Goal: Task Accomplishment & Management: Manage account settings

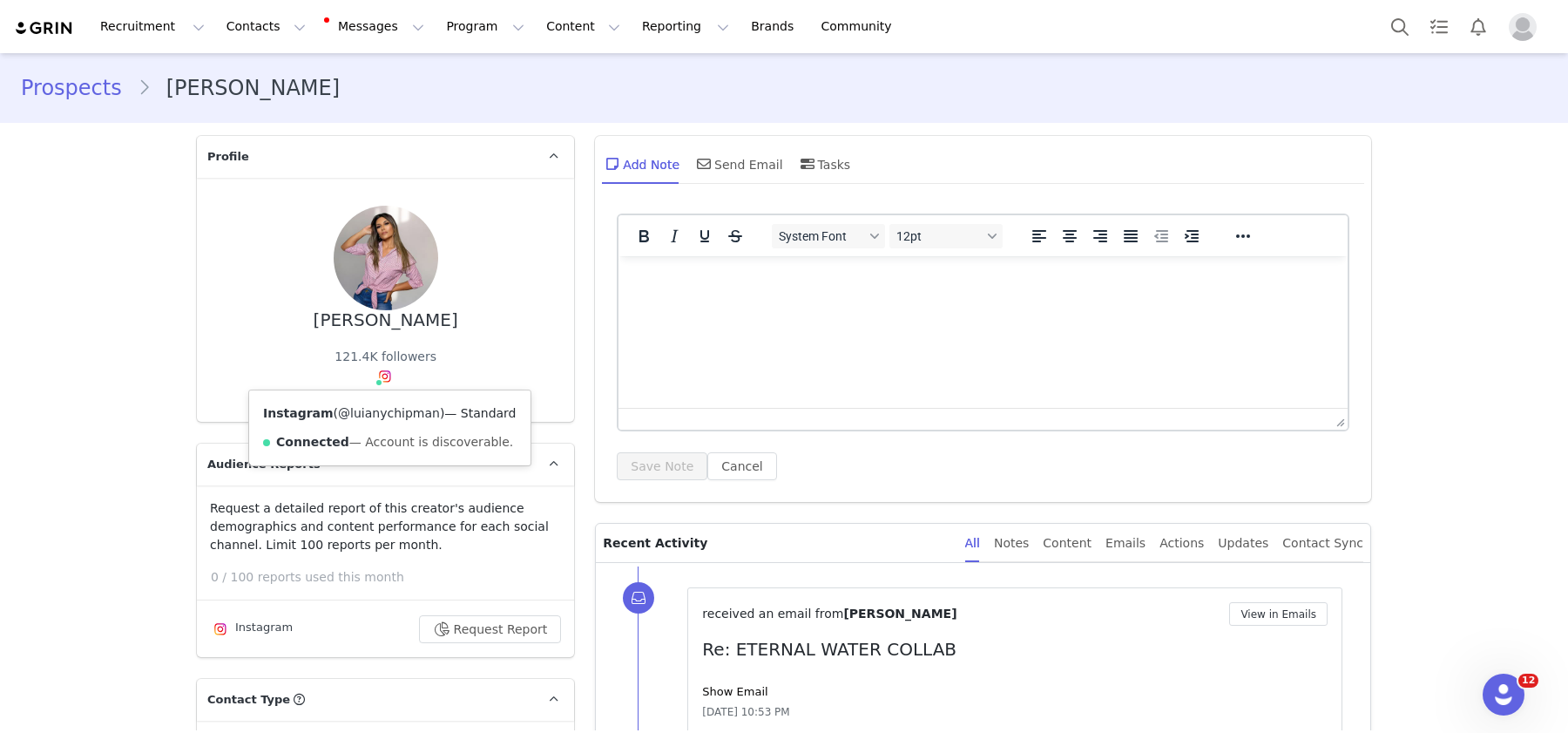
click at [370, 416] on link "@luianychipman" at bounding box center [388, 412] width 102 height 14
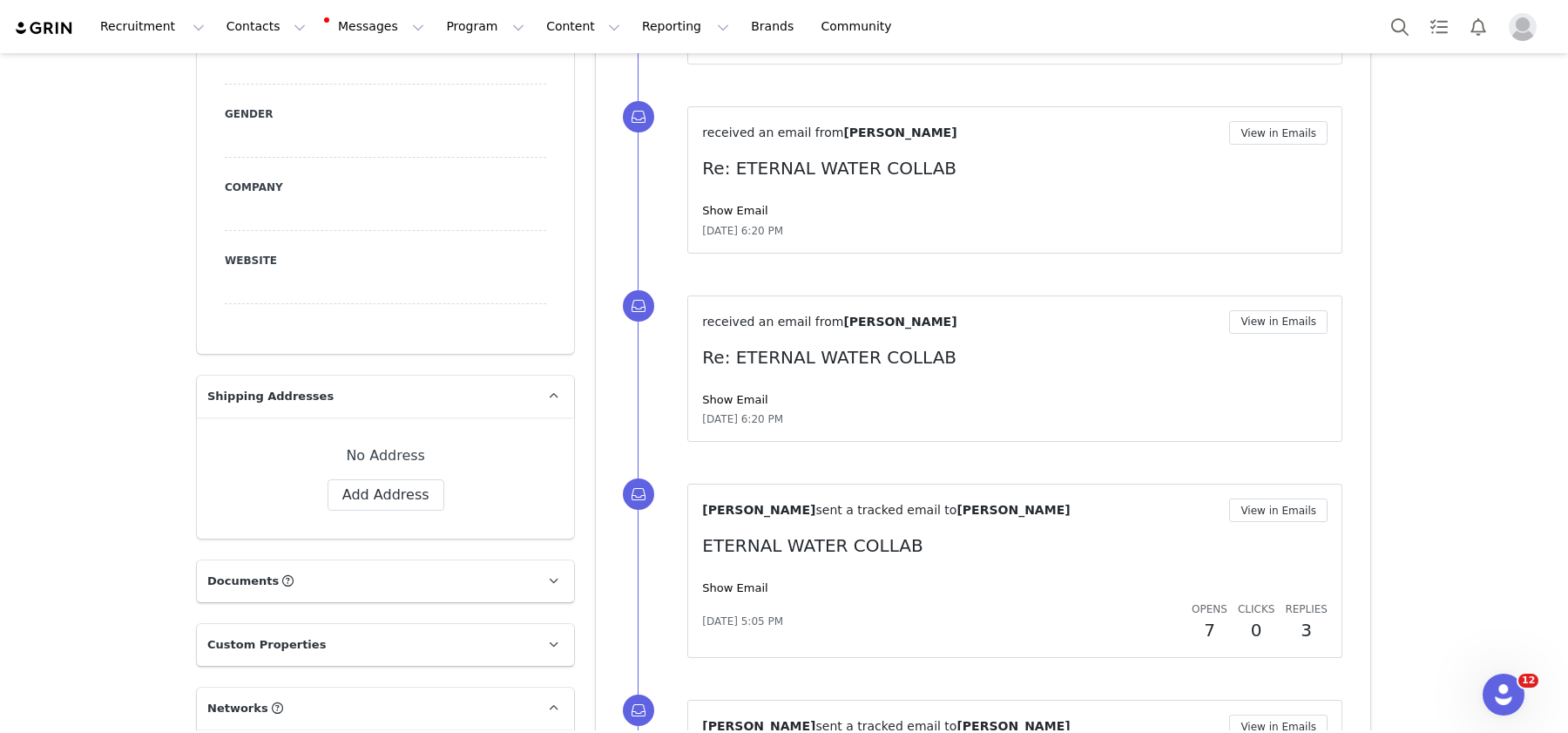
scroll to position [1251, 0]
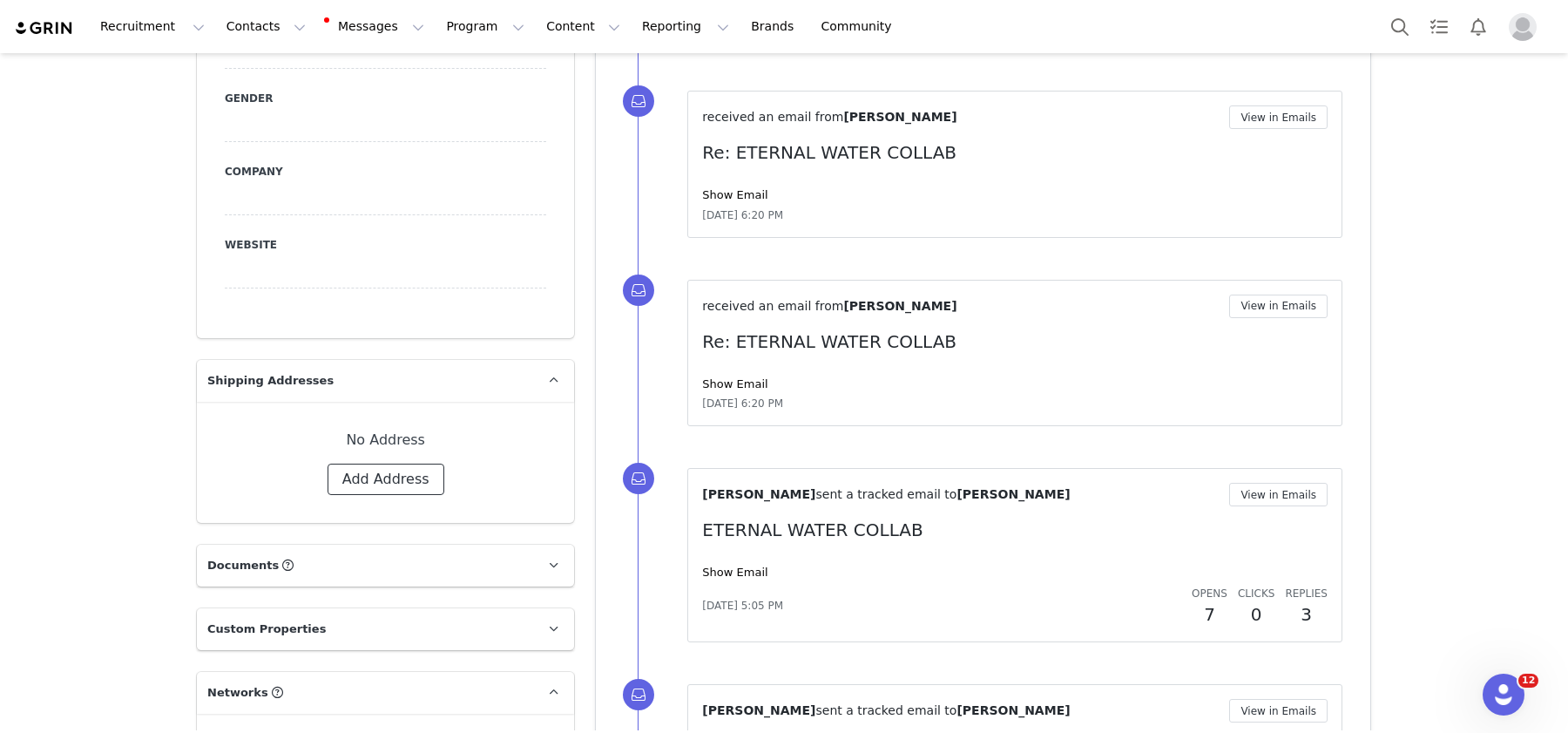
click at [380, 464] on button "Add Address" at bounding box center [386, 479] width 117 height 31
select select
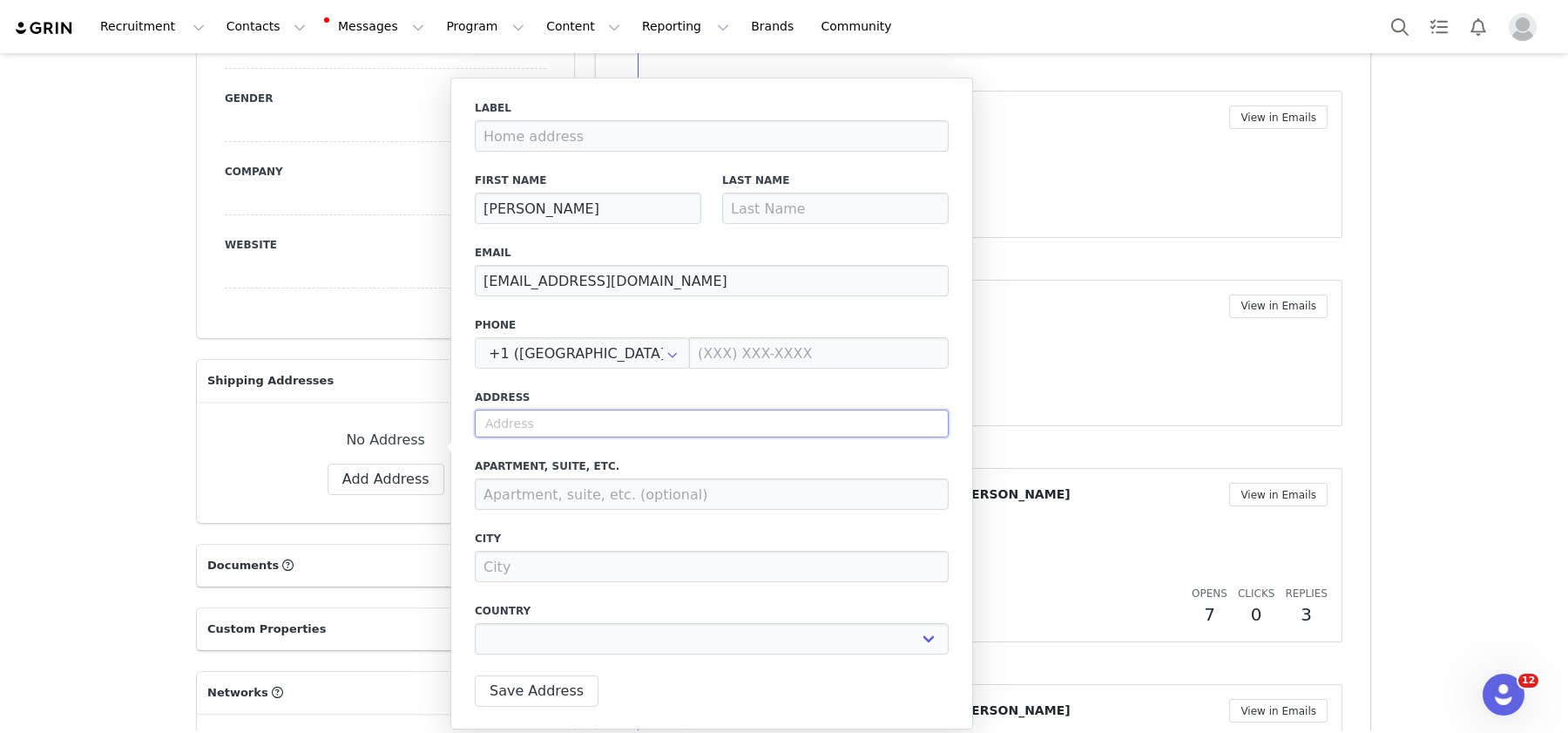
click at [554, 429] on input "text" at bounding box center [711, 423] width 474 height 28
paste input "1069 W Sagewood Dr Stansbury Park UT 84074"
type input "1069 W Sagewood Dr Stansbury Park UT 84074"
select select
type input "1069 W Sagewood Dr"
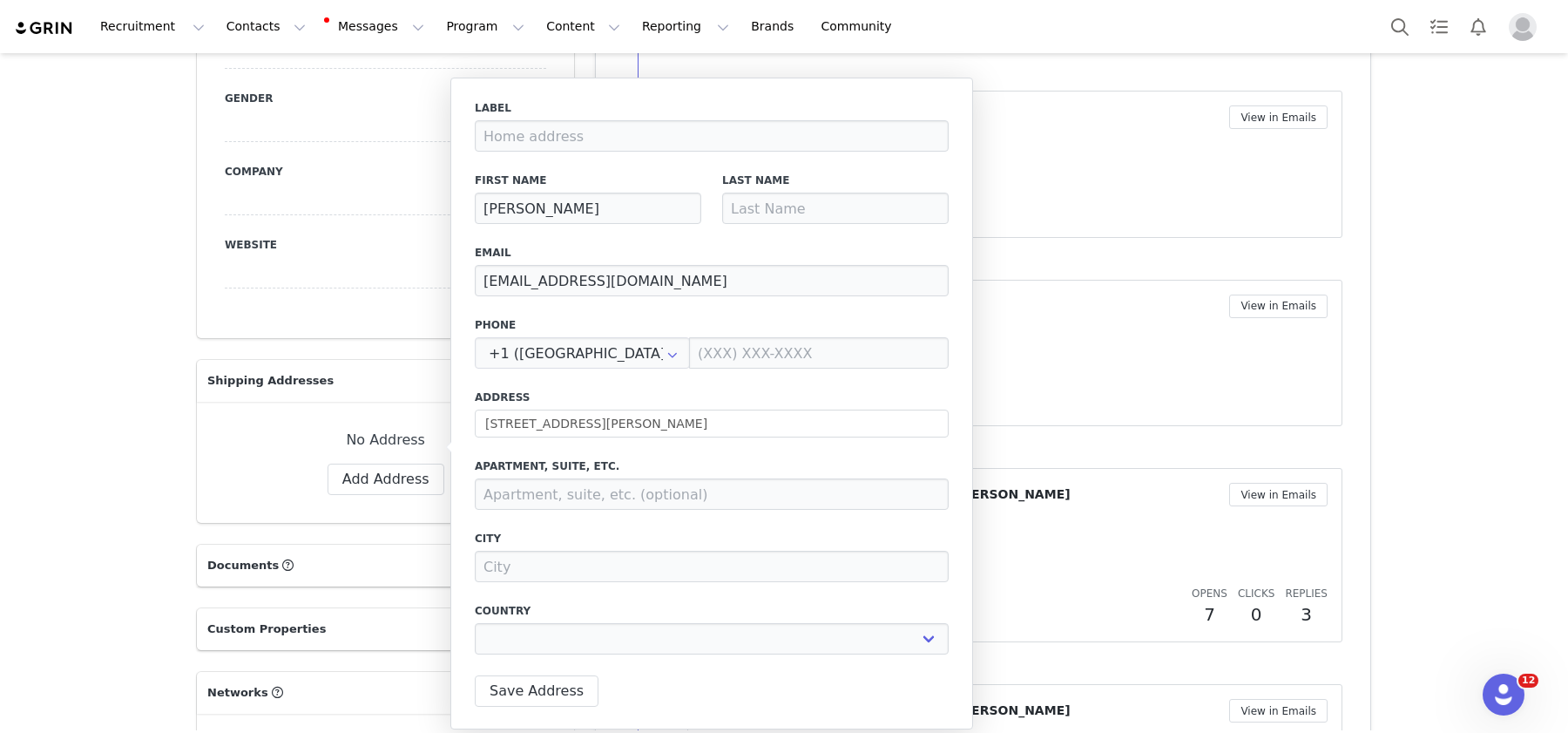
type input "Stansbury Park"
select select "[object Object]"
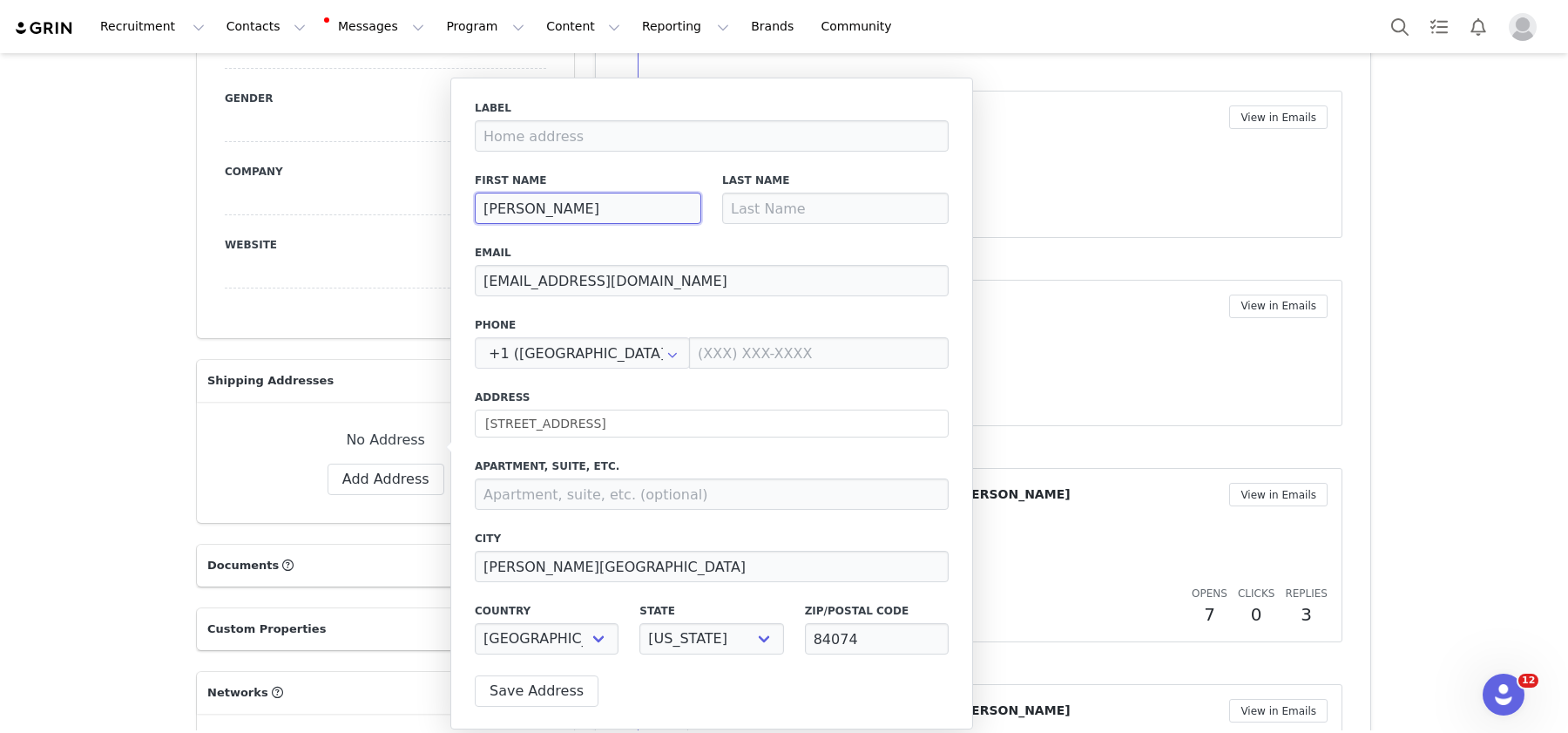
drag, startPoint x: 604, startPoint y: 208, endPoint x: 532, endPoint y: 209, distance: 72.0
click at [532, 209] on input "[PERSON_NAME]" at bounding box center [588, 209] width 227 height 31
type input "Luiany"
paste input "Chipman"
type input "Chipman"
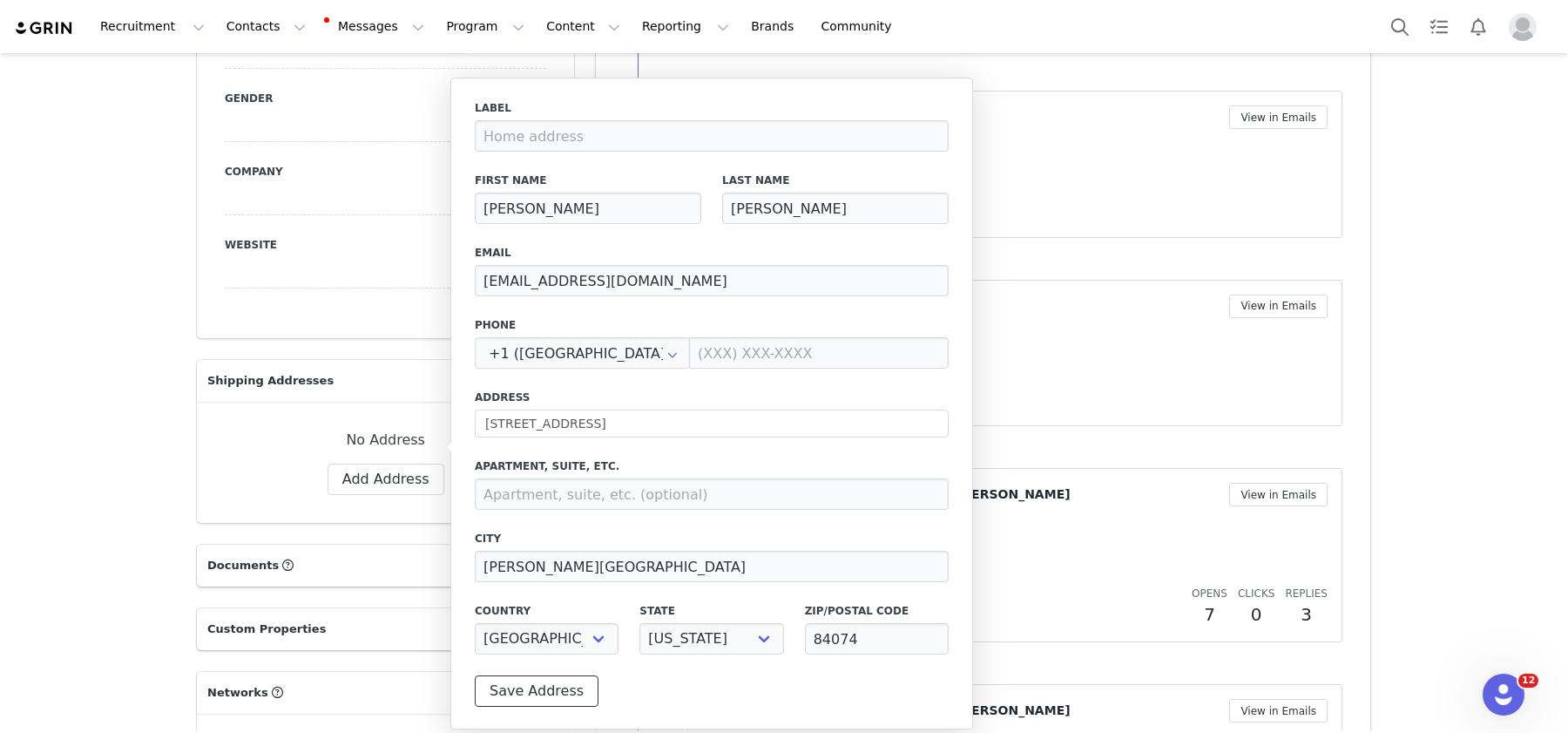
click at [539, 684] on button "Save Address" at bounding box center [536, 691] width 124 height 31
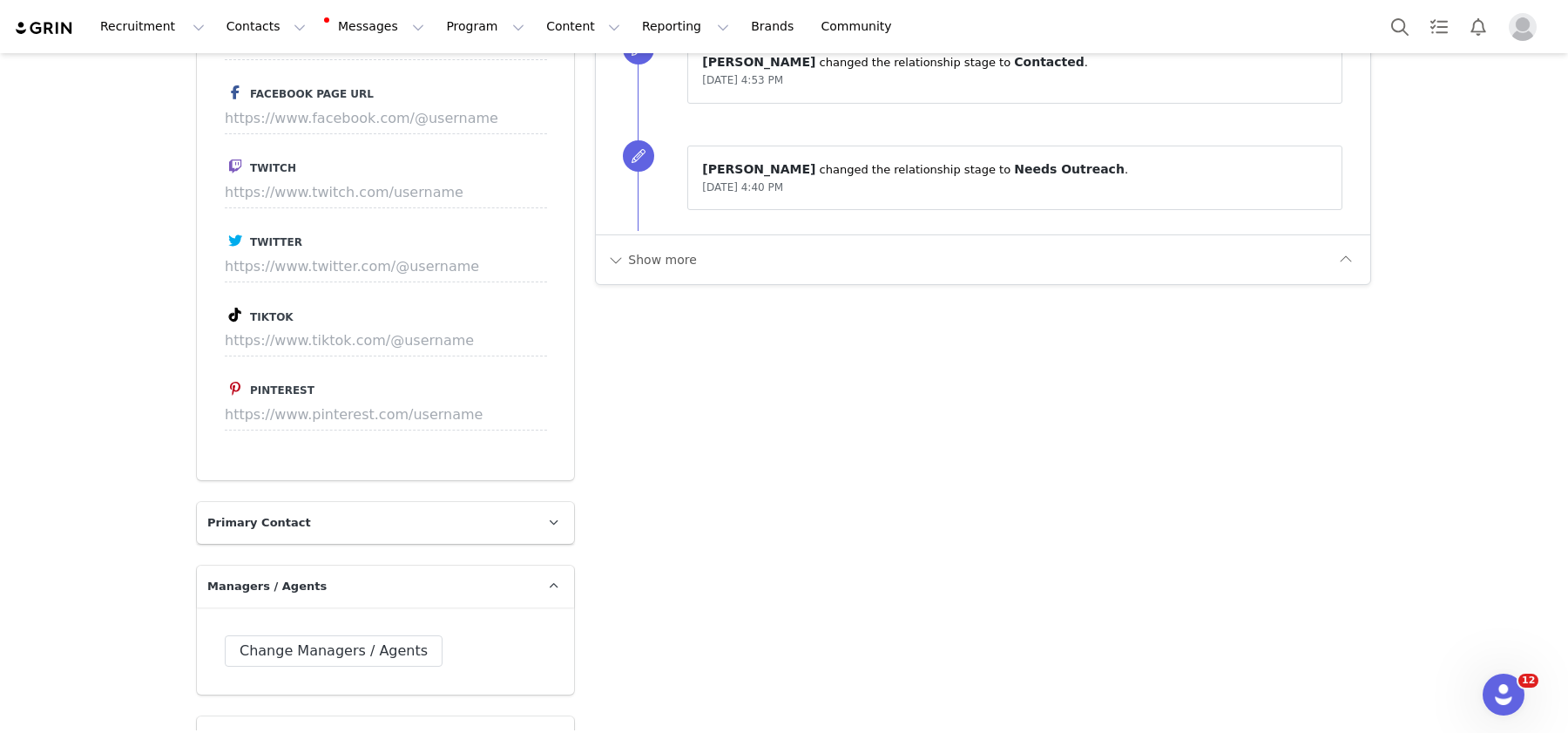
scroll to position [2676, 0]
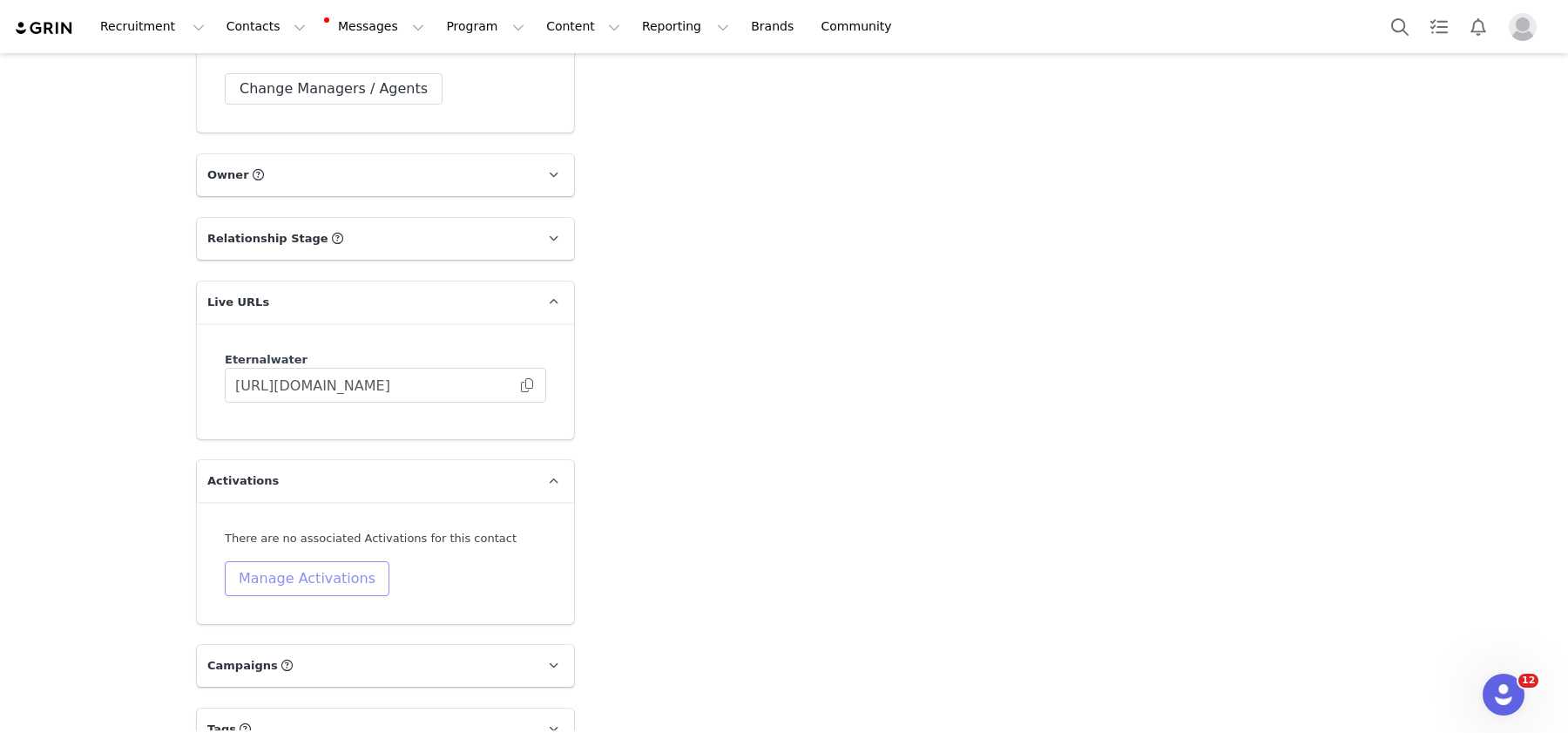
click at [330, 561] on button "Manage Activations" at bounding box center [307, 579] width 164 height 35
click at [319, 620] on div "Select Activation" at bounding box center [261, 614] width 170 height 26
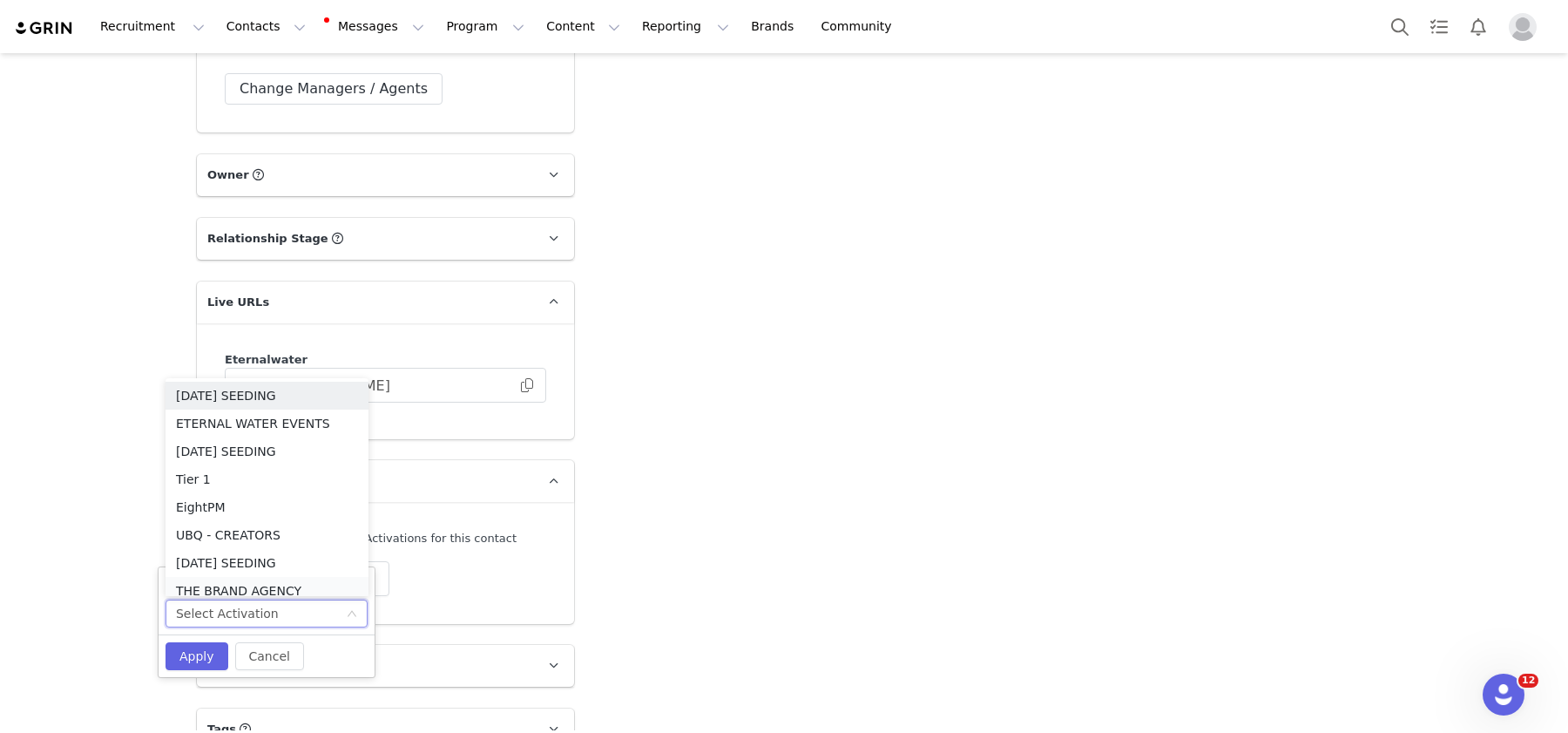
scroll to position [8, 0]
click at [313, 554] on li "[DATE] SEEDING" at bounding box center [266, 554] width 203 height 28
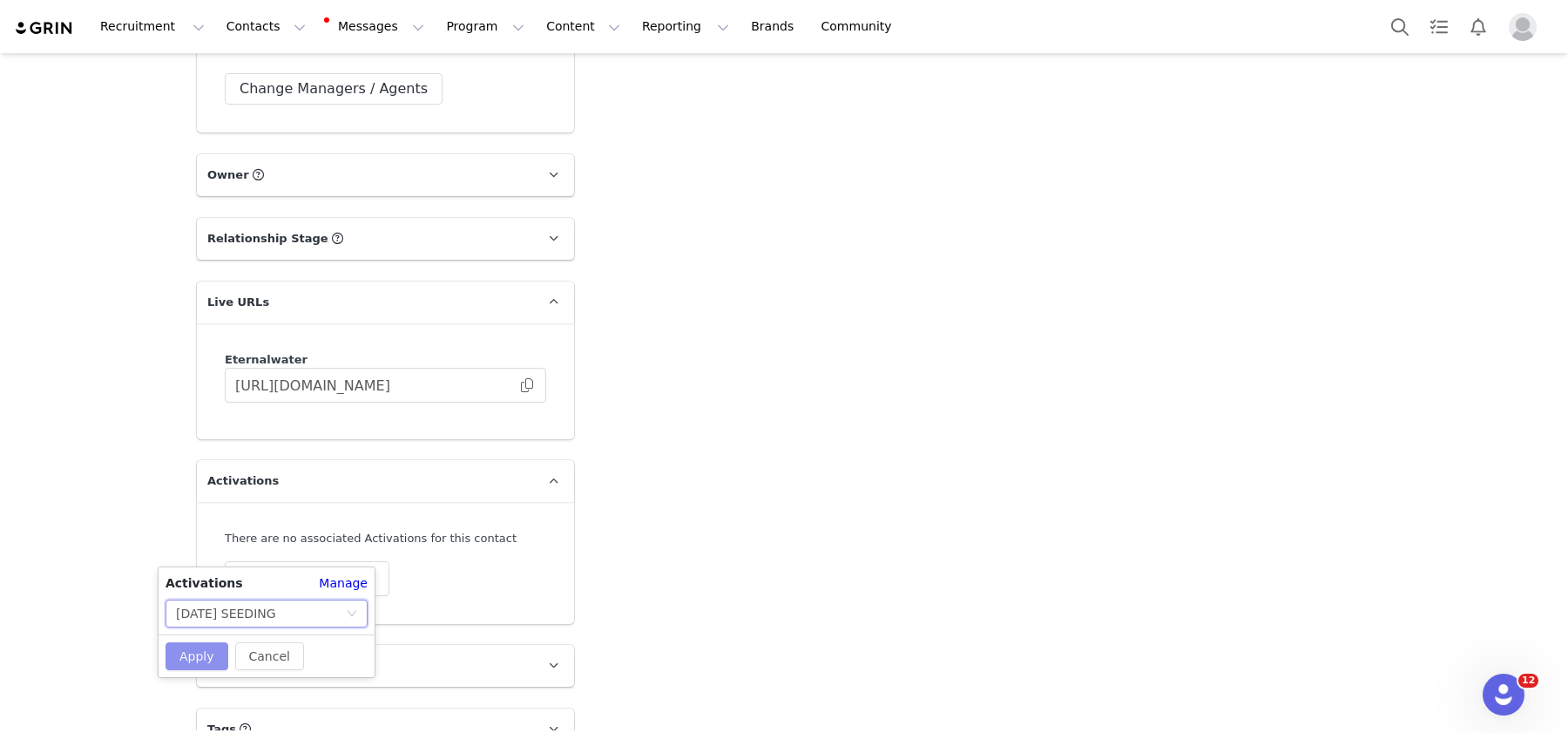
click at [198, 652] on button "Apply" at bounding box center [196, 656] width 62 height 28
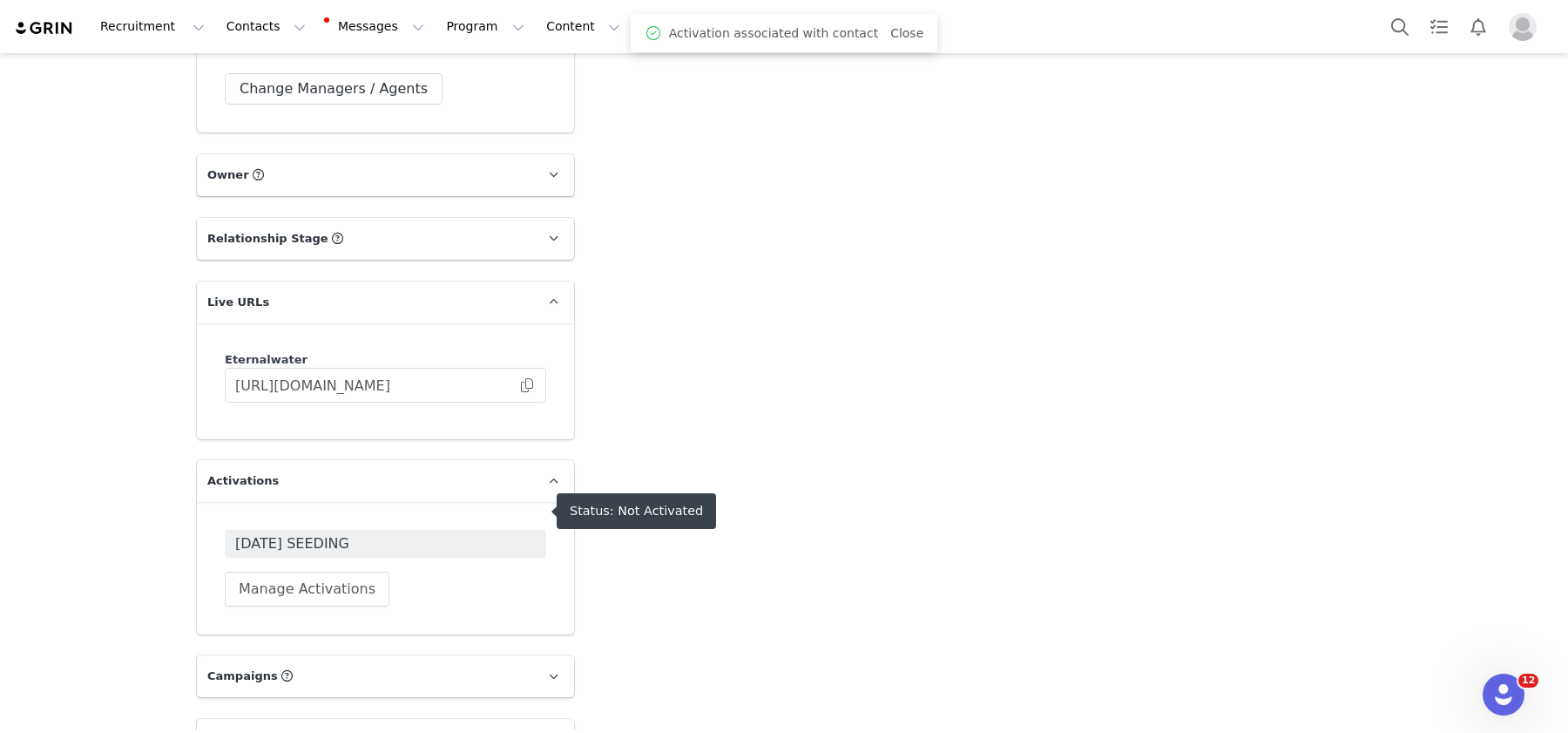
click at [415, 534] on span "[DATE] SEEDING" at bounding box center [385, 544] width 300 height 21
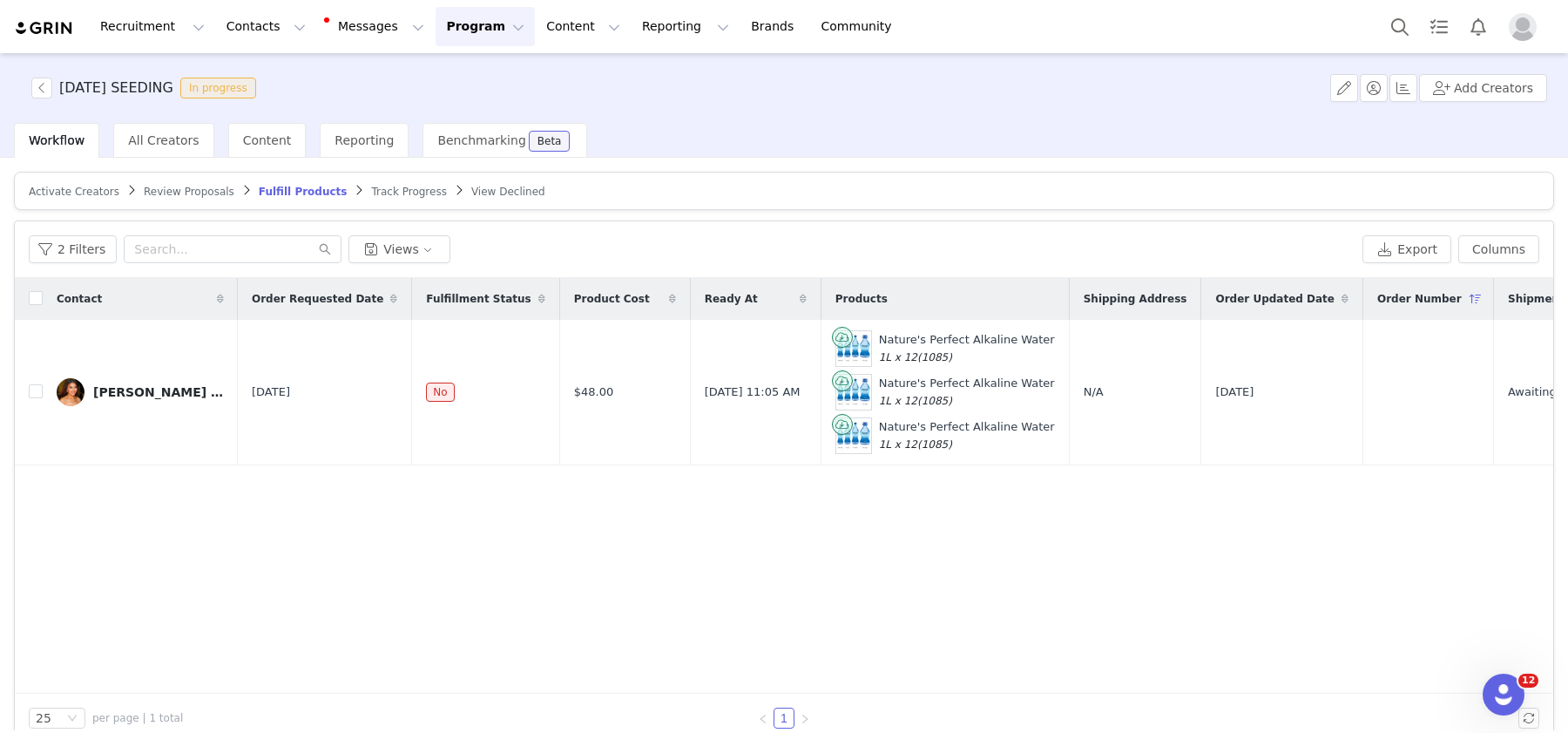
click at [67, 186] on span "Activate Creators" at bounding box center [73, 191] width 91 height 12
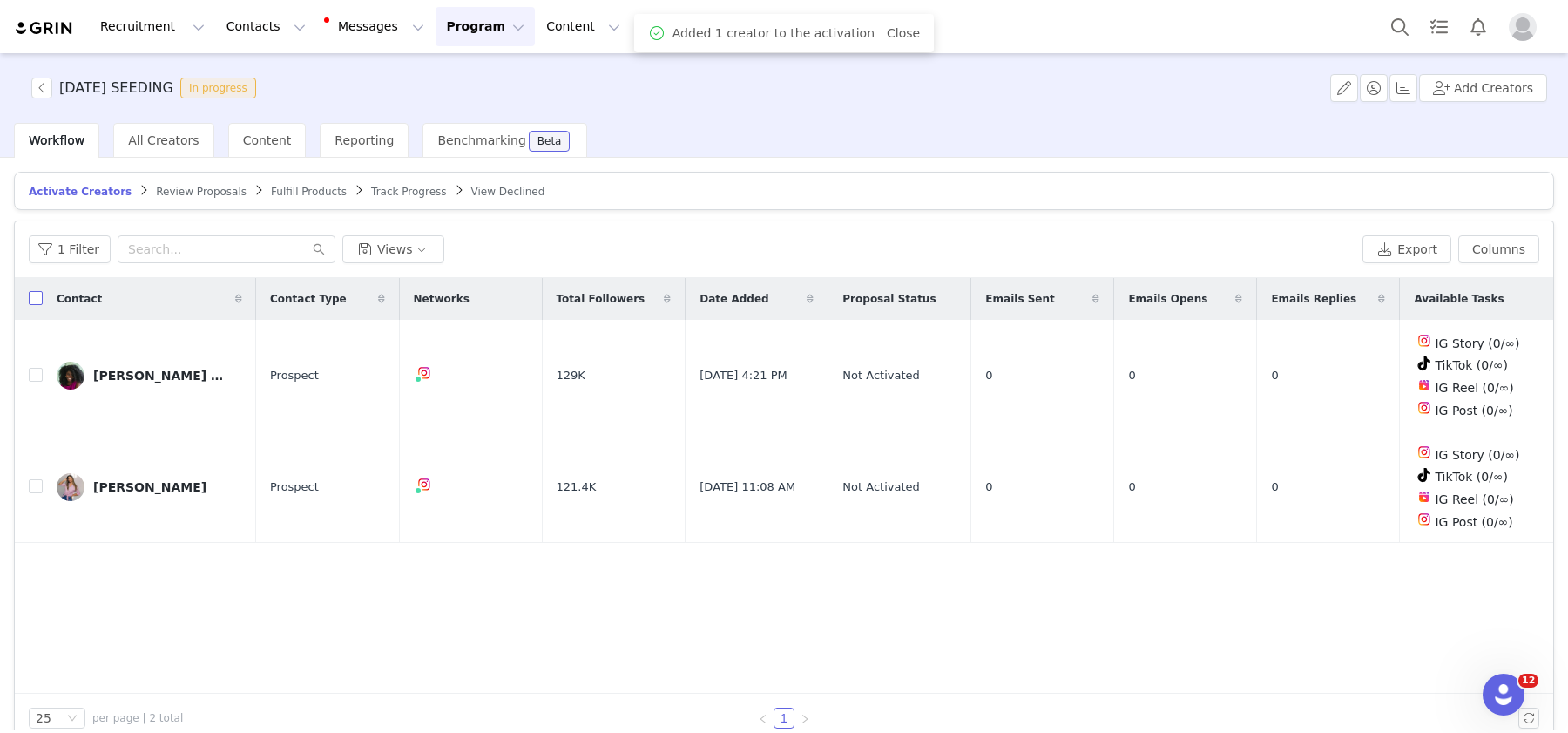
click at [38, 294] on input "checkbox" at bounding box center [35, 298] width 14 height 14
checkbox input "true"
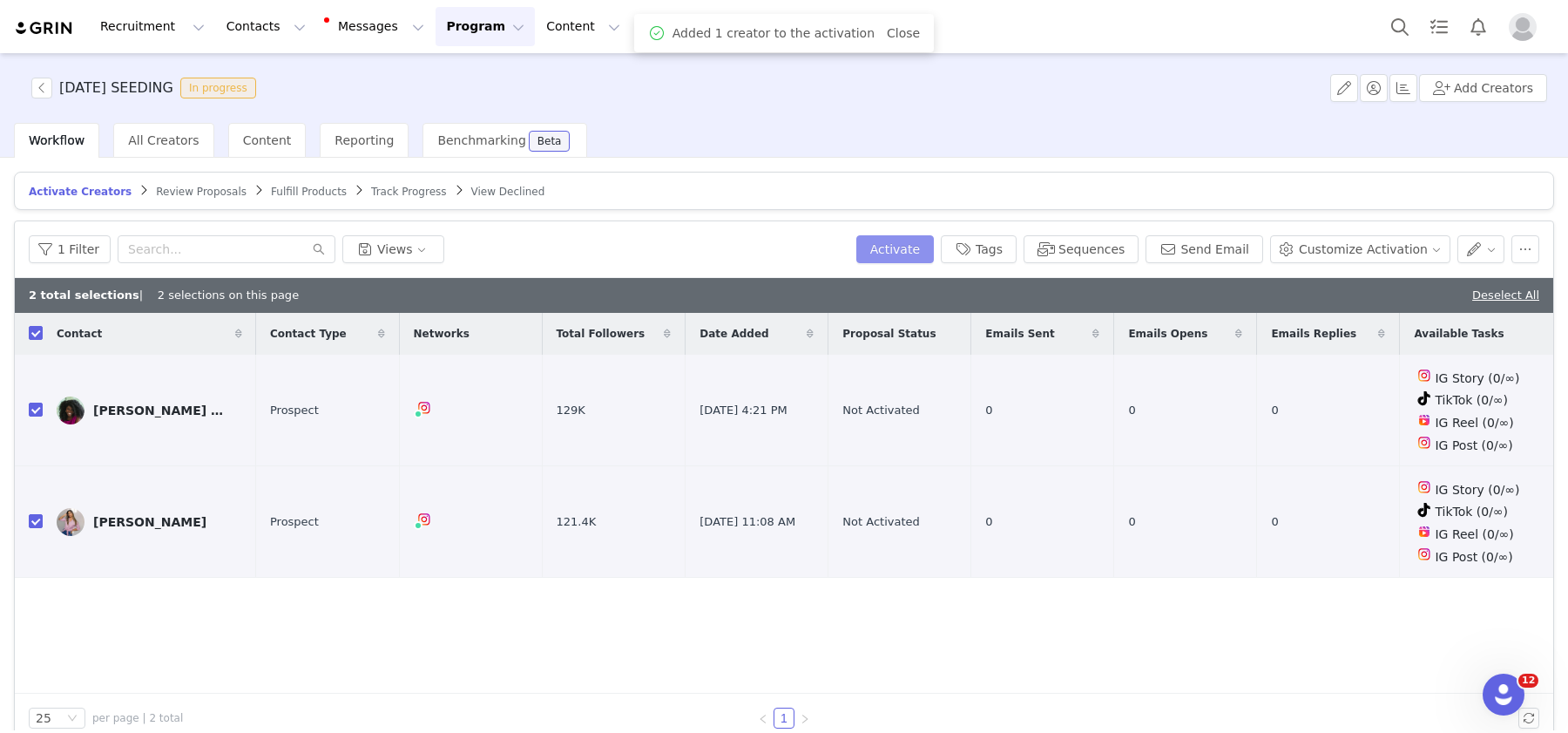
click at [934, 249] on button "Activate" at bounding box center [895, 249] width 77 height 28
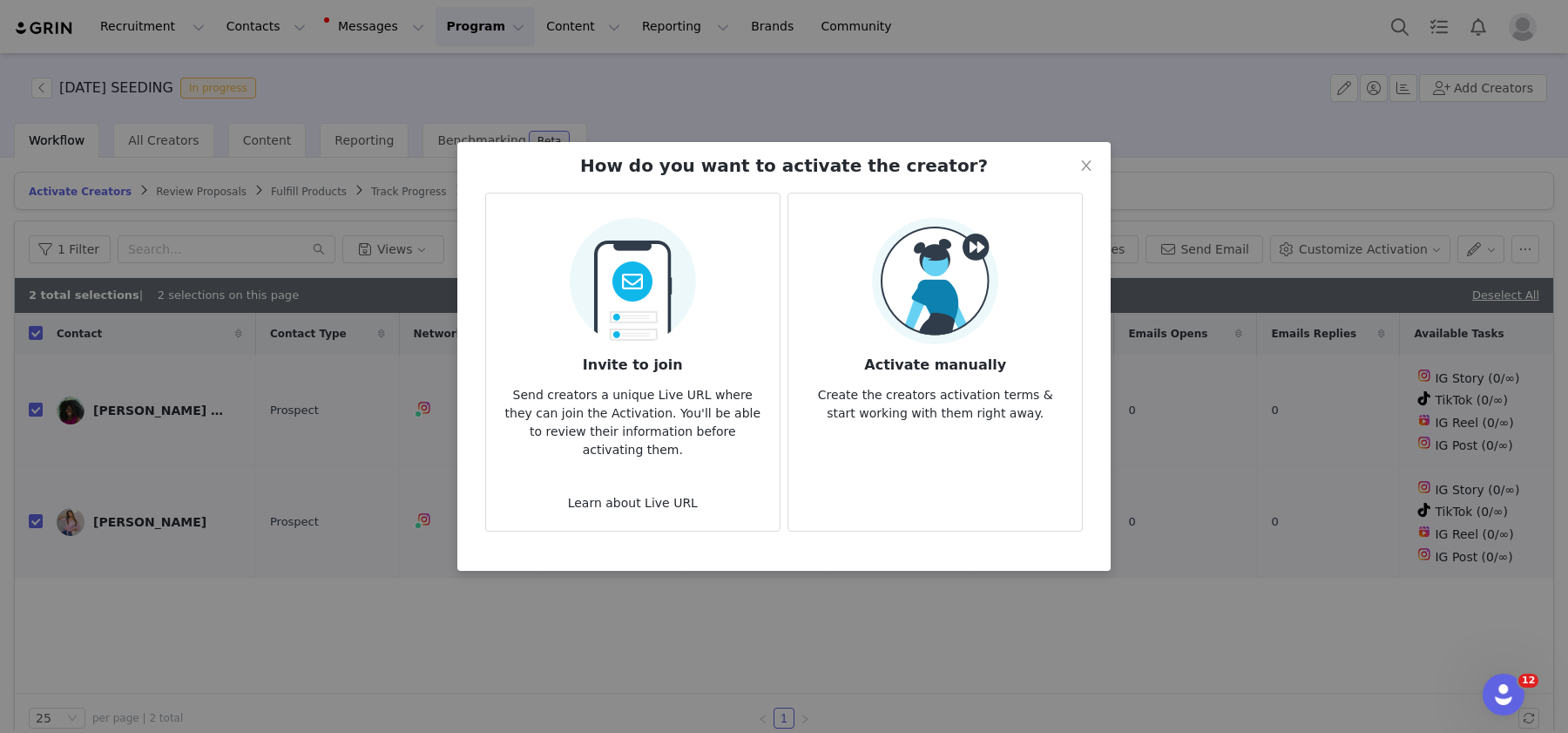
click at [895, 366] on h3 "Activate manually" at bounding box center [935, 360] width 265 height 31
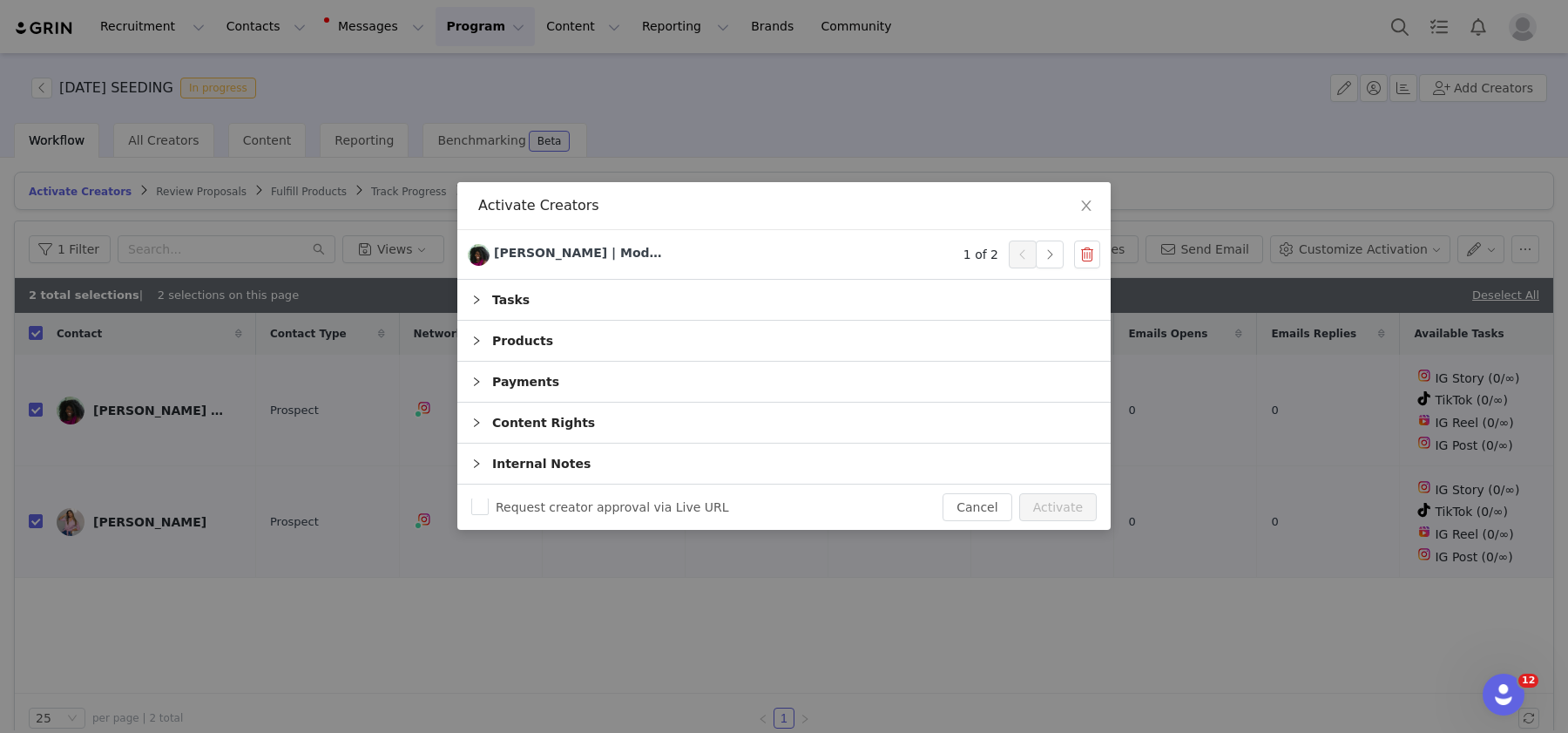
click at [881, 344] on div "Products" at bounding box center [784, 341] width 654 height 40
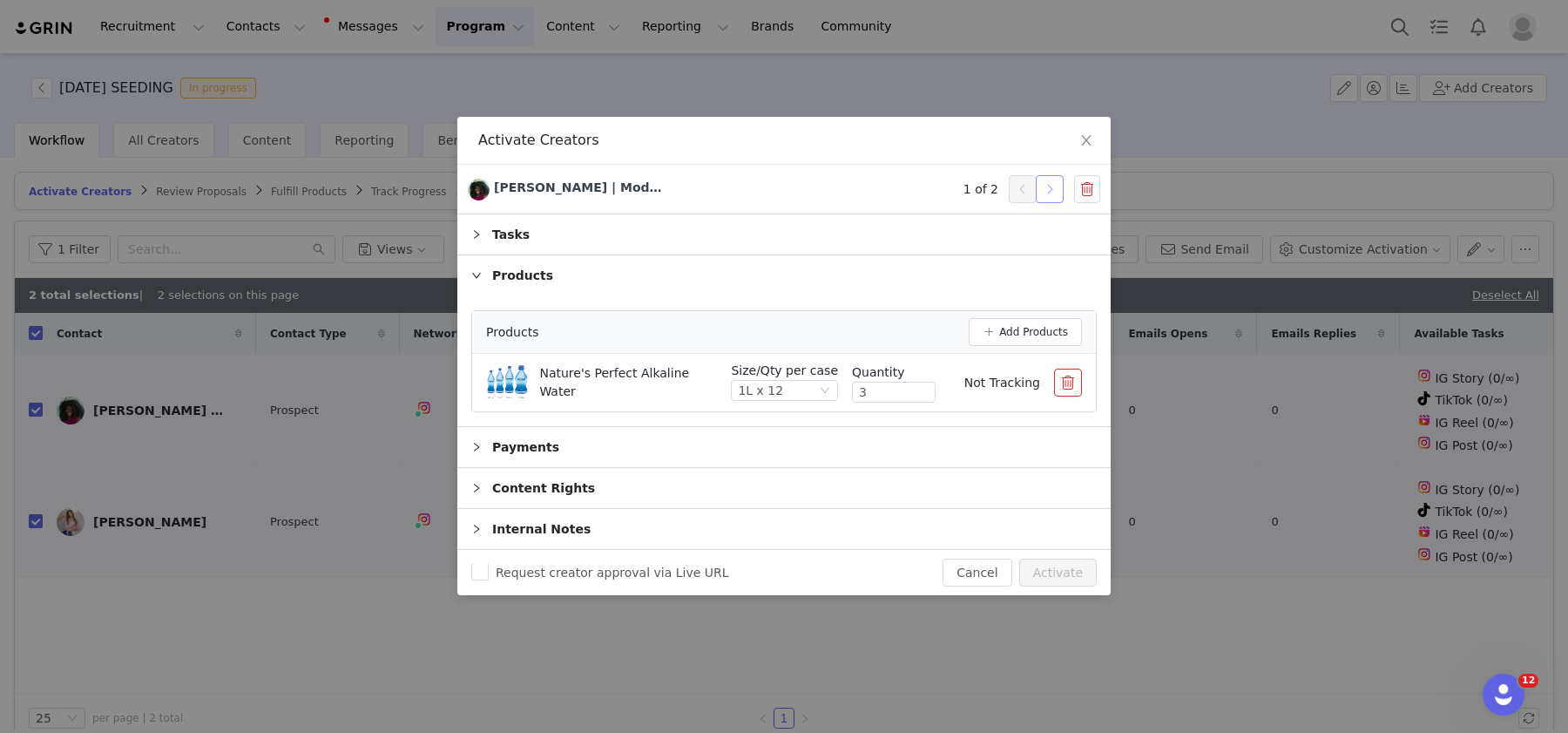
click at [1042, 184] on button "button" at bounding box center [1049, 189] width 28 height 28
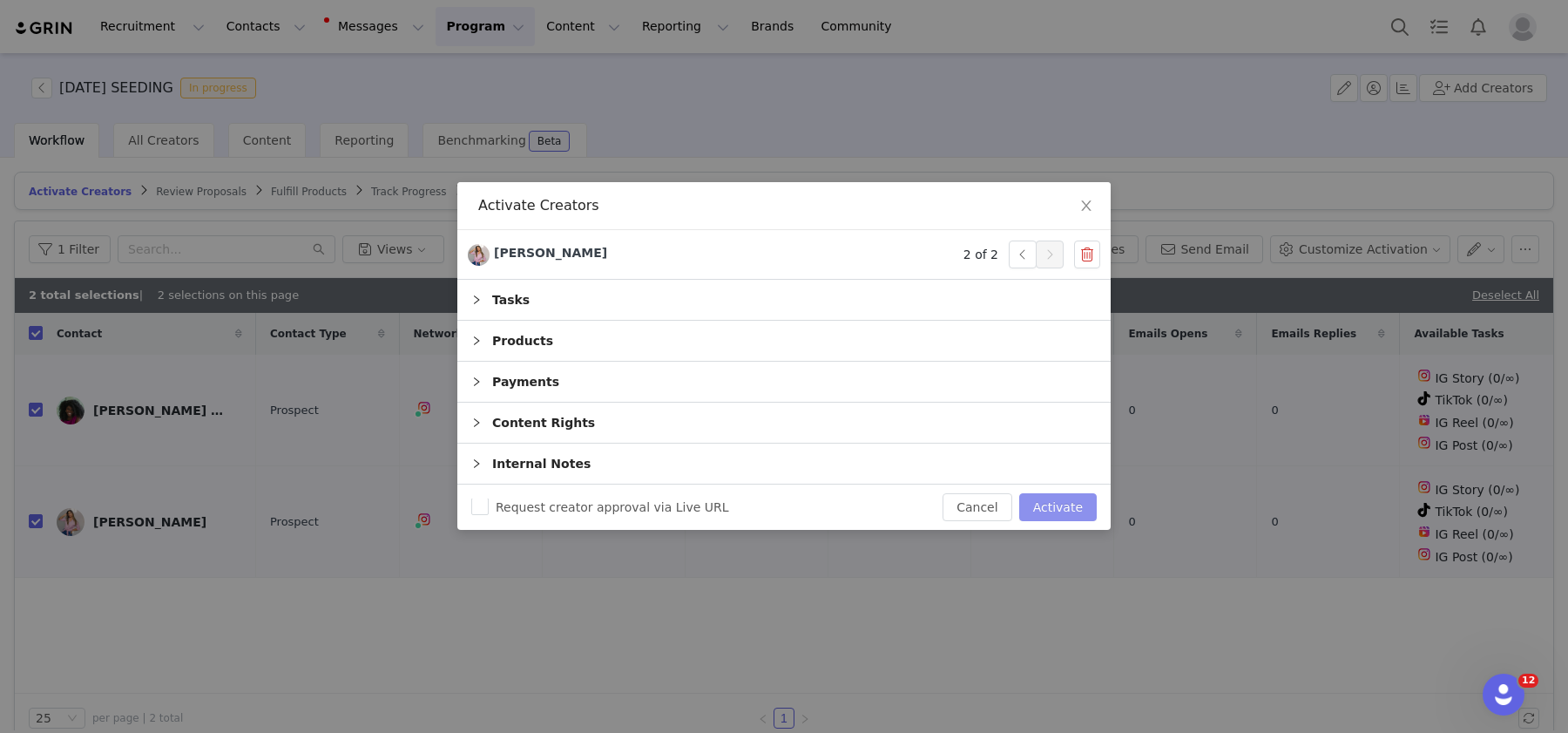
click at [1060, 508] on button "Activate" at bounding box center [1058, 507] width 77 height 28
checkbox input "false"
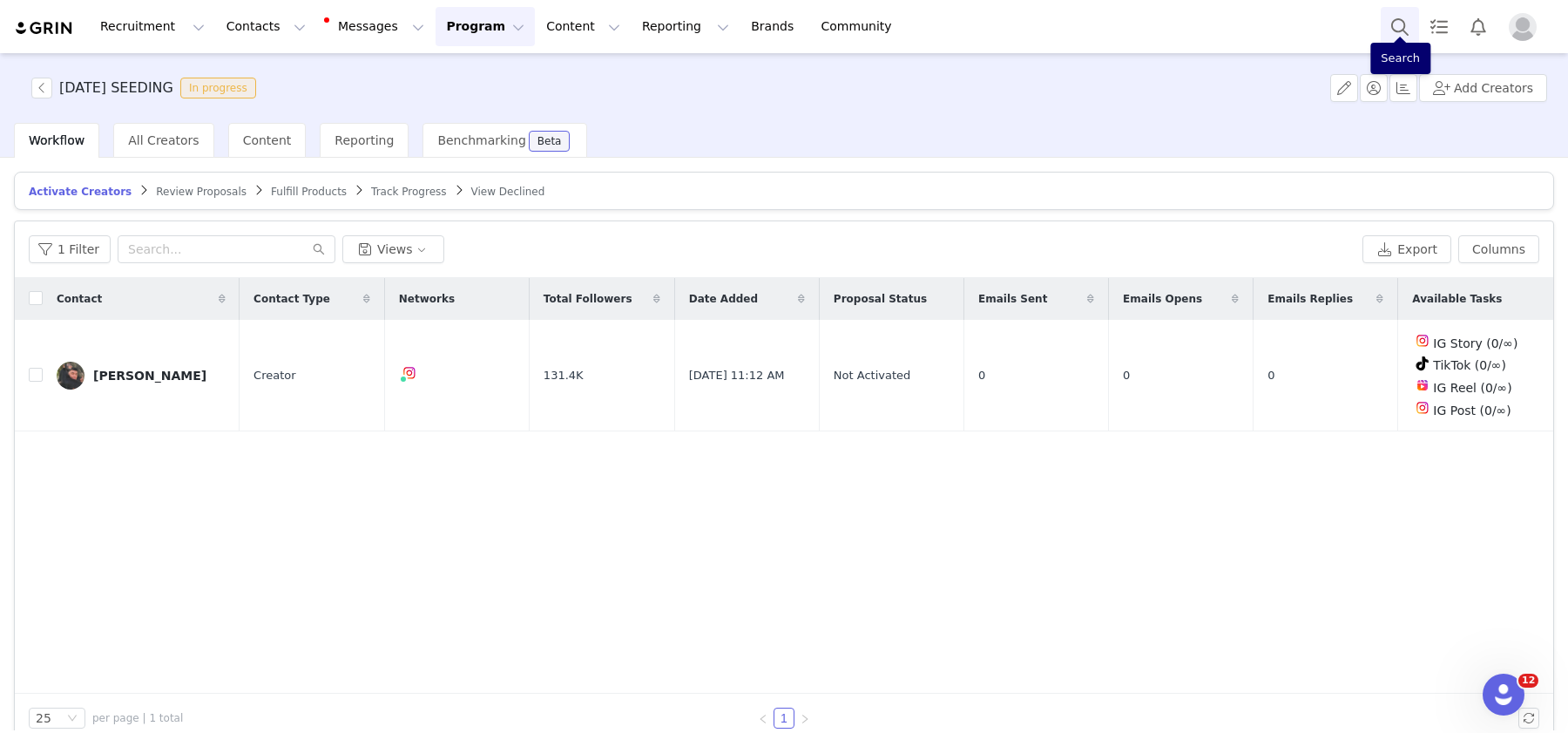
click at [1401, 13] on button "Search" at bounding box center [1400, 27] width 39 height 39
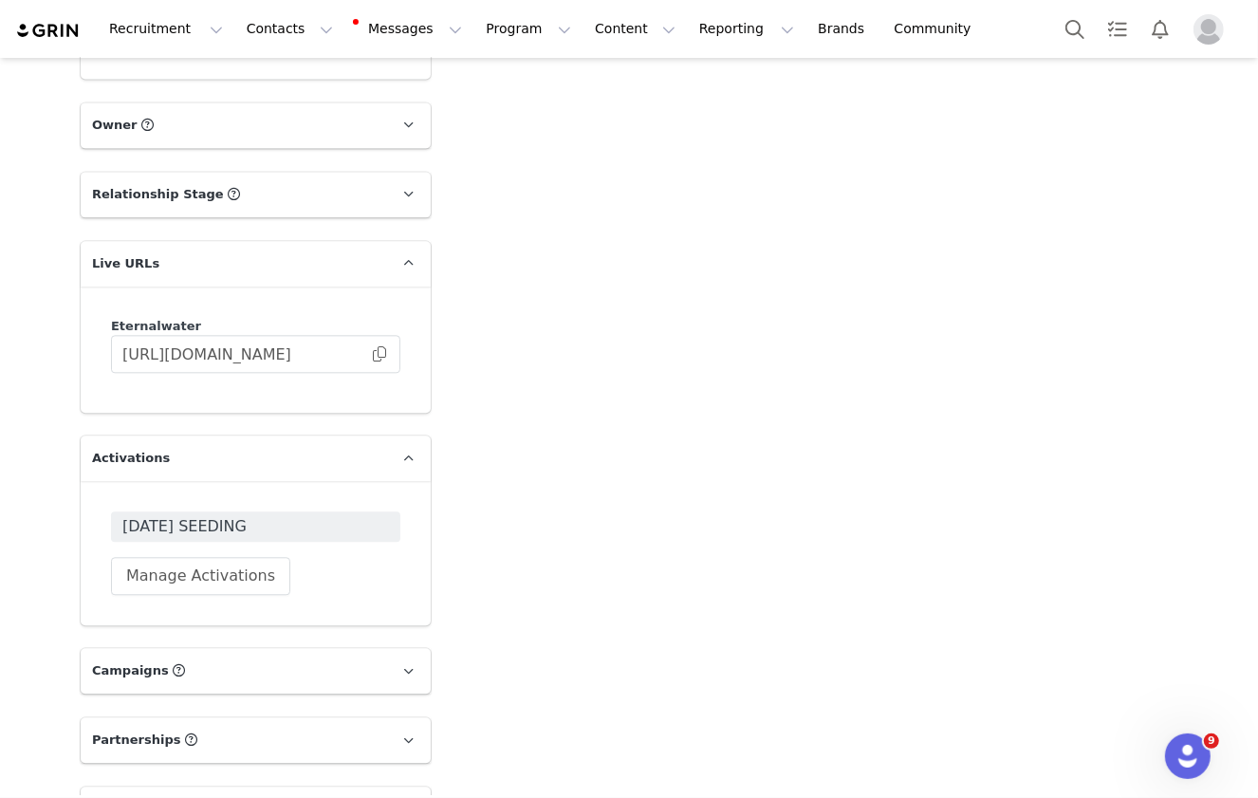
scroll to position [3000, 0]
click at [175, 564] on button "Manage Activations" at bounding box center [200, 574] width 179 height 38
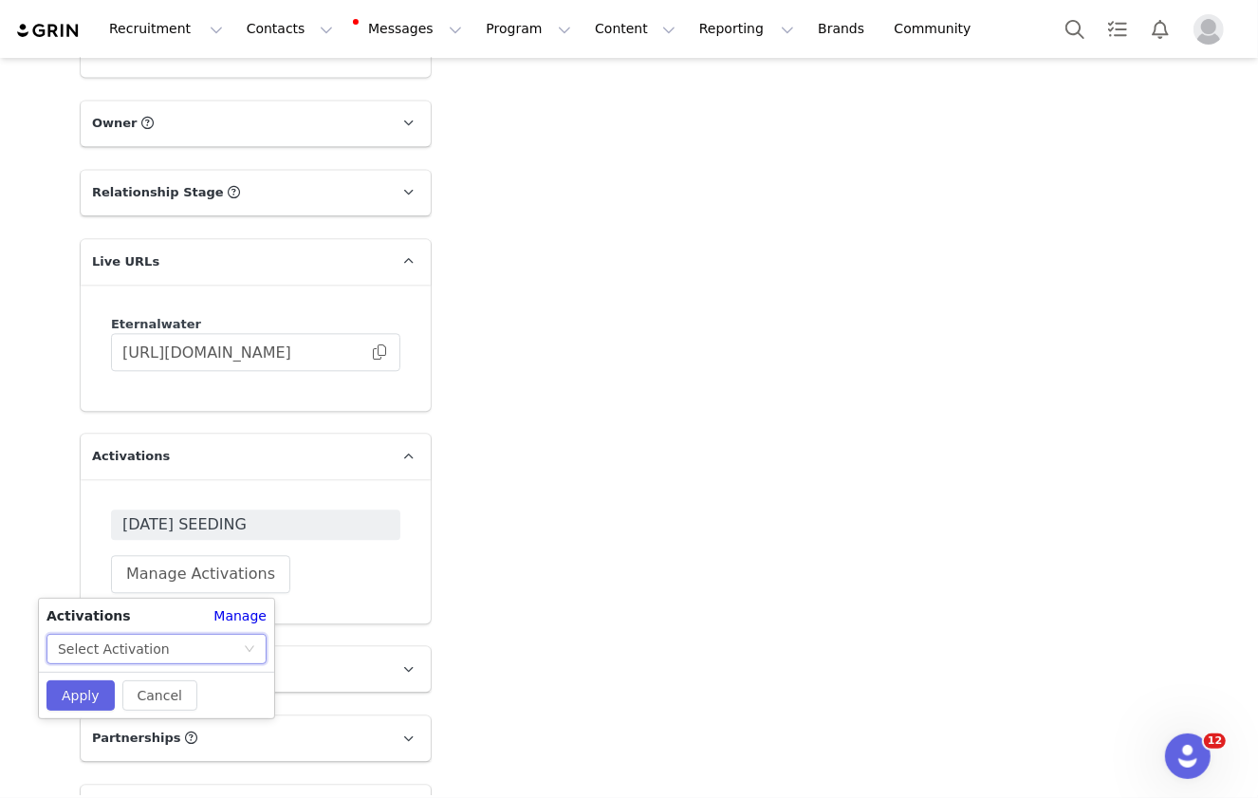
click at [174, 654] on div "Select Activation" at bounding box center [150, 649] width 185 height 28
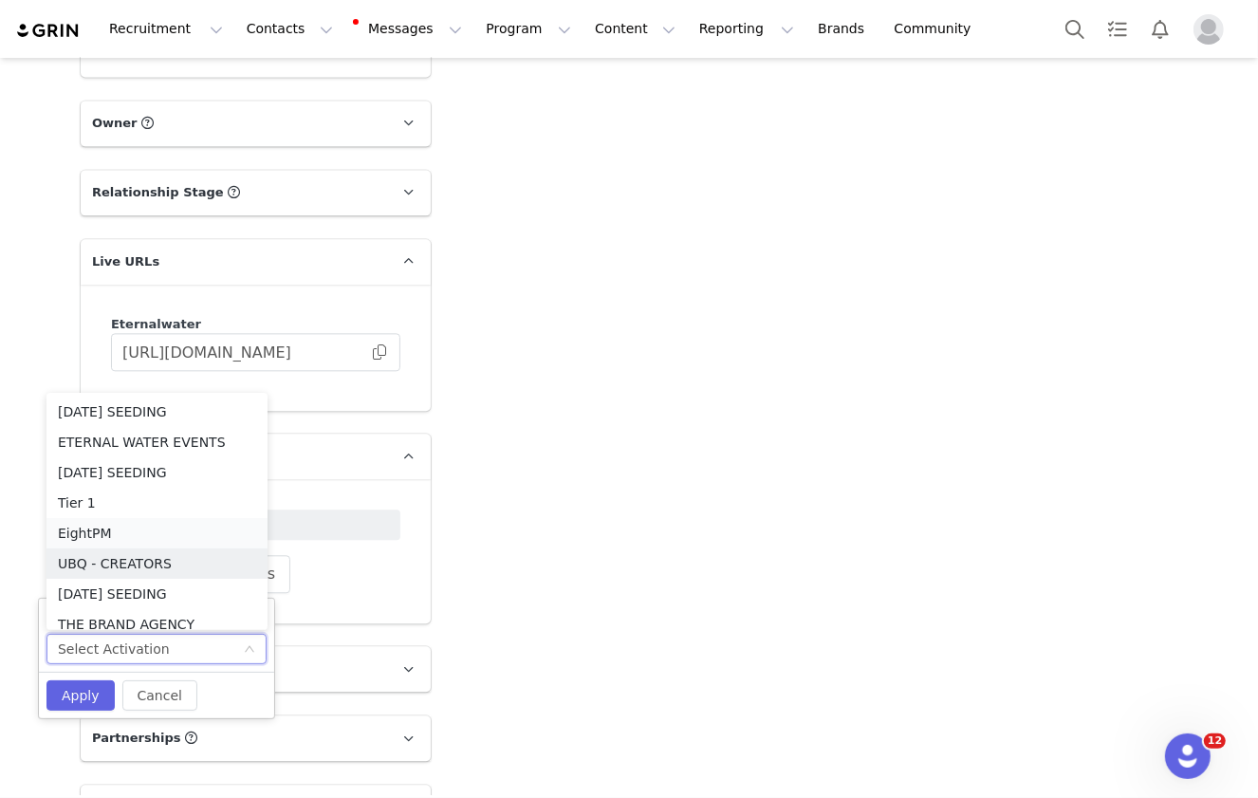
scroll to position [9, 0]
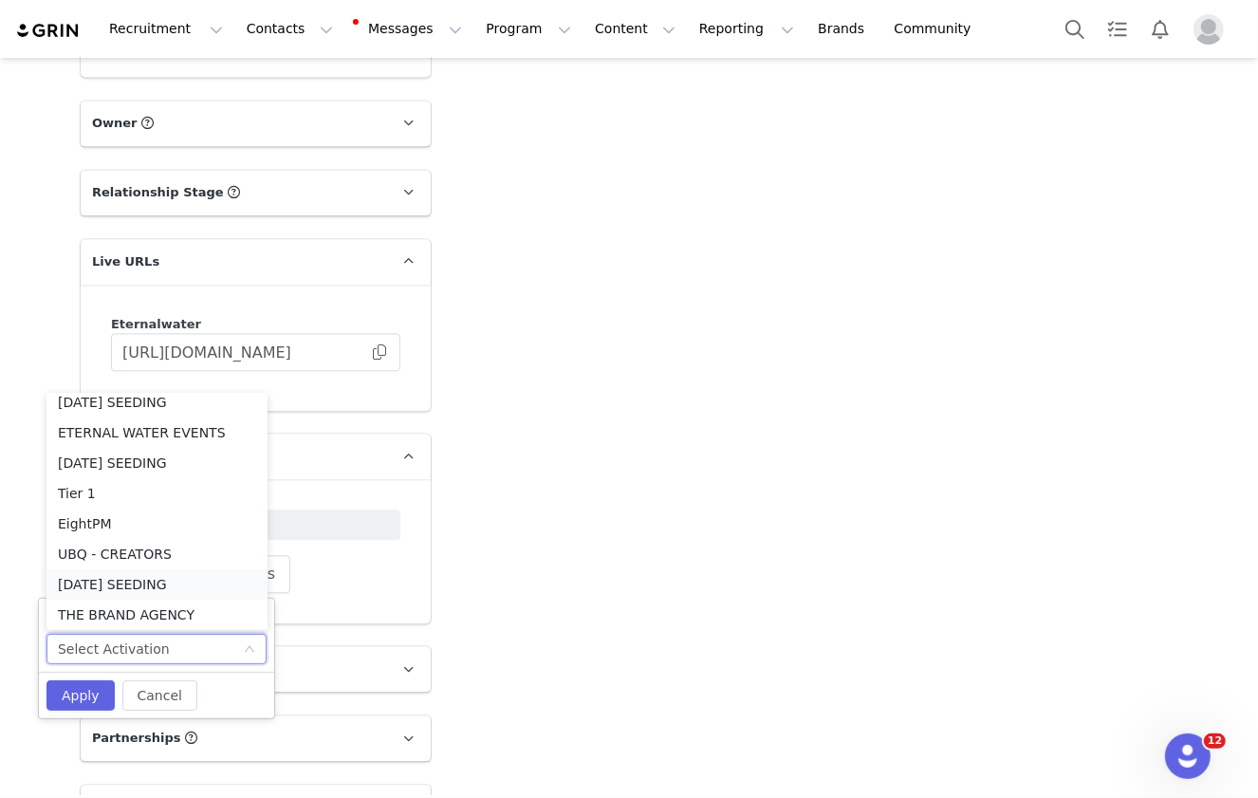
click at [174, 585] on li "[DATE] SEEDING" at bounding box center [156, 584] width 221 height 30
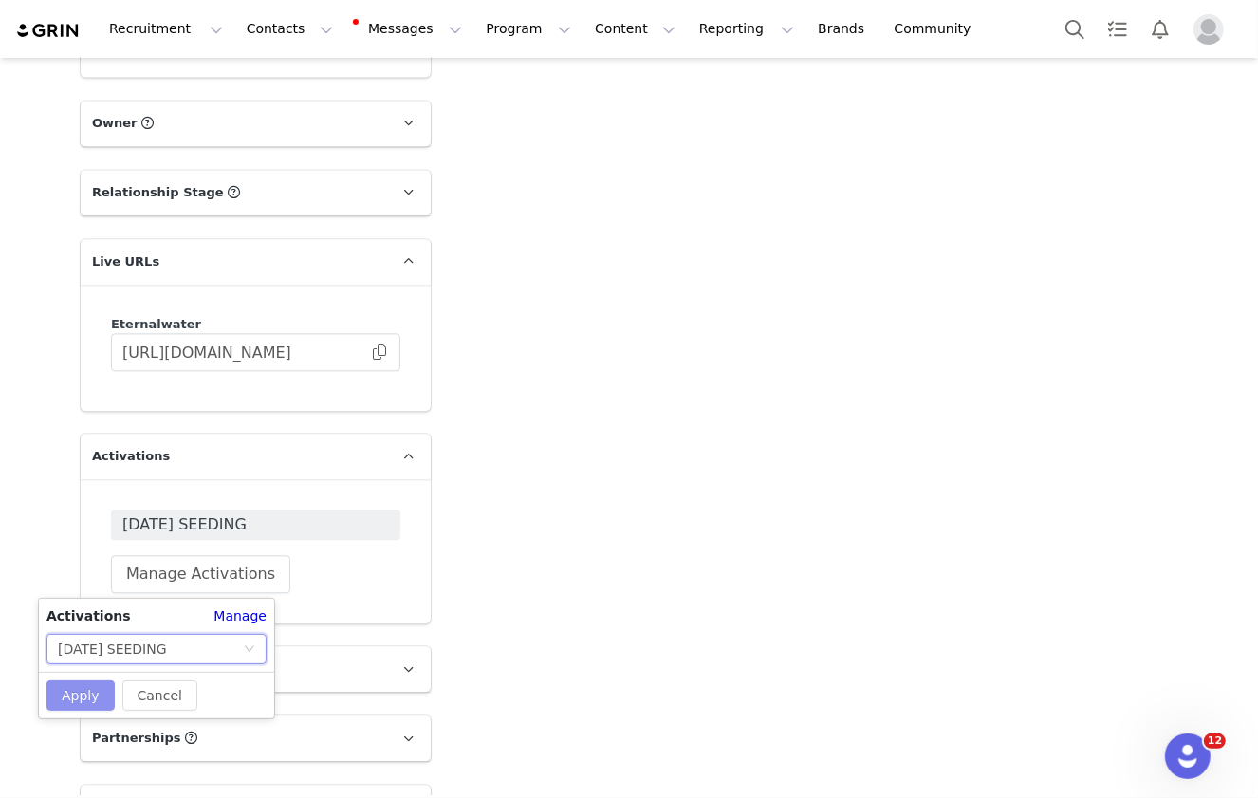
click at [78, 688] on button "Apply" at bounding box center [80, 695] width 68 height 30
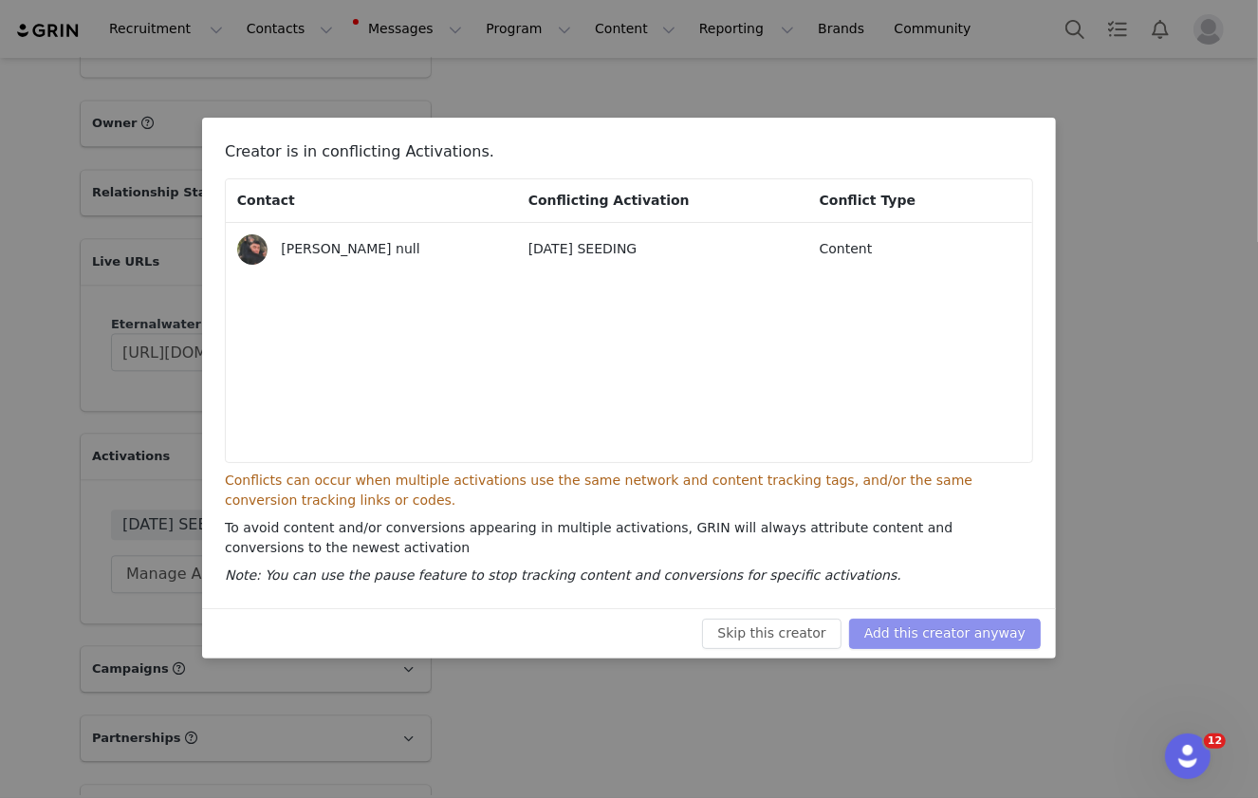
click at [930, 639] on button "Add this creator anyway" at bounding box center [945, 634] width 192 height 30
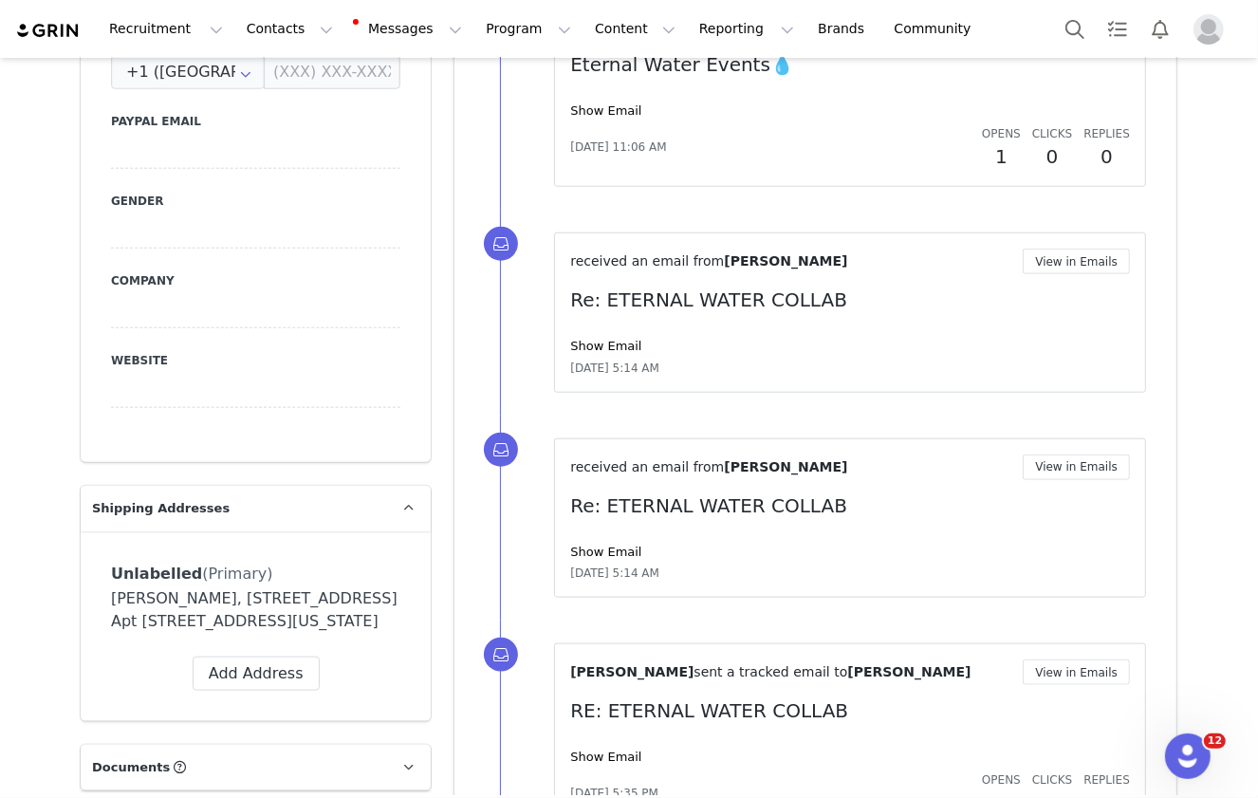
scroll to position [1364, 0]
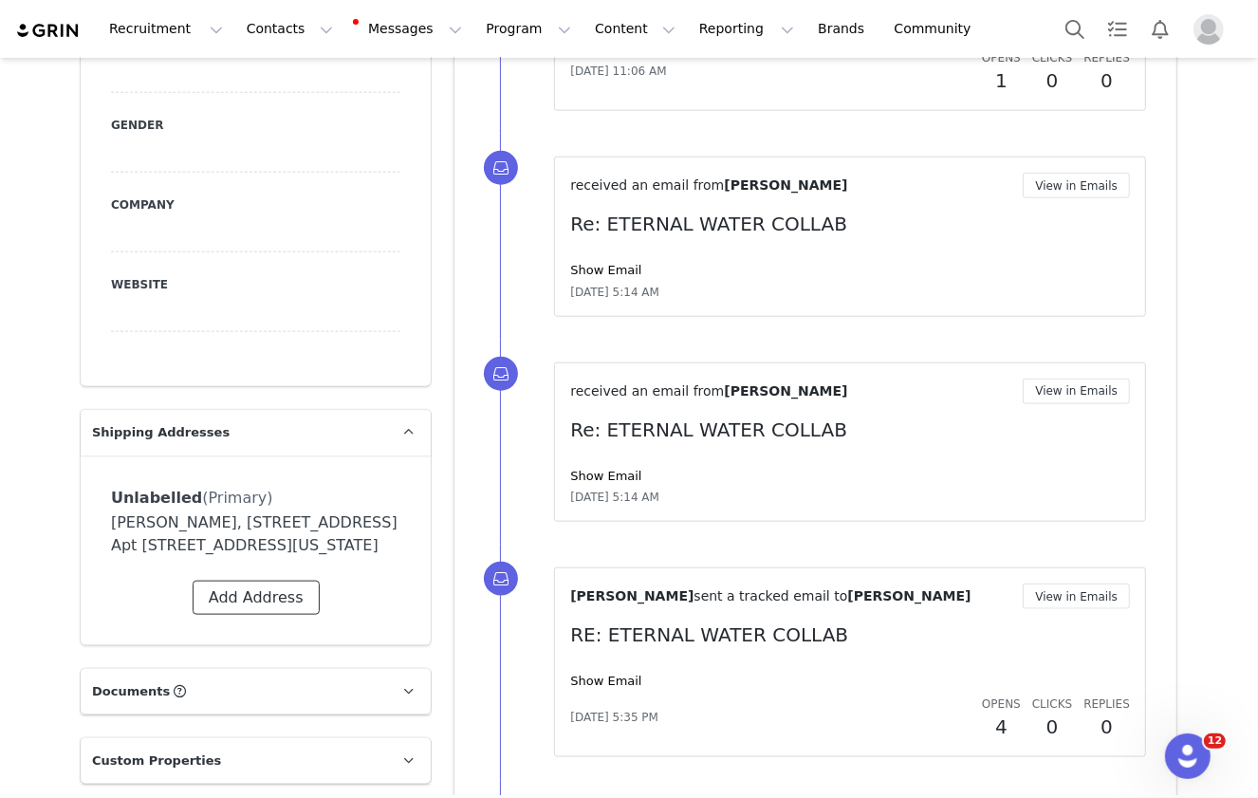
click at [275, 595] on button "Add Address" at bounding box center [256, 598] width 127 height 34
select select
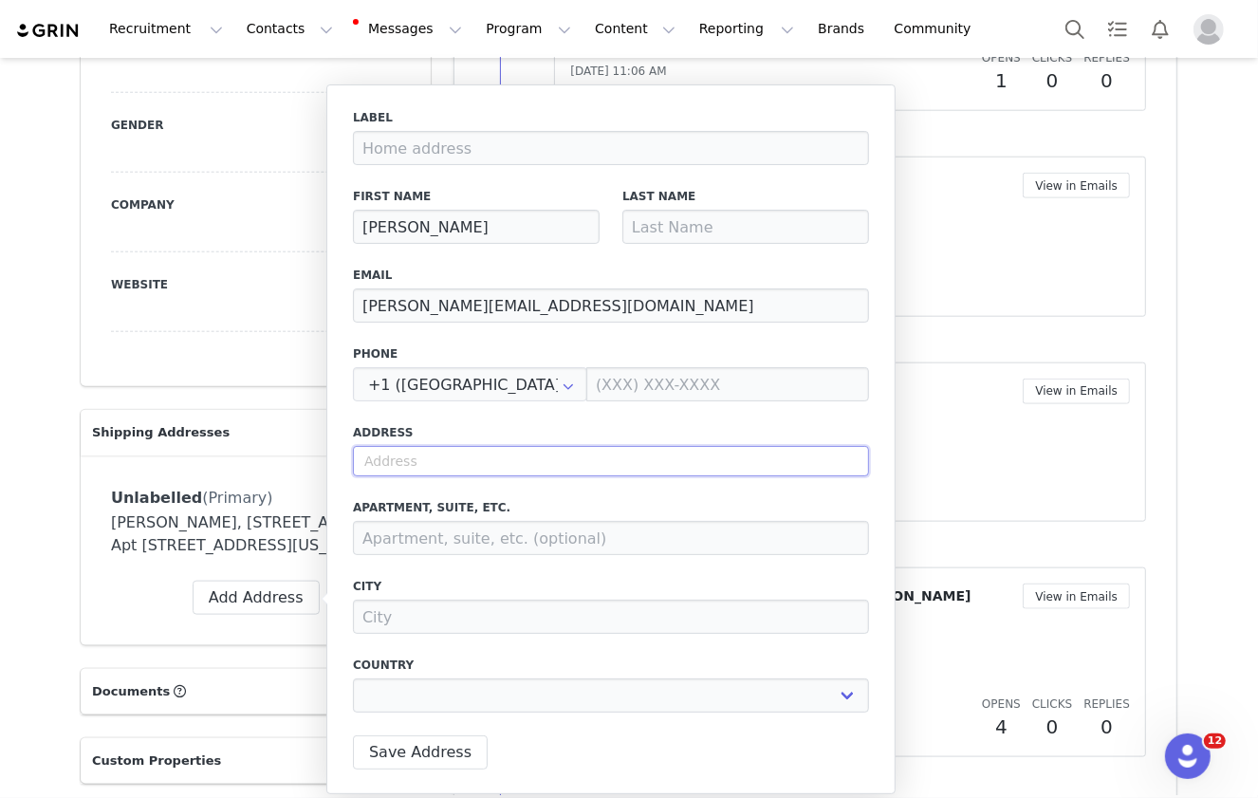
click at [503, 471] on input "text" at bounding box center [611, 461] width 516 height 30
paste input "7700 Biscayne Blvd, 202 Miami, FL, 33138"
type input "7700 Biscayne Blvd, 202 Miami, FL, 33138"
select select
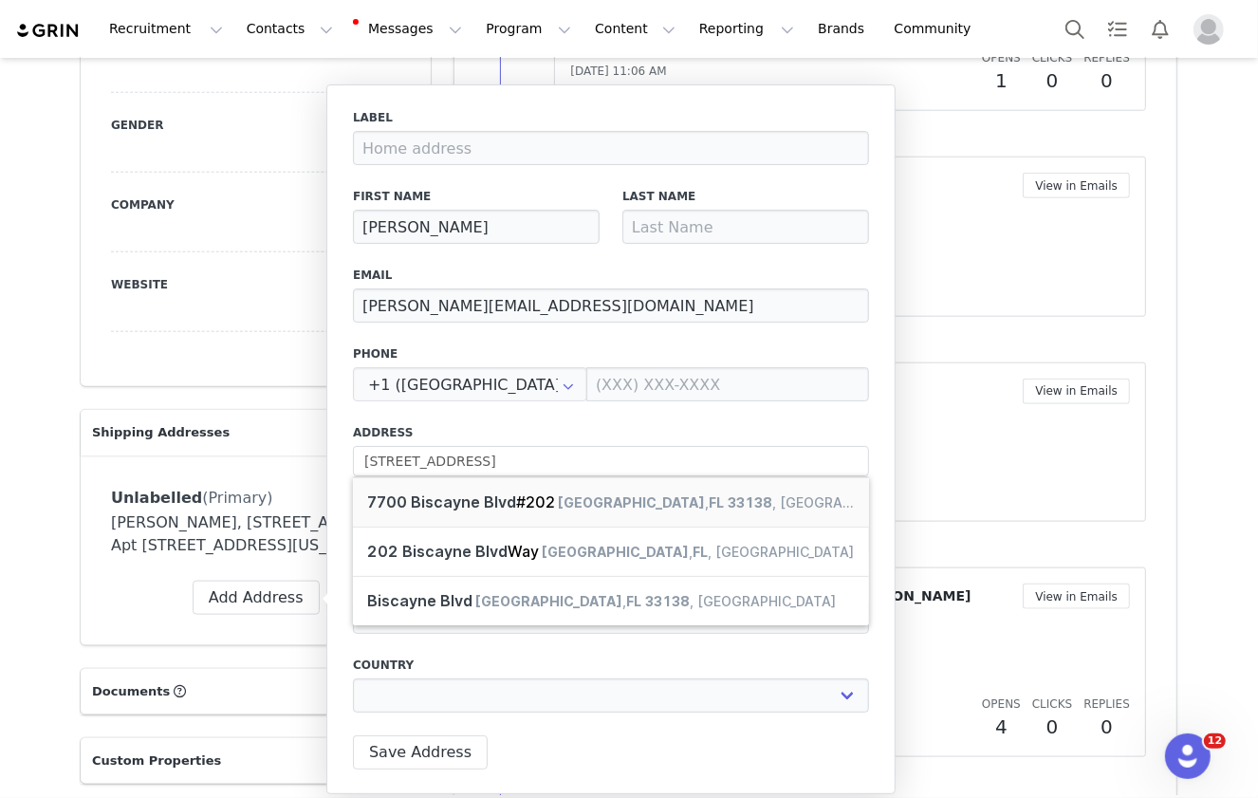
type input "7700 Biscayne Blvd"
type input "Miami"
select select "[object Object]"
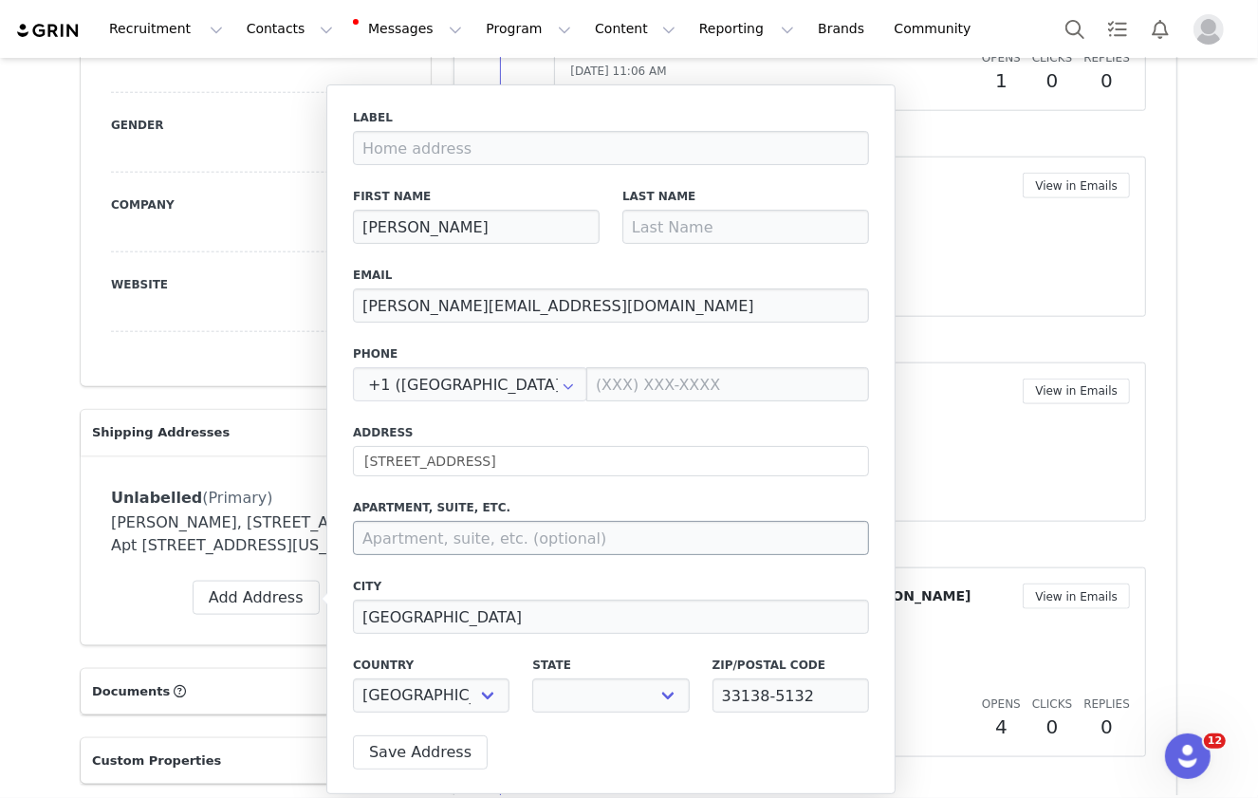
select select "[object Object]"
click at [494, 531] on input at bounding box center [611, 538] width 516 height 34
type input "#202"
drag, startPoint x: 491, startPoint y: 228, endPoint x: 431, endPoint y: 225, distance: 60.8
click at [431, 225] on input "Matthew Dillon" at bounding box center [476, 227] width 247 height 34
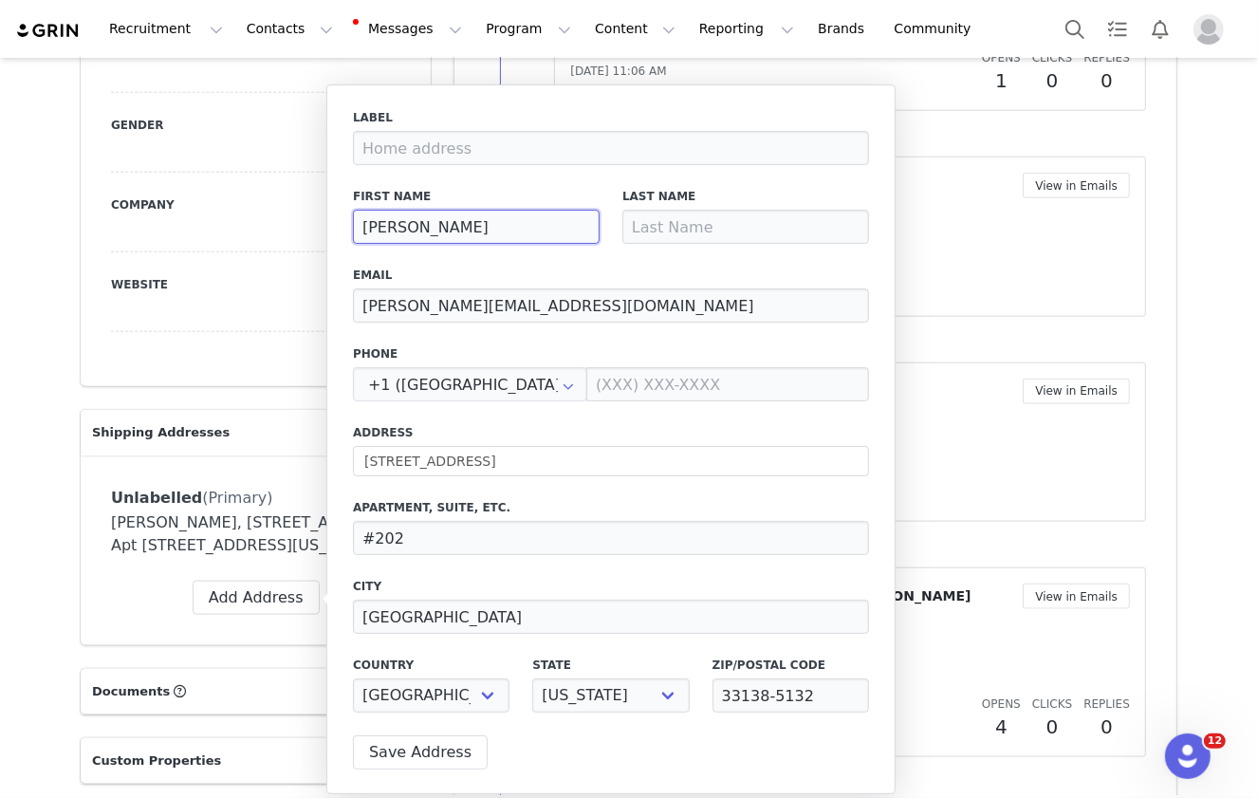
type input "Matthew"
paste input "Dillon"
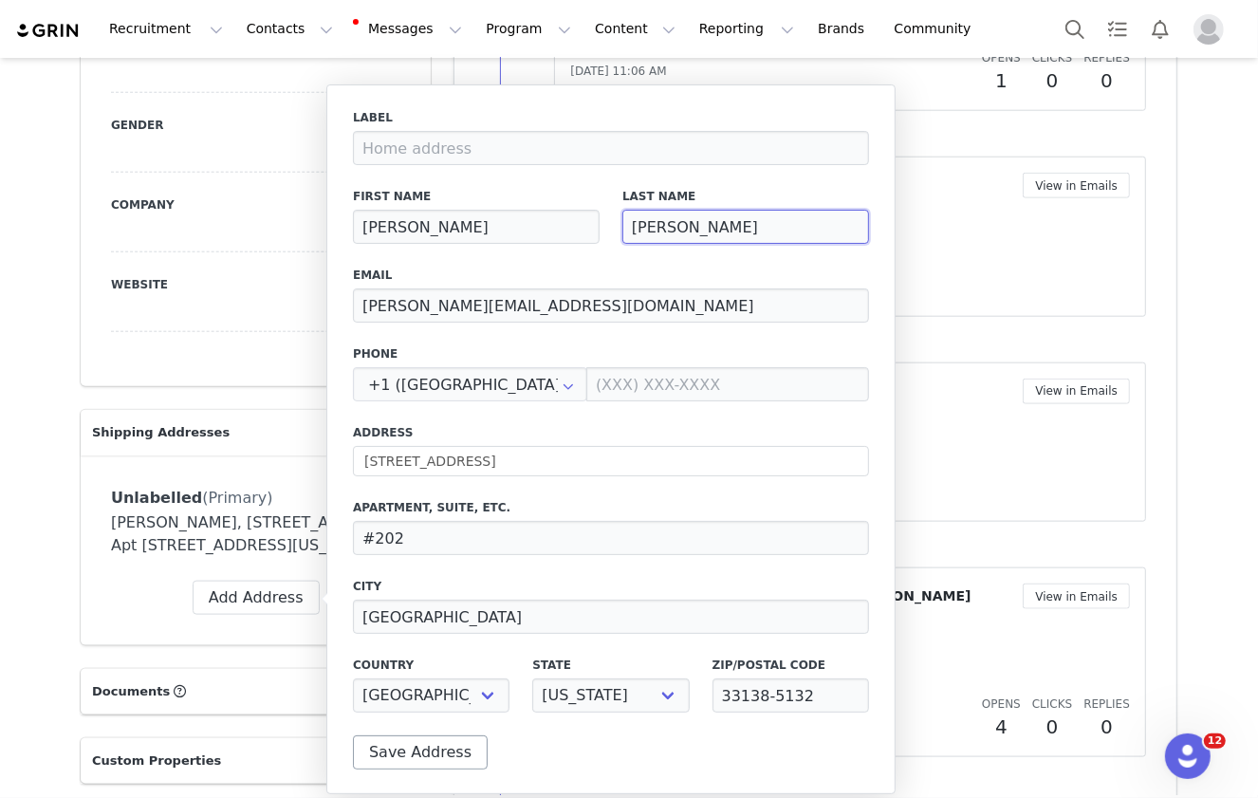
type input "Dillon"
click at [403, 760] on button "Save Address" at bounding box center [420, 752] width 135 height 34
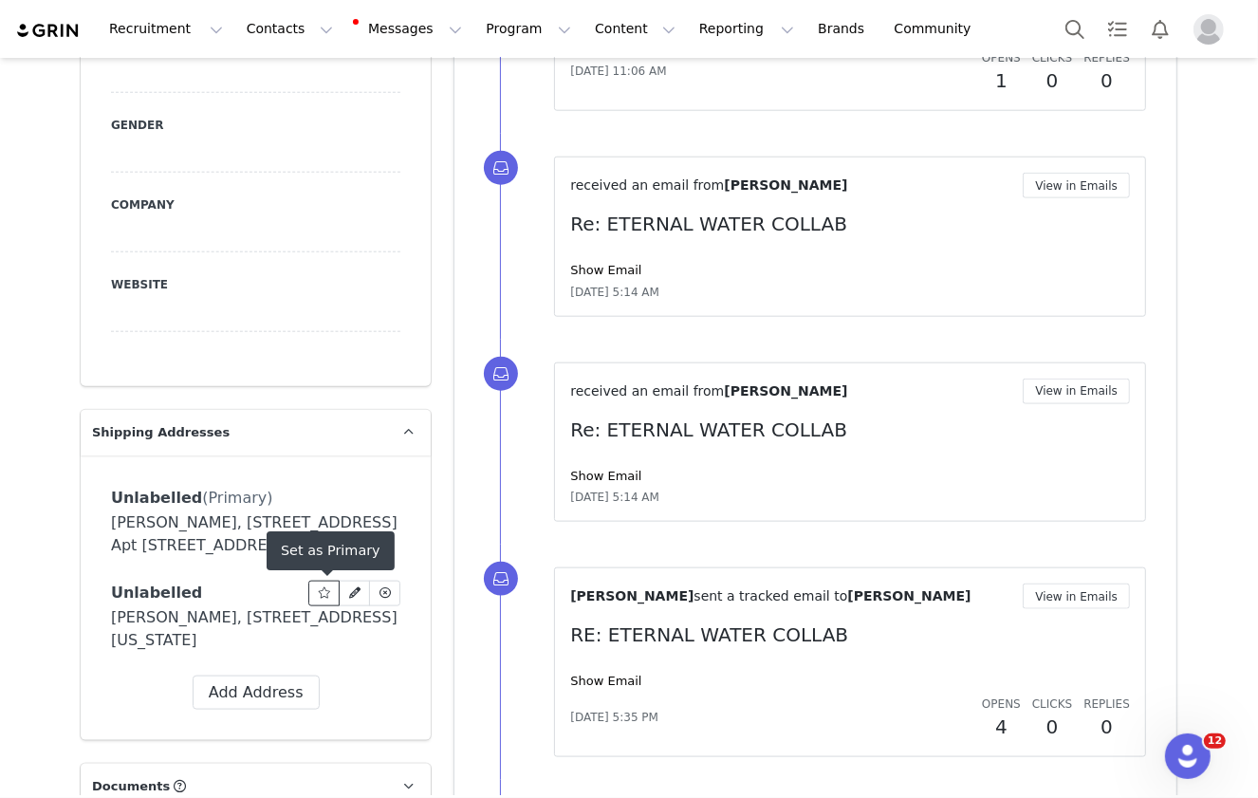
click at [322, 593] on icon at bounding box center [324, 592] width 13 height 11
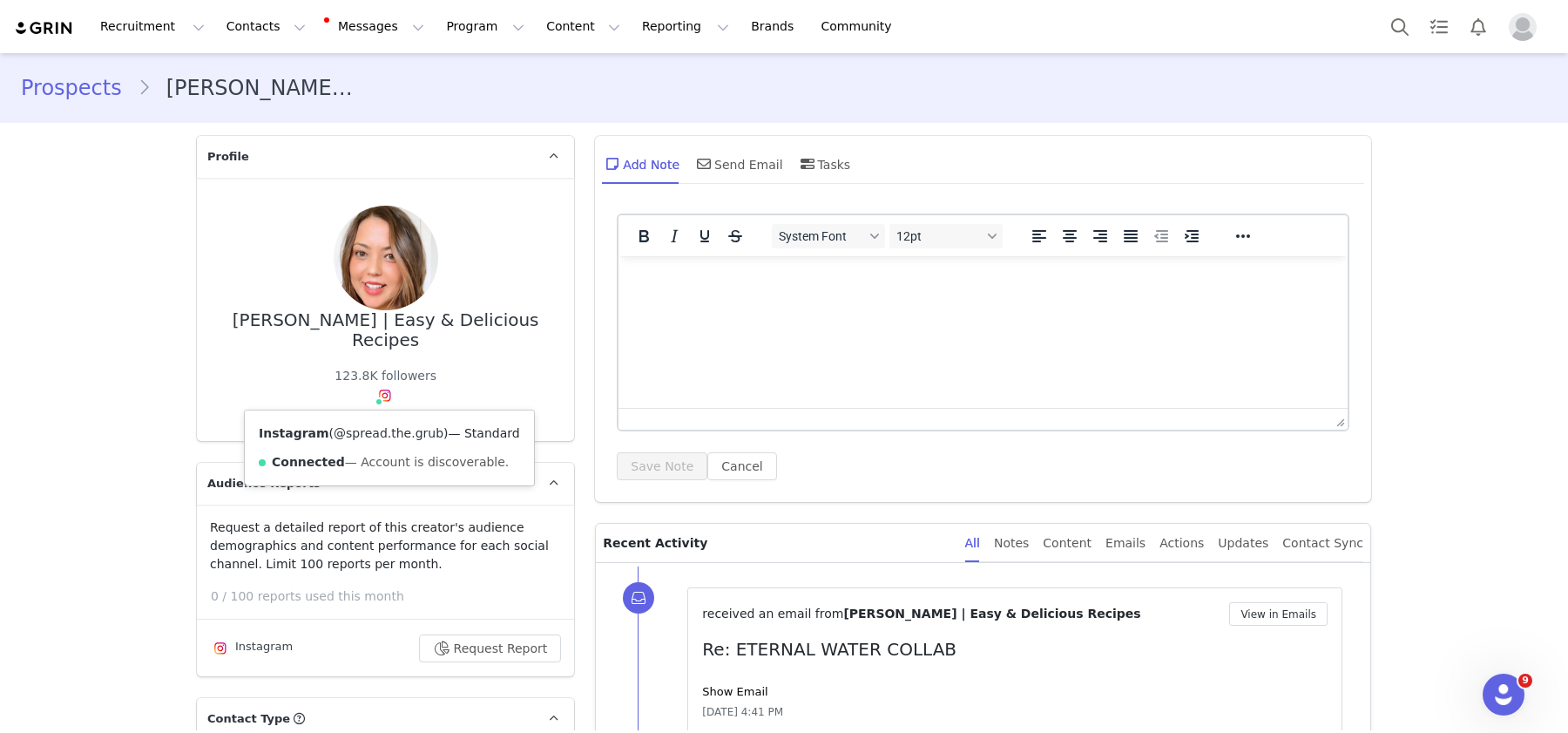
click at [396, 433] on link "@spread.the.grub" at bounding box center [388, 433] width 110 height 14
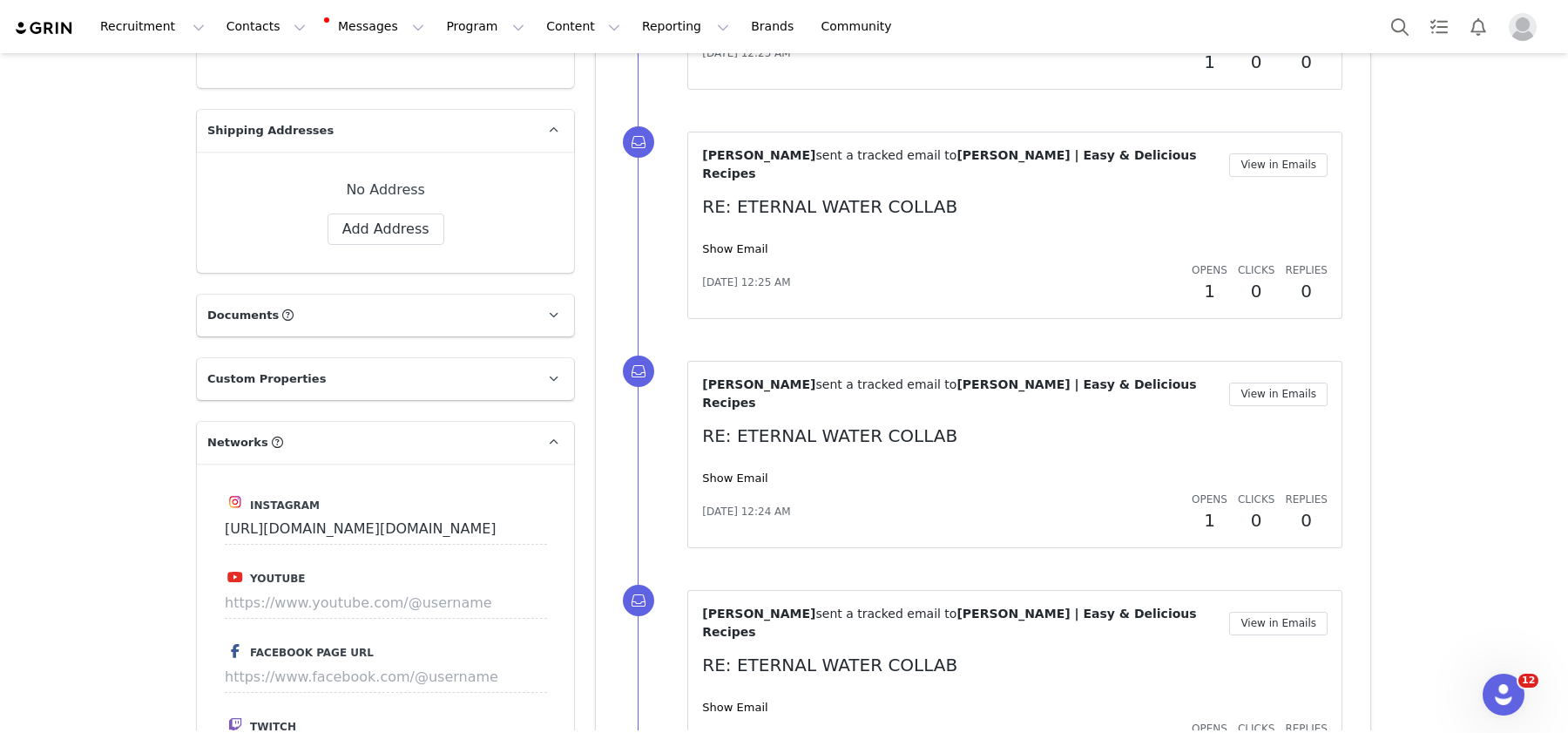
scroll to position [1523, 0]
click at [381, 216] on div "No Address Label First Name [PERSON_NAME] | Easy & Delicious Recipes Last Name …" at bounding box center [385, 210] width 377 height 121
click at [377, 212] on button "Add Address" at bounding box center [386, 228] width 117 height 31
select select
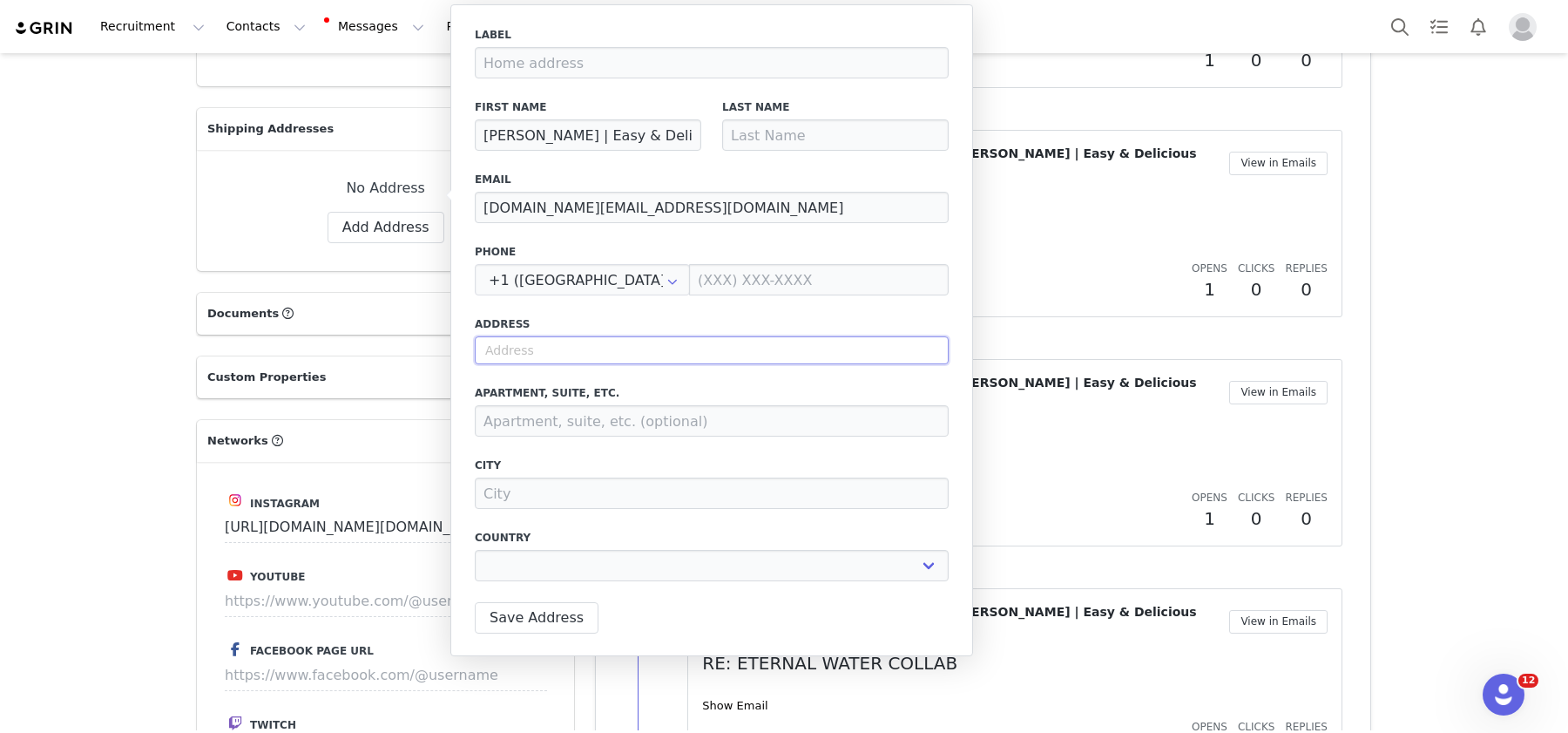
click at [497, 353] on input "text" at bounding box center [711, 350] width 474 height 28
paste input "[STREET_ADDRESS]"
type input "[STREET_ADDRESS]"
select select
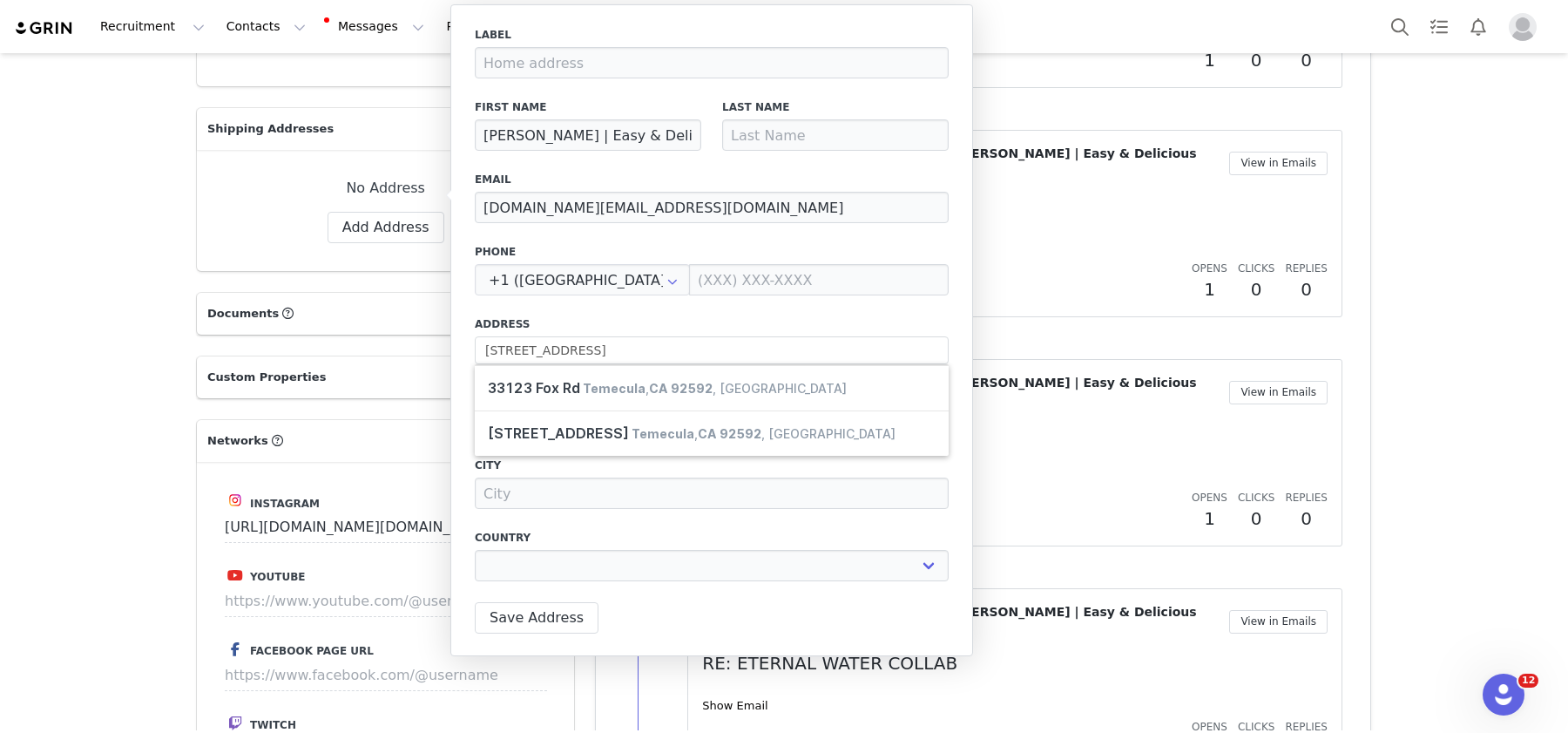
type input "33123 Fox Rd"
type input "Temecula"
select select "[object Object]"
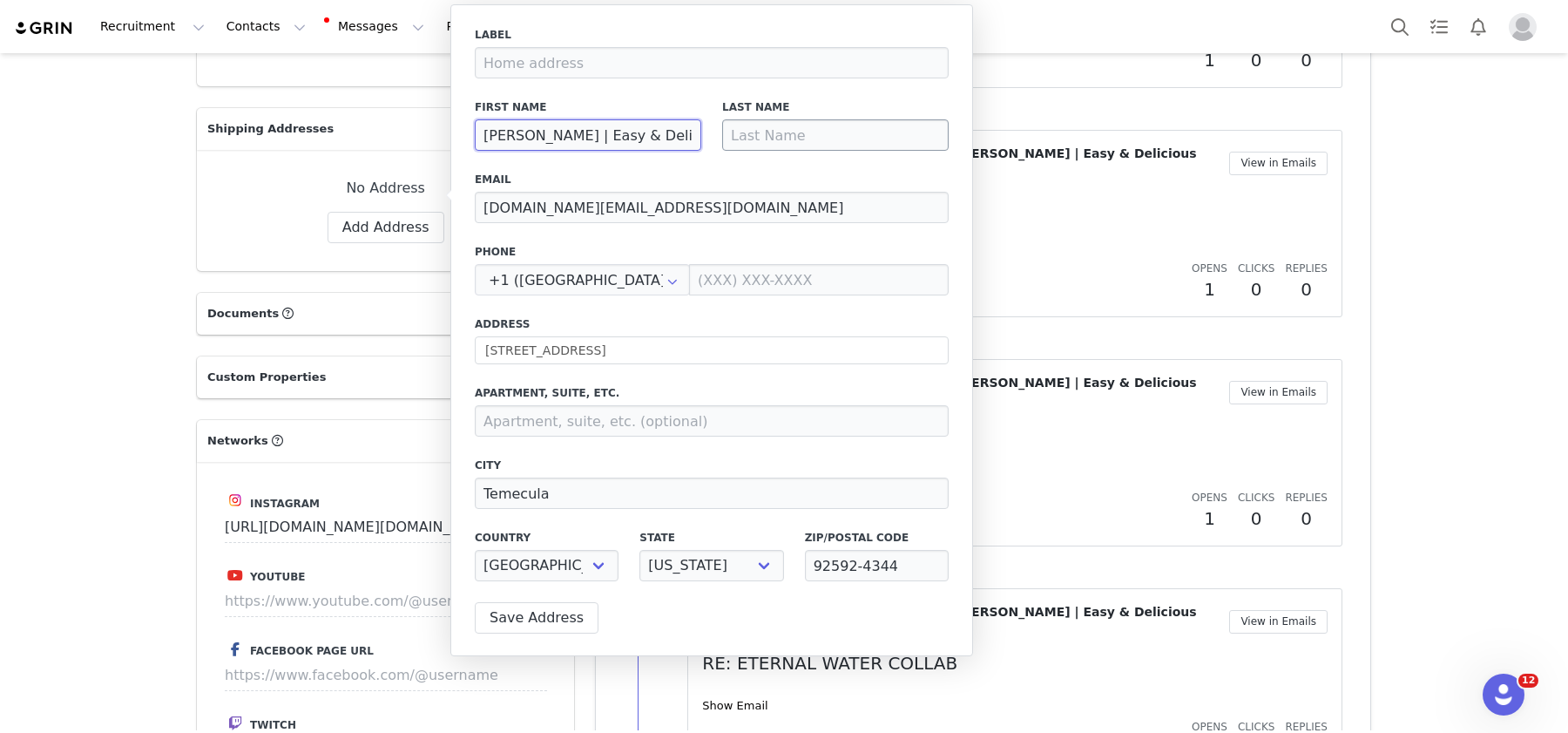
scroll to position [0, 81]
drag, startPoint x: 554, startPoint y: 130, endPoint x: 903, endPoint y: 132, distance: 349.0
click at [903, 132] on div "First Name Jacqueline Vignona | Easy & Delicious Recipes Last Name" at bounding box center [711, 125] width 495 height 73
type input "Jacqueline"
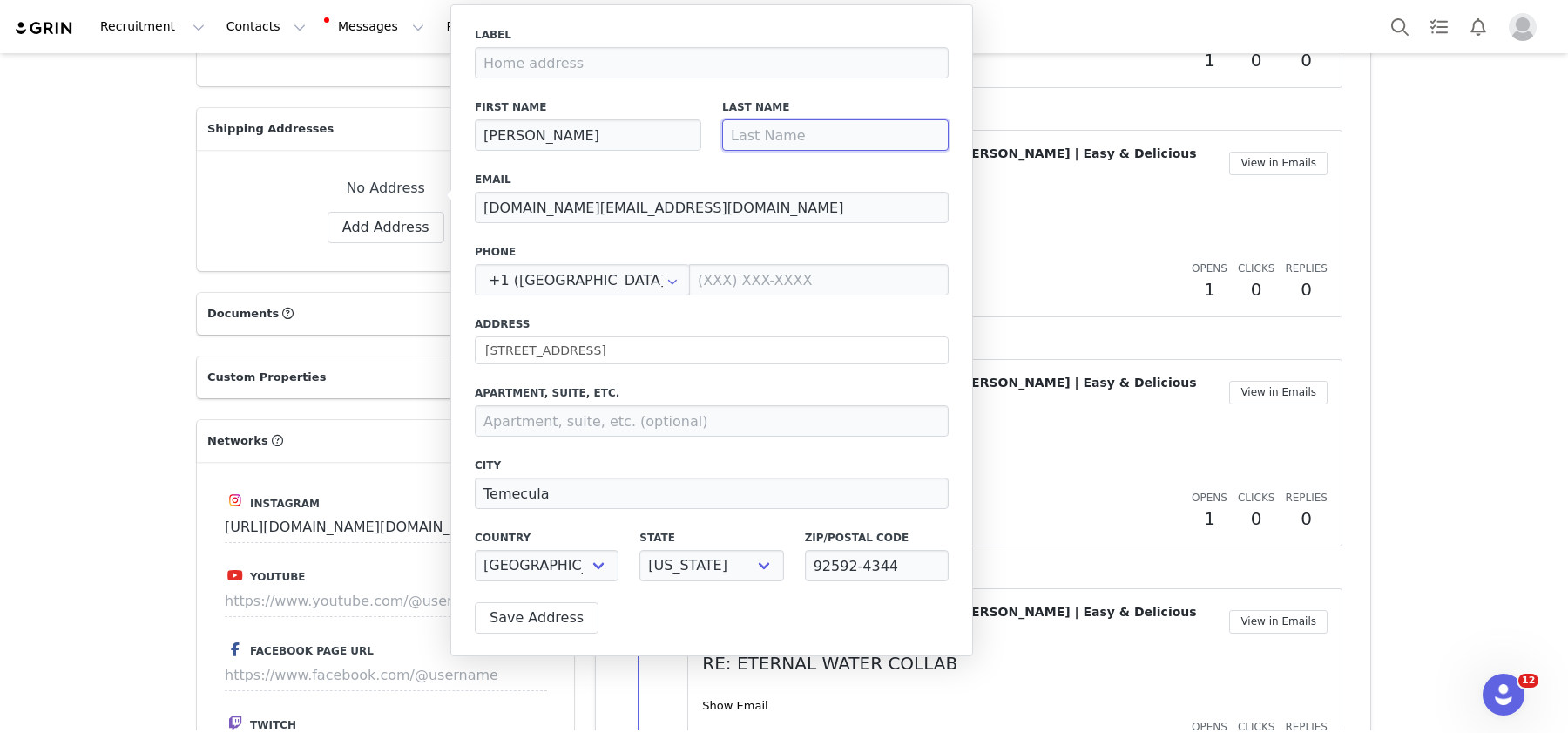
paste input "Vignona | Easy & Delicious Recipes"
drag, startPoint x: 945, startPoint y: 133, endPoint x: 778, endPoint y: 130, distance: 167.0
click at [778, 130] on input "Vignona | Easy & Delicious Recipes" at bounding box center [835, 135] width 227 height 31
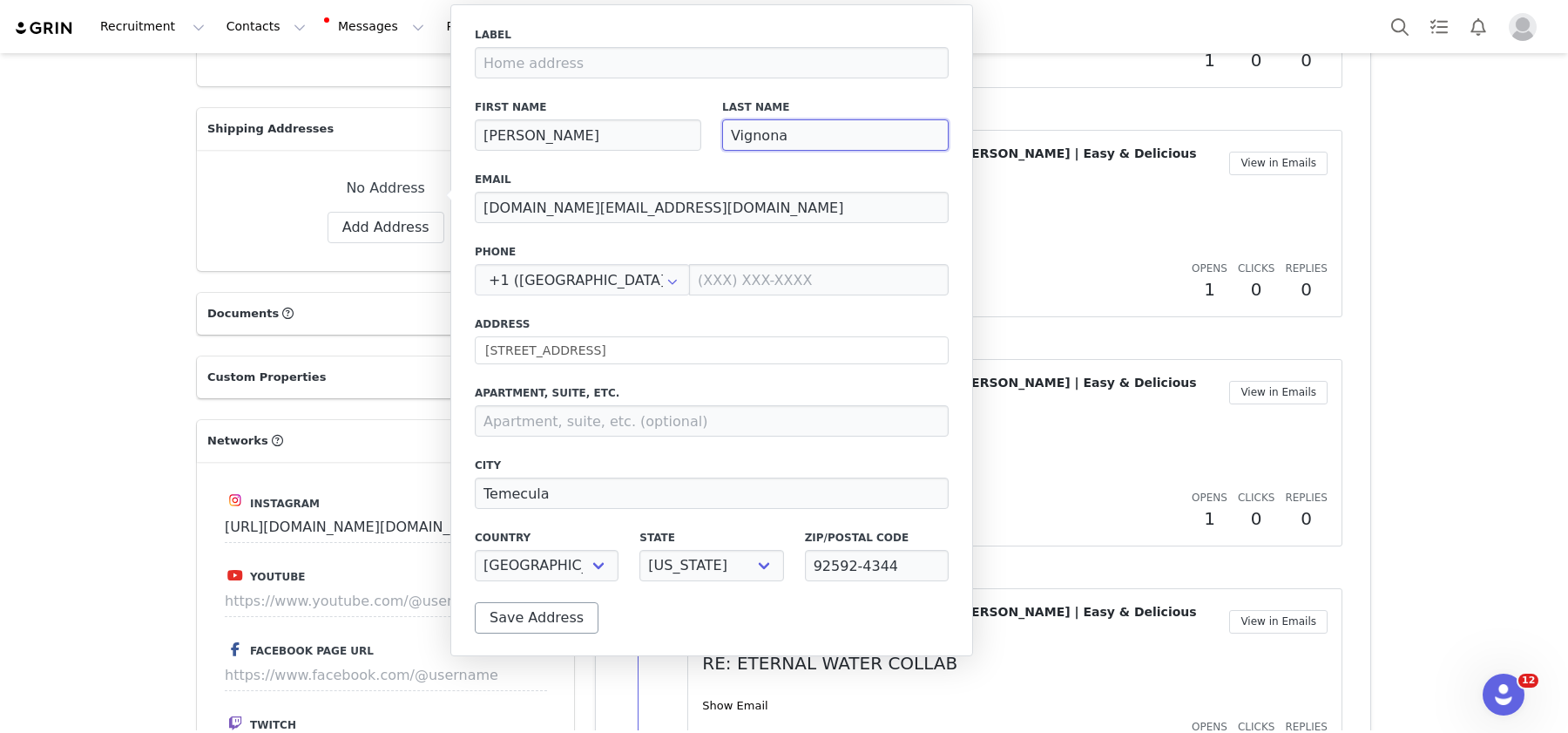
type input "Vignona"
click at [528, 621] on button "Save Address" at bounding box center [536, 618] width 124 height 31
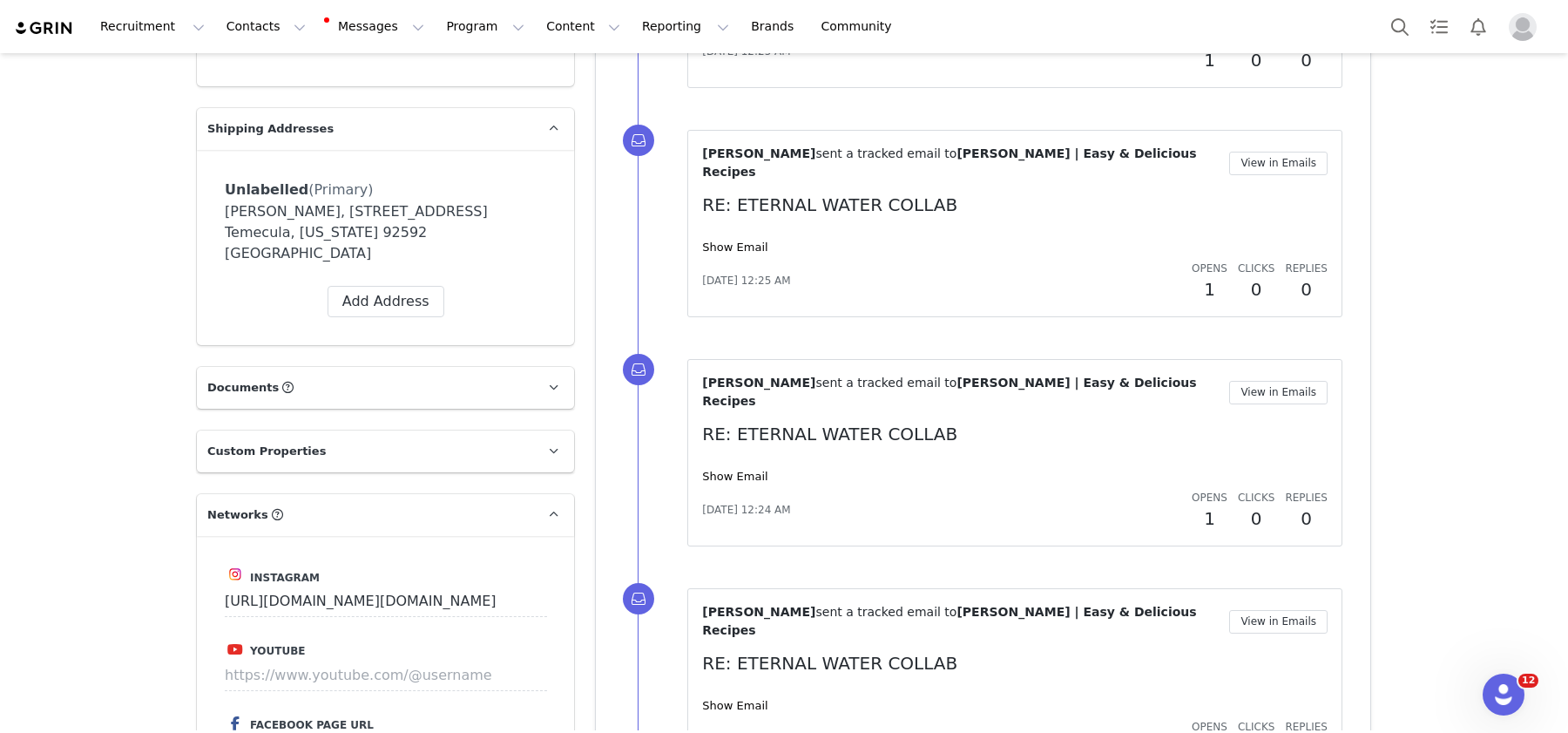
scroll to position [2695, 0]
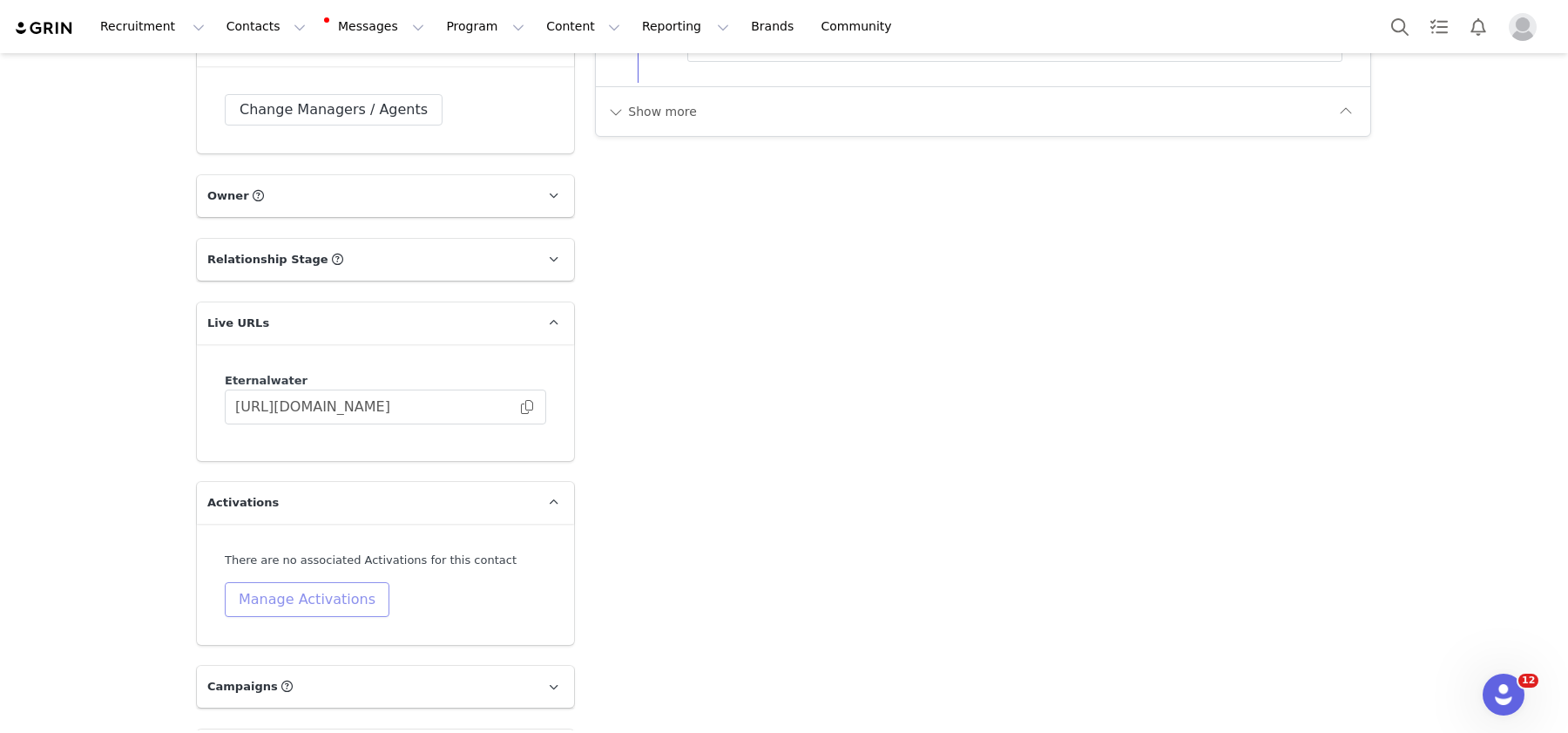
click at [263, 582] on button "Manage Activations" at bounding box center [307, 600] width 164 height 35
click at [309, 611] on div "Select Activation" at bounding box center [261, 614] width 170 height 26
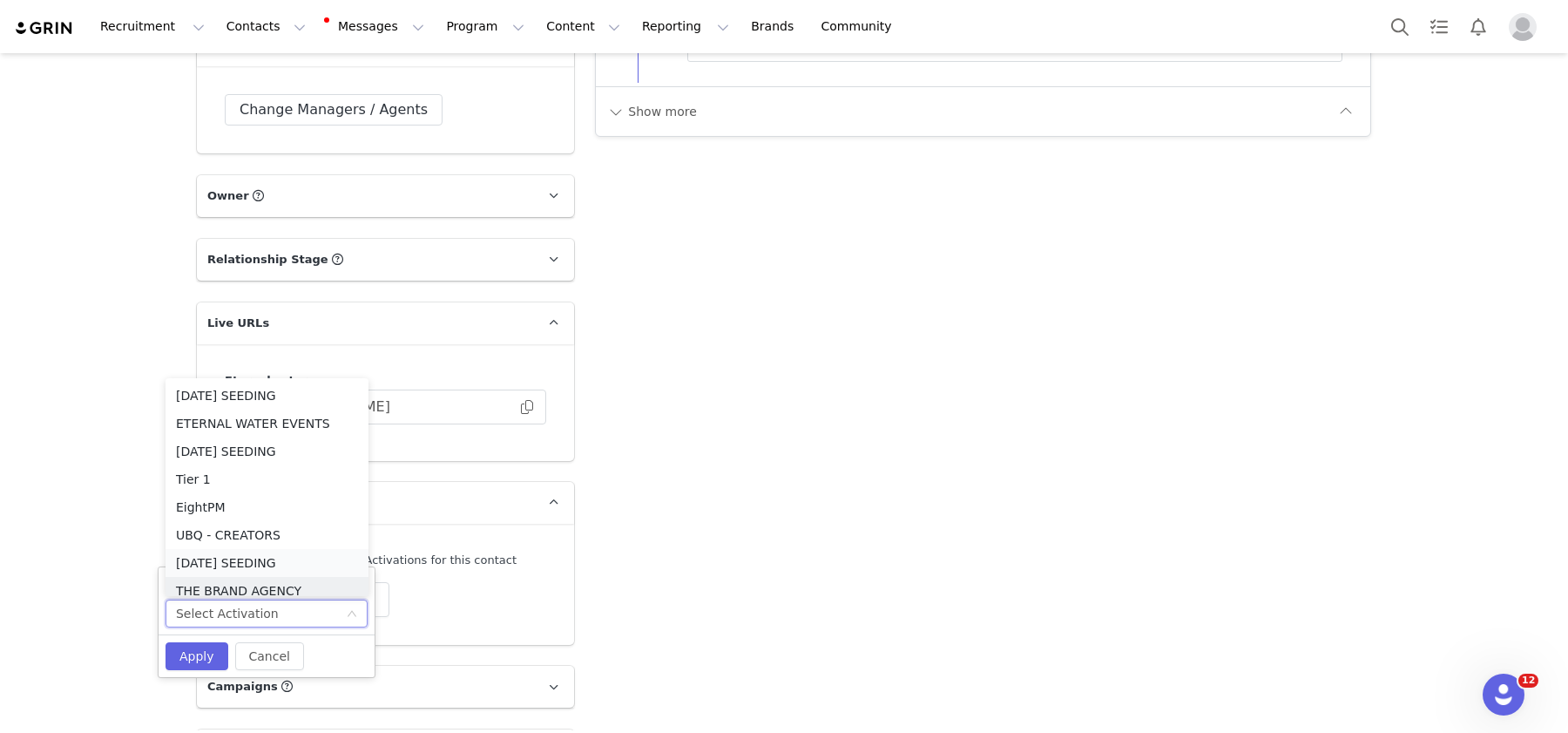
scroll to position [8, 0]
click at [303, 549] on li "[DATE] SEEDING" at bounding box center [266, 554] width 203 height 28
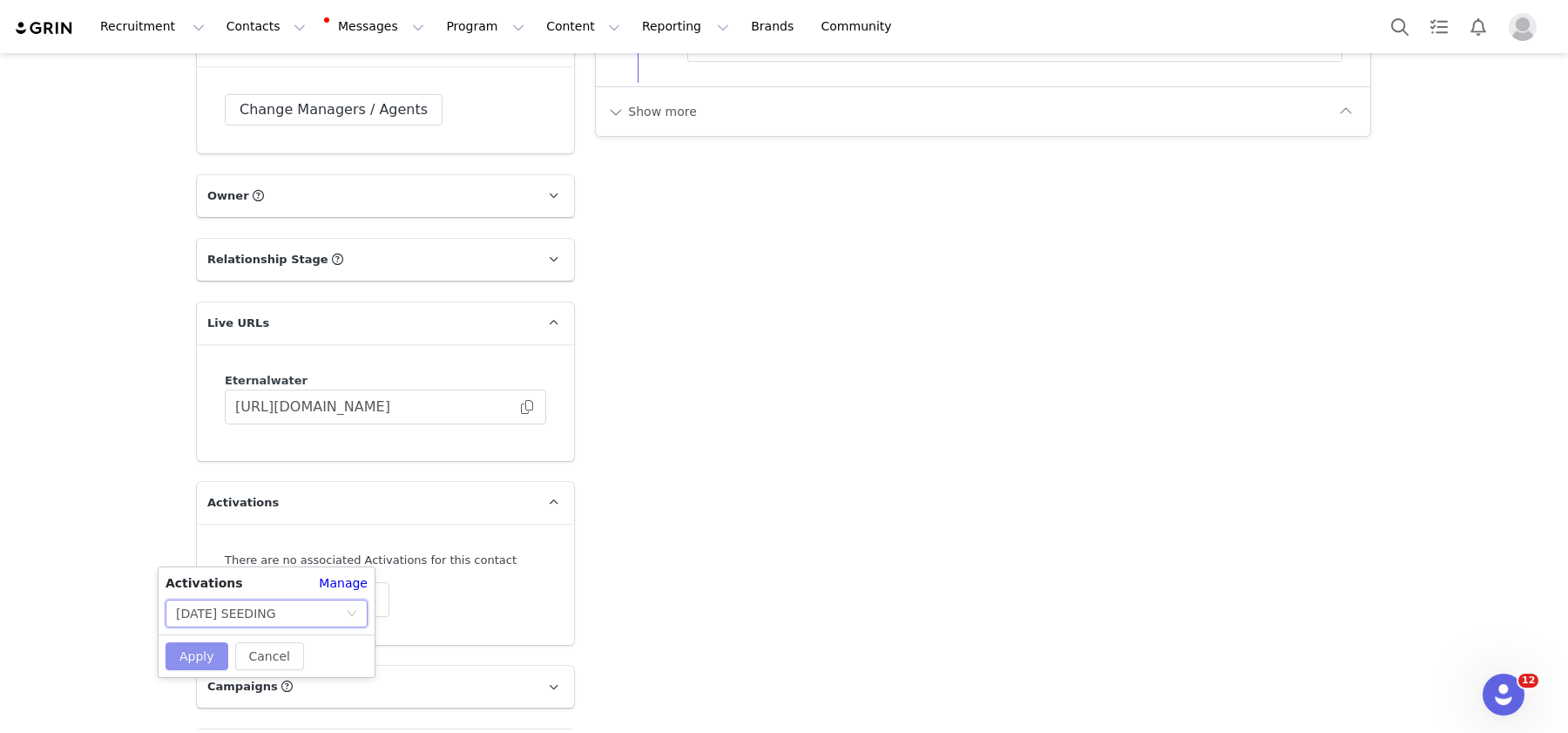
click at [192, 647] on button "Apply" at bounding box center [196, 656] width 62 height 28
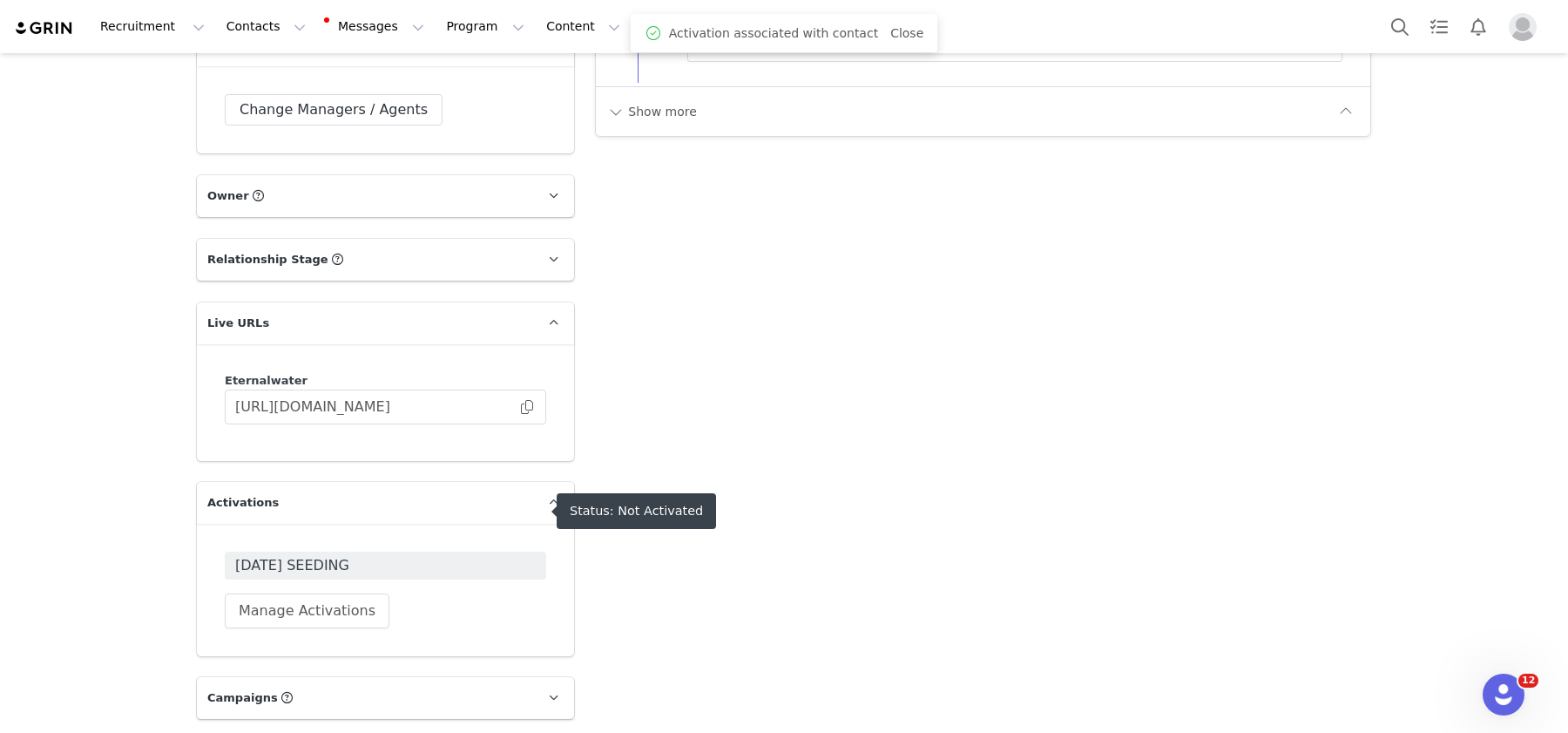
click at [301, 524] on div "AUGUST 2025 SEEDING Manage Activations" at bounding box center [385, 590] width 377 height 132
click at [302, 555] on span "[DATE] SEEDING" at bounding box center [385, 565] width 300 height 21
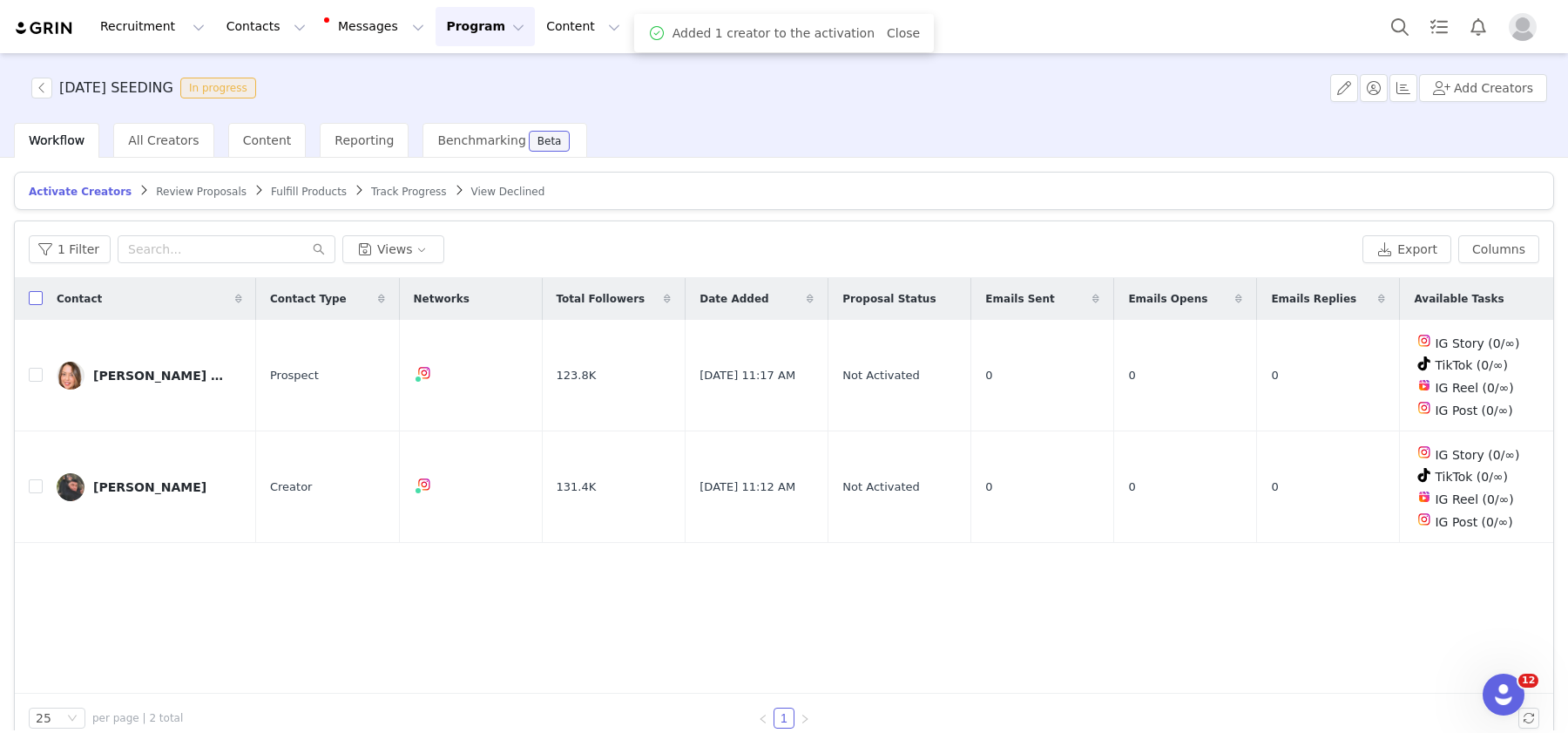
click at [31, 296] on input "checkbox" at bounding box center [35, 298] width 14 height 14
checkbox input "true"
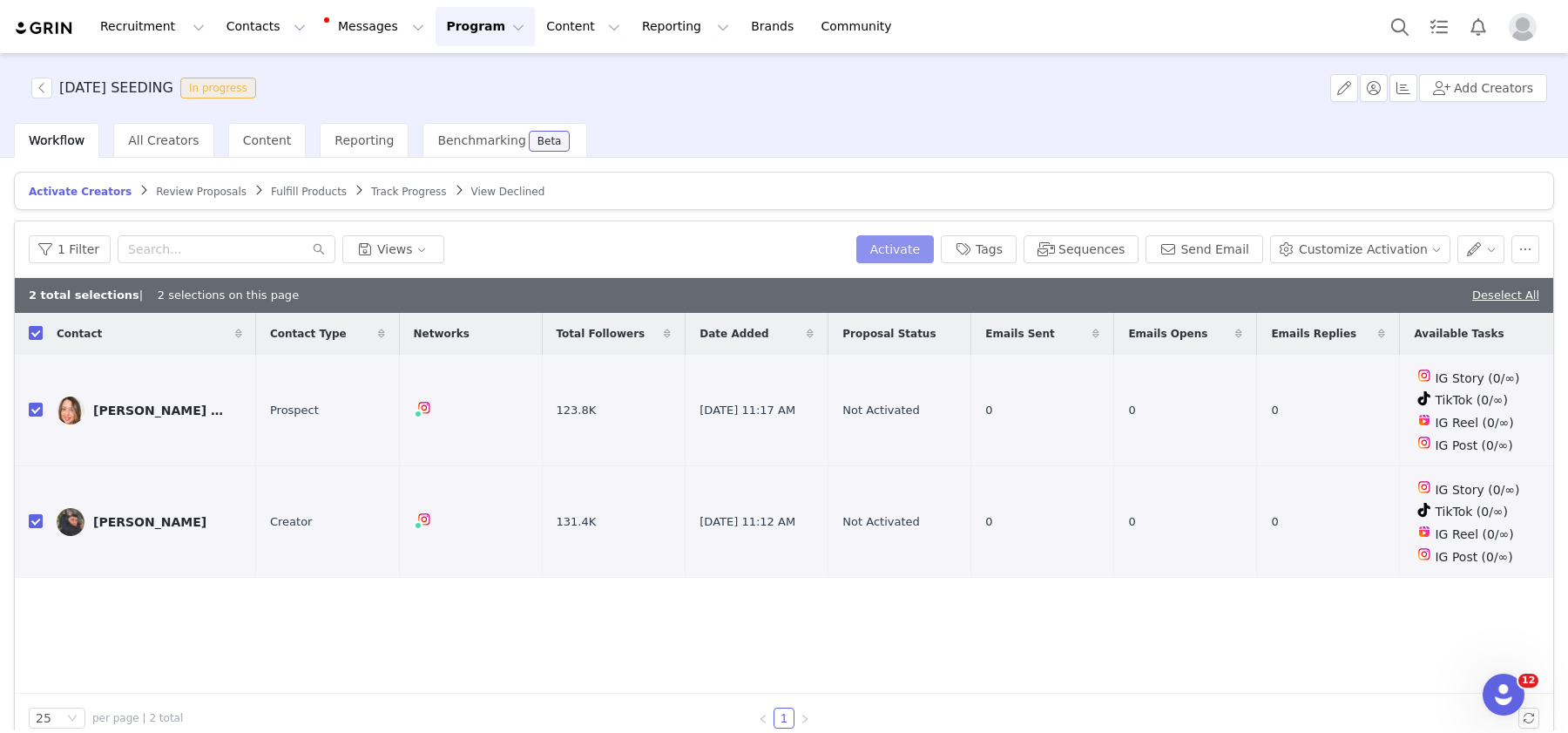
click at [907, 239] on button "Activate" at bounding box center [895, 249] width 77 height 28
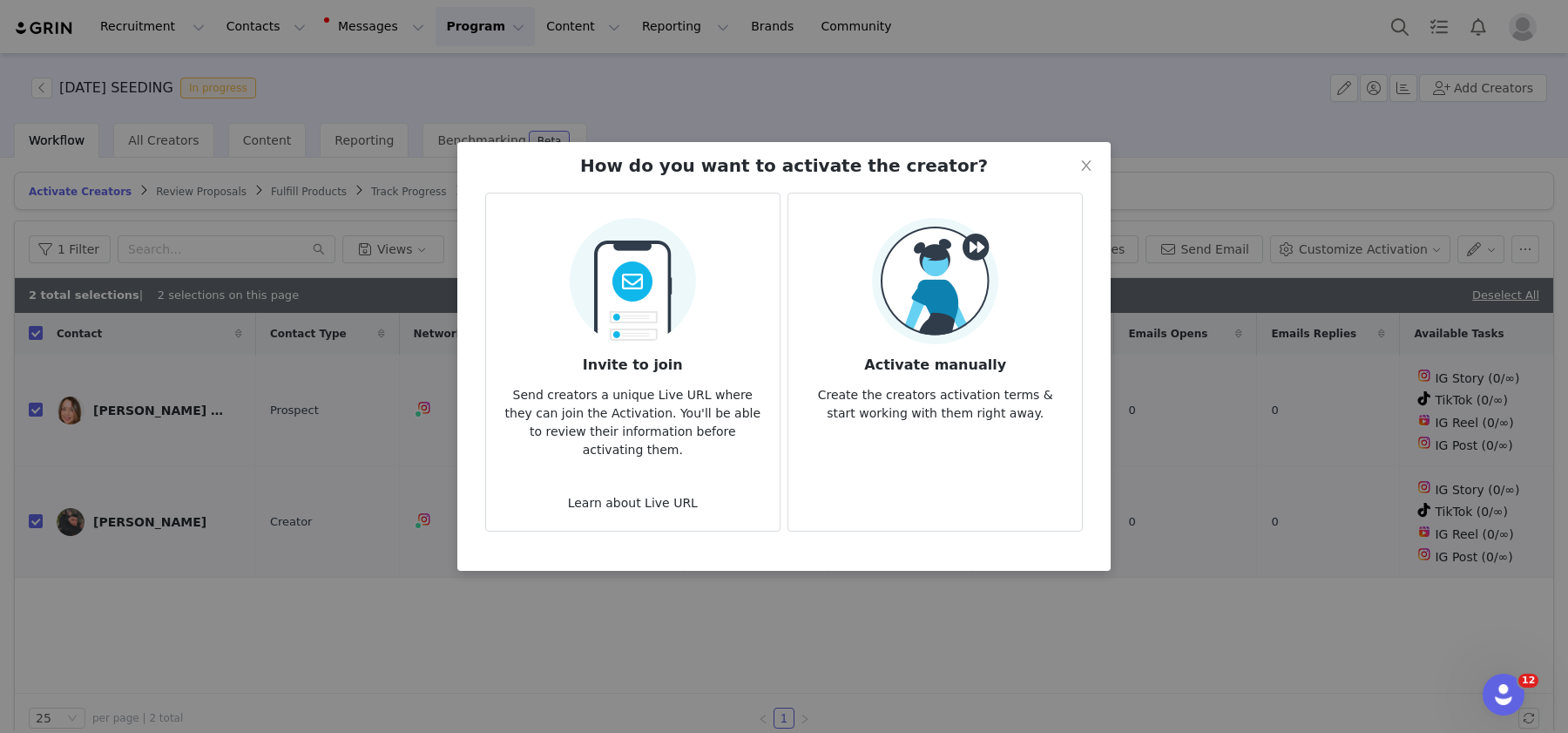
click at [910, 329] on img at bounding box center [935, 281] width 127 height 127
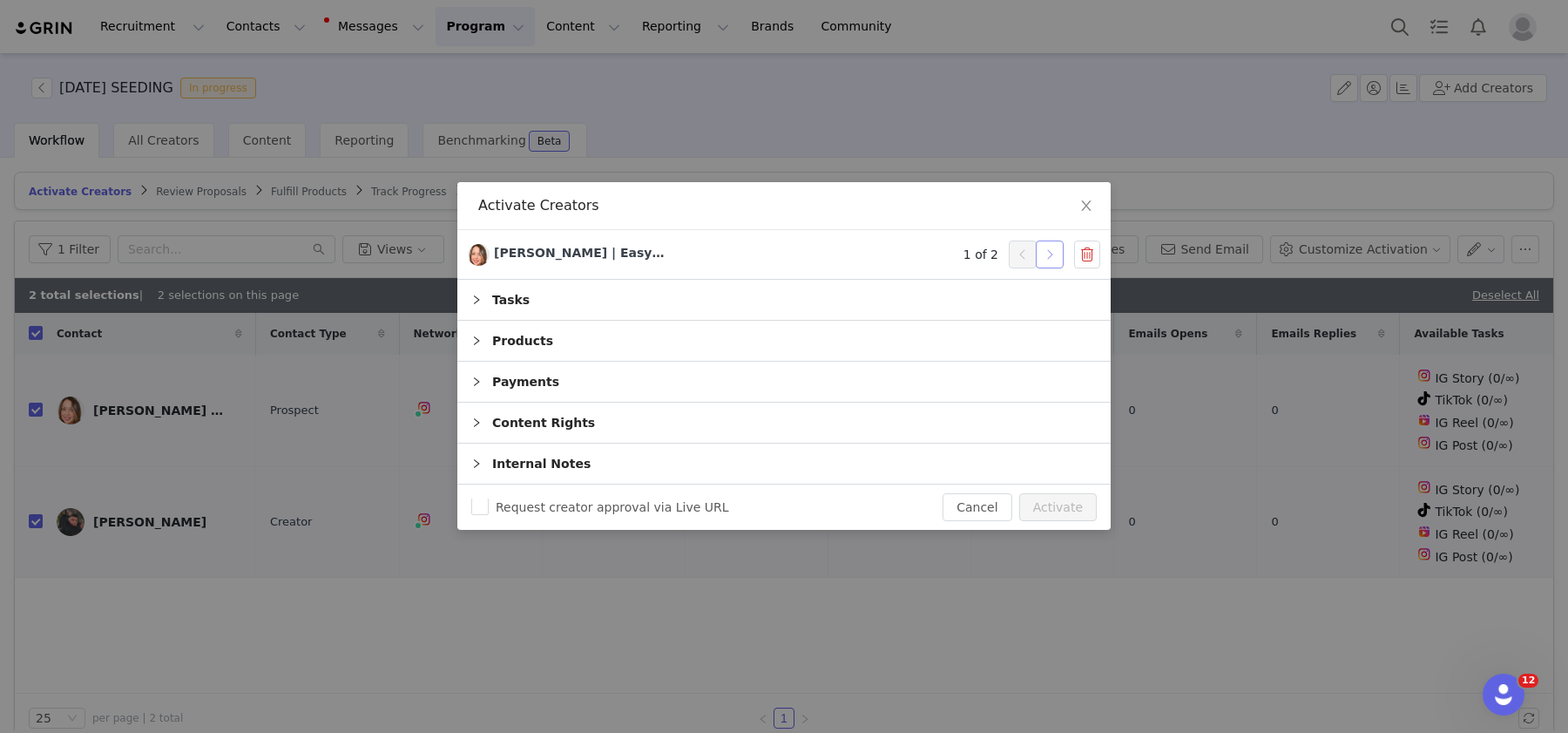
click at [1038, 264] on button "button" at bounding box center [1049, 254] width 28 height 28
click at [1076, 508] on button "Activate" at bounding box center [1058, 507] width 77 height 28
checkbox input "false"
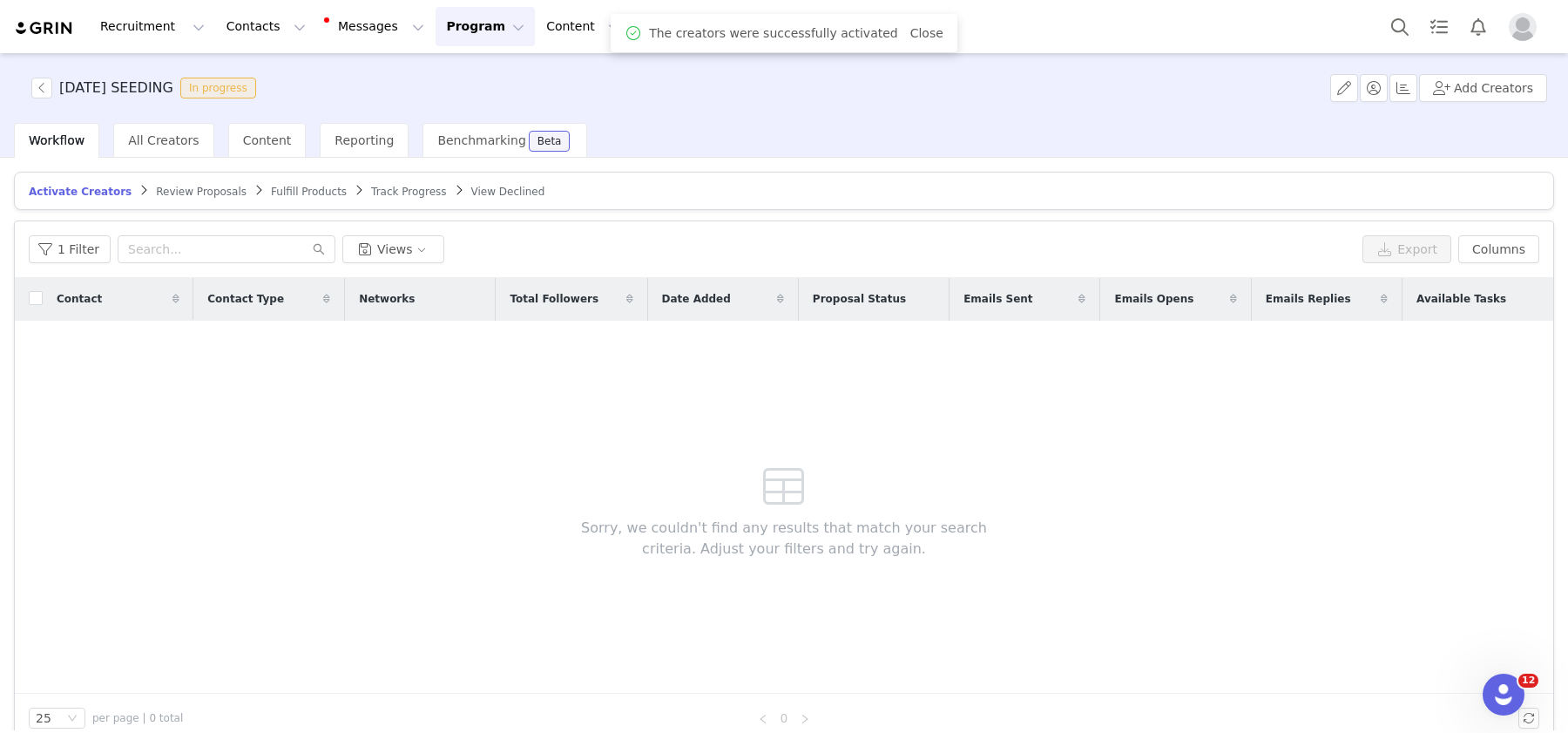
click at [271, 188] on span "Fulfill Products" at bounding box center [308, 191] width 76 height 12
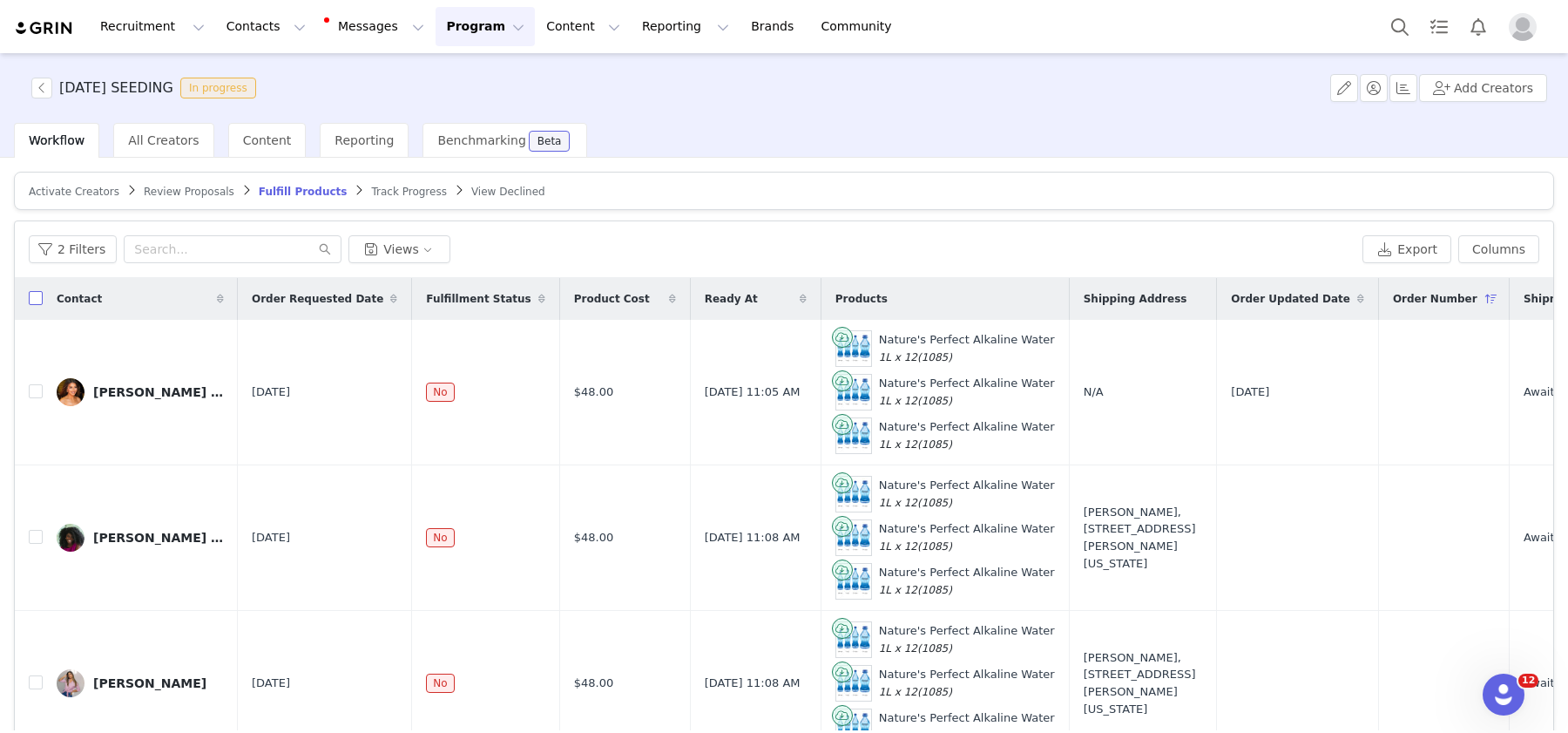
click at [35, 301] on input "checkbox" at bounding box center [35, 298] width 14 height 14
checkbox input "true"
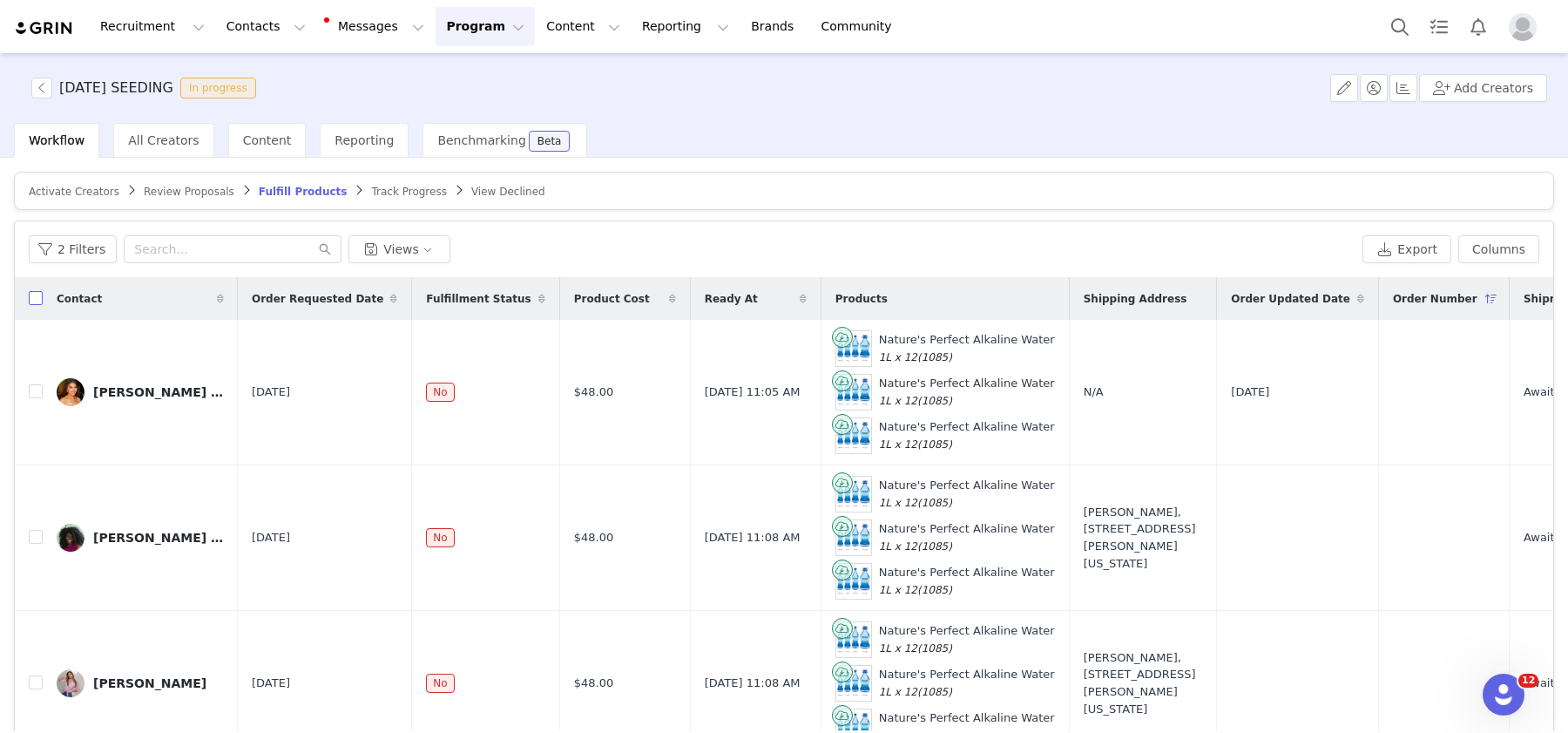
checkbox input "true"
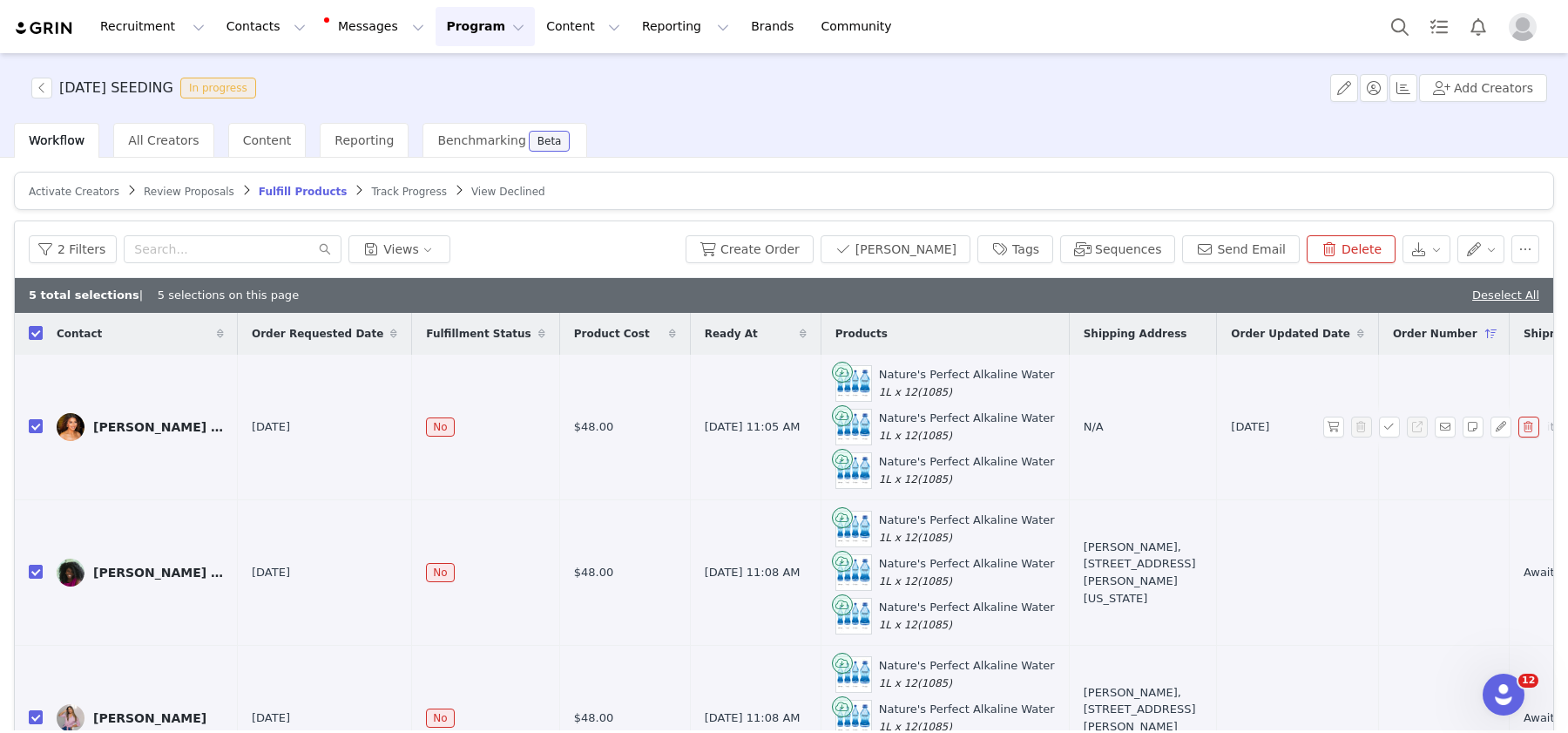
click at [42, 421] on td "Jessica Giselle" at bounding box center [140, 427] width 196 height 145
click at [32, 425] on input "checkbox" at bounding box center [35, 425] width 14 height 14
checkbox input "false"
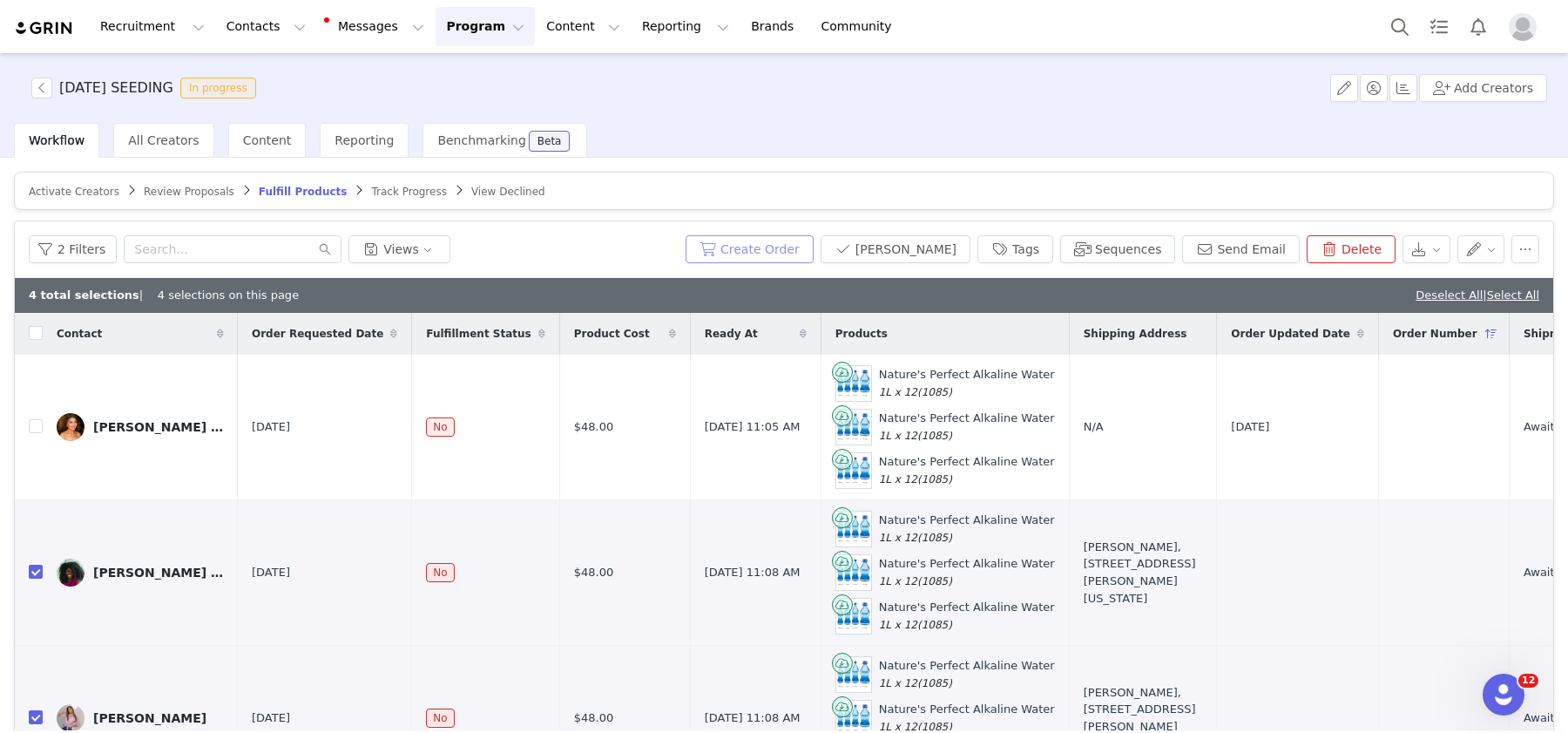
click at [813, 238] on button "Create Order" at bounding box center [749, 249] width 128 height 28
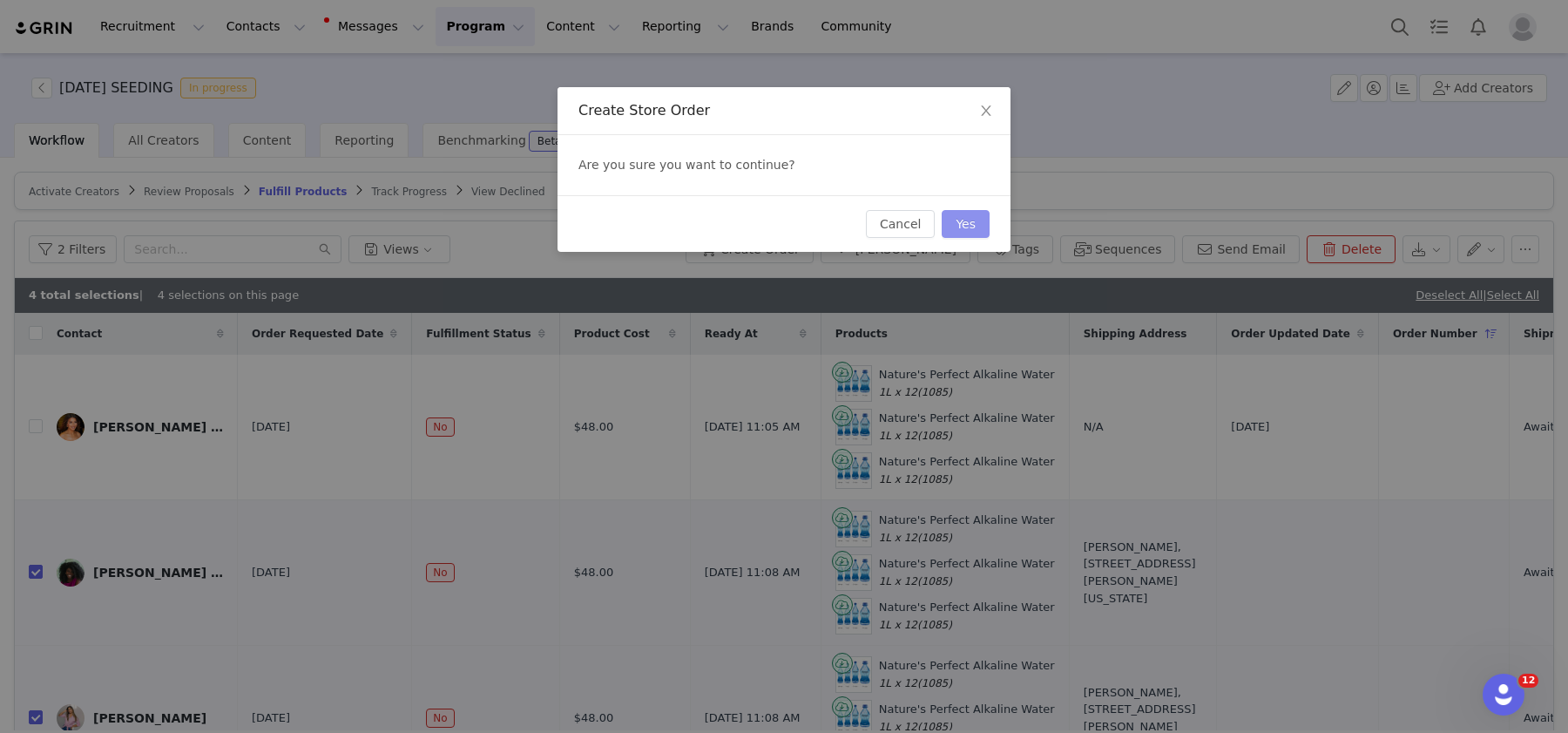
click at [963, 219] on button "Yes" at bounding box center [966, 224] width 48 height 28
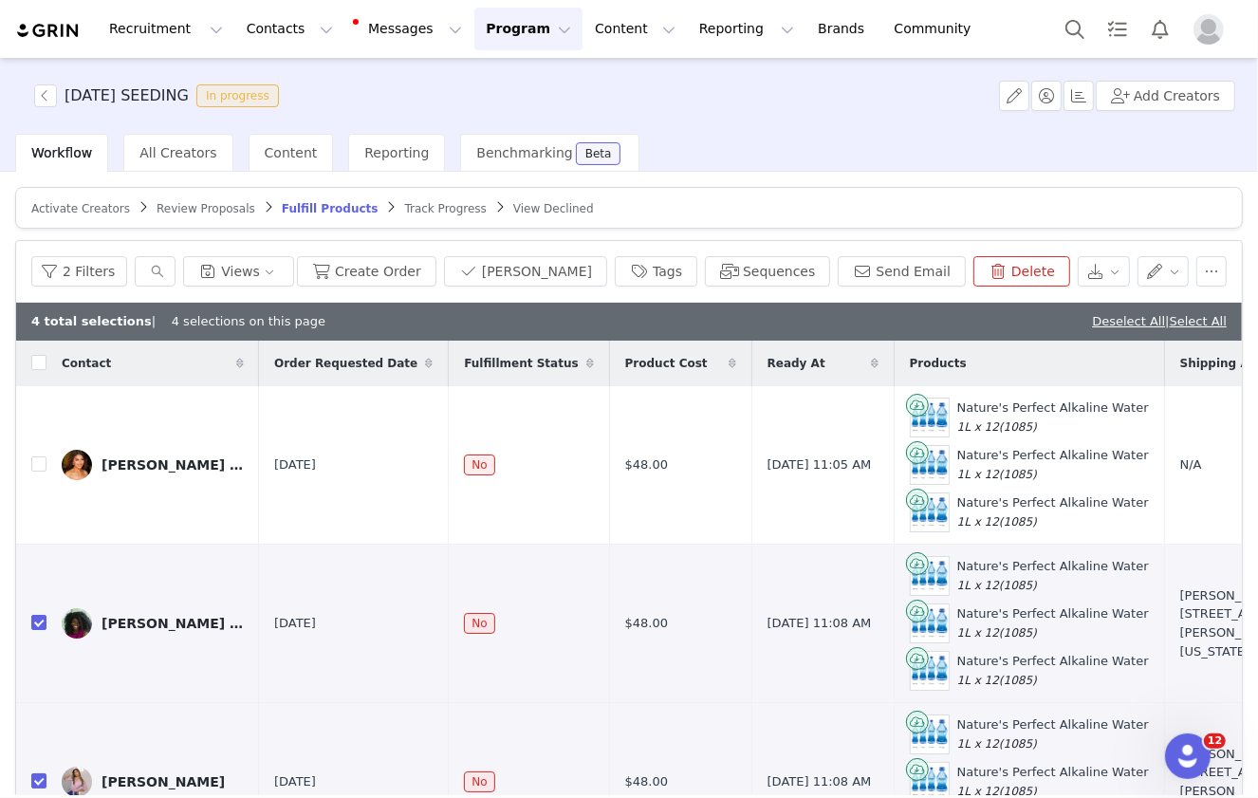
click at [83, 212] on span "Activate Creators" at bounding box center [80, 208] width 99 height 13
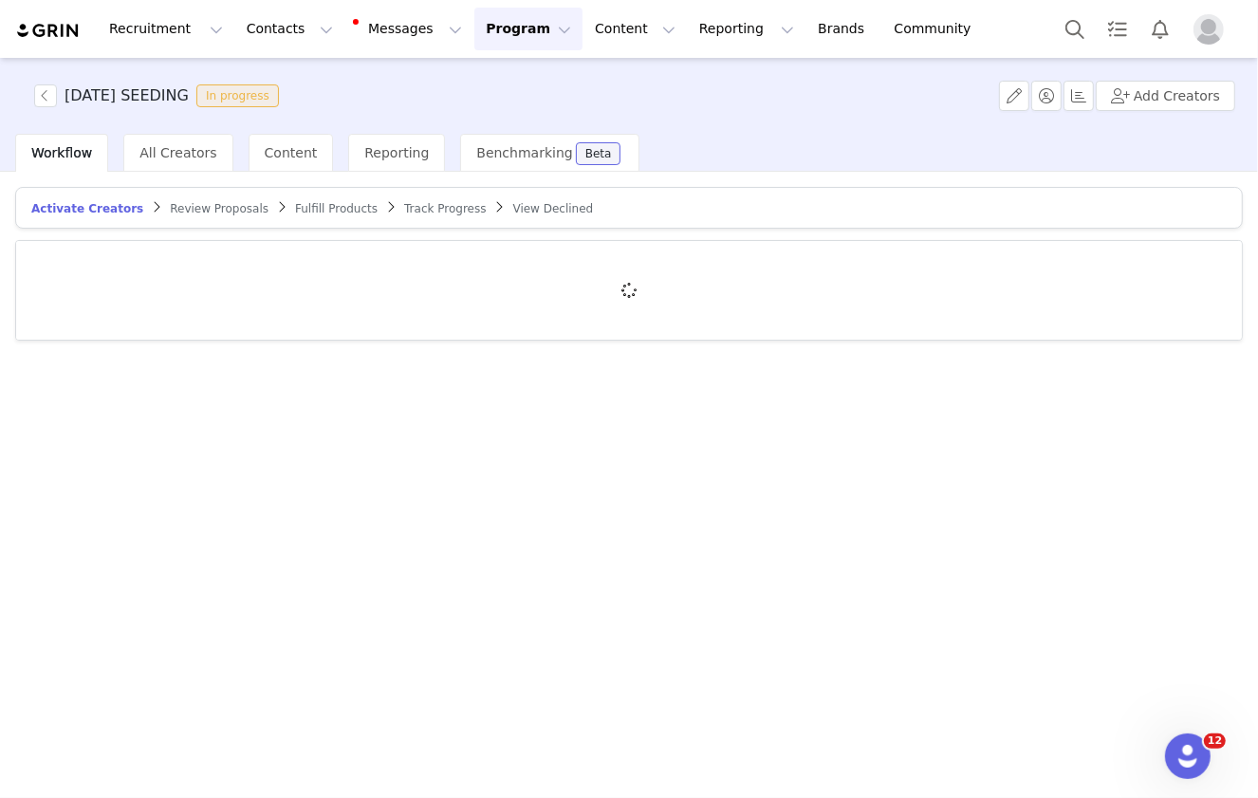
click at [182, 196] on article "Activate Creators Review Proposals Fulfill Products Track Progress View Declined" at bounding box center [629, 208] width 1228 height 42
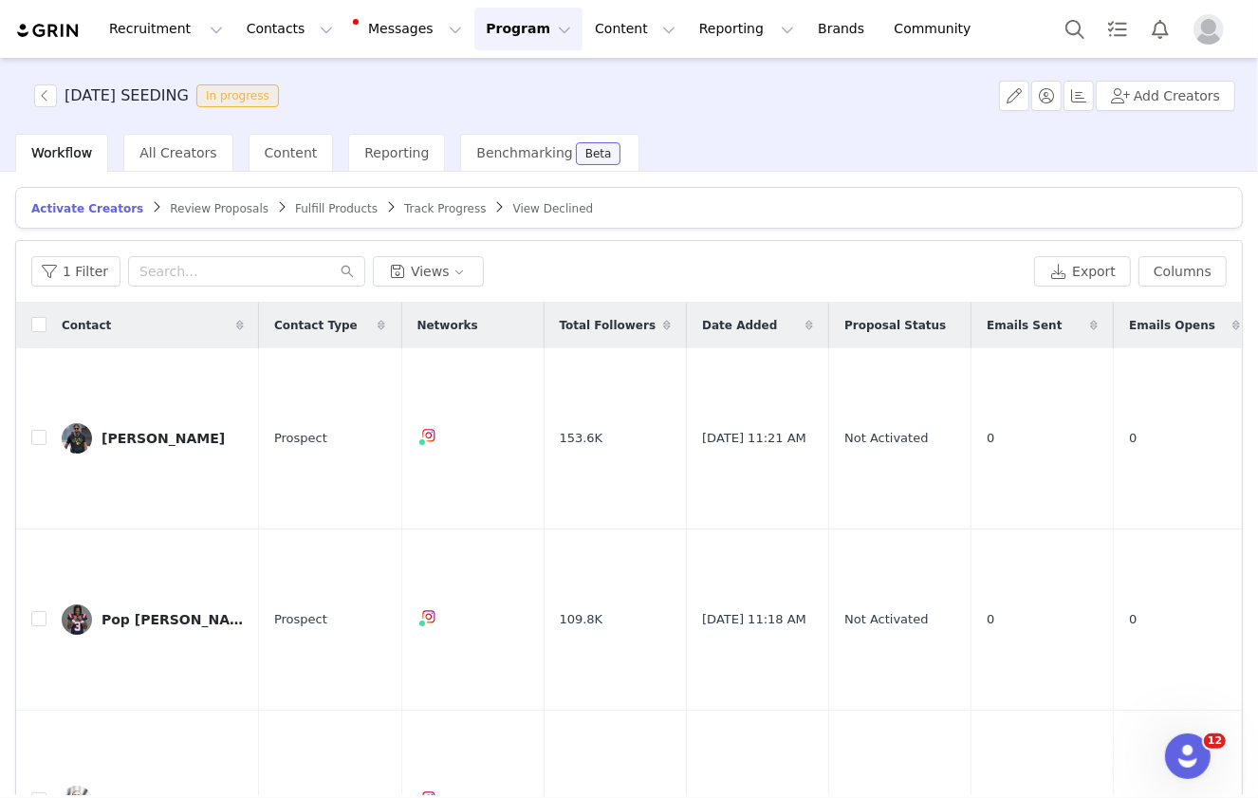
click at [184, 207] on span "Review Proposals" at bounding box center [219, 208] width 99 height 13
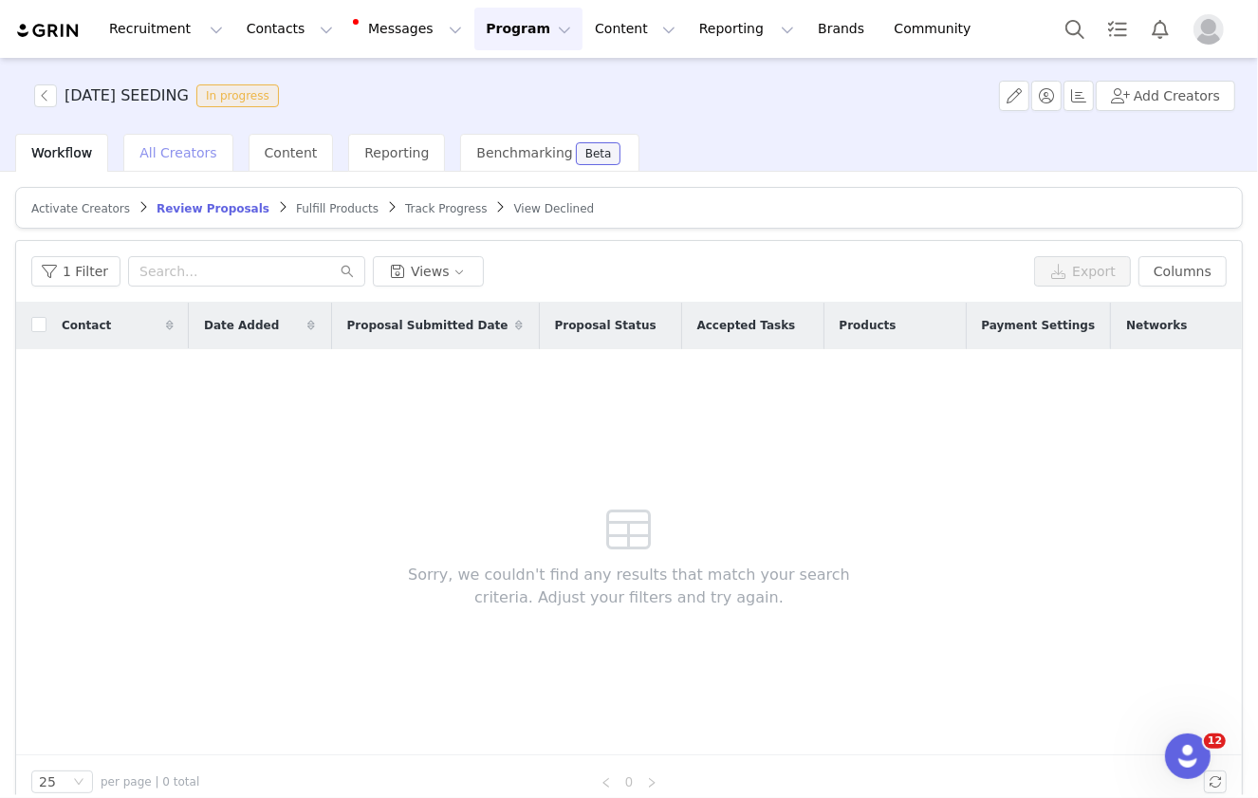
click at [182, 161] on div "All Creators" at bounding box center [177, 153] width 109 height 38
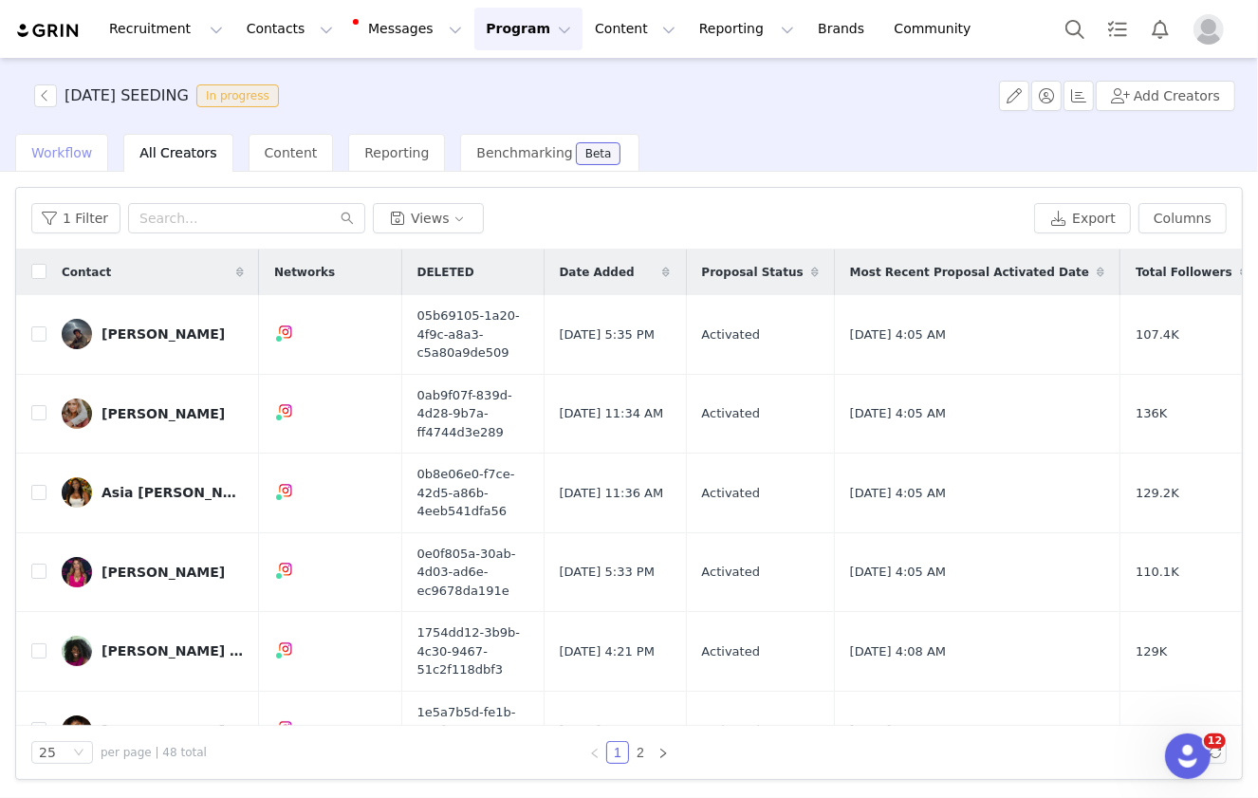
click at [50, 156] on span "Workflow" at bounding box center [61, 152] width 61 height 15
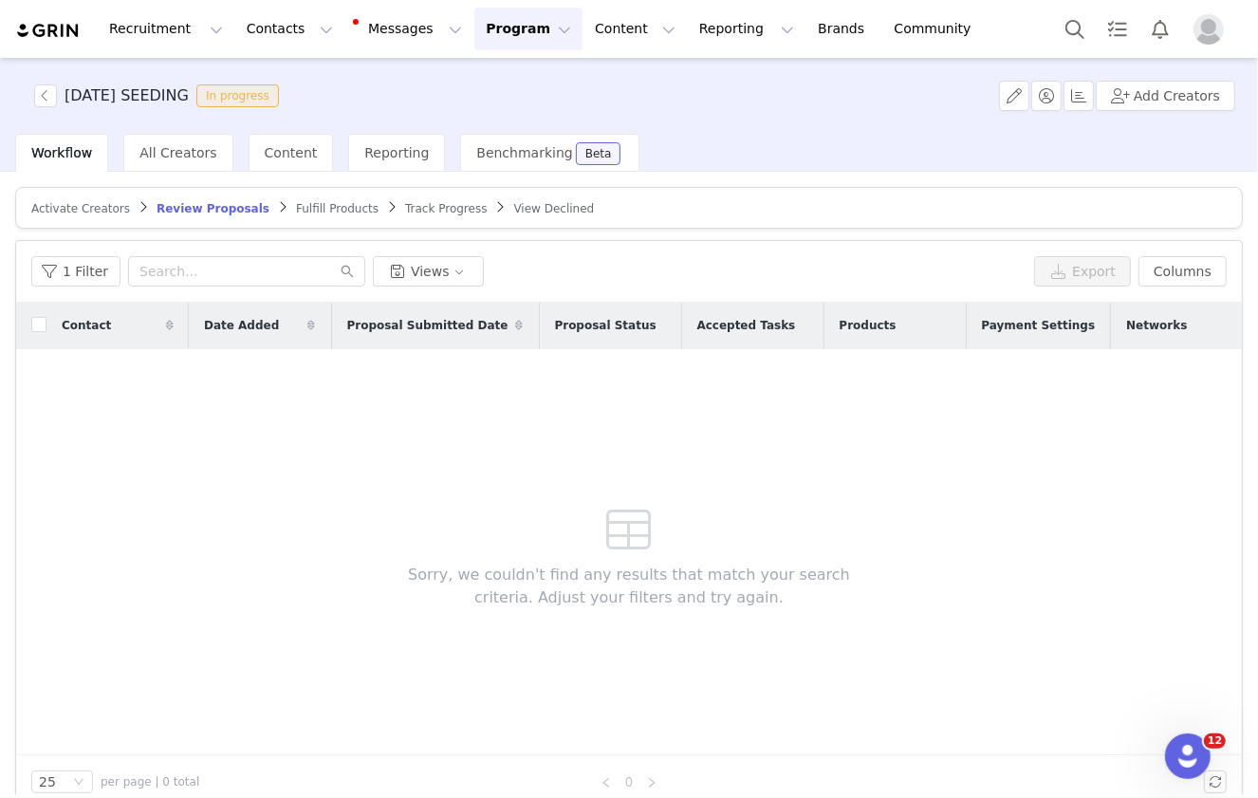
click at [65, 209] on span "Activate Creators" at bounding box center [80, 208] width 99 height 13
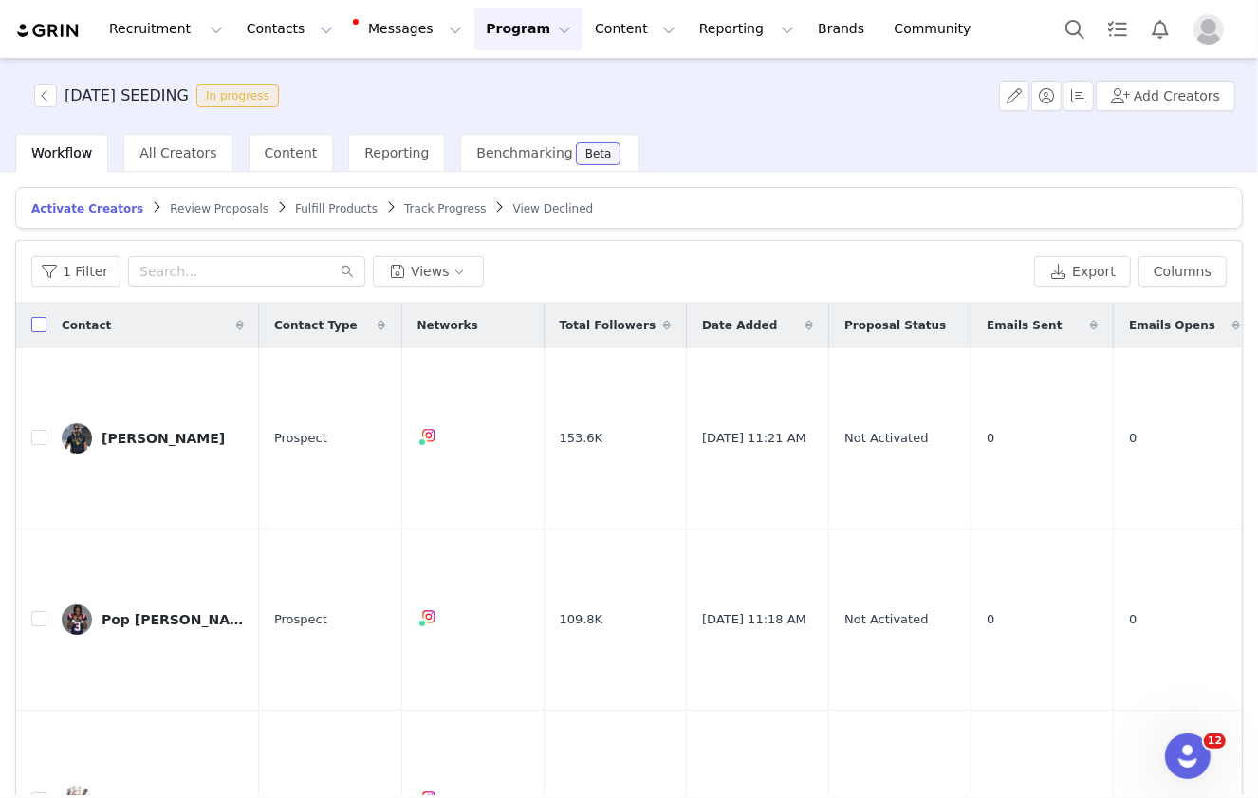
click at [36, 324] on input "checkbox" at bounding box center [38, 324] width 15 height 15
checkbox input "true"
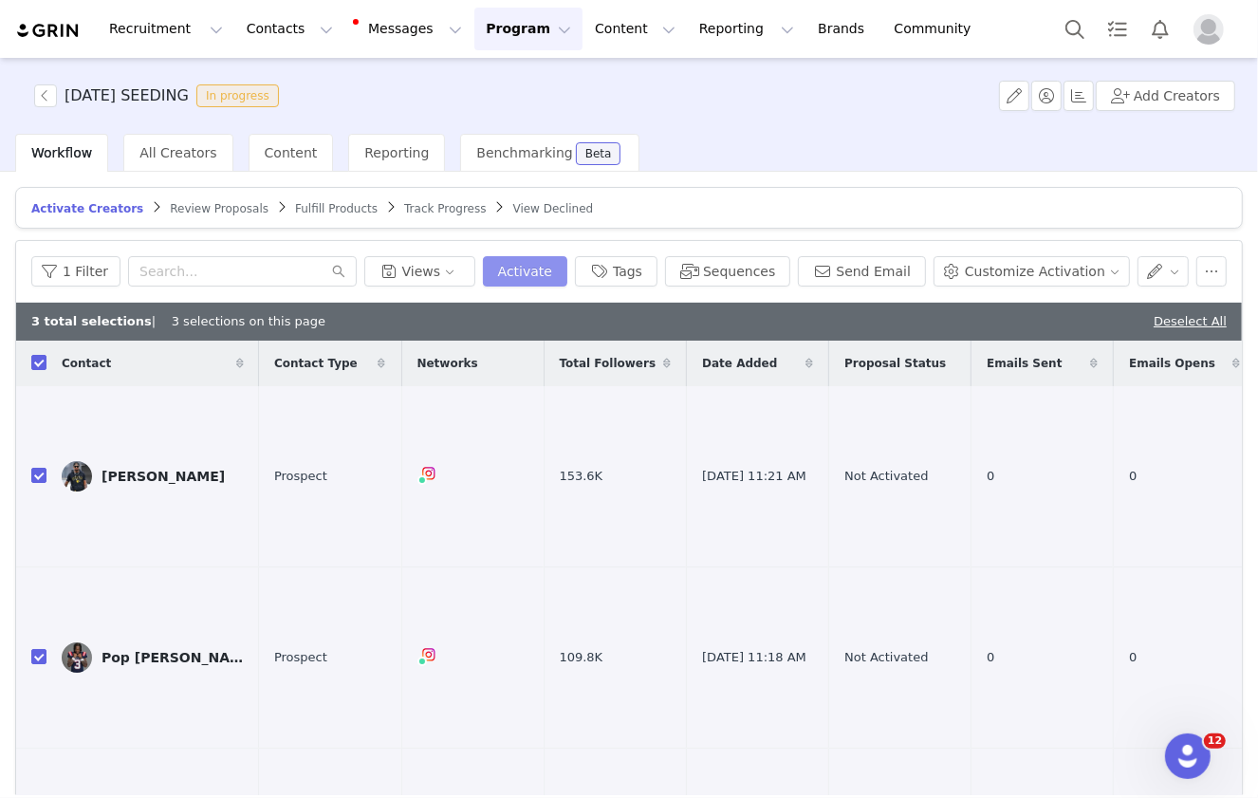
click at [567, 269] on button "Activate" at bounding box center [525, 271] width 84 height 30
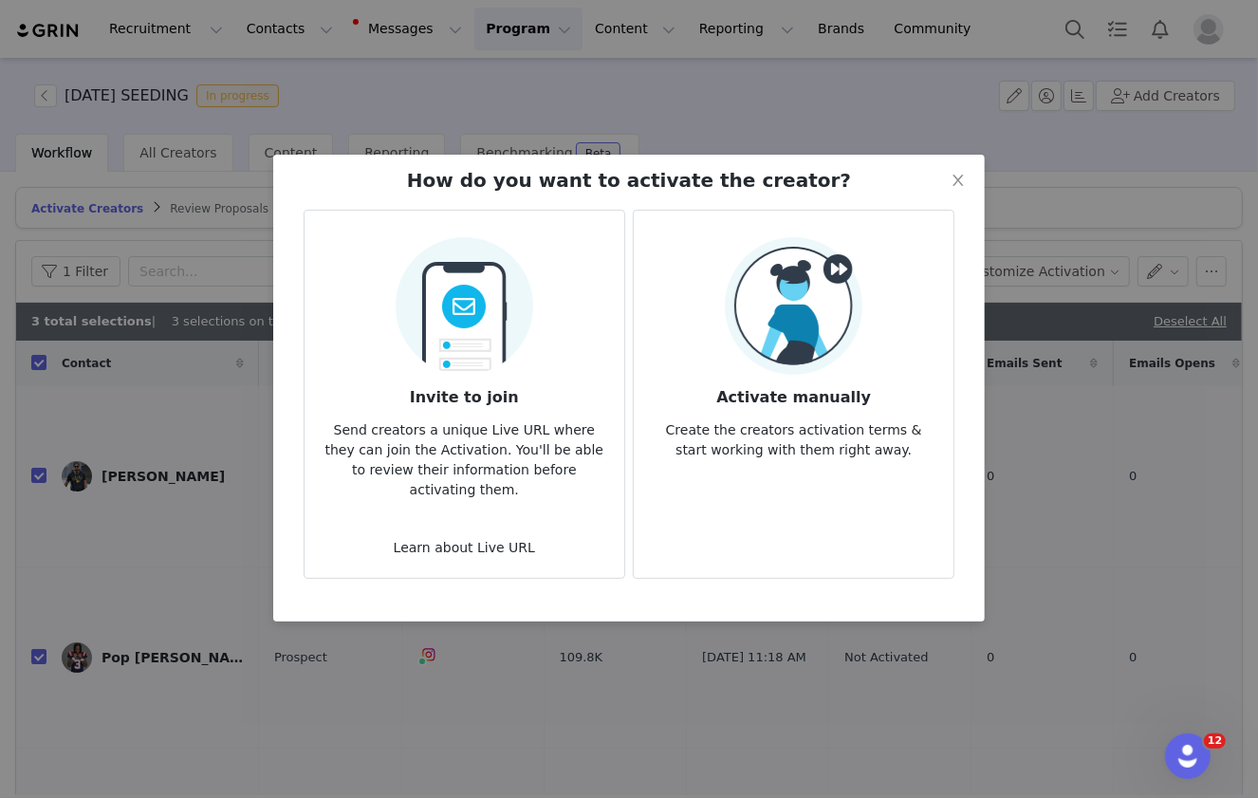
click at [713, 372] on div "Activate manually Create the creators activation terms & start working with the…" at bounding box center [793, 348] width 289 height 223
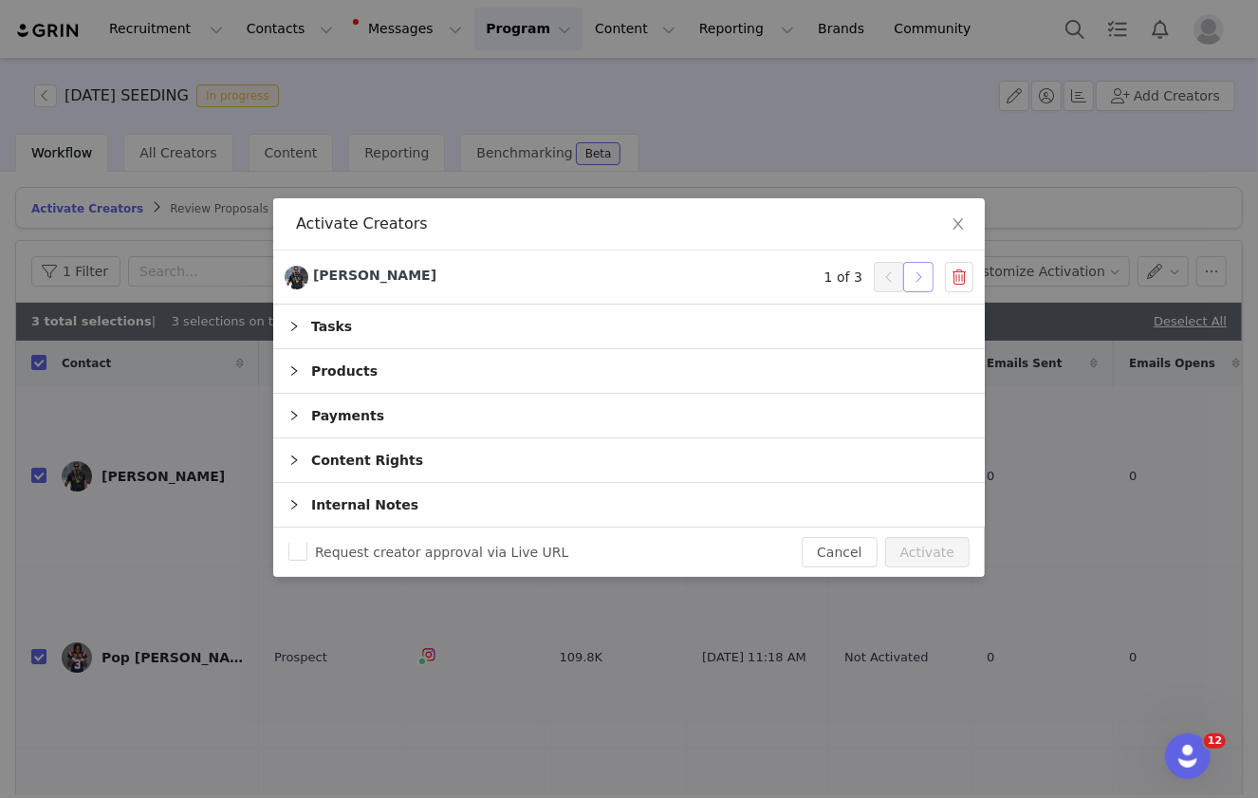
click at [922, 269] on button "button" at bounding box center [918, 277] width 30 height 30
click at [940, 553] on button "Activate" at bounding box center [927, 552] width 84 height 30
checkbox input "false"
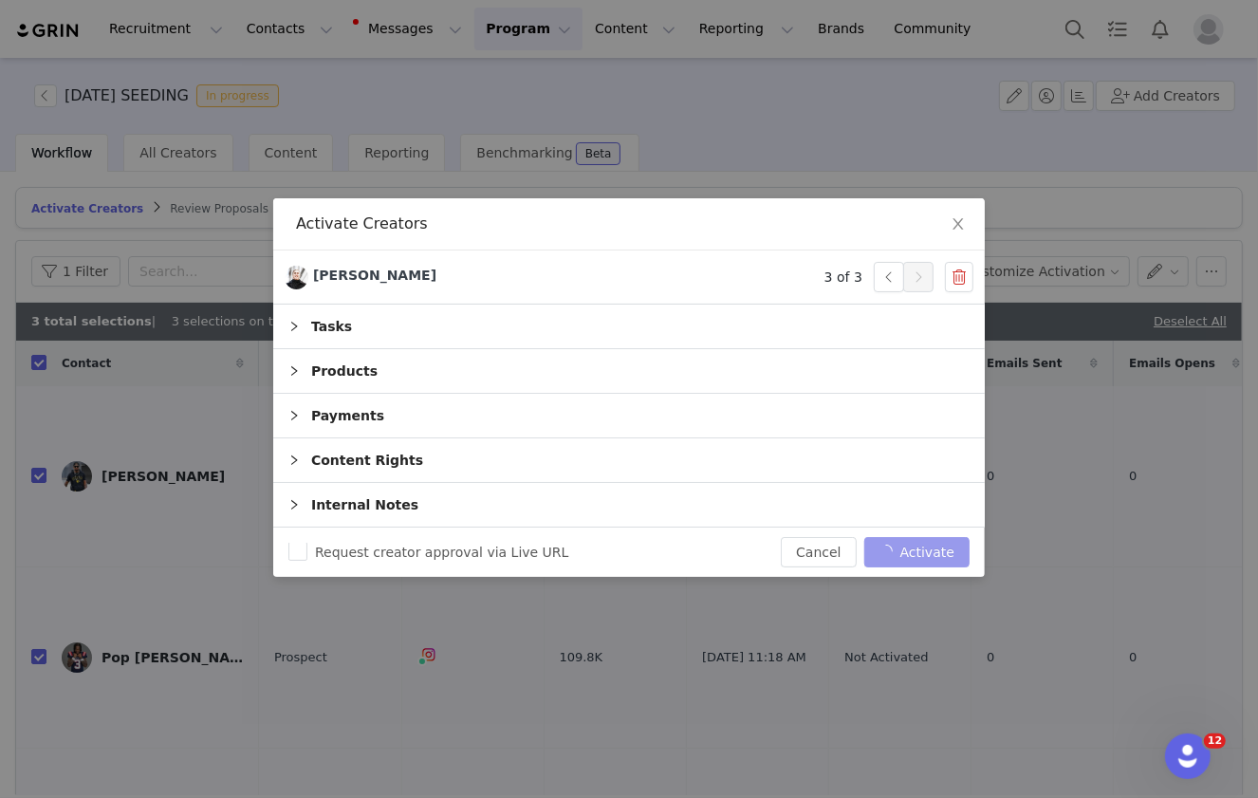
checkbox input "false"
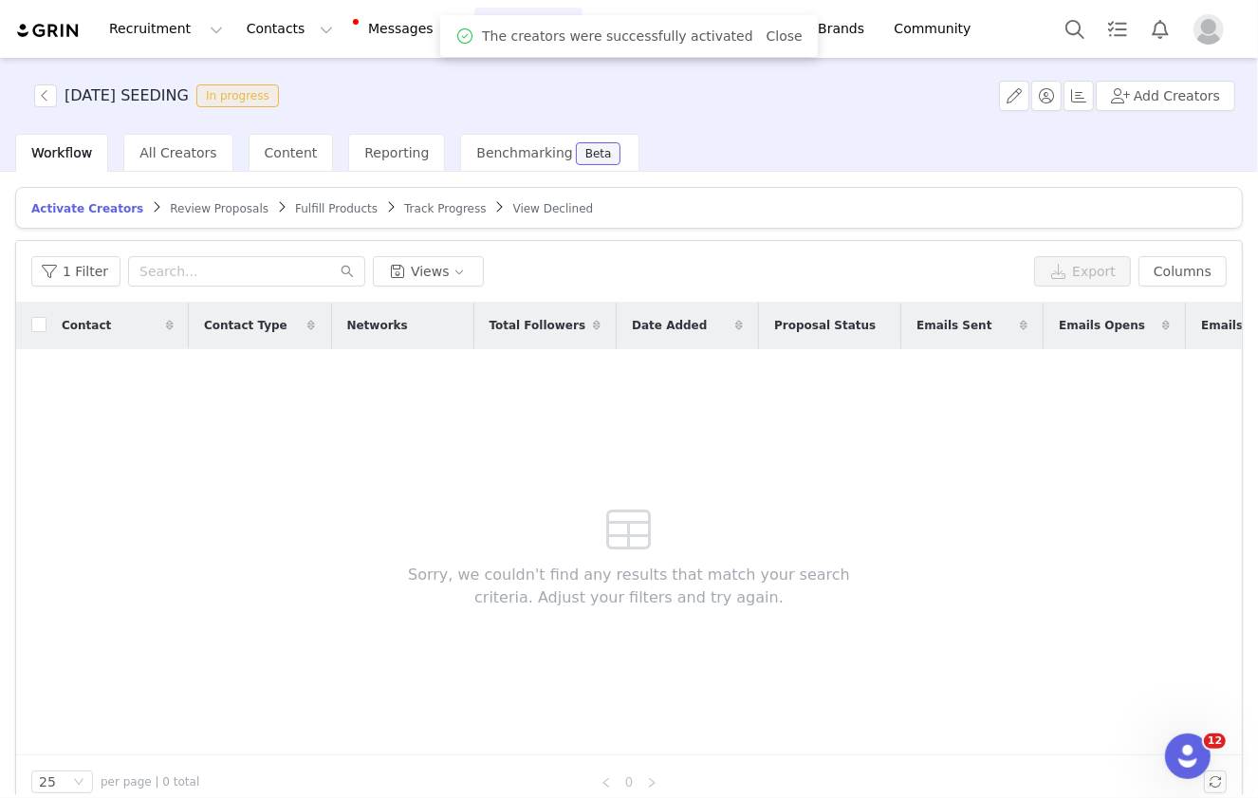
click at [318, 212] on span "Fulfill Products" at bounding box center [336, 208] width 83 height 13
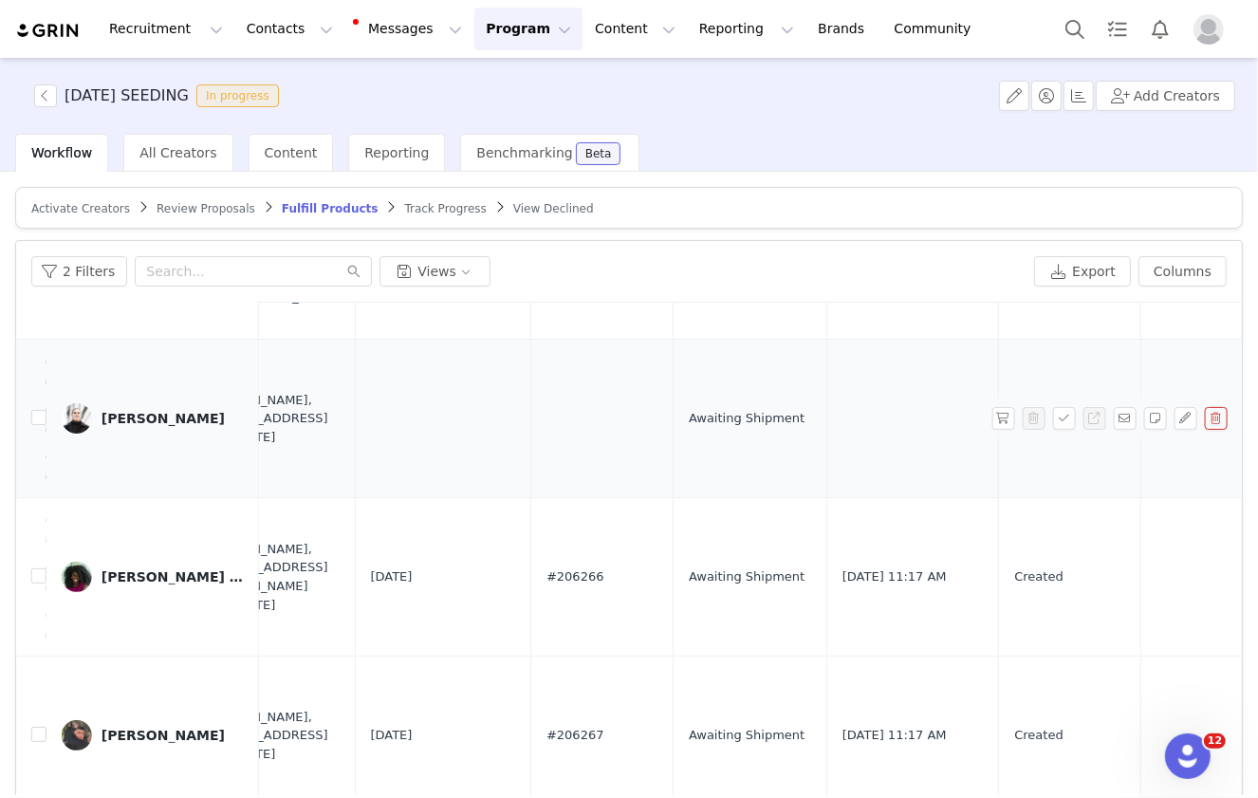
scroll to position [484, 1116]
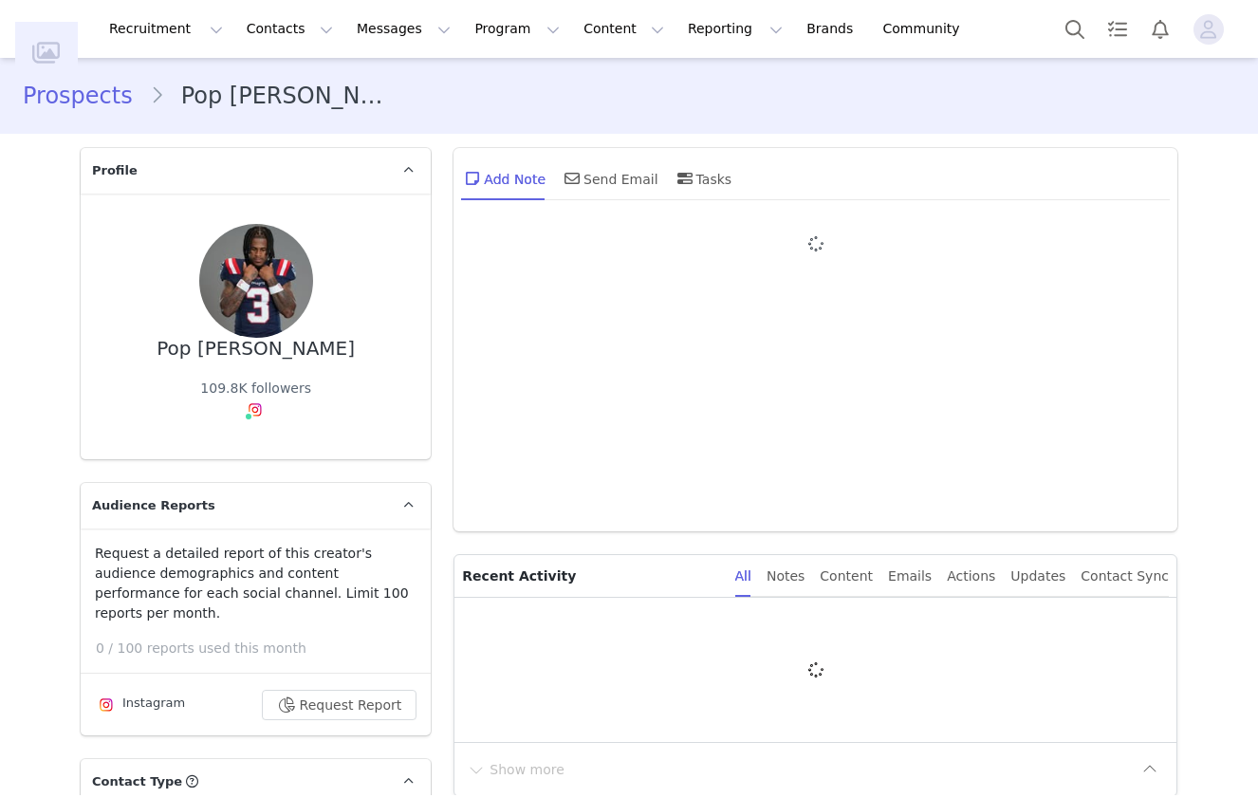
type input "+1 ([GEOGRAPHIC_DATA])"
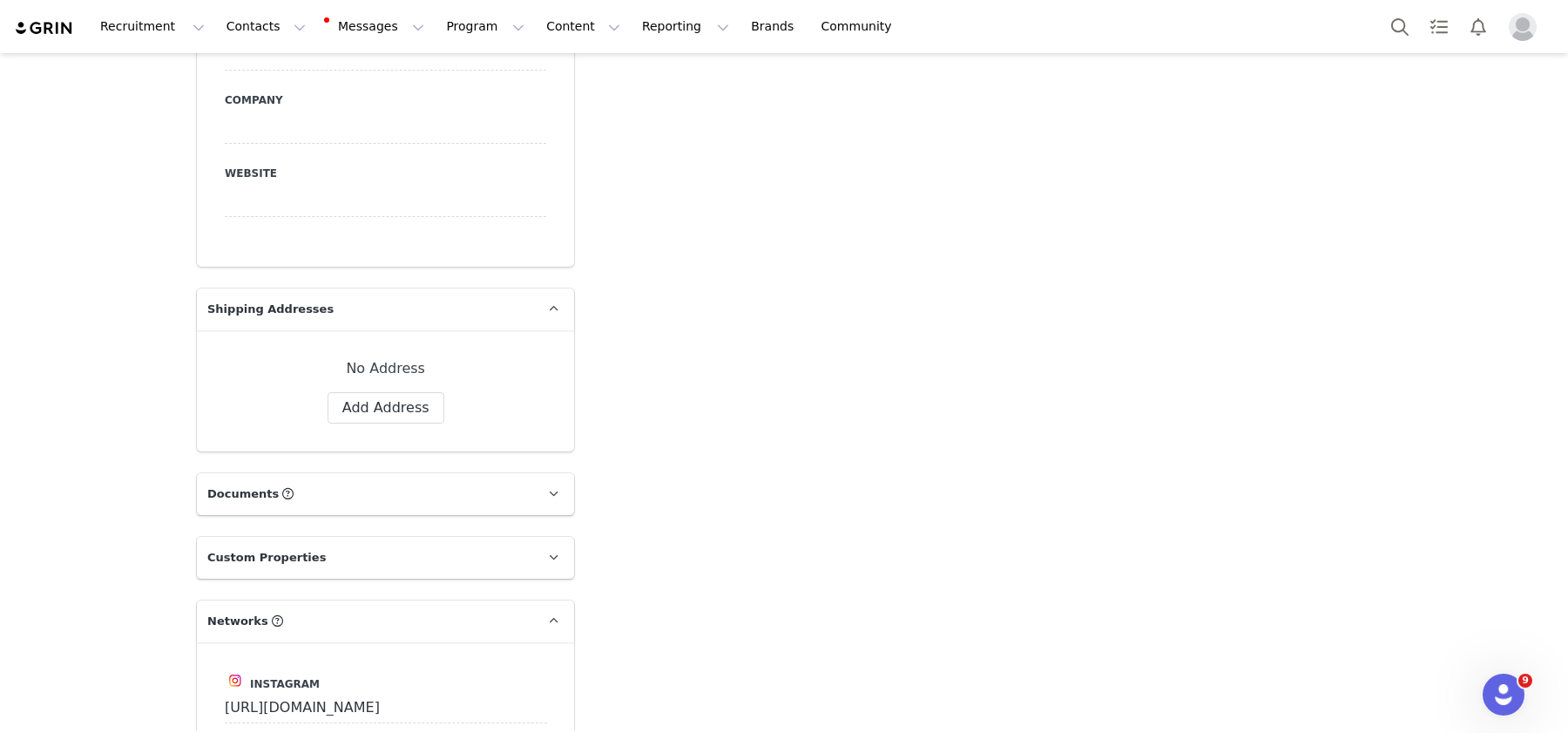
scroll to position [1322, 0]
click at [379, 393] on button "Add Address" at bounding box center [386, 409] width 117 height 31
select select
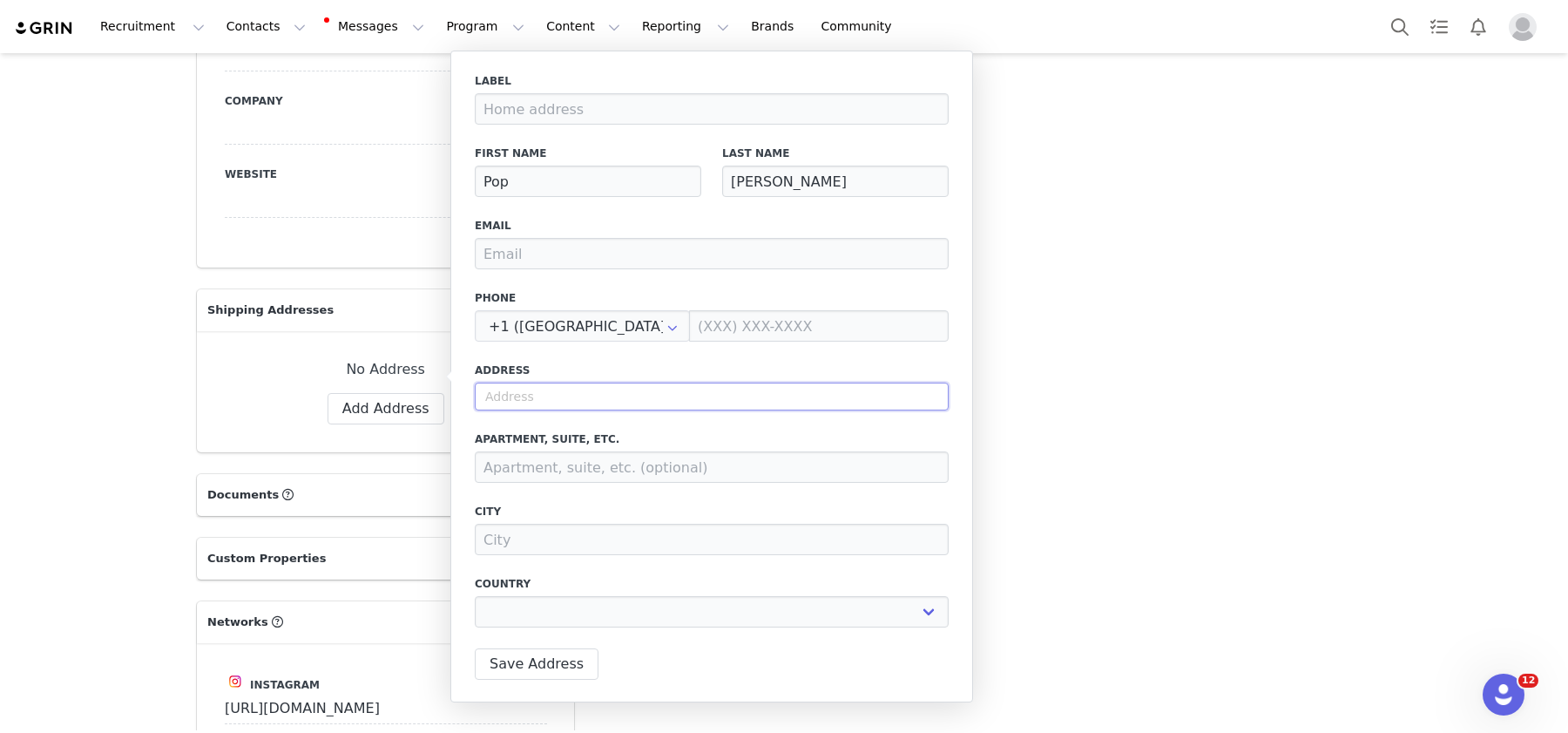
click at [534, 389] on input "text" at bounding box center [711, 397] width 474 height 28
paste input "95 Harrier Path, Wrentham MA 02093"
type input "95 Harrier Path, Wrentham MA 02093"
select select
type input "95 Harrier Path"
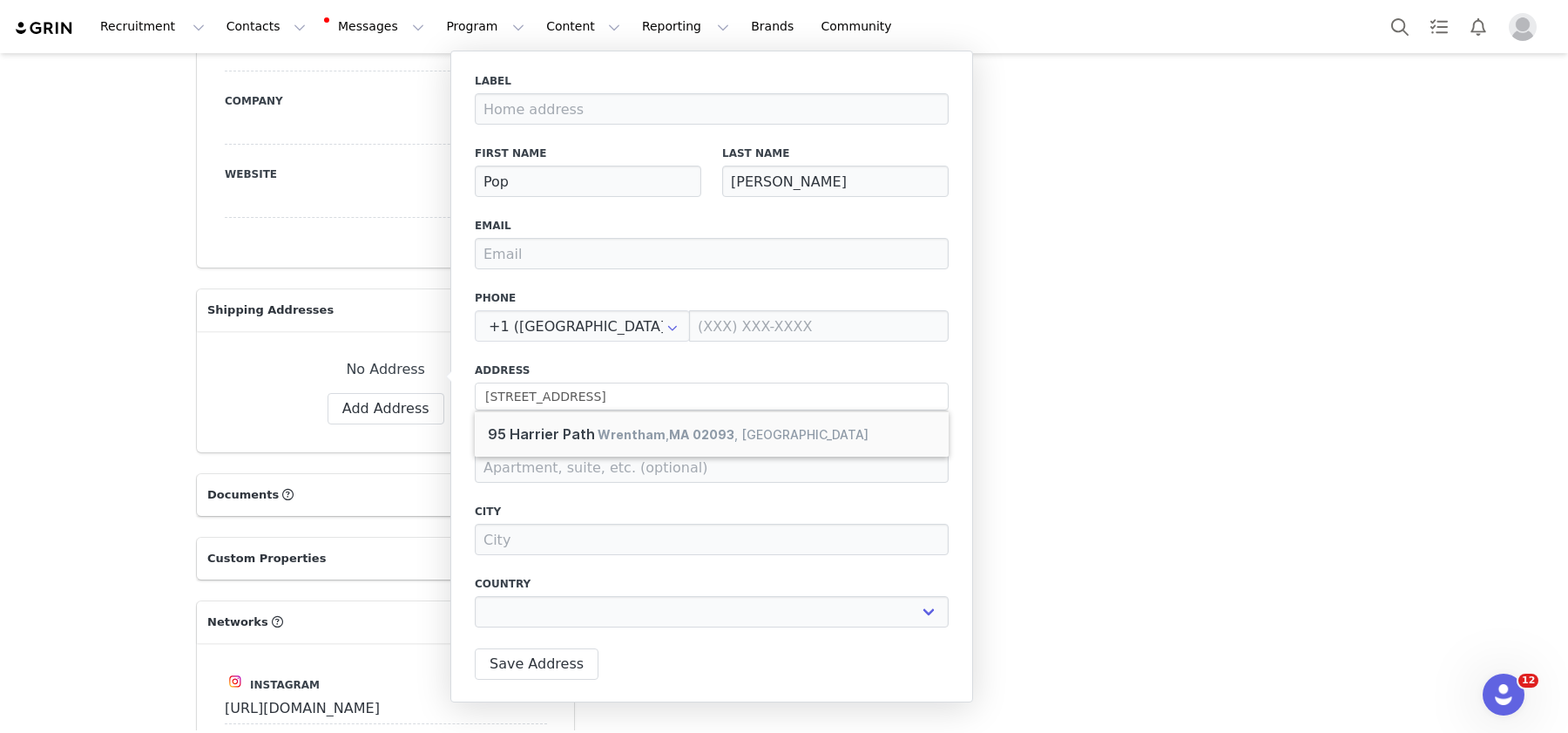
type input "Wrentham"
select select "[object Object]"
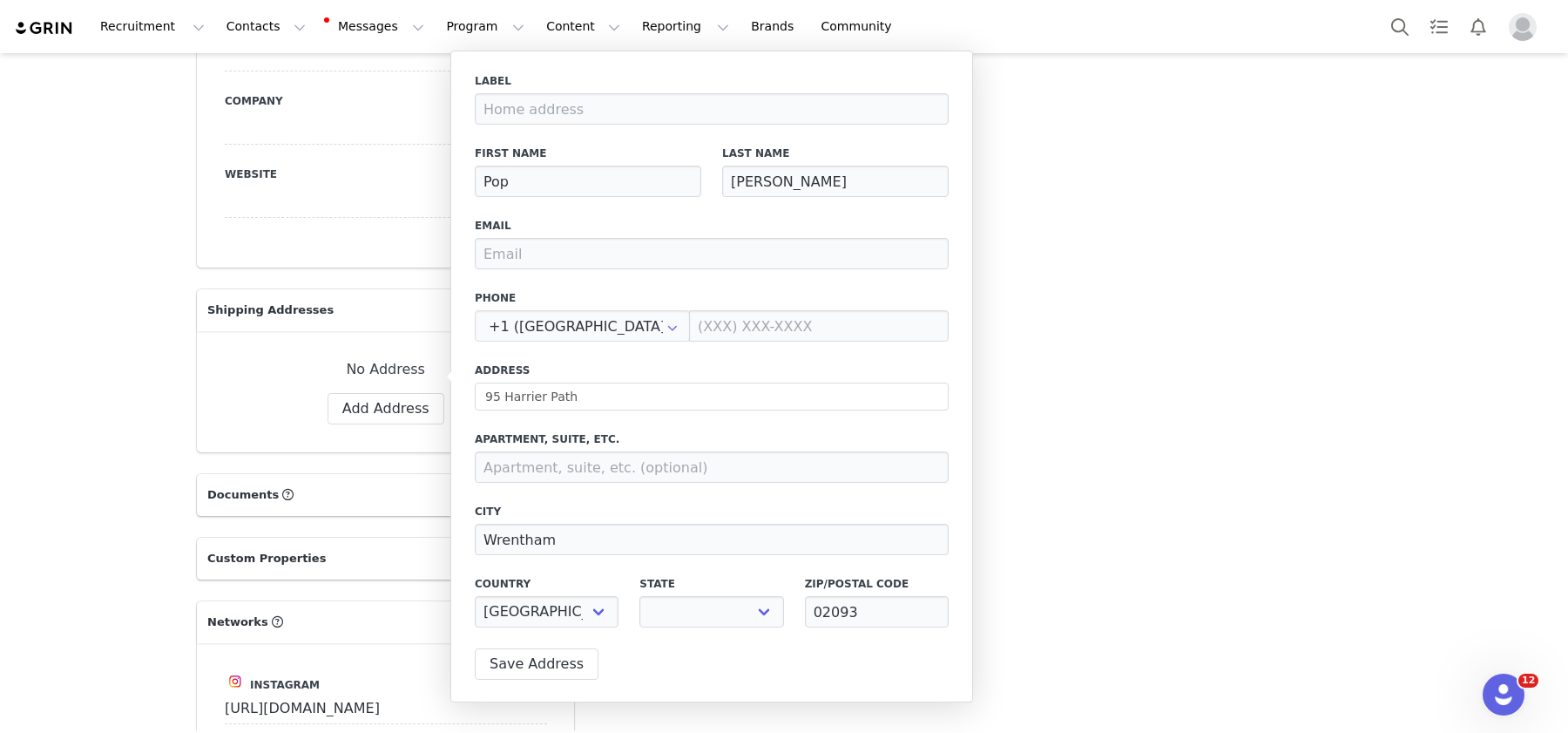
select select "[object Object]"
click at [587, 254] on input "email" at bounding box center [711, 254] width 474 height 31
paste input "pwalker@sportstarsnyc.com"
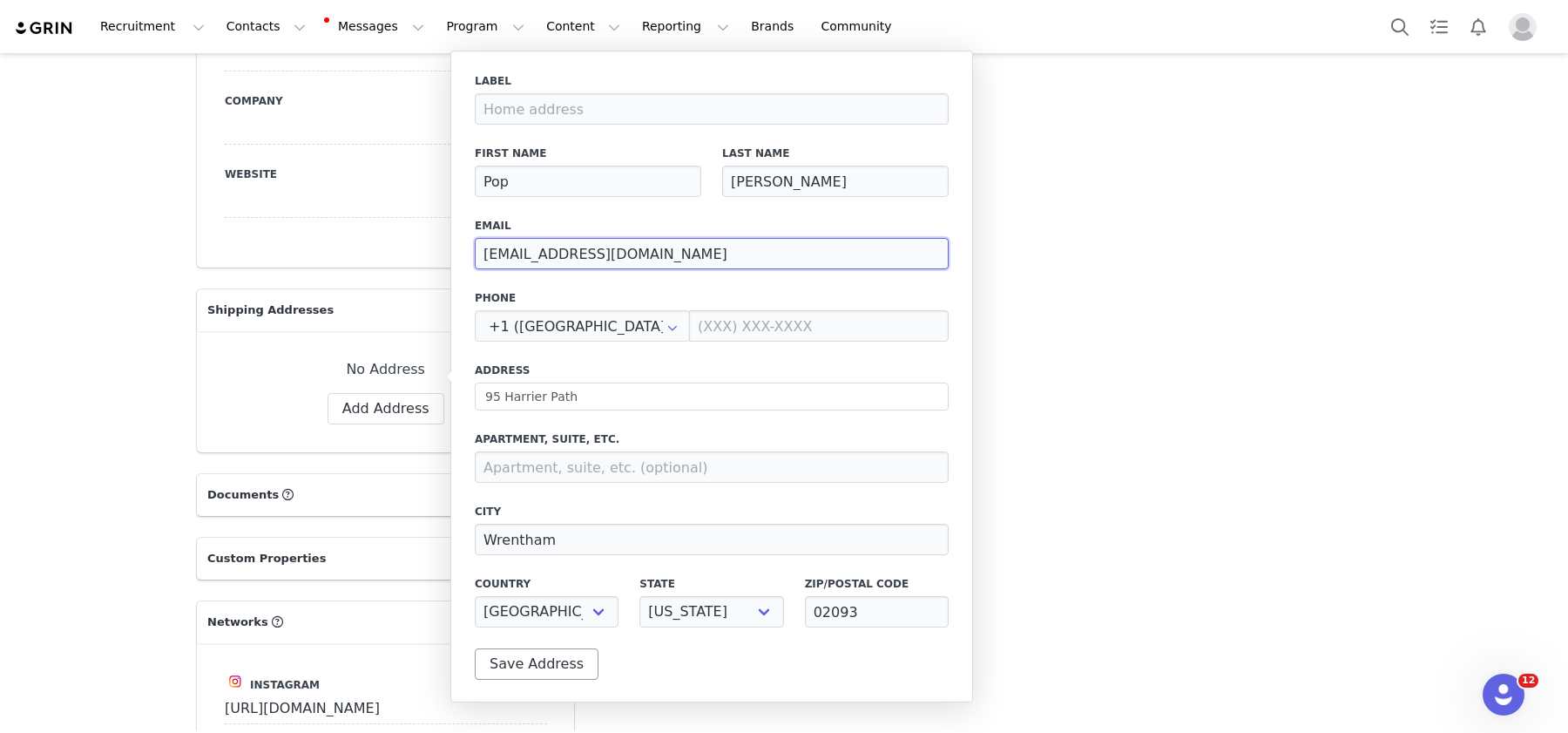
type input "pwalker@sportstarsnyc.com"
click at [540, 675] on button "Save Address" at bounding box center [536, 664] width 124 height 31
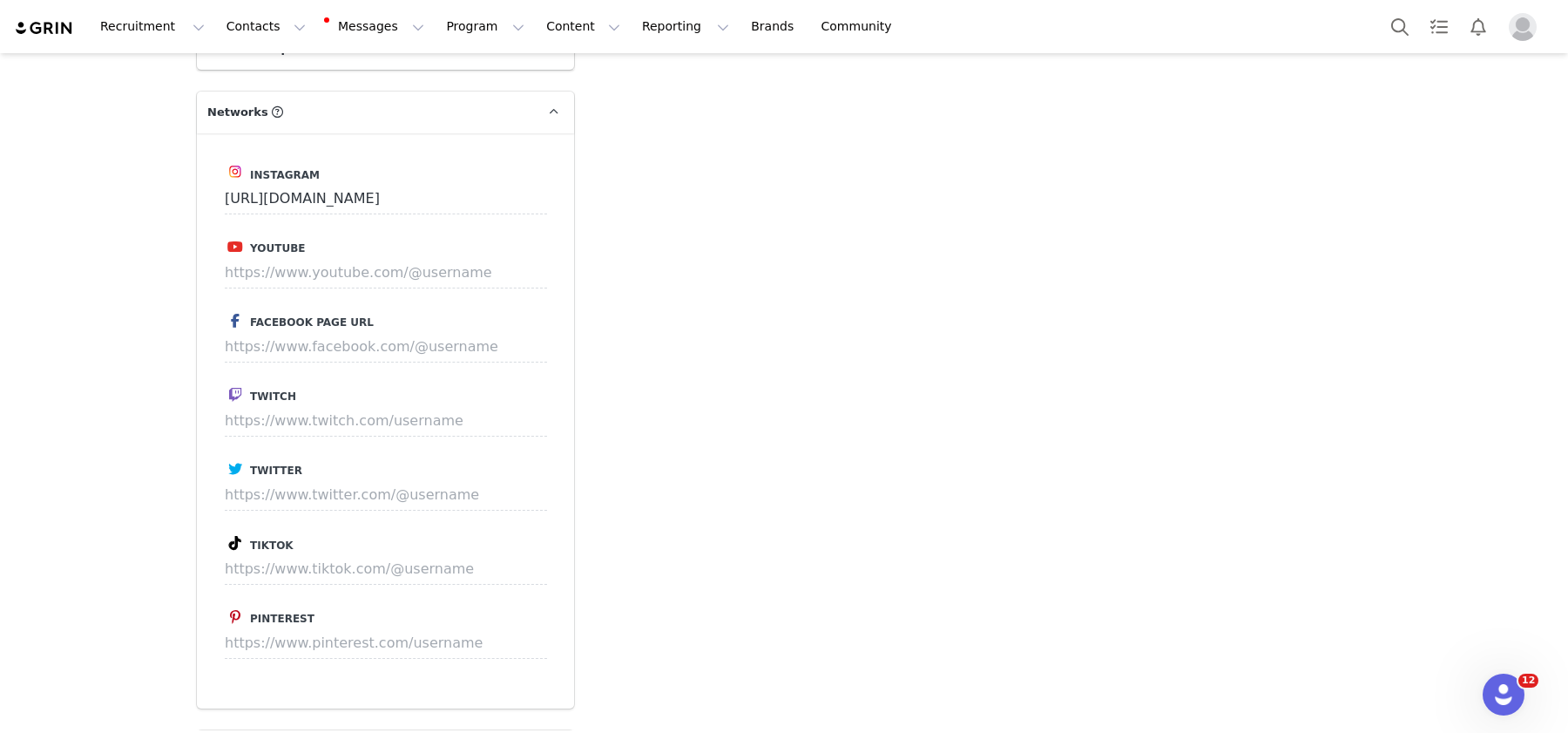
scroll to position [2686, 0]
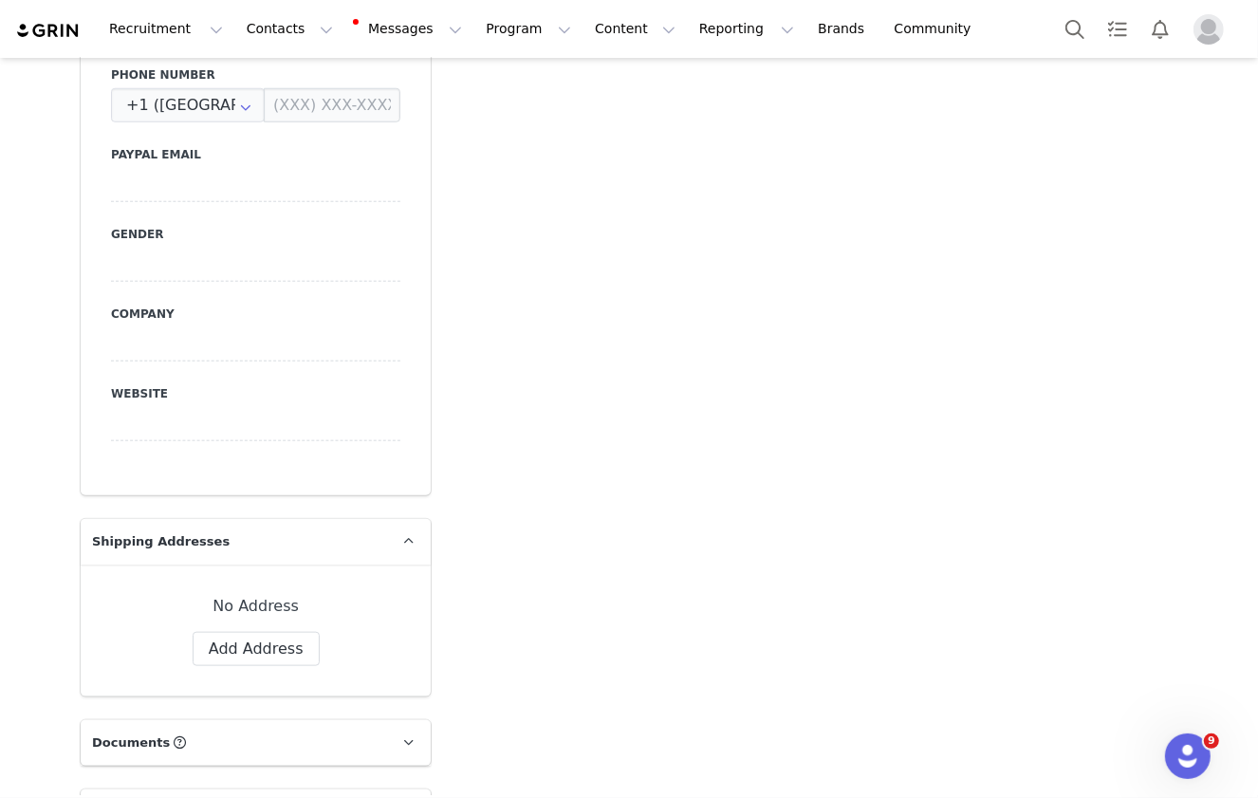
scroll to position [1269, 0]
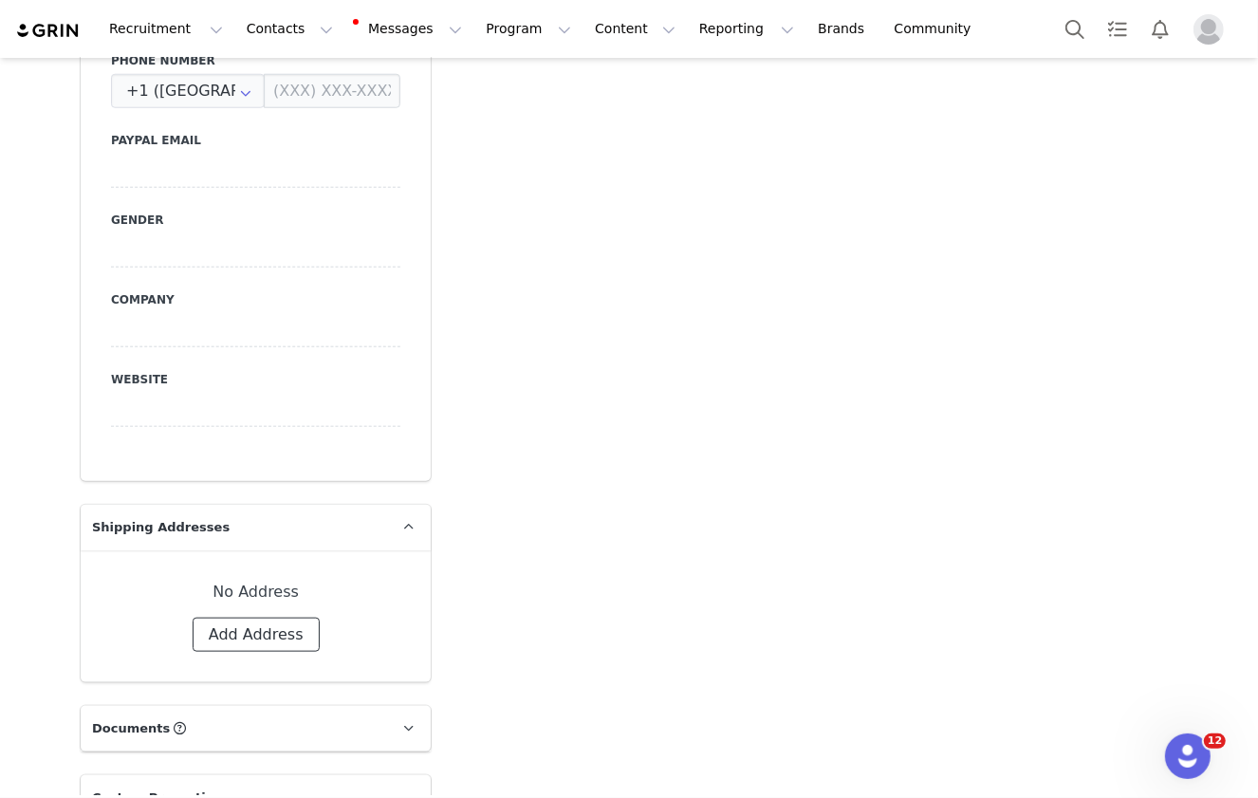
click at [268, 618] on button "Add Address" at bounding box center [256, 635] width 127 height 34
select select
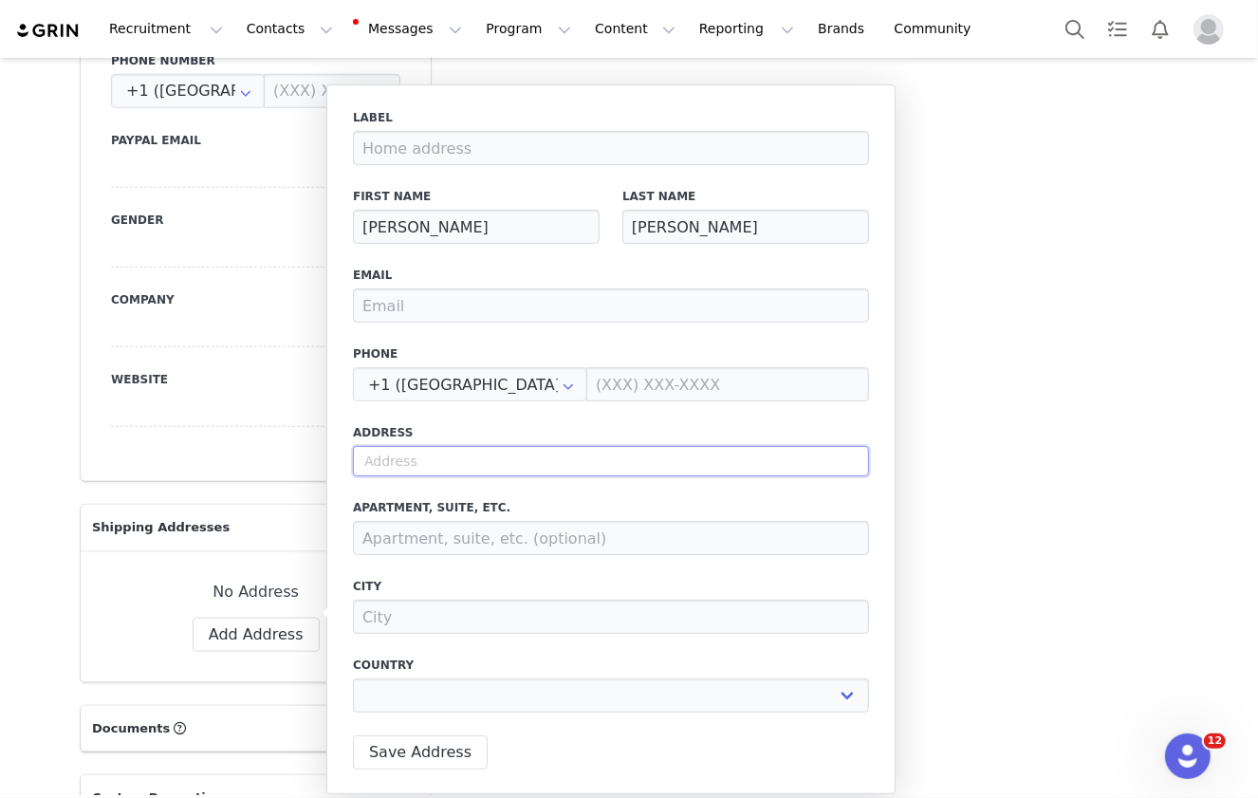
click at [463, 465] on input "text" at bounding box center [611, 461] width 516 height 30
paste input "[STREET_ADDRESS]"
type input "[STREET_ADDRESS]"
select select
type input "[STREET_ADDRESS]"
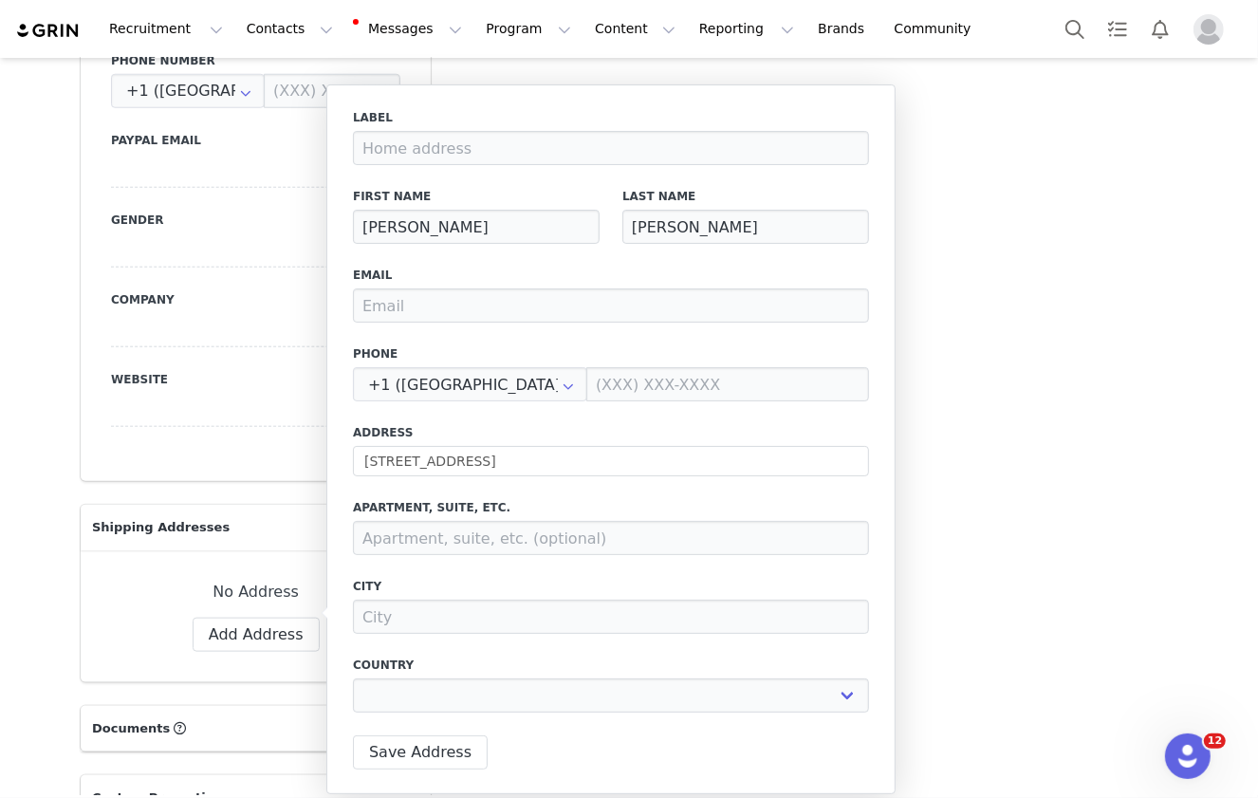
type input "[GEOGRAPHIC_DATA]"
select select "[object Object]"
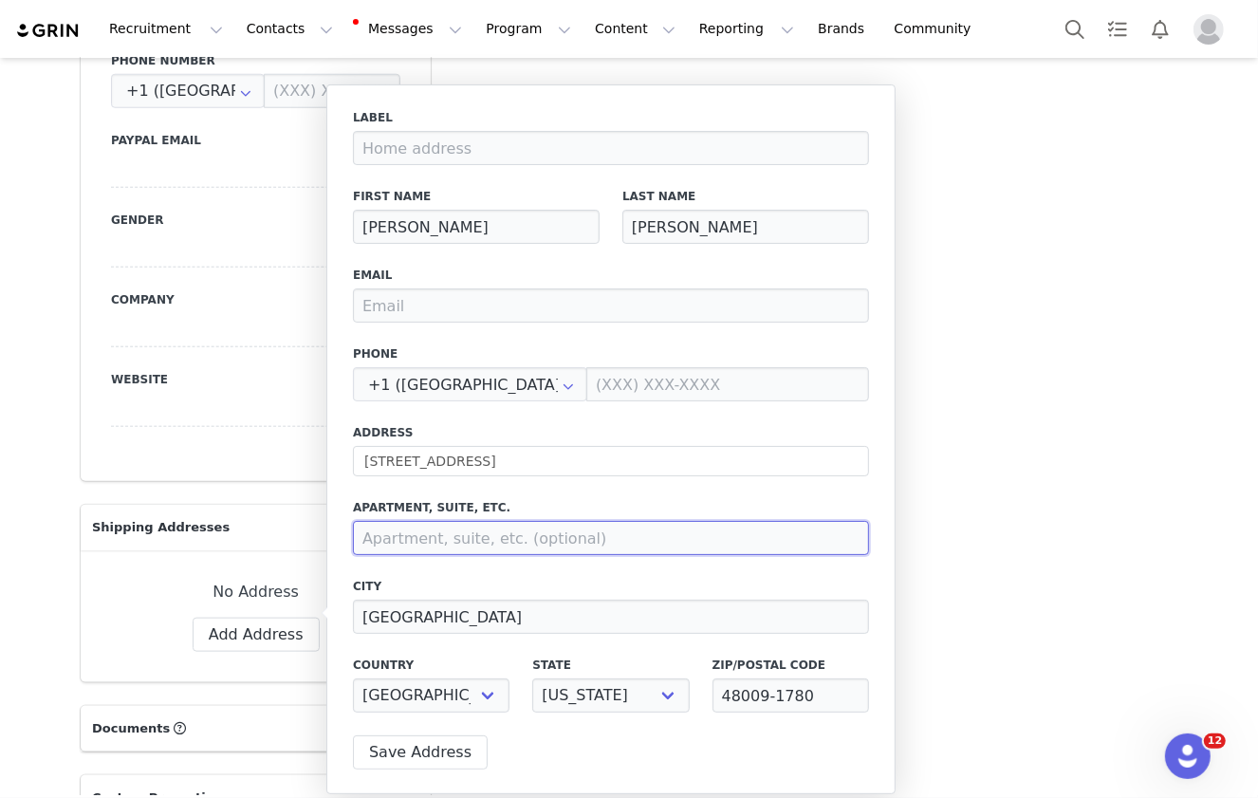
click at [459, 540] on input at bounding box center [611, 538] width 516 height 34
paste input "[EMAIL_ADDRESS][DOMAIN_NAME]"
type input "[EMAIL_ADDRESS][DOMAIN_NAME]"
click at [439, 540] on input "[EMAIL_ADDRESS][DOMAIN_NAME]" at bounding box center [611, 538] width 516 height 34
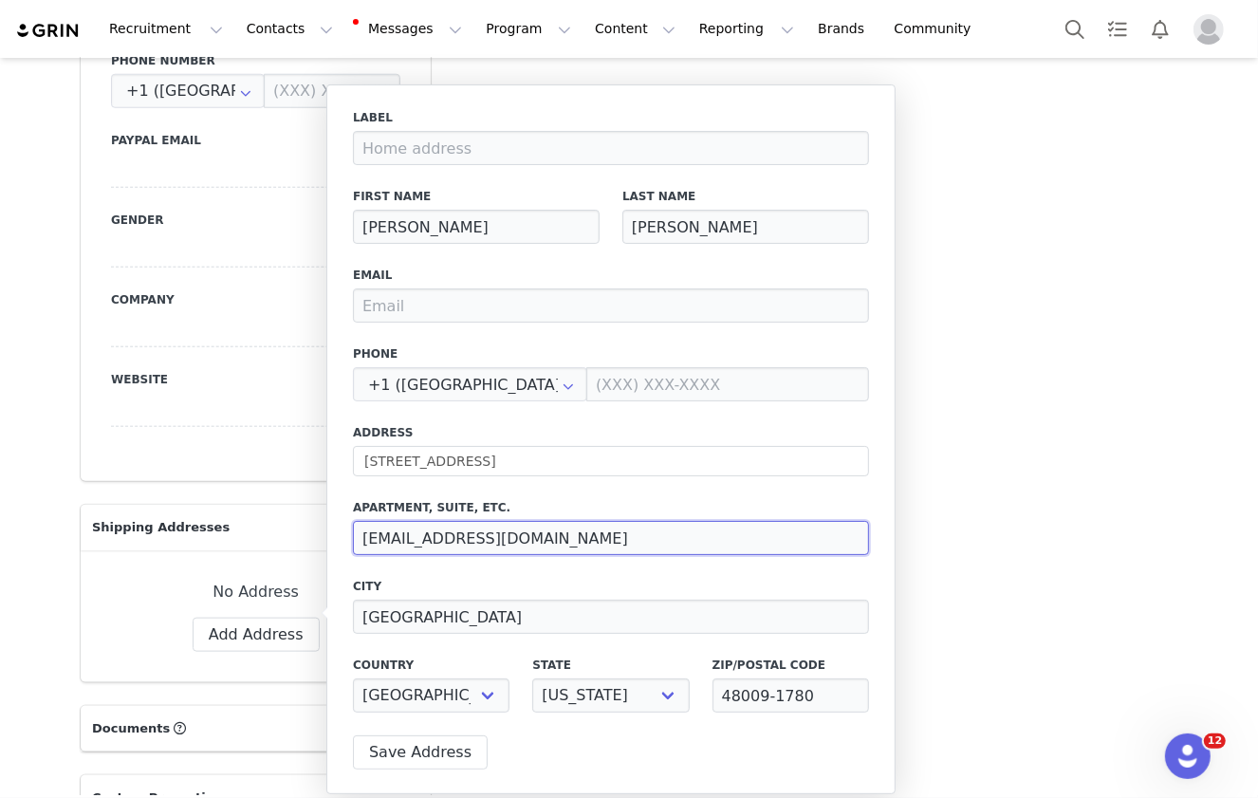
click at [439, 540] on input "[EMAIL_ADDRESS][DOMAIN_NAME]" at bounding box center [611, 538] width 516 height 34
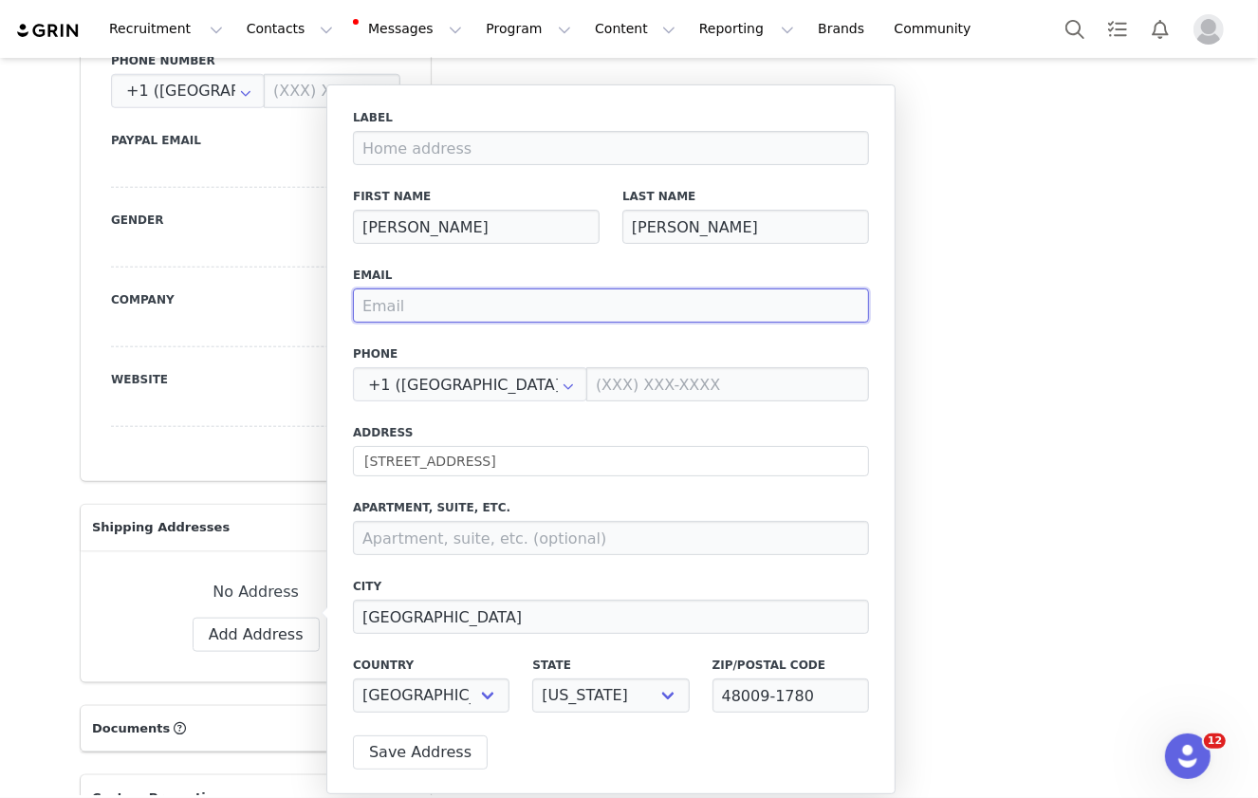
click at [446, 293] on input "email" at bounding box center [611, 305] width 516 height 34
paste input "[EMAIL_ADDRESS][DOMAIN_NAME]"
type input "[EMAIL_ADDRESS][DOMAIN_NAME]"
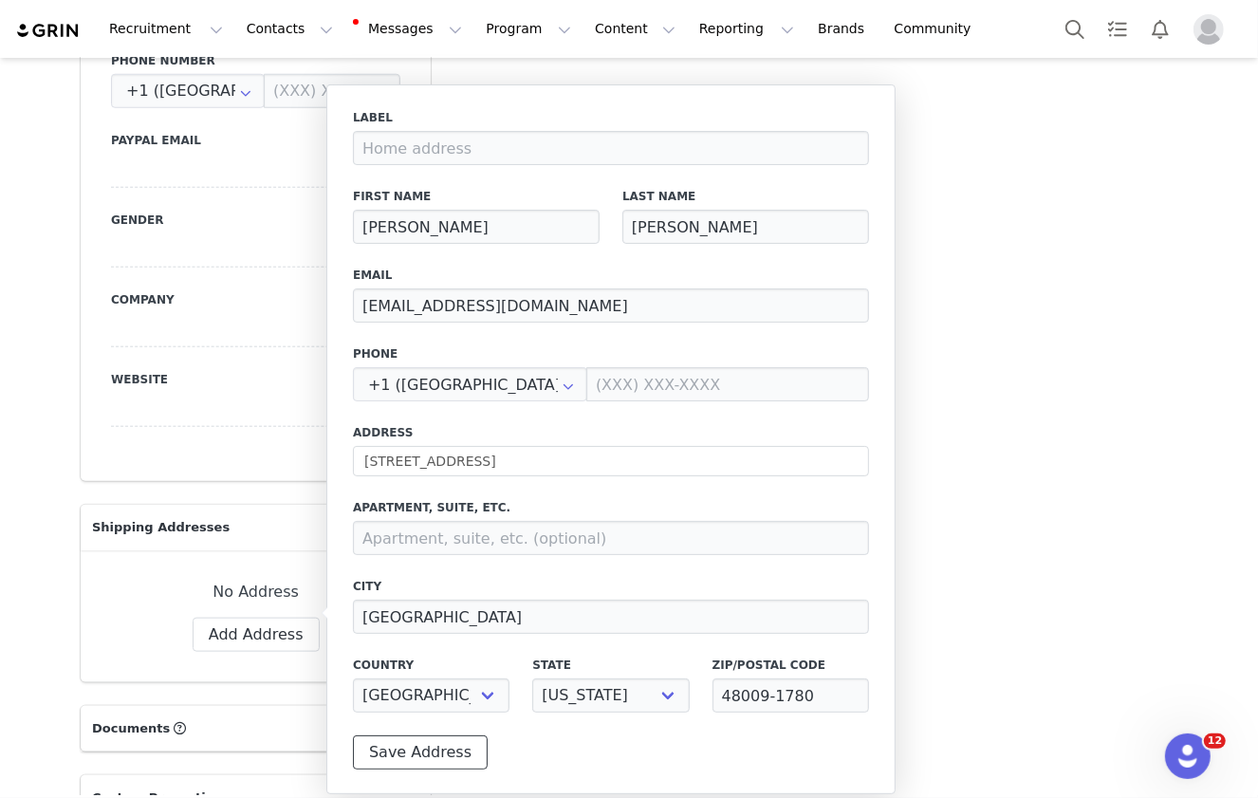
click at [417, 745] on button "Save Address" at bounding box center [420, 752] width 135 height 34
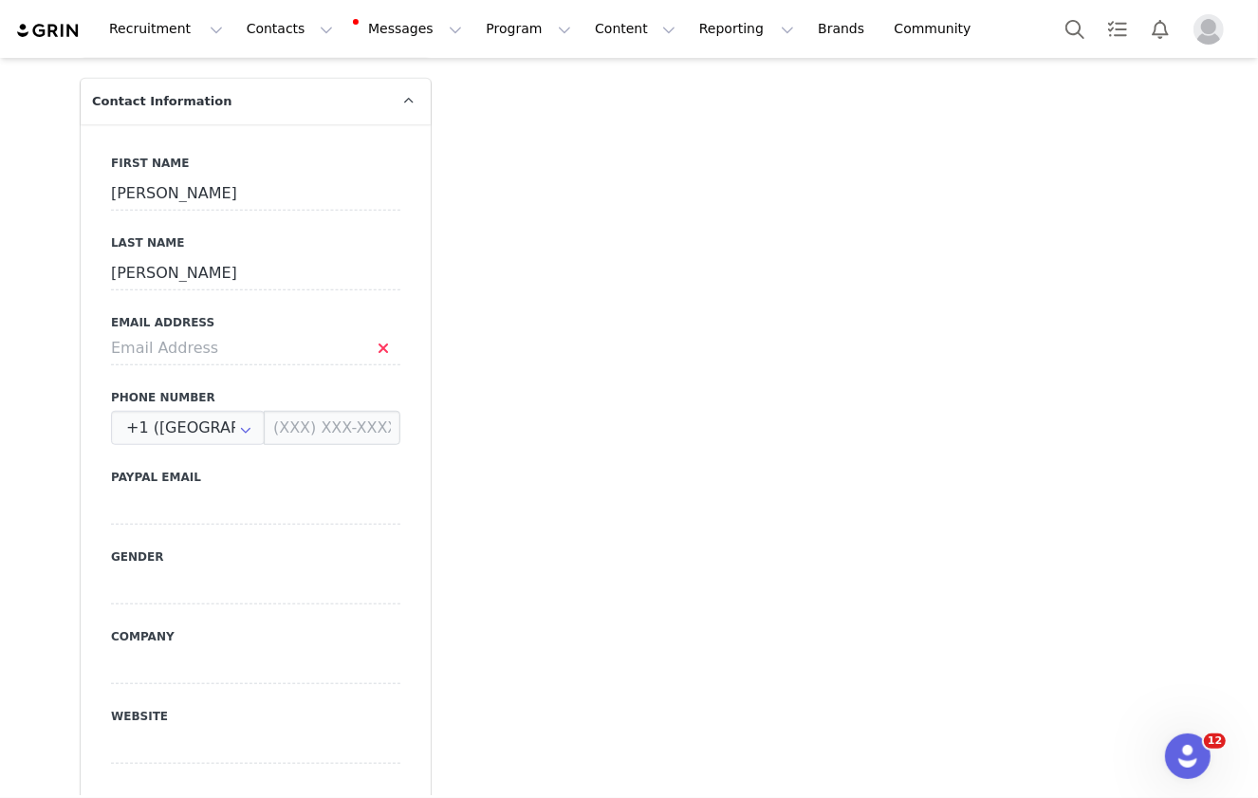
scroll to position [927, 0]
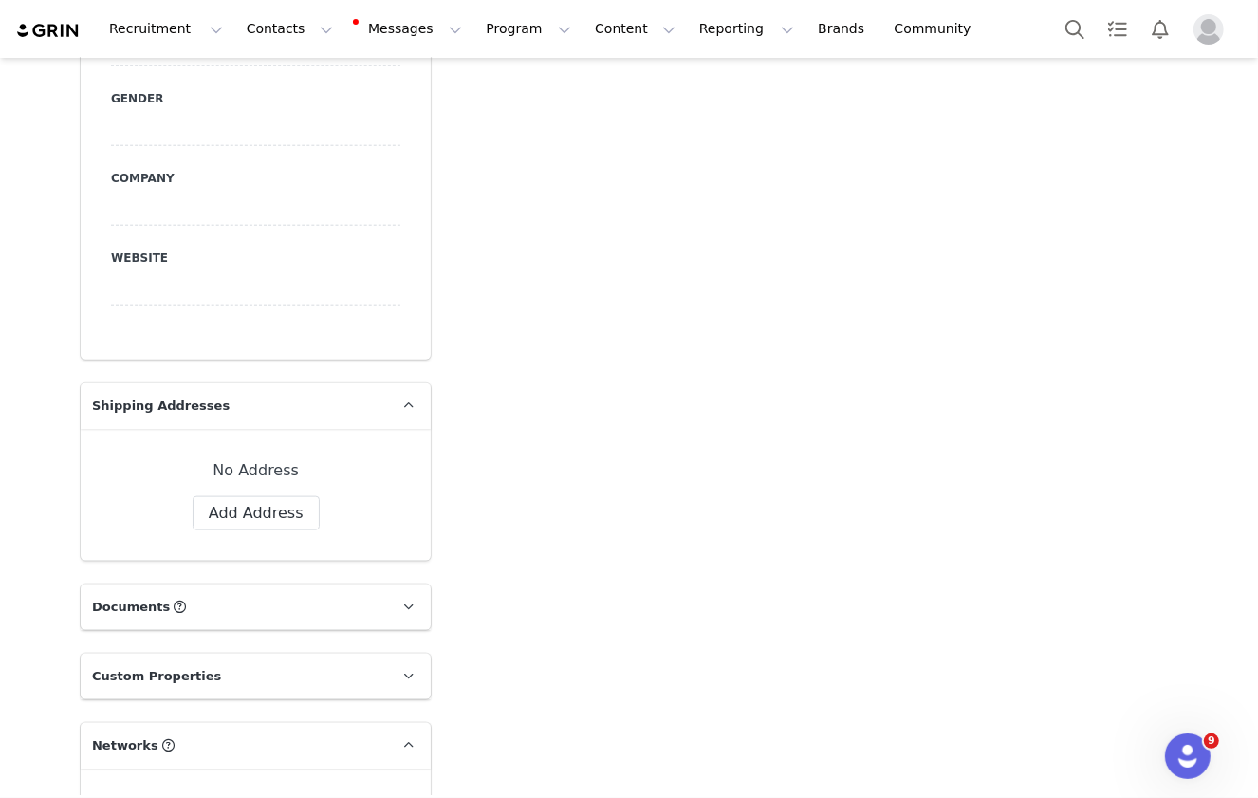
scroll to position [1393, 0]
click at [258, 494] on button "Add Address" at bounding box center [256, 511] width 127 height 34
select select
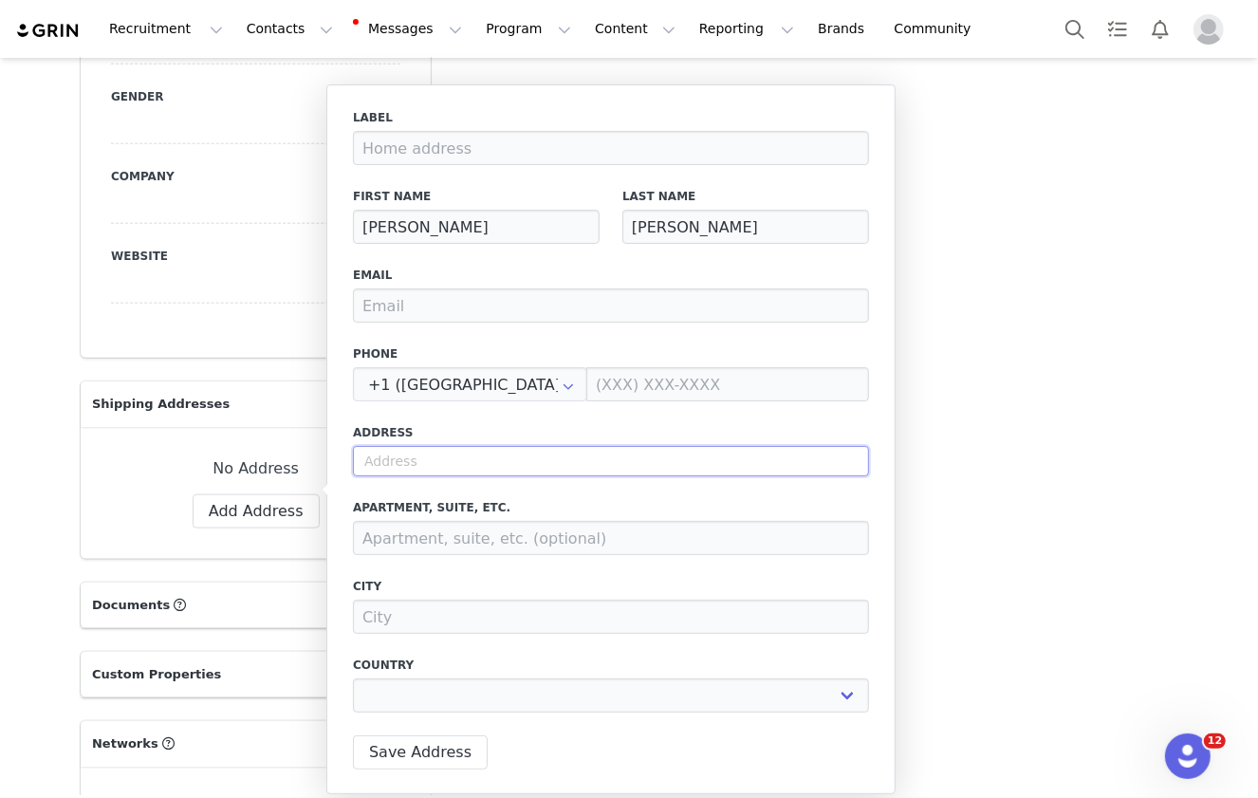
click at [439, 453] on input "text" at bounding box center [611, 461] width 516 height 30
paste input "[STREET_ADDRESS][PERSON_NAME]"
type input "[STREET_ADDRESS][PERSON_NAME]"
select select
type input "1705 Stevensan Dr"
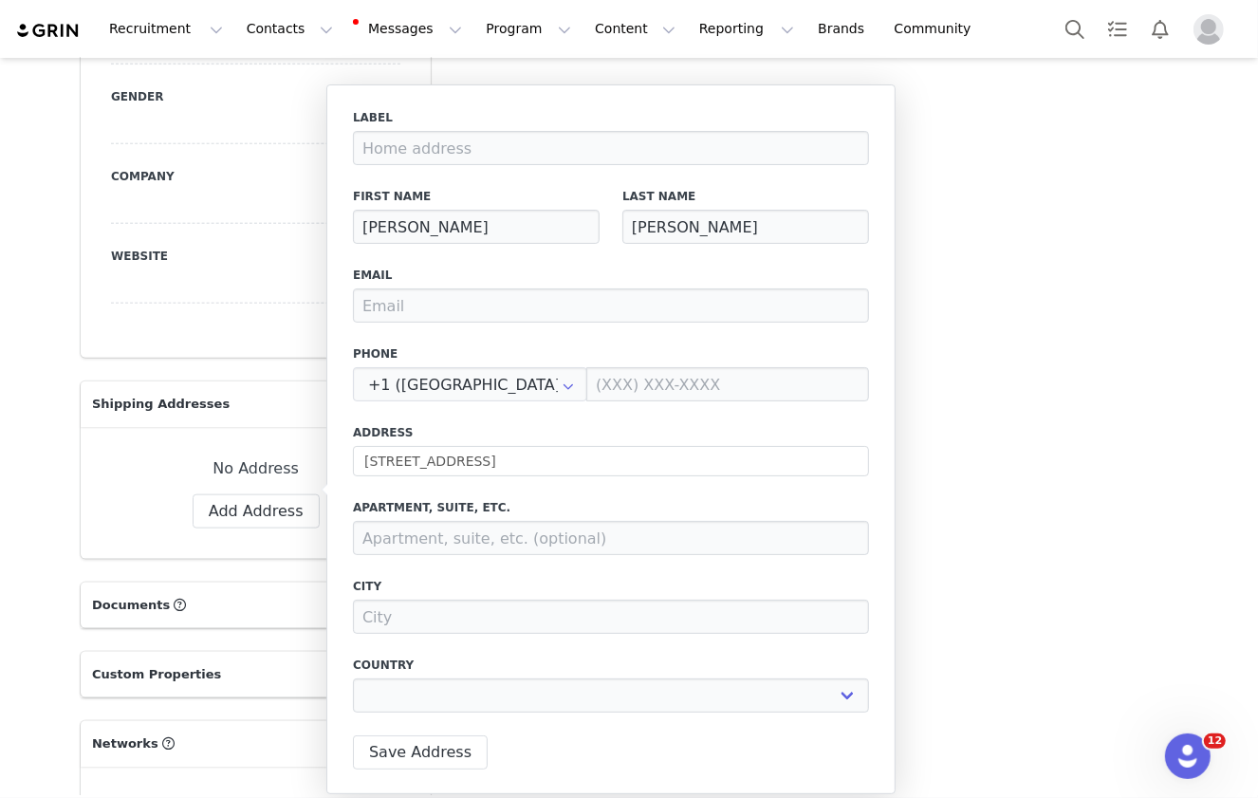
type input "Sewickley"
select select "[object Object]"
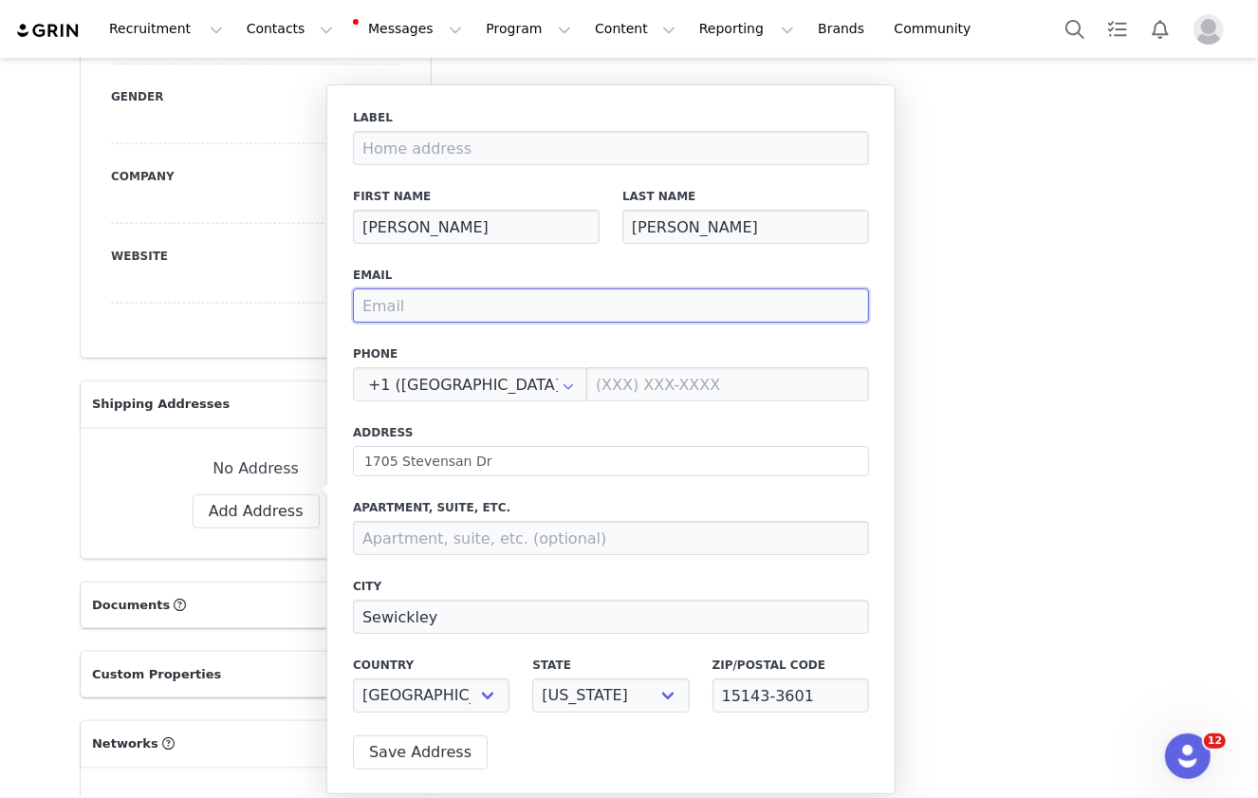
click at [487, 321] on input "email" at bounding box center [611, 305] width 516 height 34
paste input "[EMAIL_ADDRESS][DOMAIN_NAME]"
type input "[EMAIL_ADDRESS][DOMAIN_NAME]"
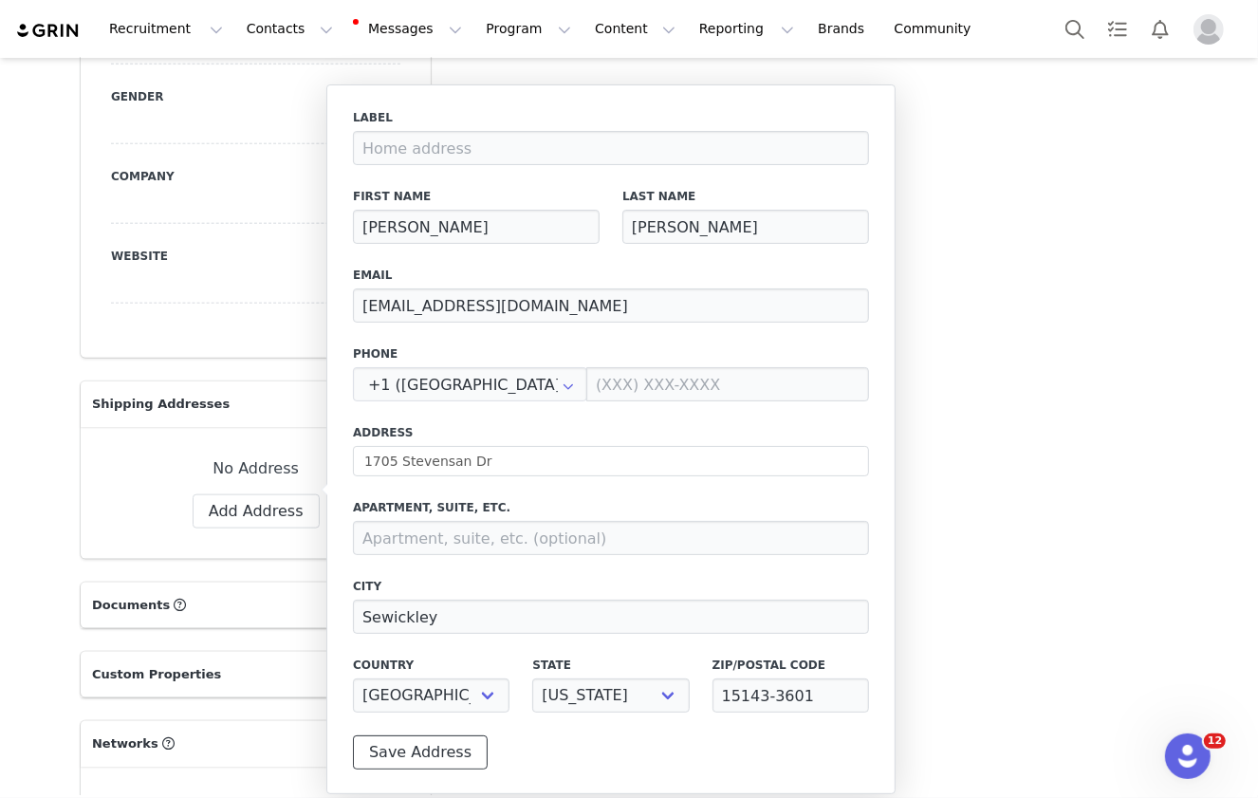
click at [443, 746] on button "Save Address" at bounding box center [420, 752] width 135 height 34
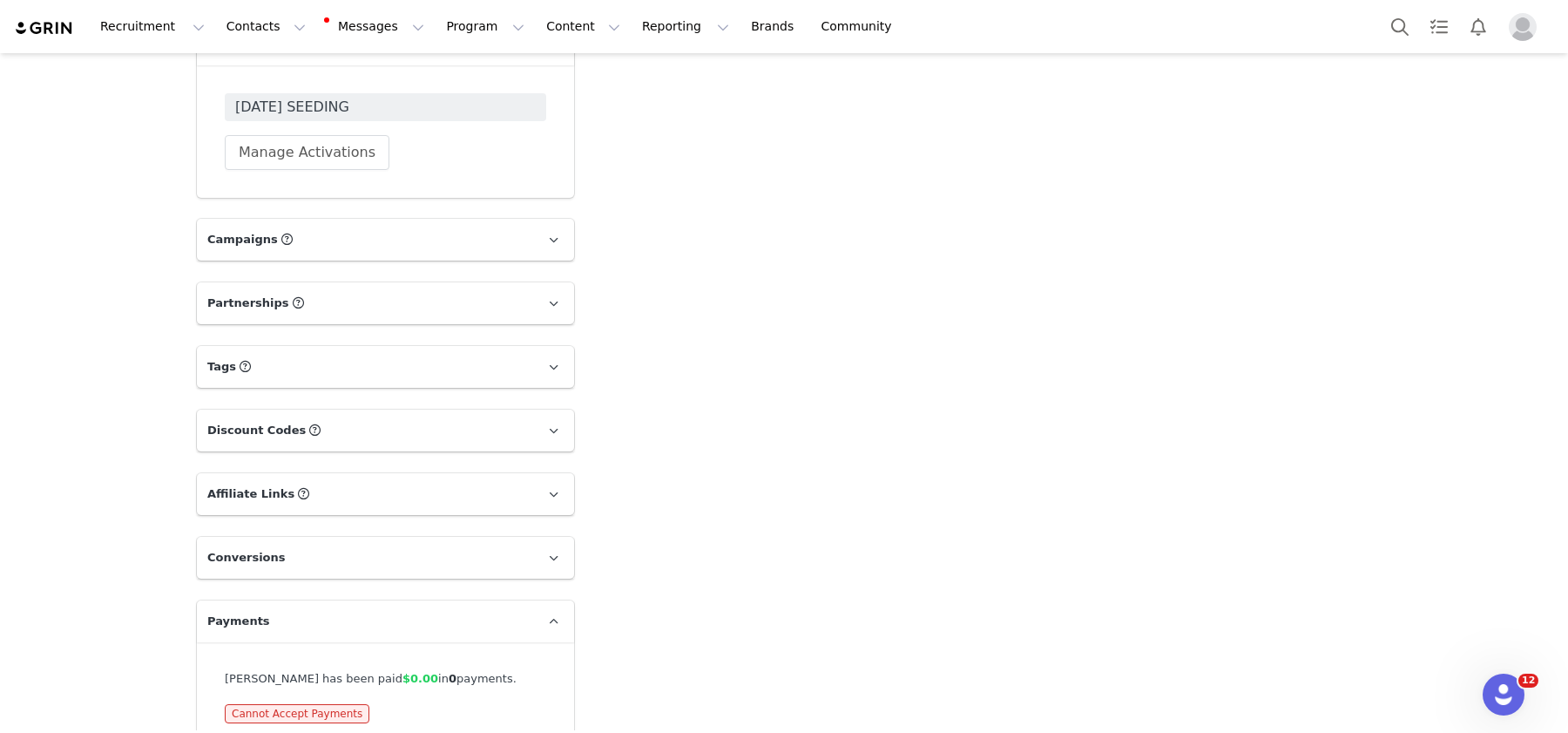
scroll to position [3070, 0]
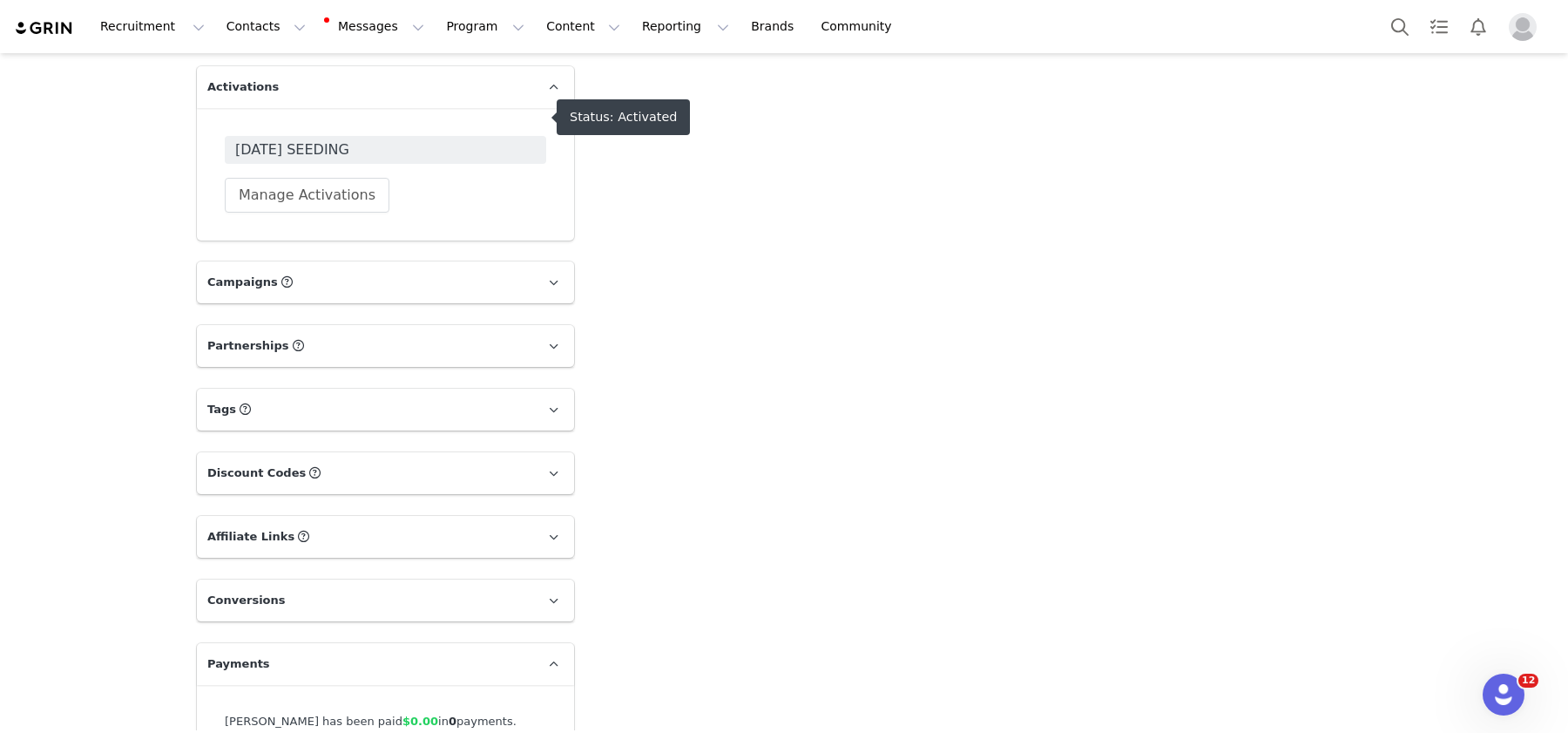
click at [414, 140] on span "[DATE] SEEDING" at bounding box center [385, 150] width 300 height 21
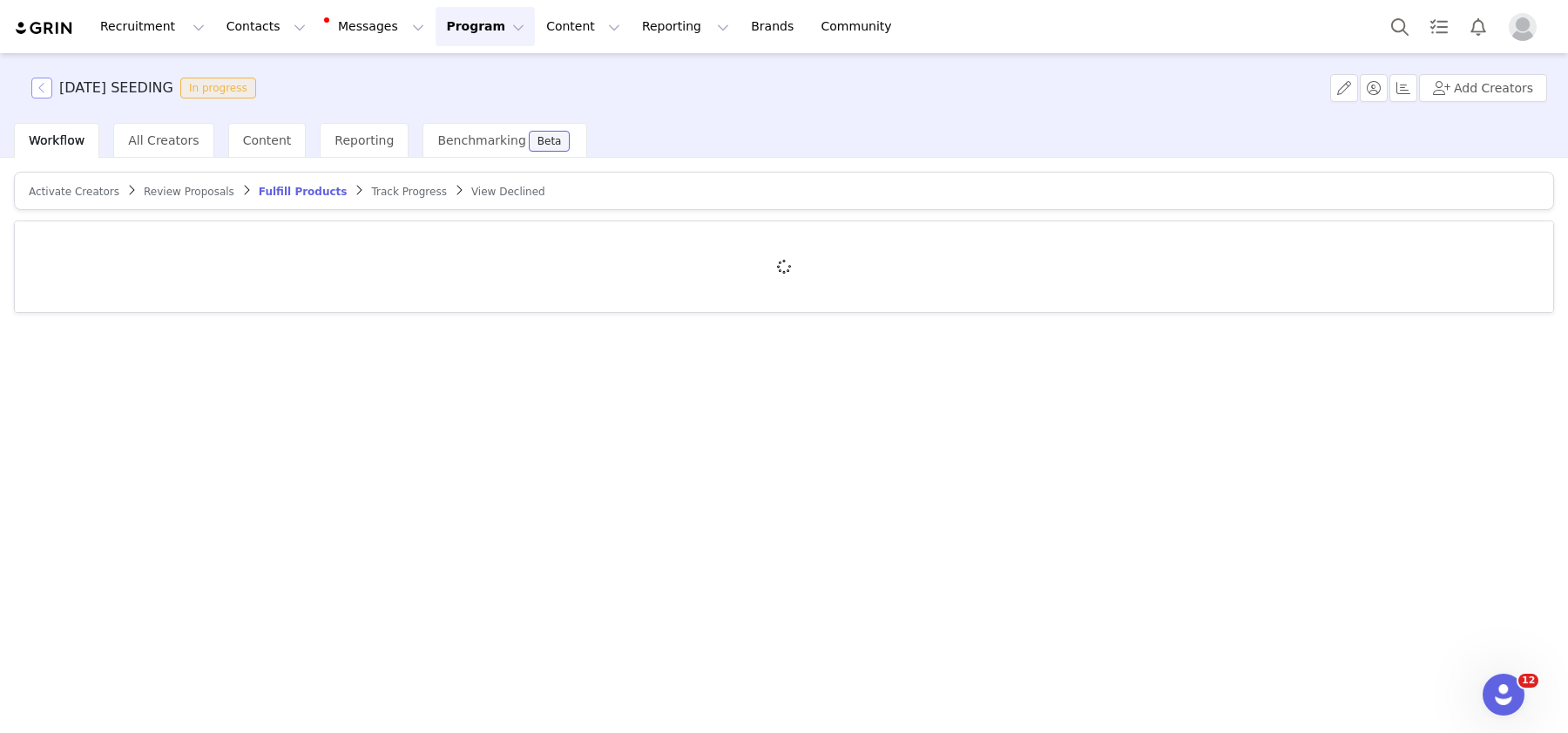
click at [47, 93] on button "button" at bounding box center [41, 87] width 21 height 21
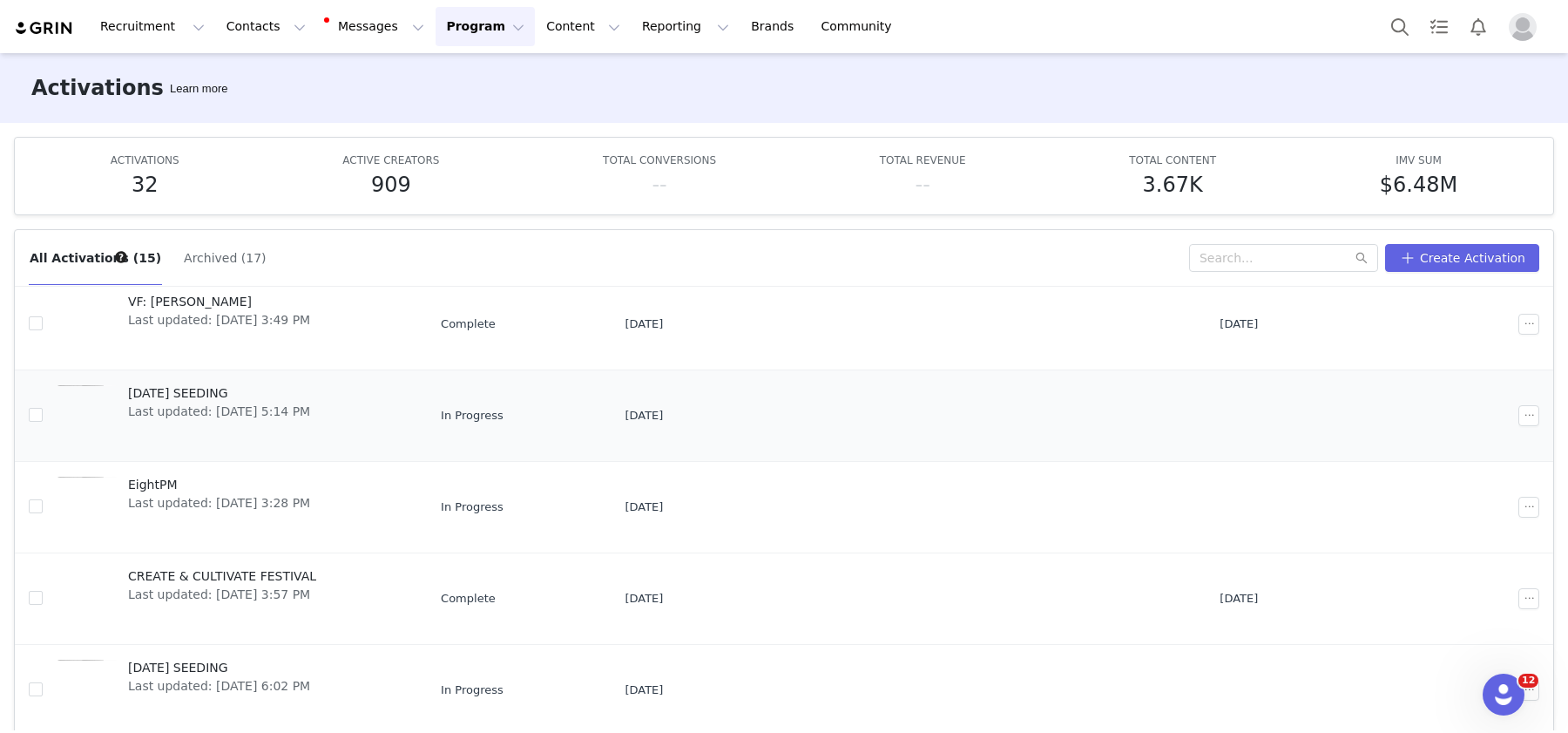
scroll to position [50, 0]
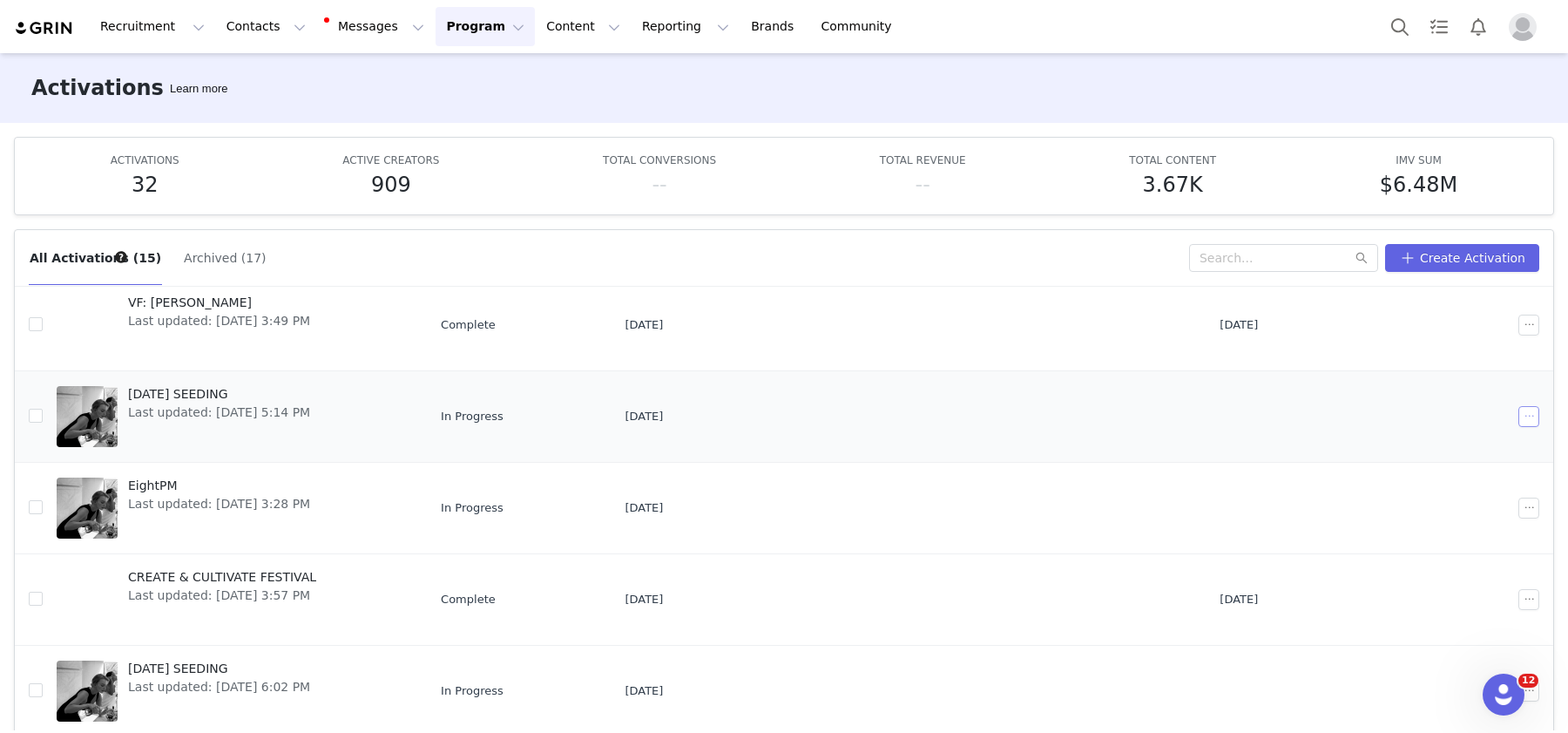
click at [1154, 416] on button "button" at bounding box center [1529, 416] width 21 height 21
click at [1154, 475] on div "Duplicate" at bounding box center [1462, 473] width 151 height 19
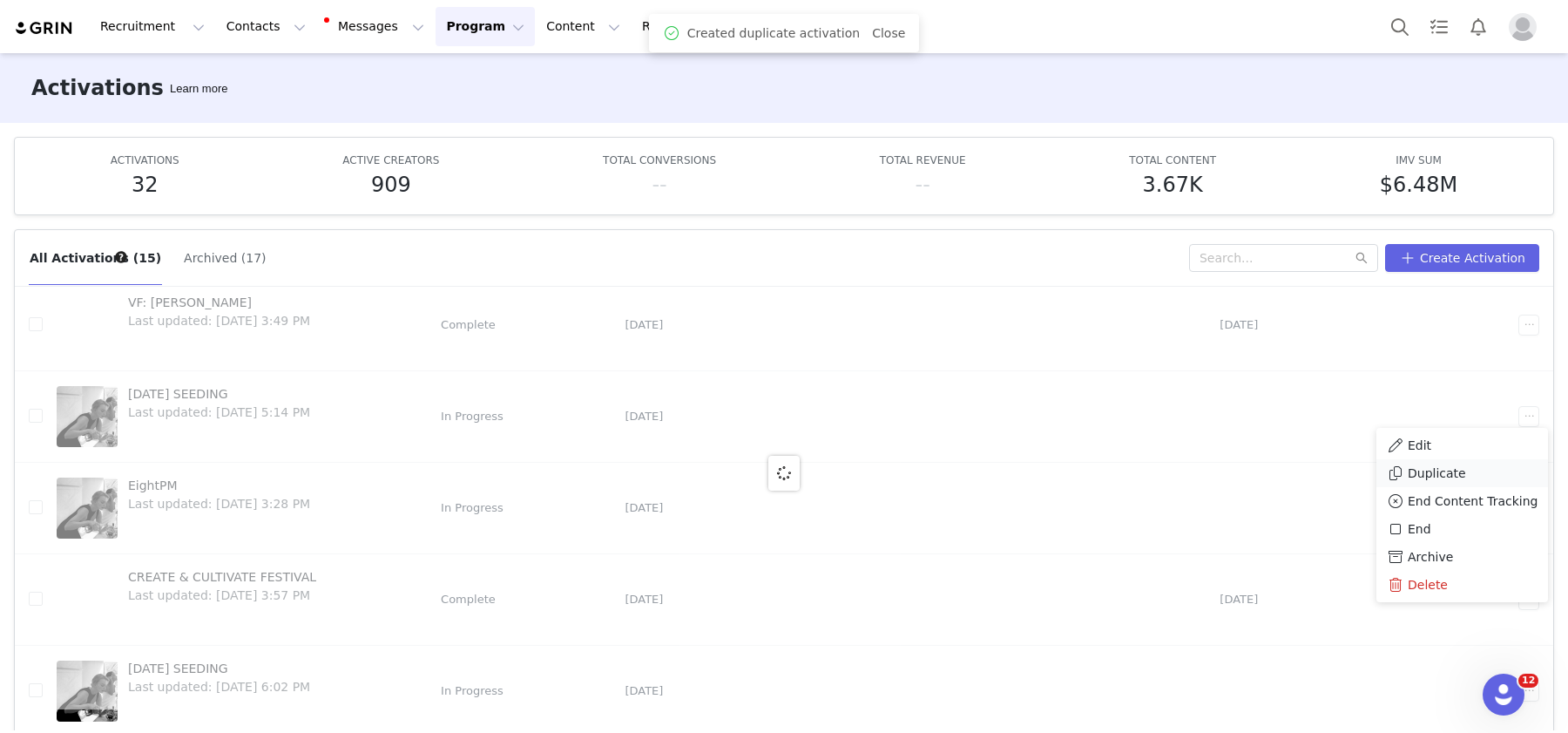
scroll to position [0, 0]
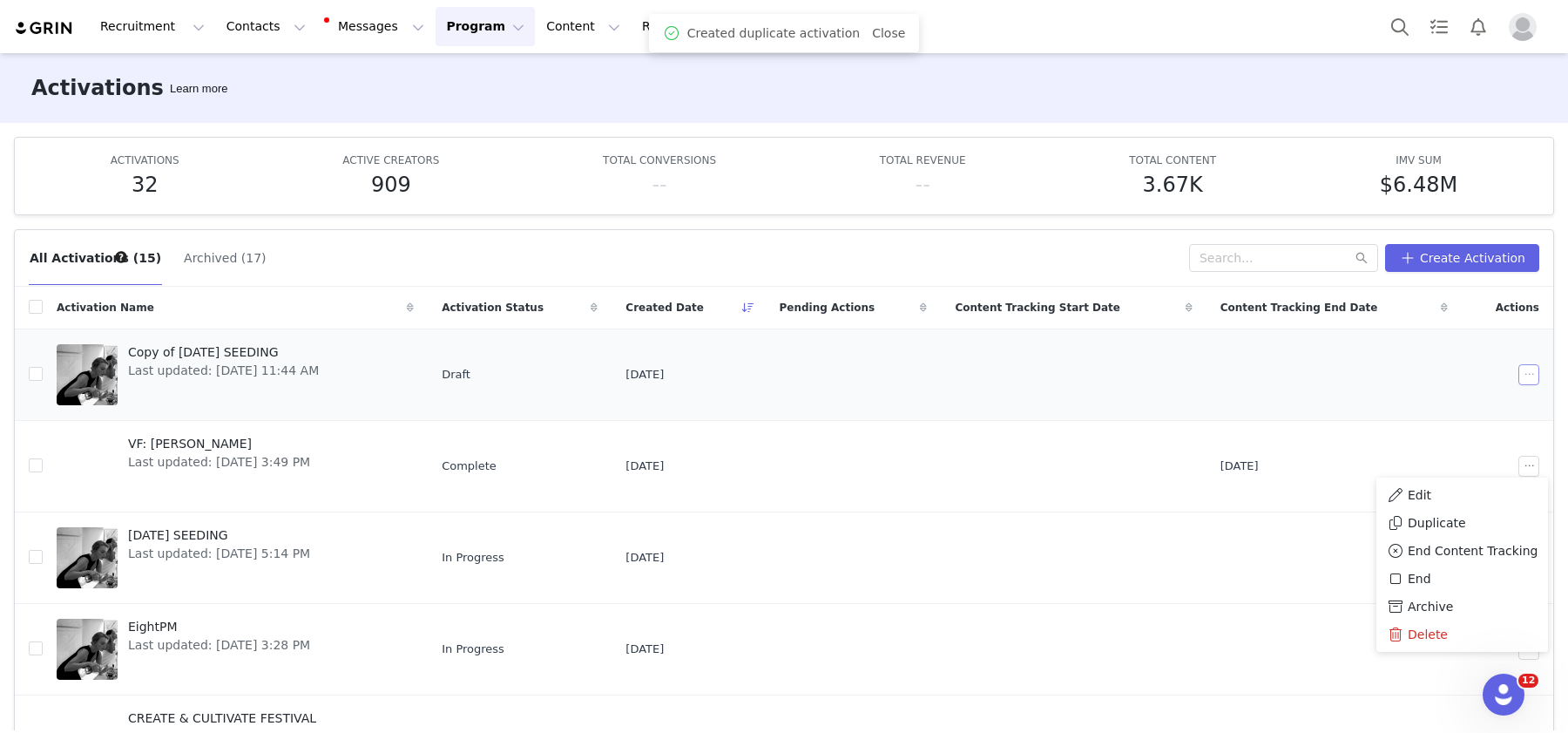
click at [1154, 371] on button "button" at bounding box center [1529, 375] width 21 height 21
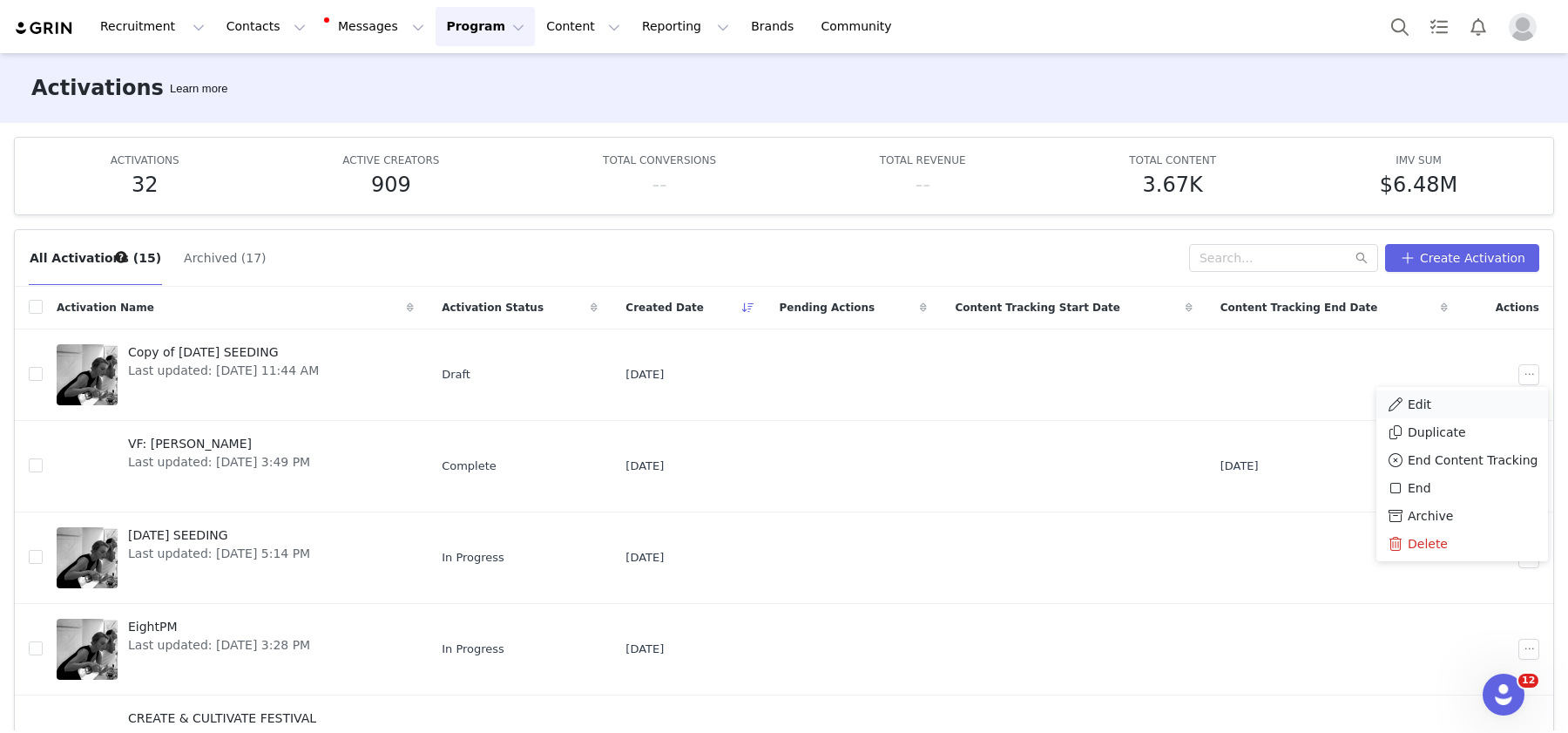
click at [1154, 409] on div "Edit" at bounding box center [1462, 404] width 151 height 19
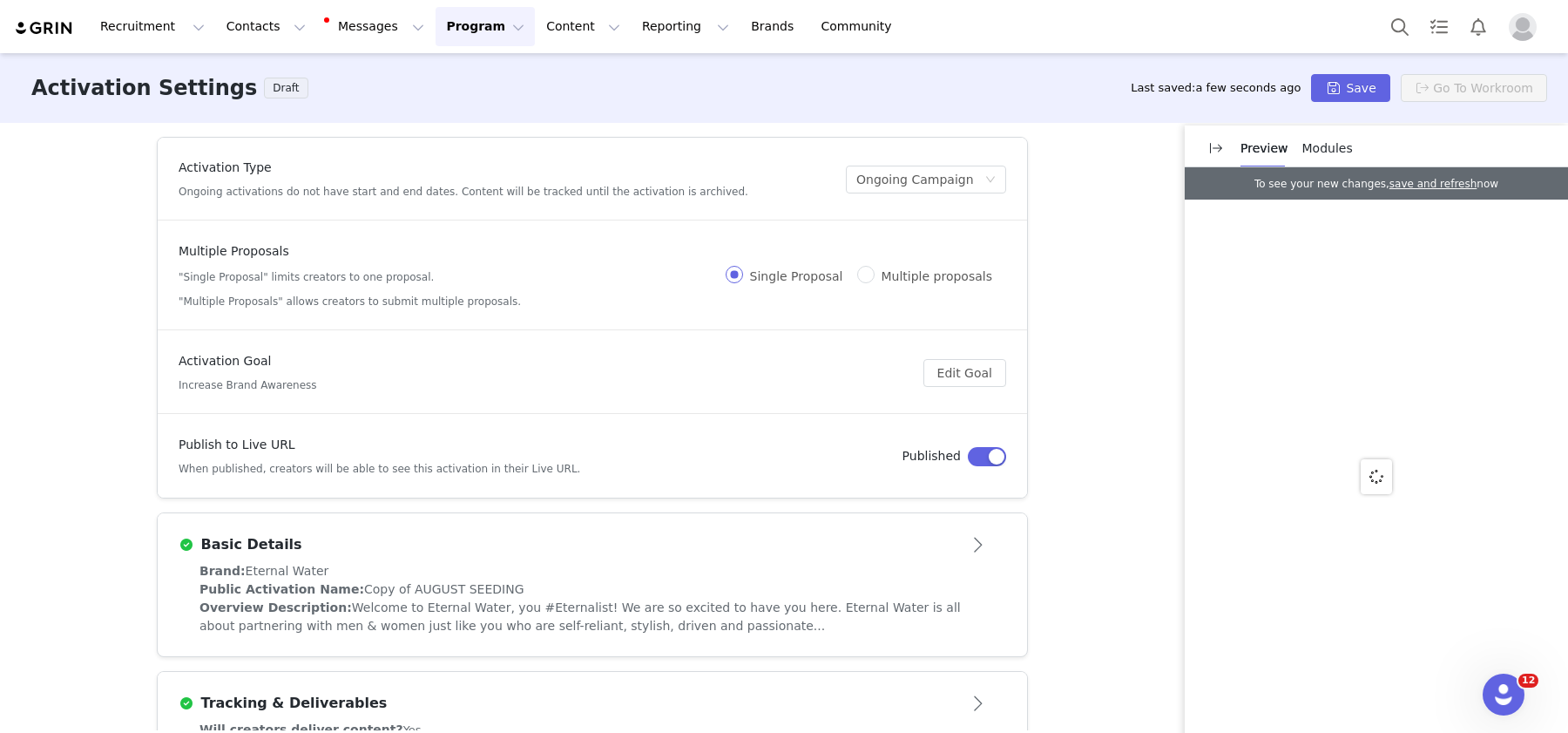
click at [431, 577] on div "Brand: Eternal Water" at bounding box center [592, 571] width 786 height 18
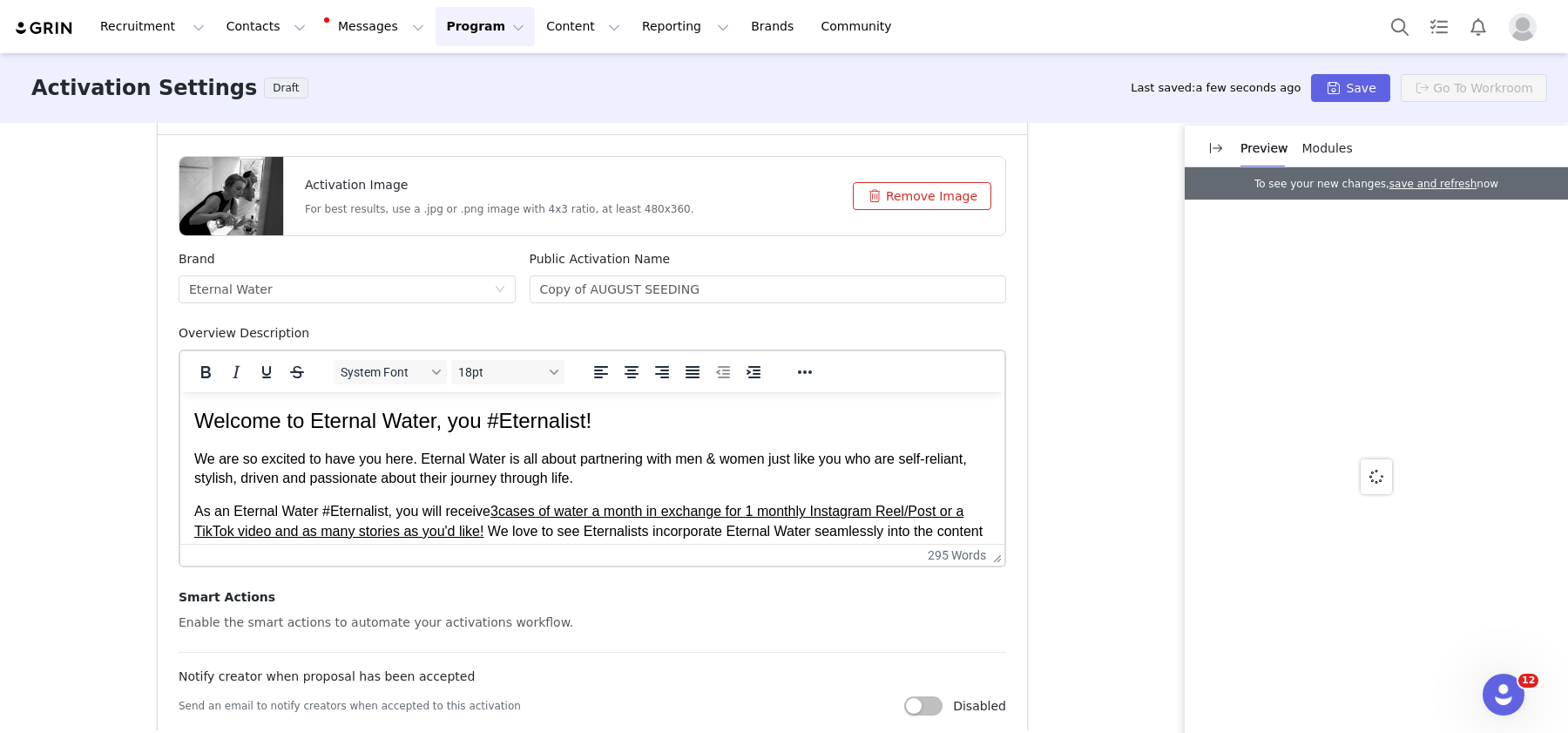
scroll to position [445, 0]
click at [649, 281] on input "Copy of AUGUST SEEDING" at bounding box center [768, 287] width 477 height 28
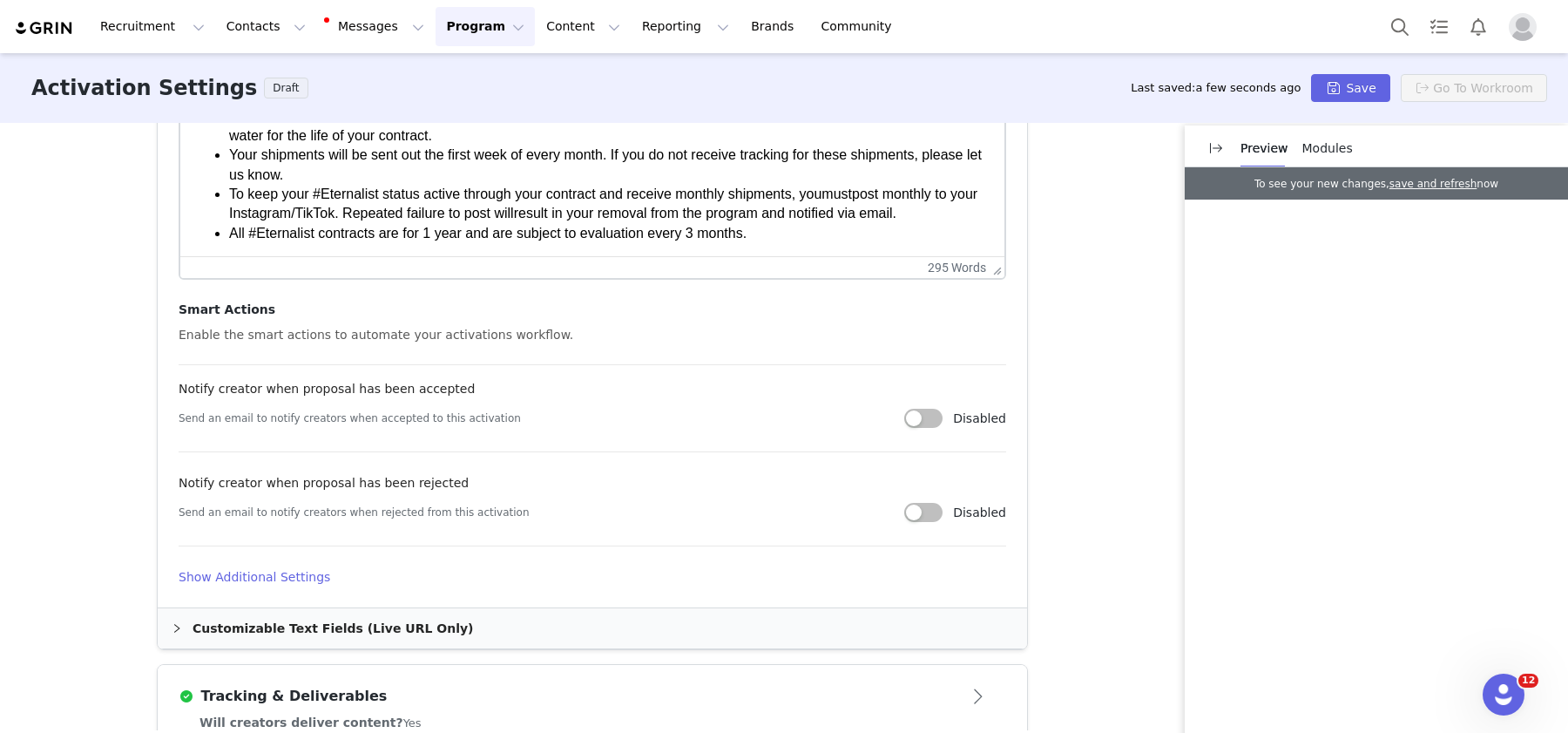
scroll to position [732, 0]
type input "SEPTEMBER SEEDING"
click at [297, 572] on h4 "Show Additional Settings" at bounding box center [592, 575] width 827 height 18
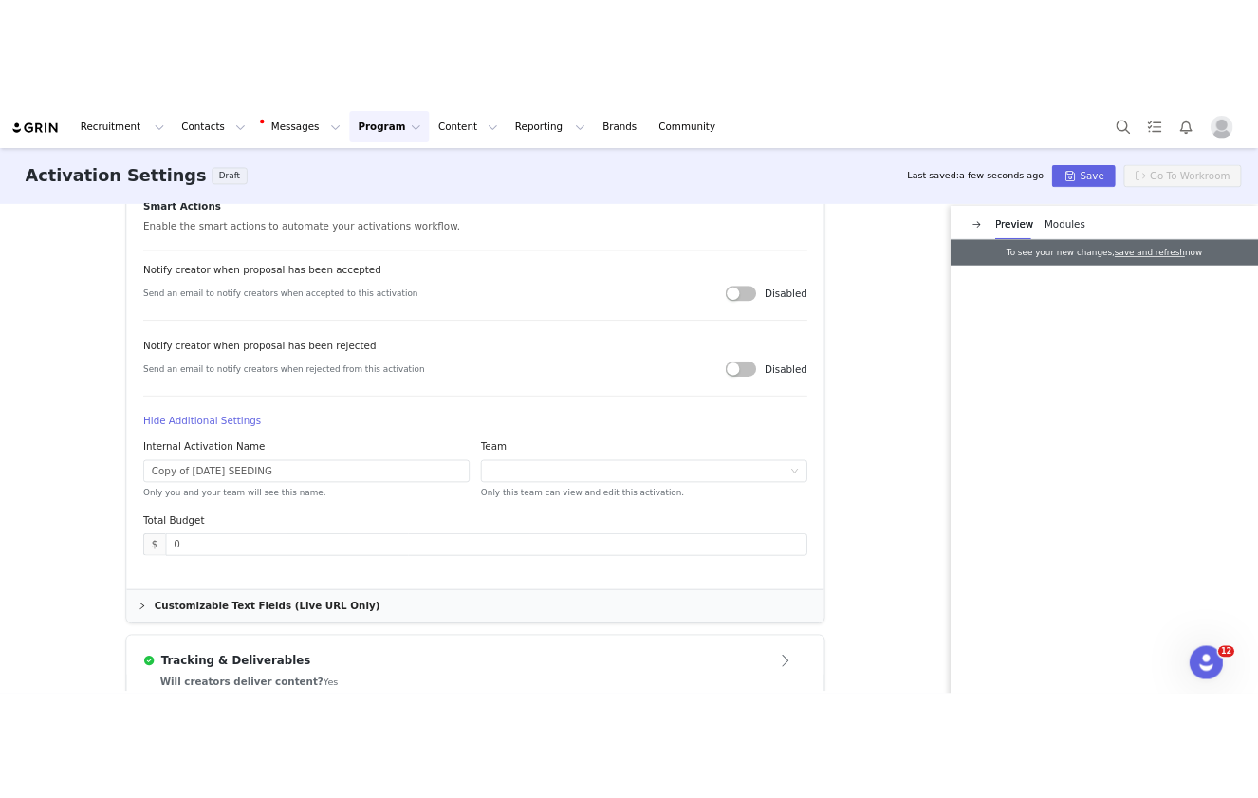
scroll to position [996, 0]
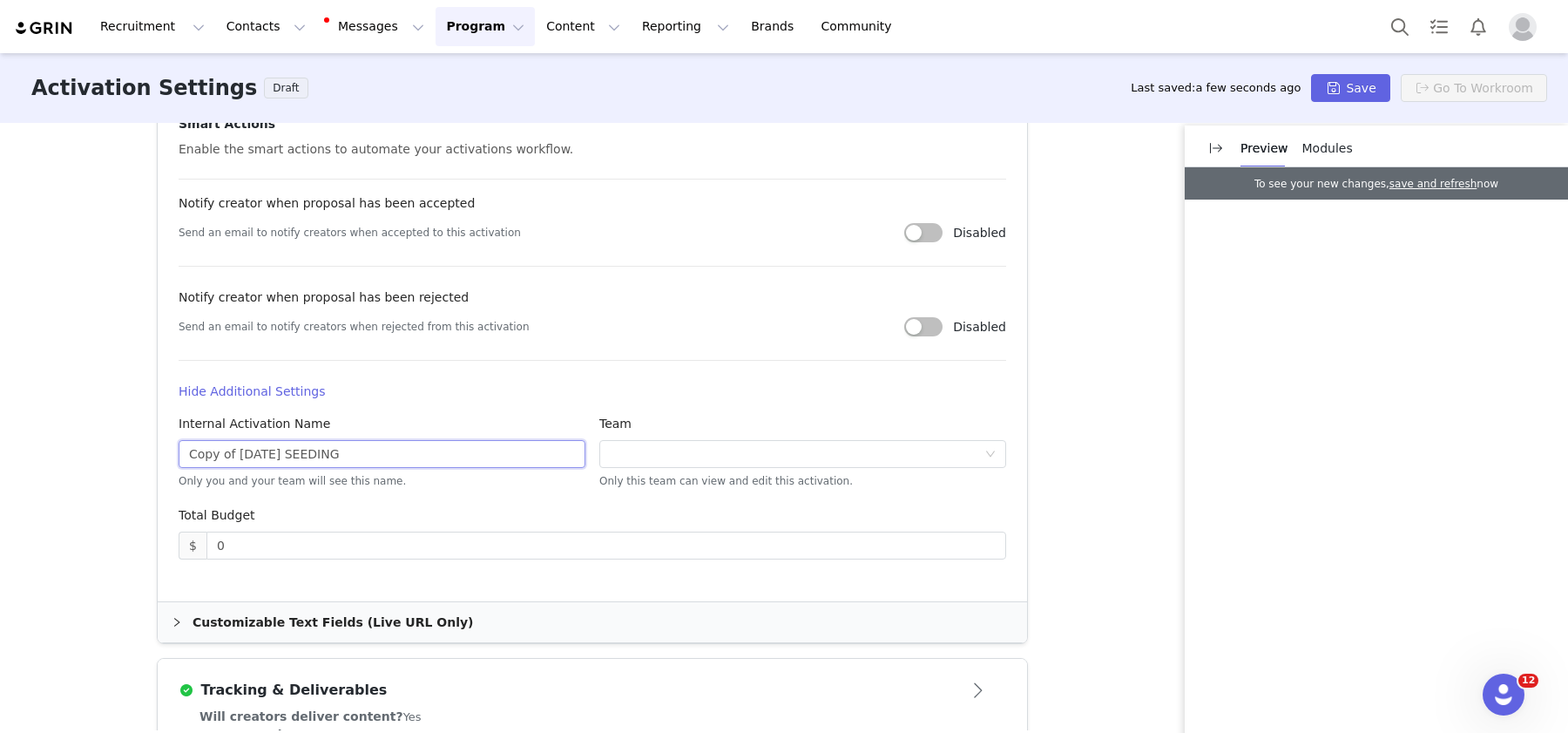
click at [297, 453] on input "Copy of AUGUST 2025 SEEDING" at bounding box center [382, 454] width 407 height 28
type input "SEPT 2025 SEEDING"
click at [1154, 78] on button "Save" at bounding box center [1350, 88] width 78 height 28
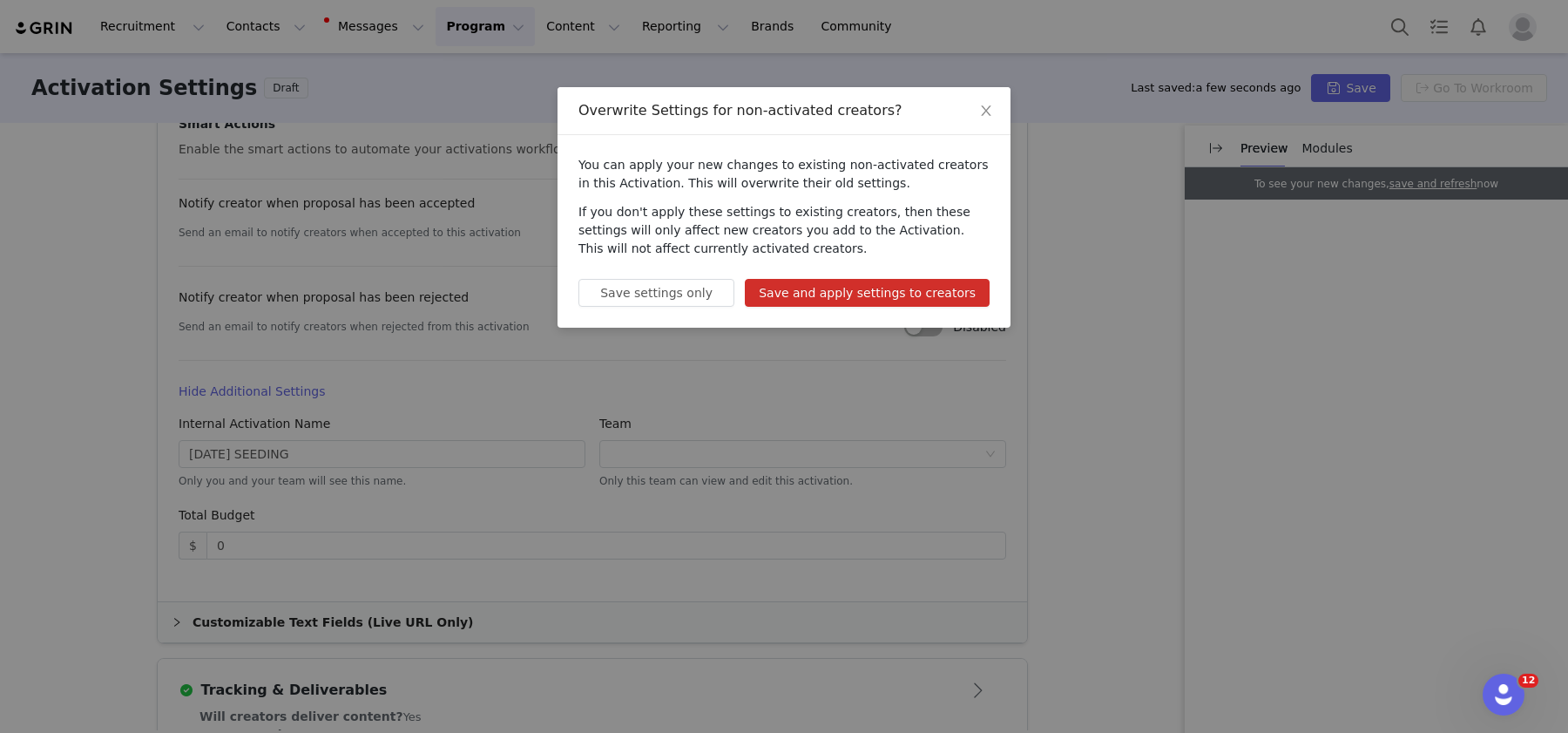
click at [895, 296] on button "Save and apply settings to creators" at bounding box center [867, 293] width 245 height 28
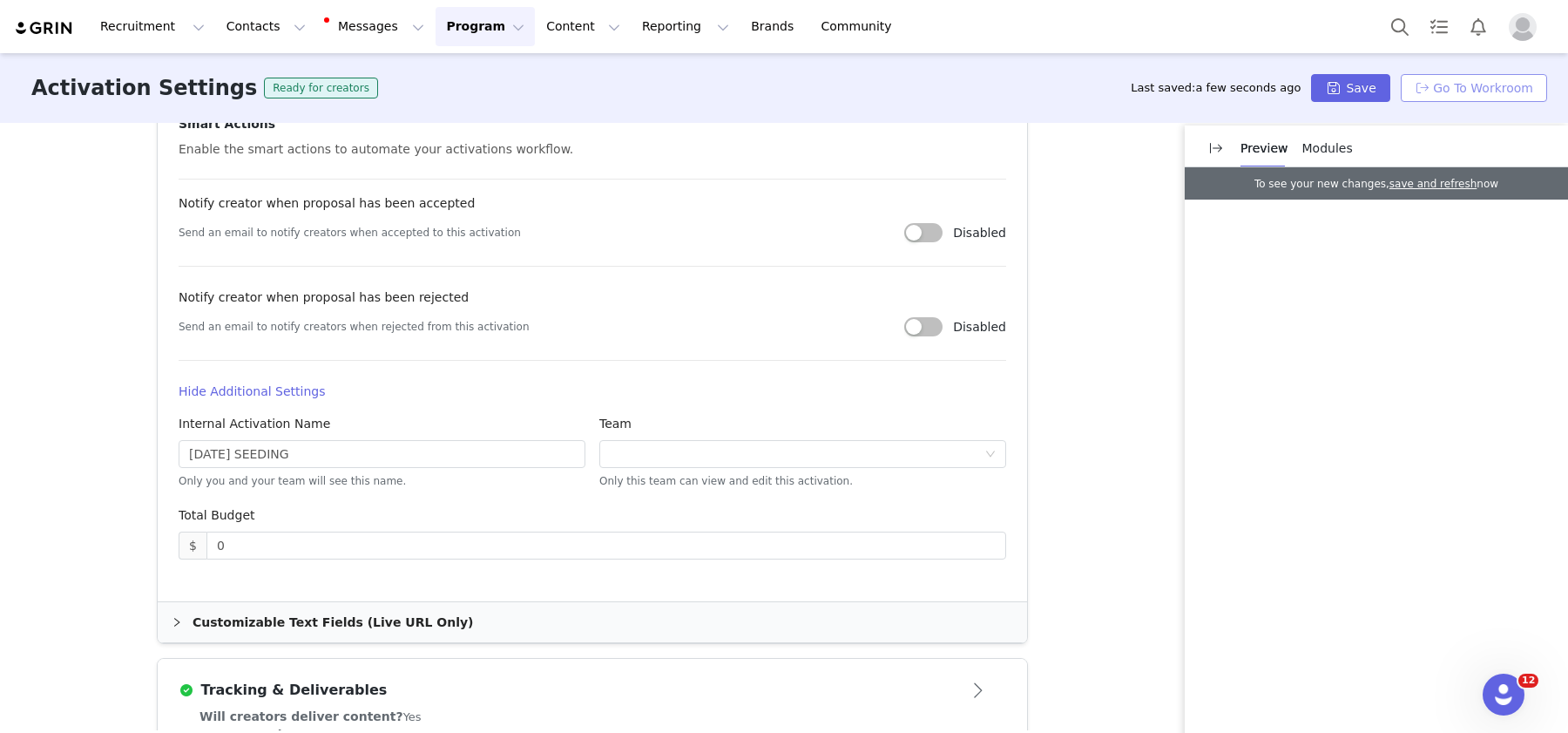
click at [1154, 99] on button "Go To Workroom" at bounding box center [1473, 88] width 146 height 28
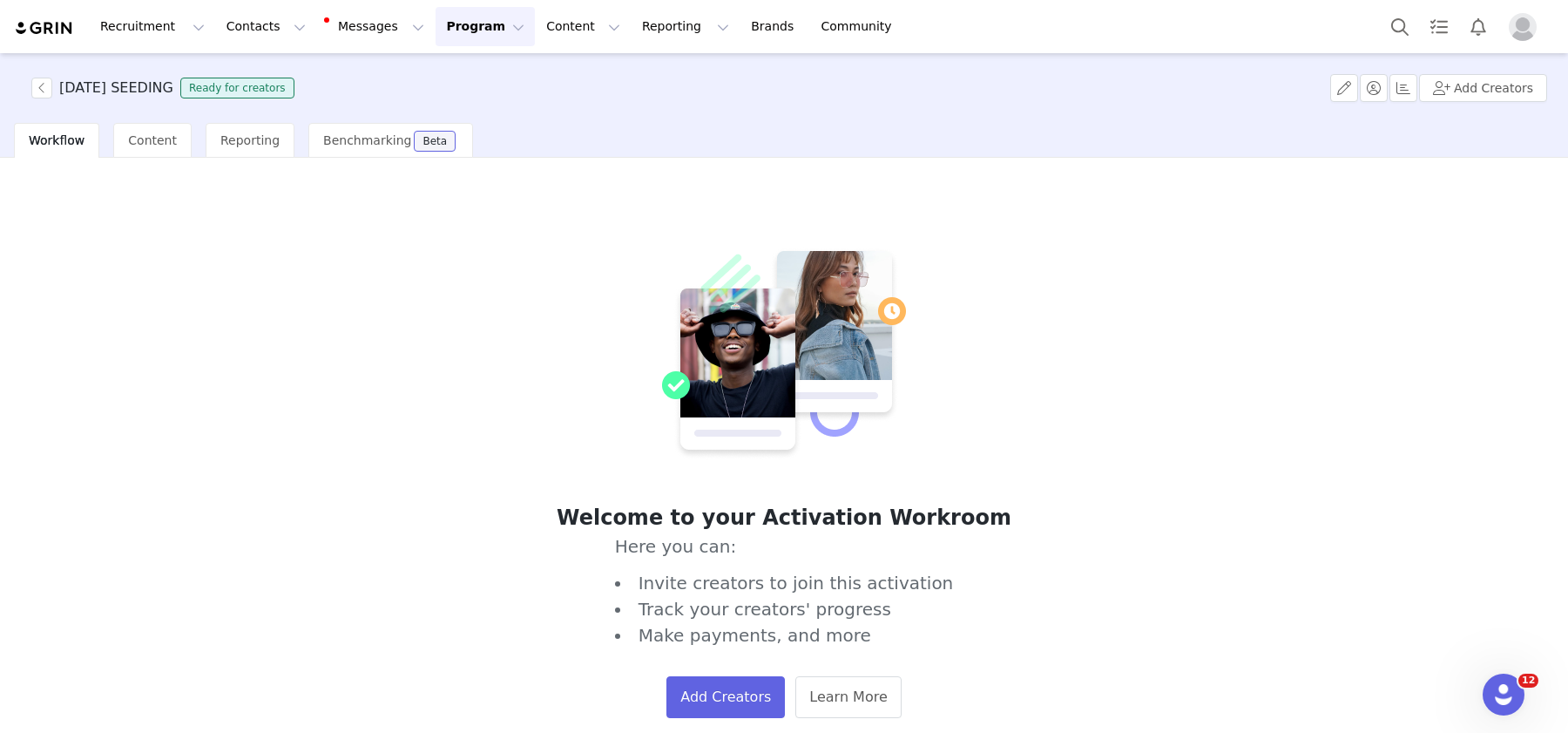
click at [490, 22] on button "Program Program" at bounding box center [485, 27] width 99 height 39
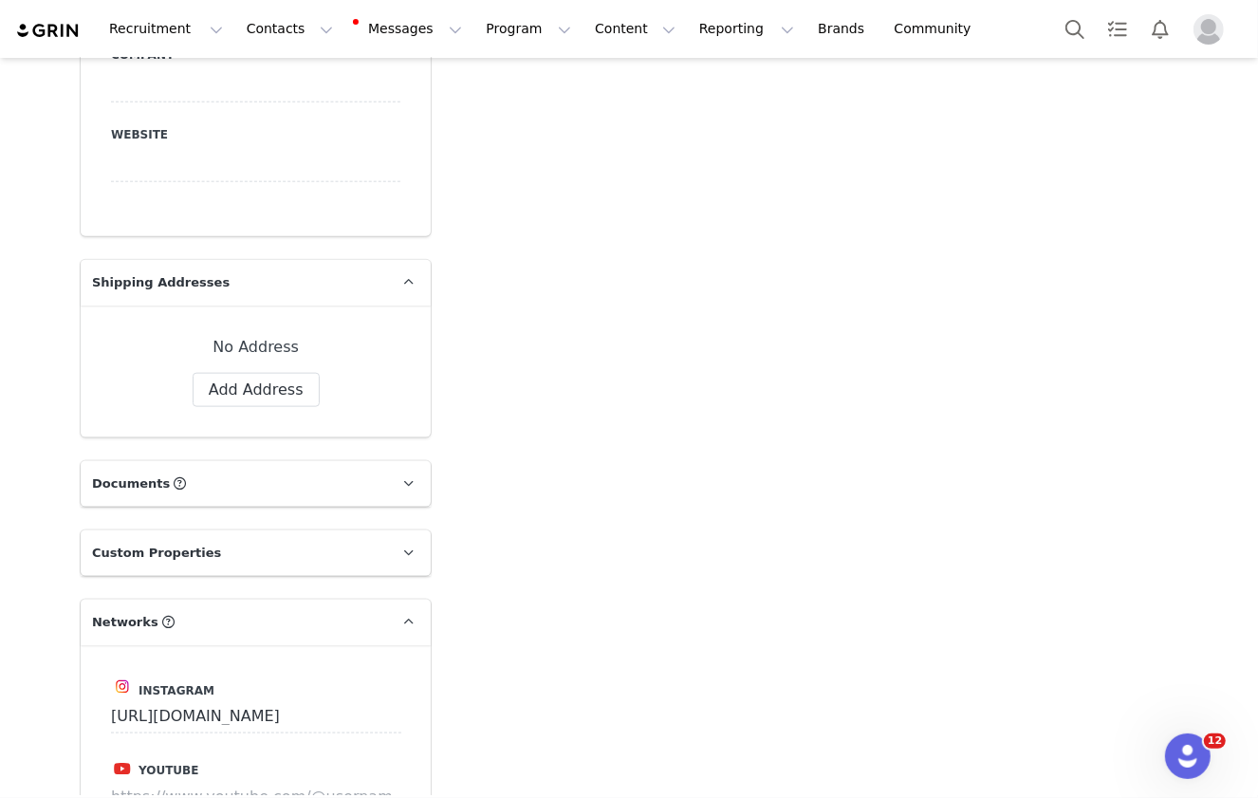
scroll to position [1516, 0]
click at [256, 371] on button "Add Address" at bounding box center [256, 388] width 127 height 34
select select
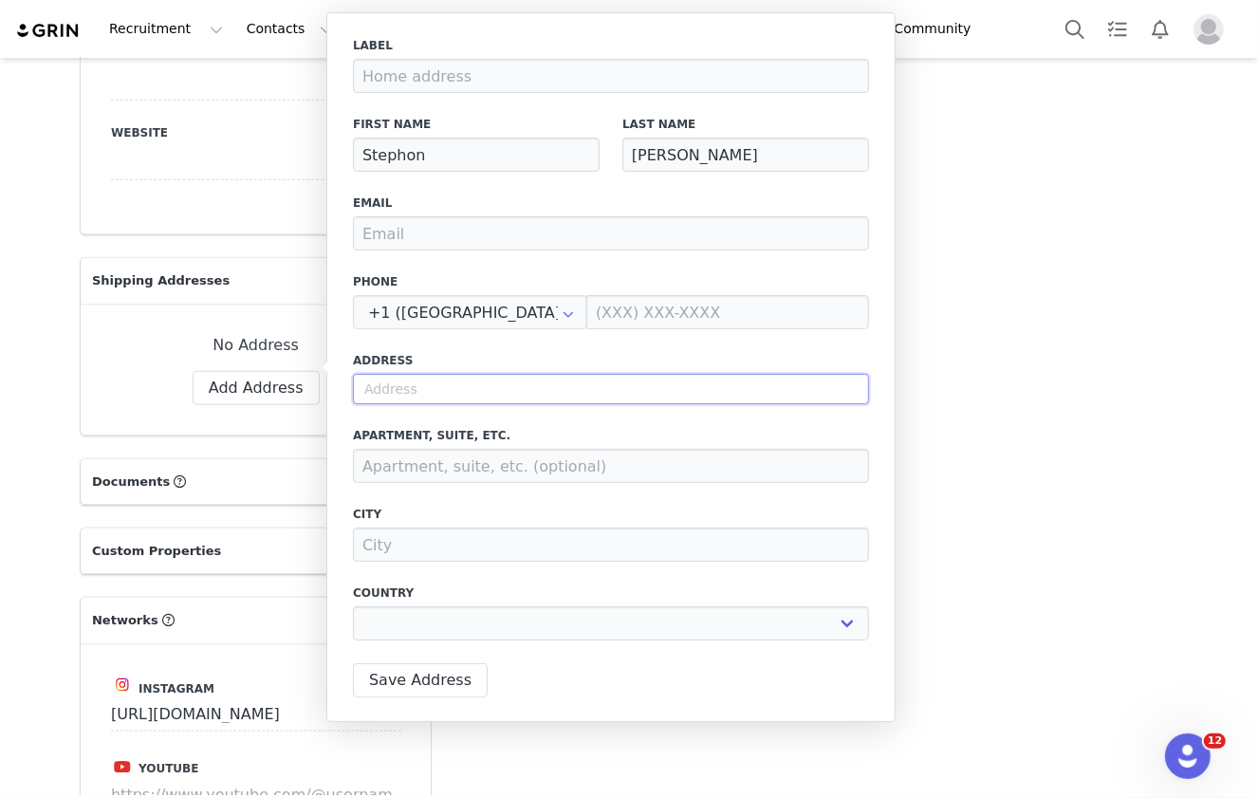
click at [435, 397] on input "text" at bounding box center [611, 389] width 516 height 30
paste input "1693 Sabal Palm Drive, Boca Raton, FL 33432"
type input "1693 Sabal Palm Drive, Boca Raton, FL 33432"
select select
type input "1693 Sabal Palm Dr"
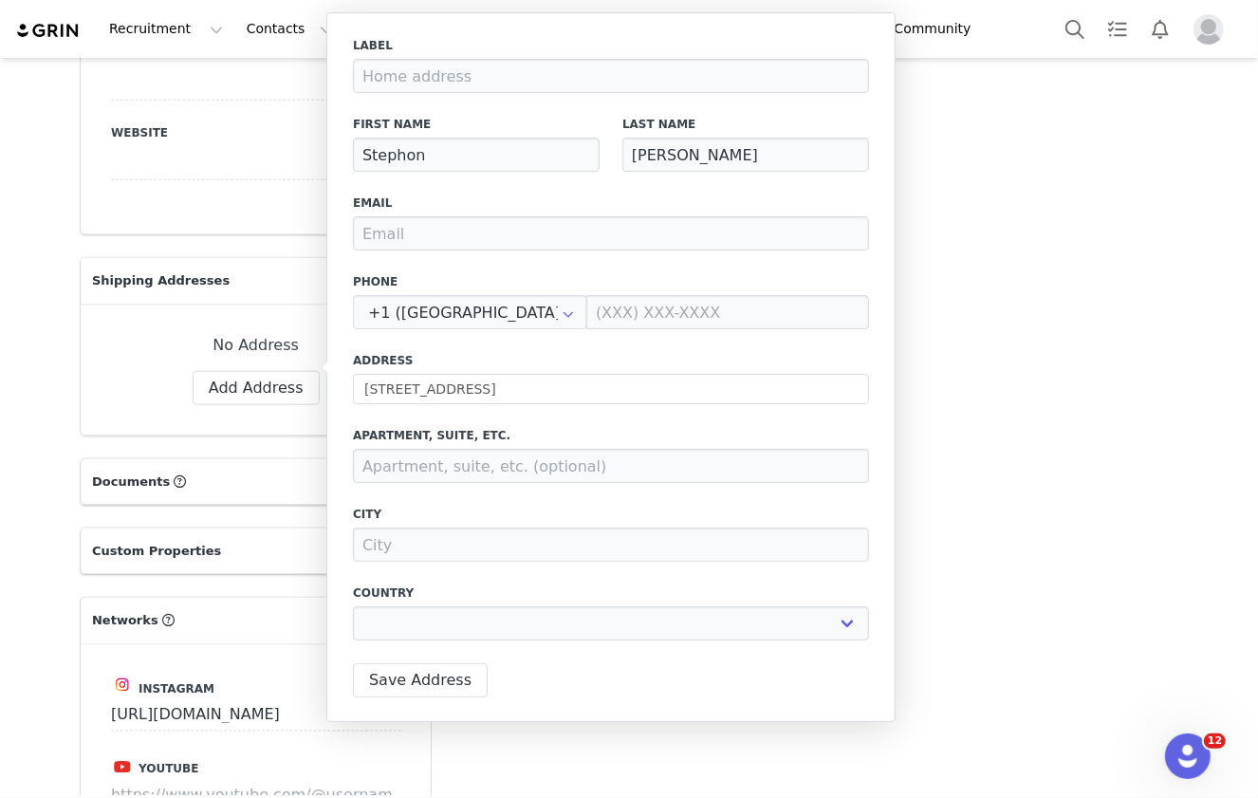
type input "Boca Raton"
select select "[object Object]"
click at [498, 253] on div "Label First Name Stephon Last Name Gilmore Email Phone +1 (United States) +93 (…" at bounding box center [611, 344] width 516 height 615
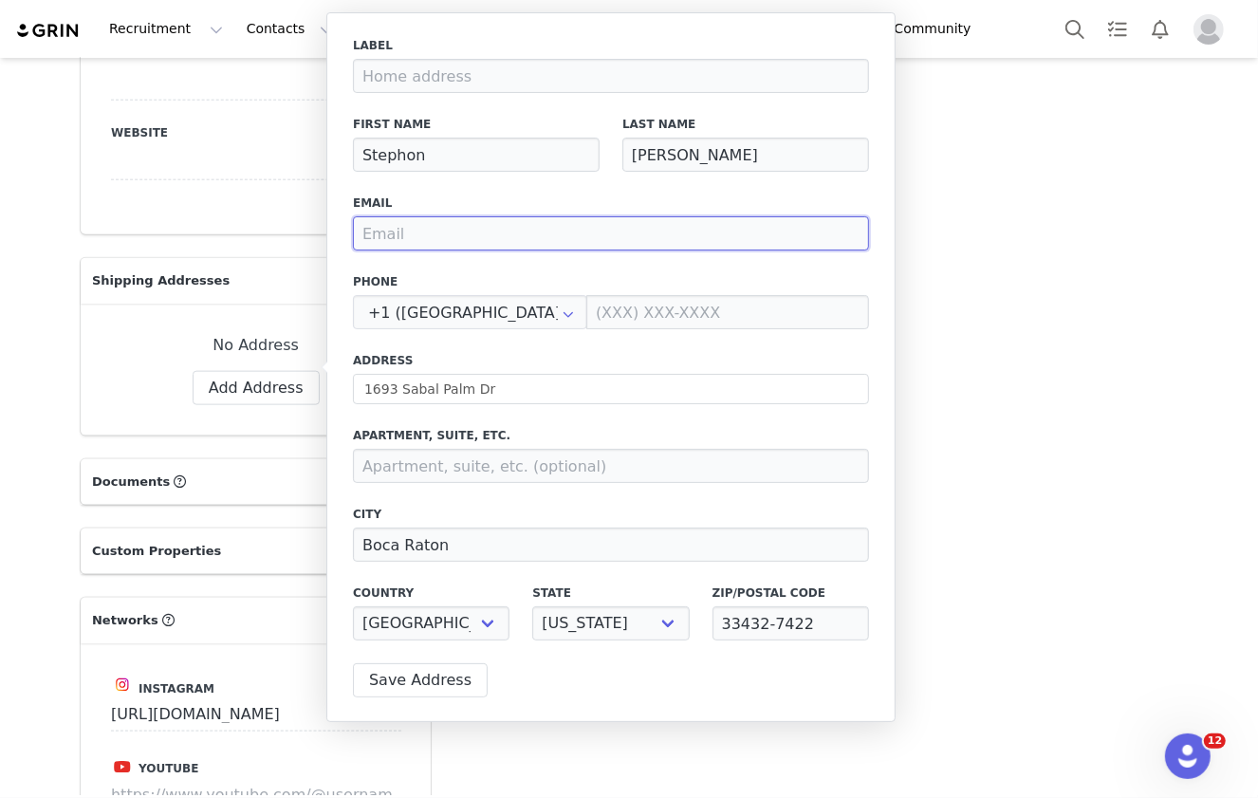
click at [491, 235] on input "email" at bounding box center [611, 233] width 516 height 34
paste input "pwalker@sportstarsnyc.com"
type input "pwalker@sportstarsnyc.com"
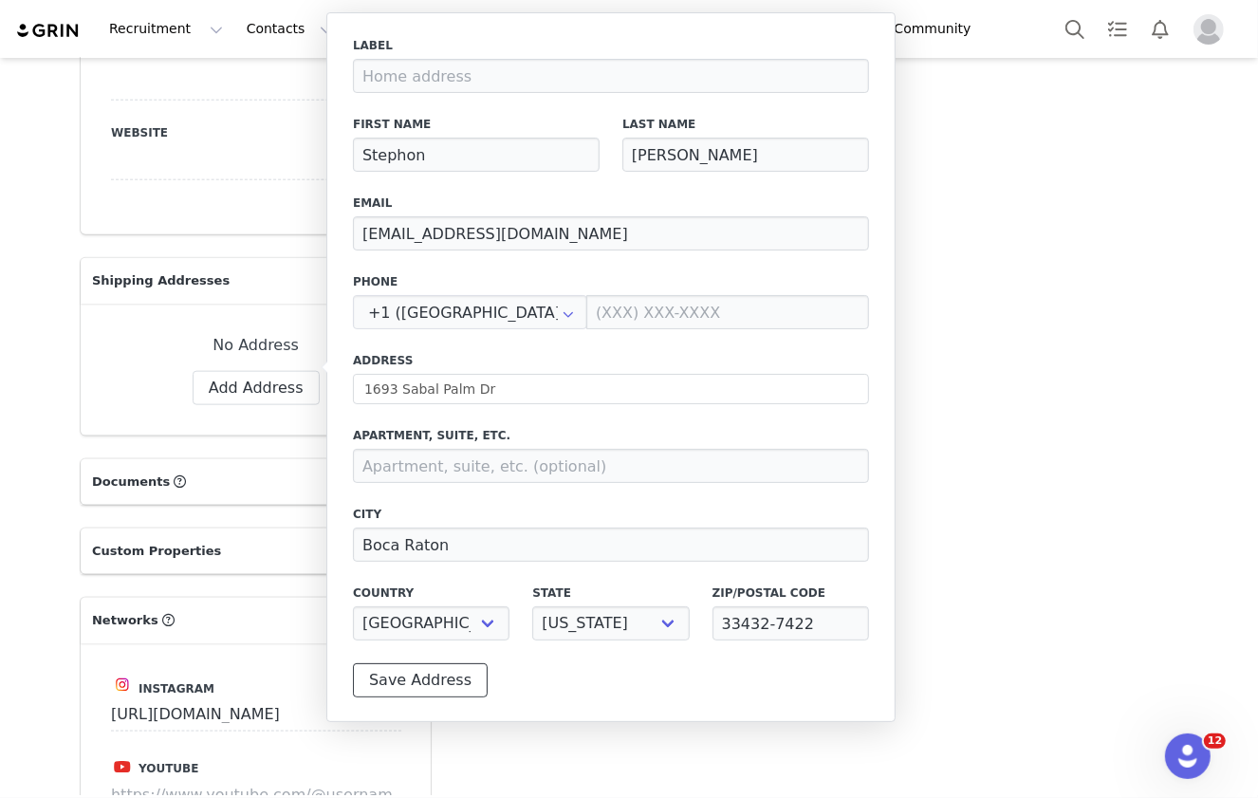
click at [458, 663] on button "Save Address" at bounding box center [420, 680] width 135 height 34
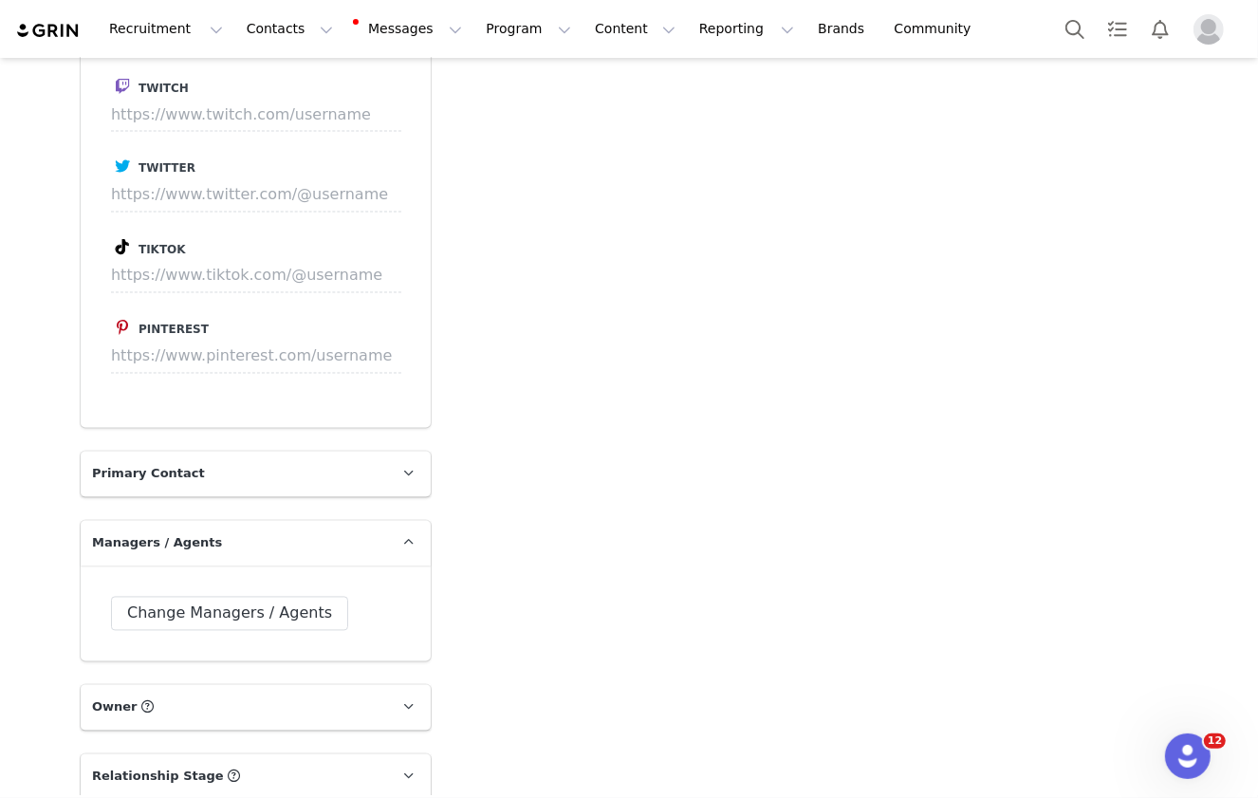
scroll to position [2044, 0]
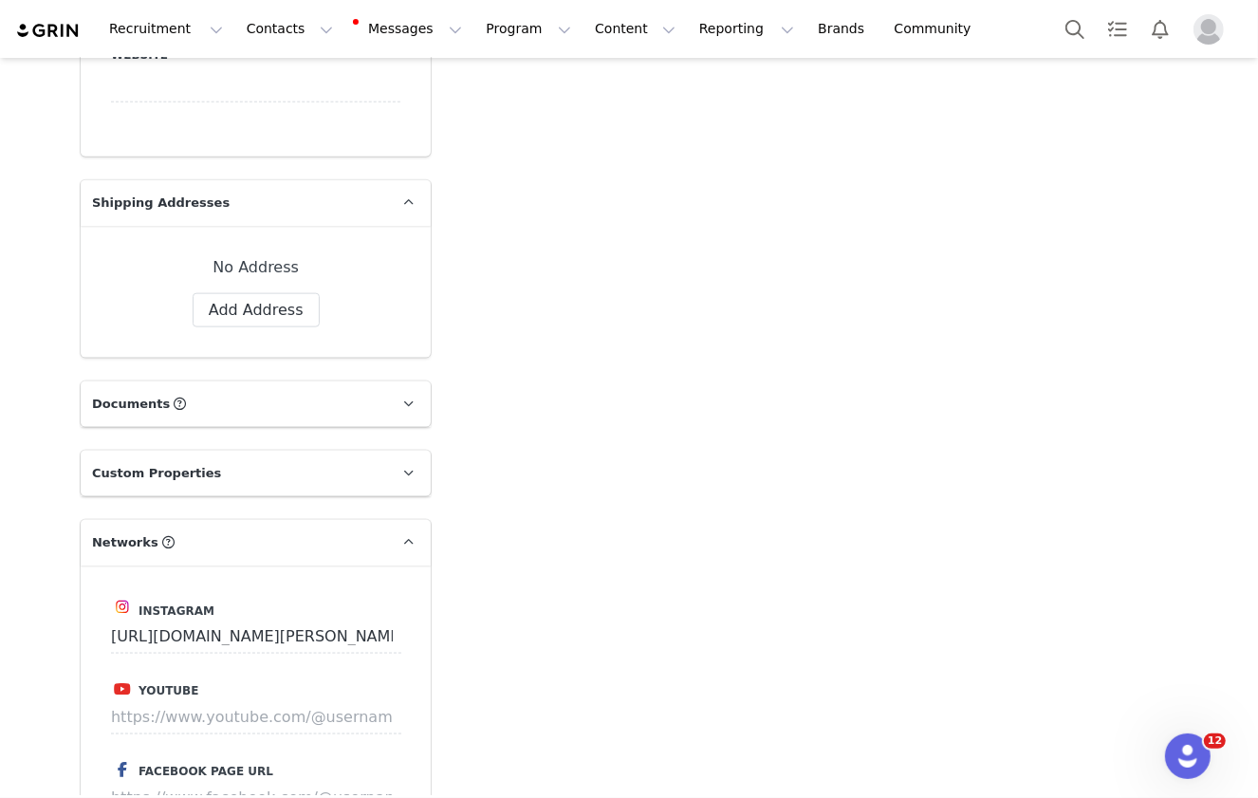
scroll to position [1599, 0]
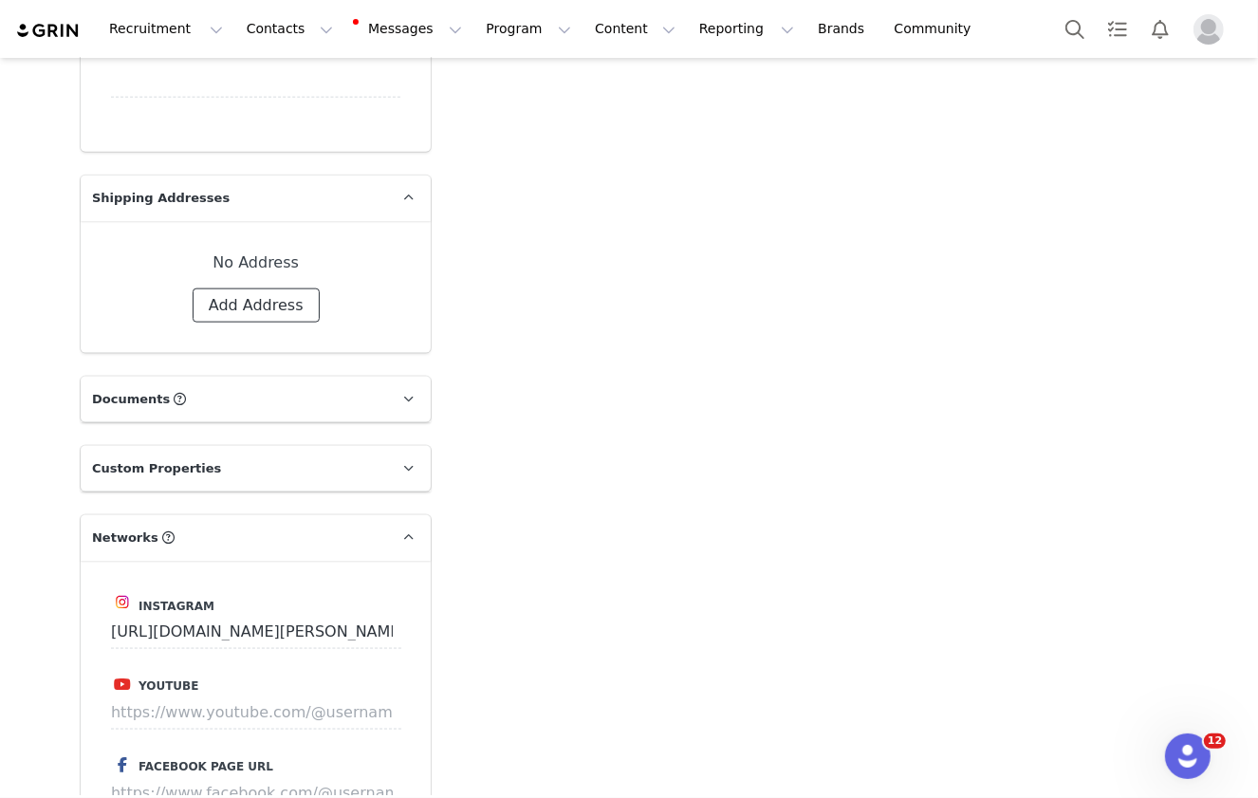
click at [273, 288] on button "Add Address" at bounding box center [256, 305] width 127 height 34
select select
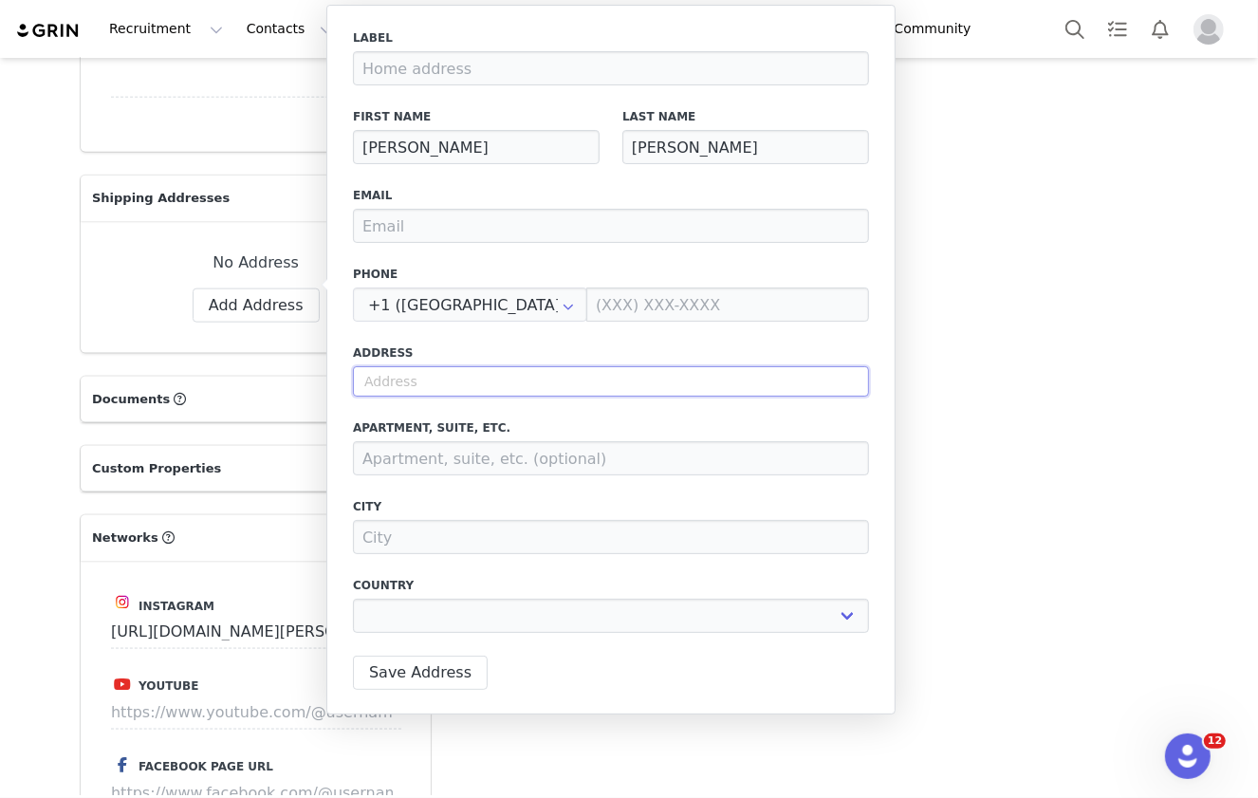
click at [468, 383] on input "text" at bounding box center [611, 381] width 516 height 30
paste input "[STREET_ADDRESS]"
type input "[STREET_ADDRESS]"
select select
type input "10204 Newport Path"
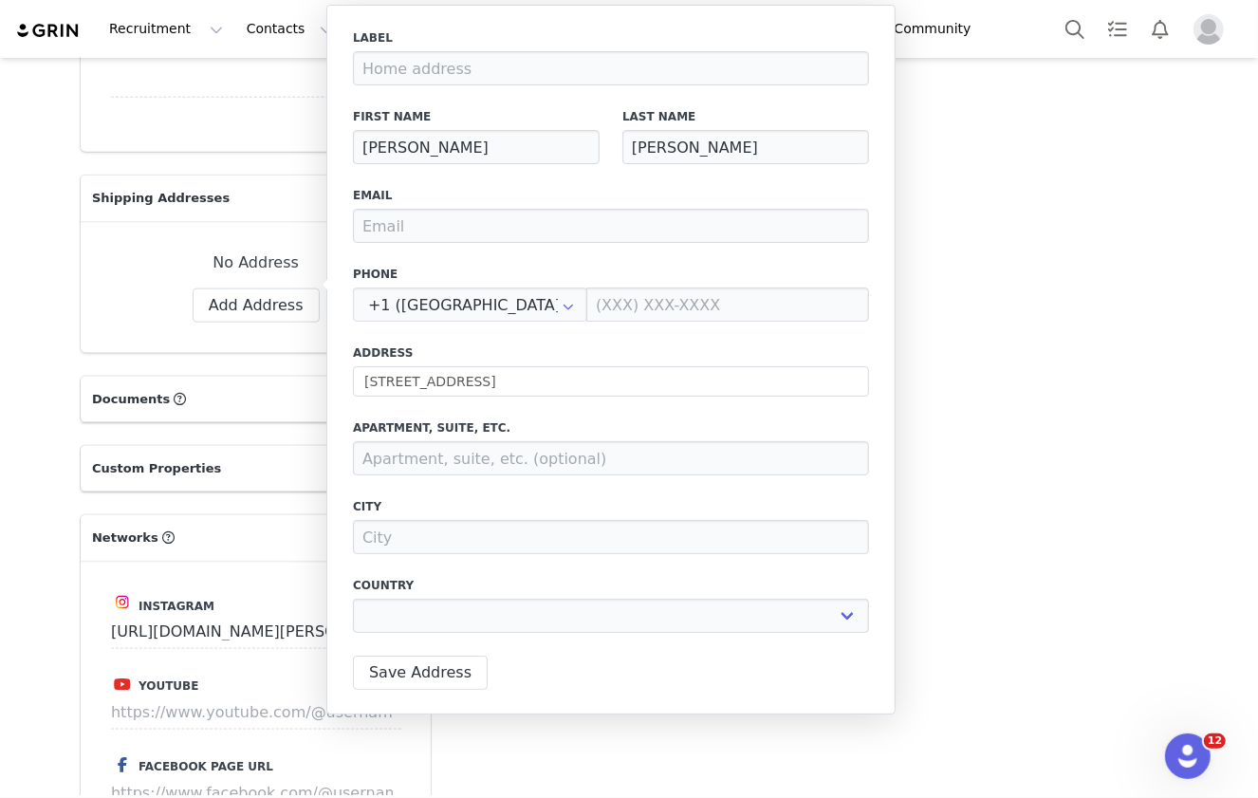
type input "Woodbury"
select select "[object Object]"
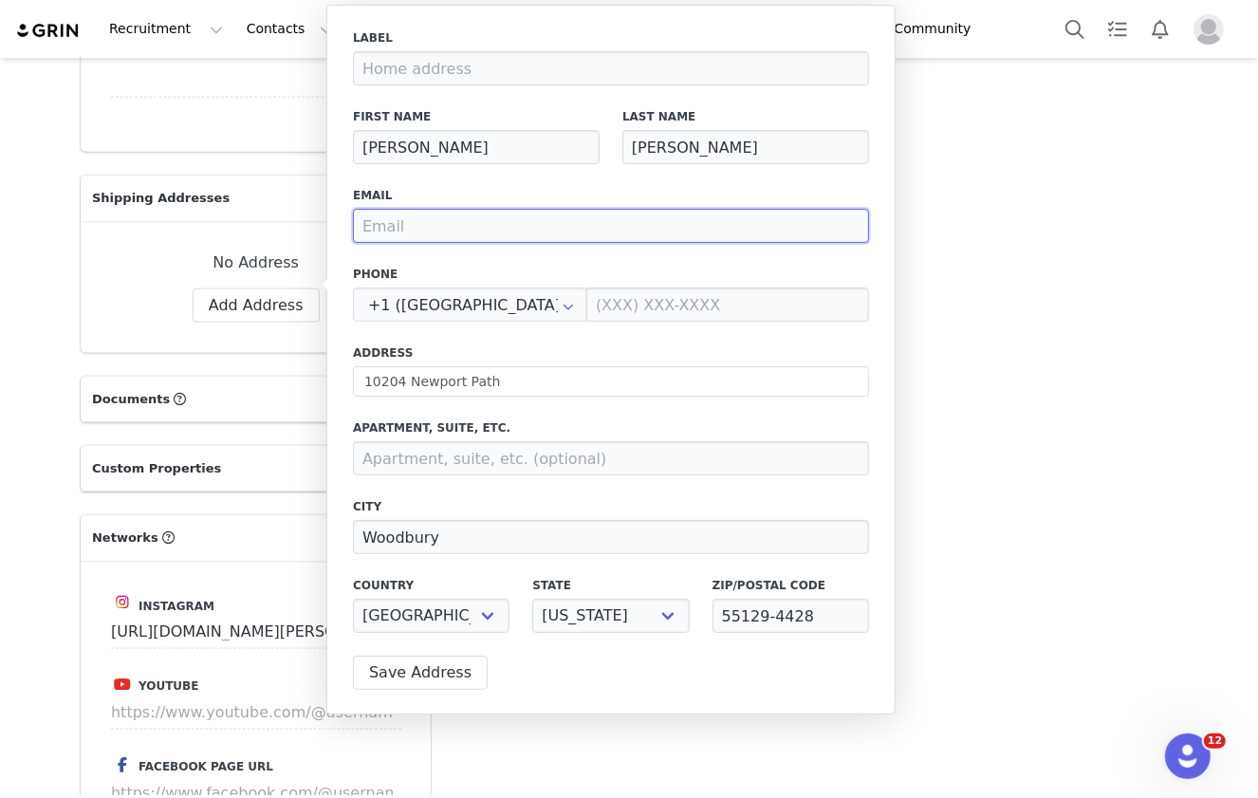
click at [638, 233] on input "email" at bounding box center [611, 226] width 516 height 34
paste input "[EMAIL_ADDRESS][DOMAIN_NAME]"
type input "[EMAIL_ADDRESS][DOMAIN_NAME]"
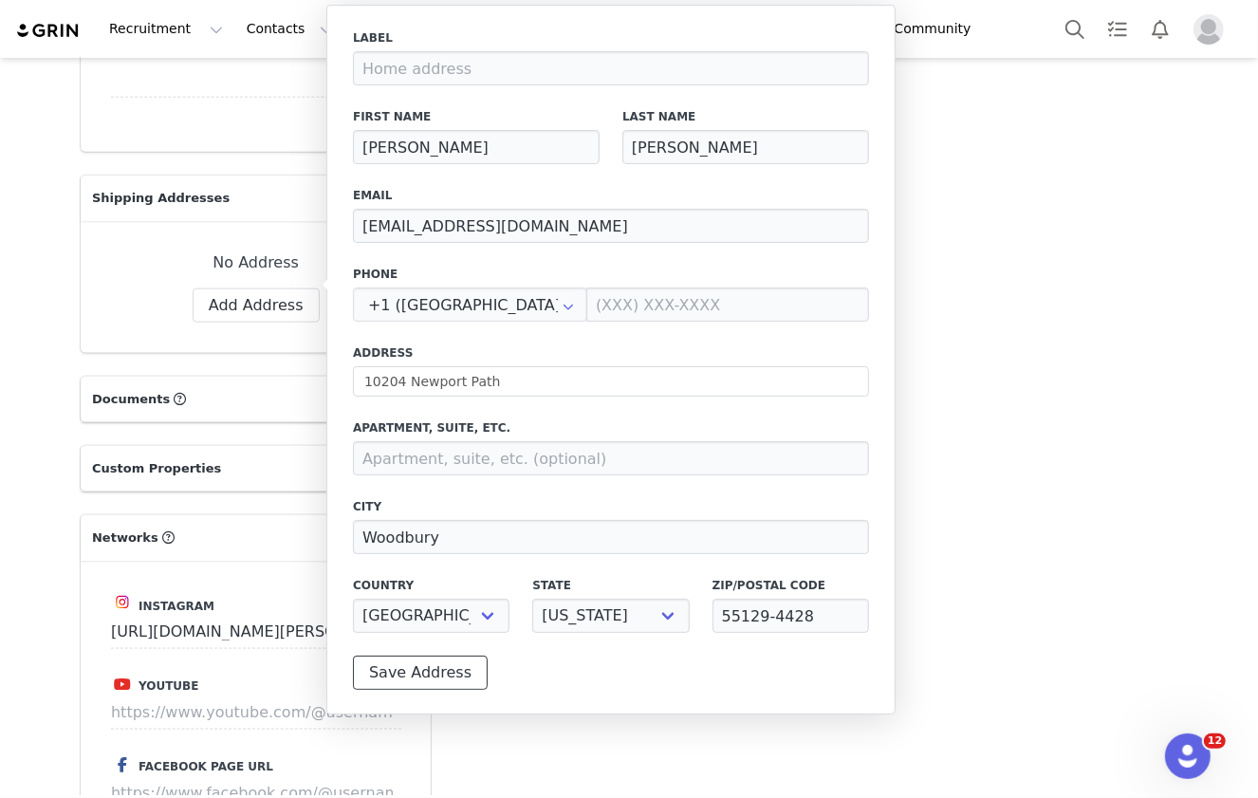
click at [452, 674] on button "Save Address" at bounding box center [420, 673] width 135 height 34
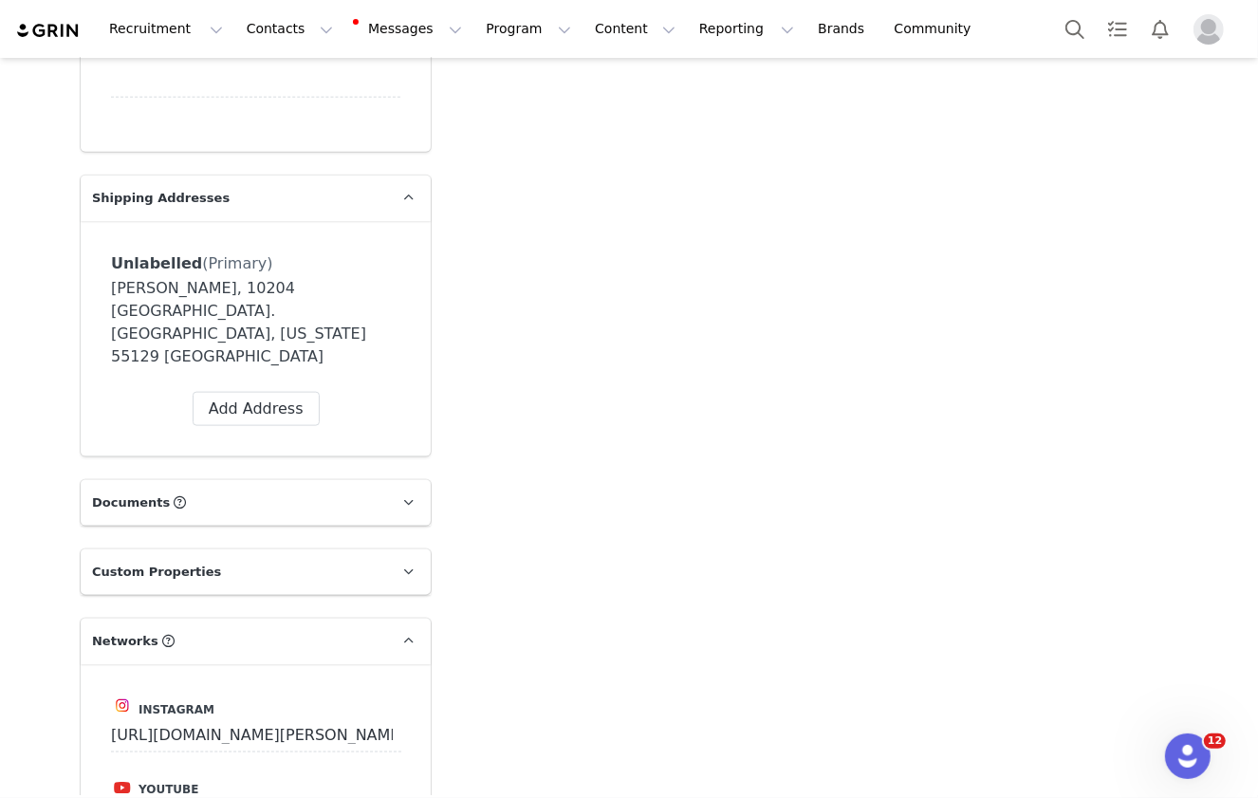
scroll to position [2981, 0]
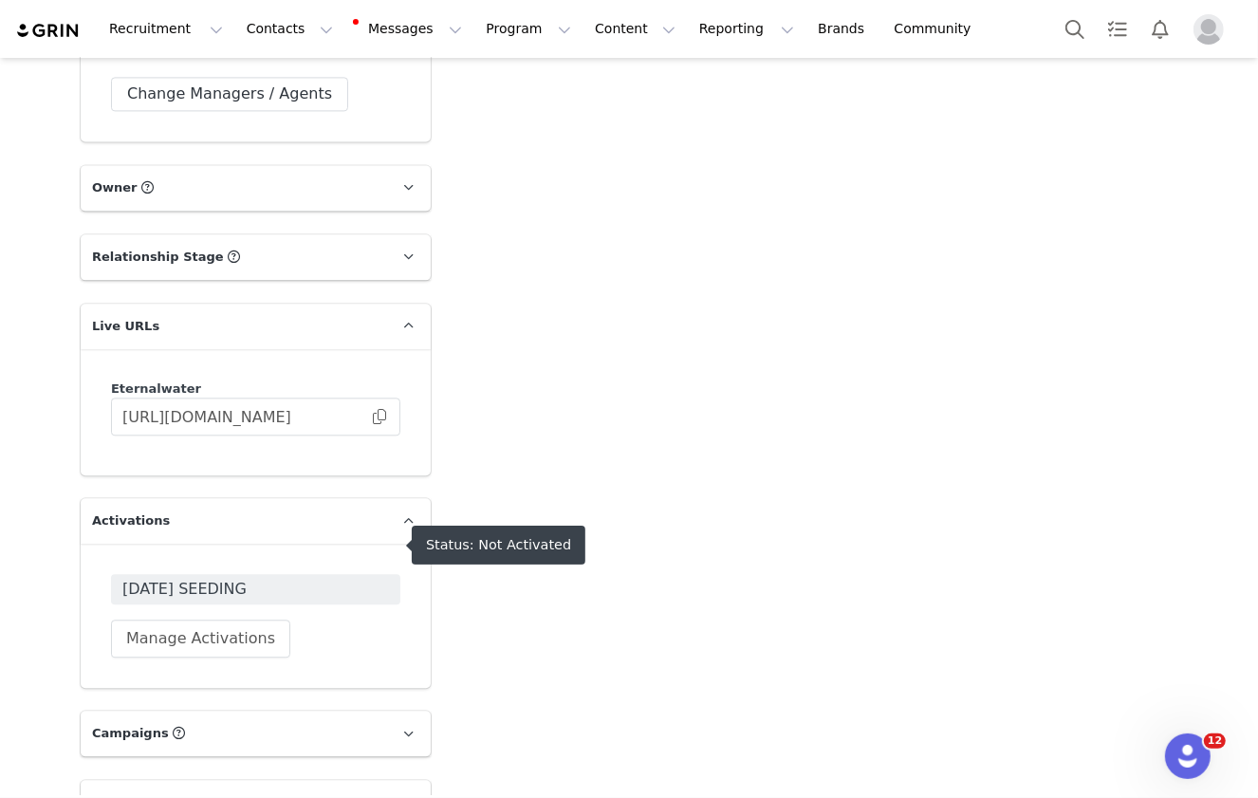
click at [223, 578] on span "[DATE] SEEDING" at bounding box center [255, 589] width 267 height 23
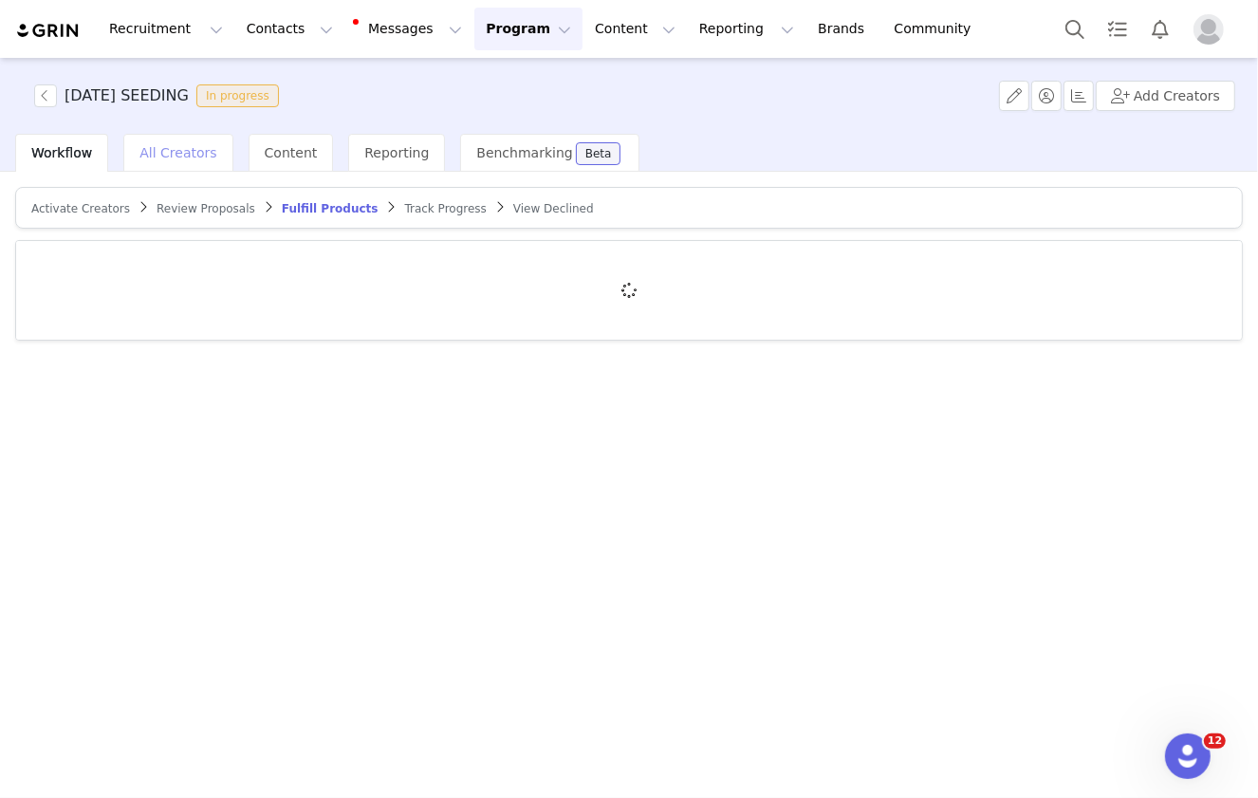
click at [167, 152] on span "All Creators" at bounding box center [177, 152] width 77 height 15
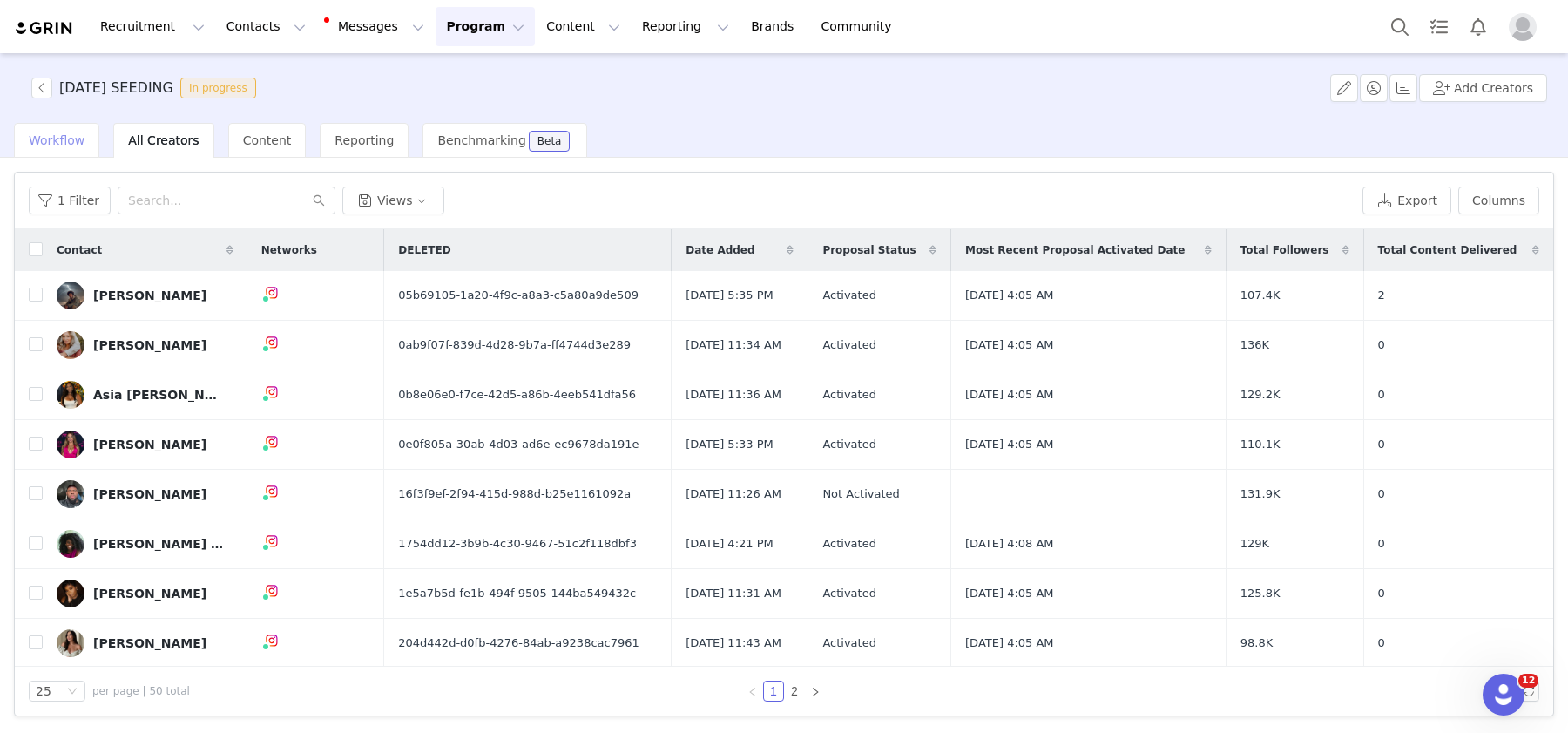
click at [44, 143] on span "Workflow" at bounding box center [56, 140] width 56 height 14
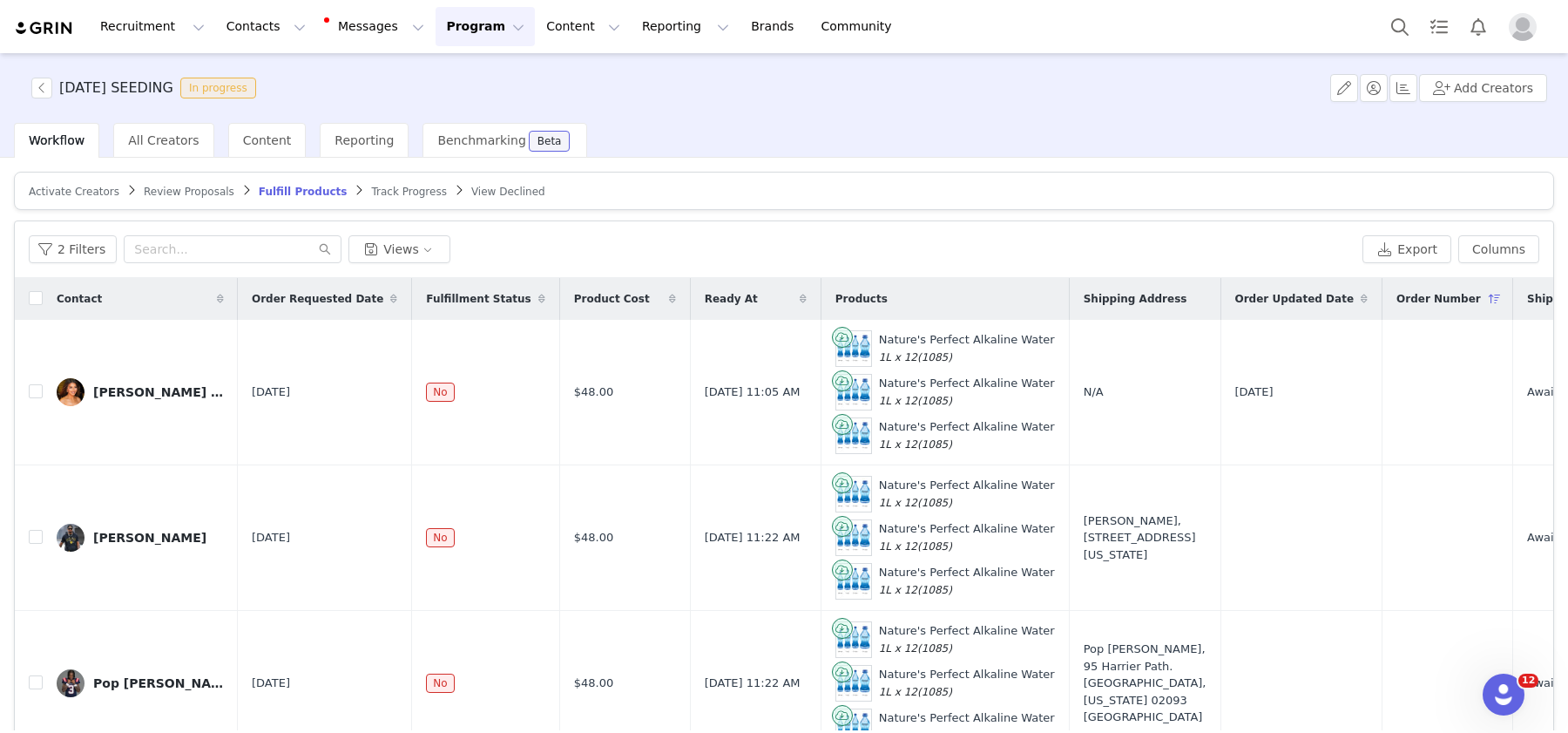
click at [43, 186] on span "Activate Creators" at bounding box center [73, 191] width 91 height 12
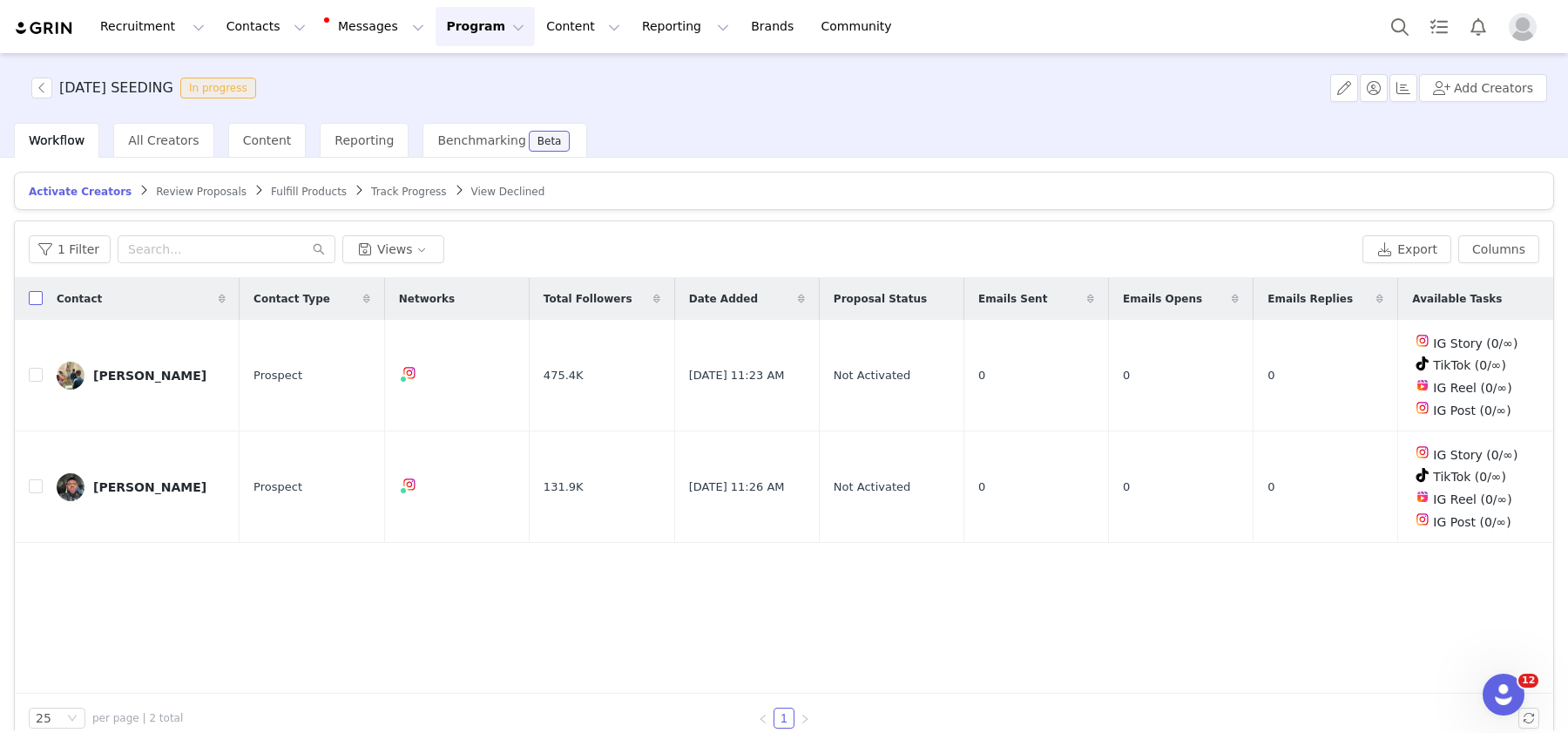
click at [32, 299] on input "checkbox" at bounding box center [35, 298] width 14 height 14
checkbox input "true"
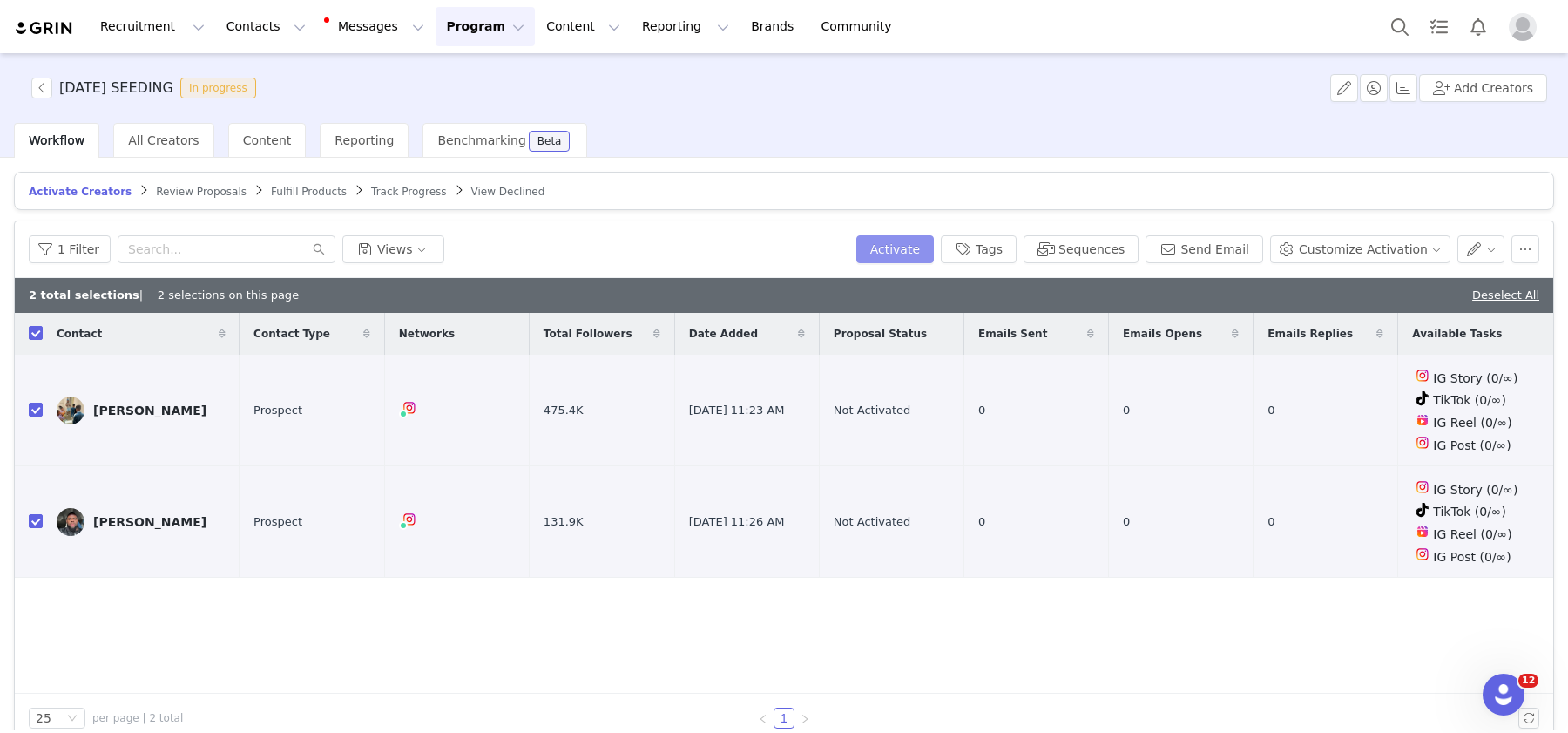
click at [934, 248] on button "Activate" at bounding box center [895, 249] width 77 height 28
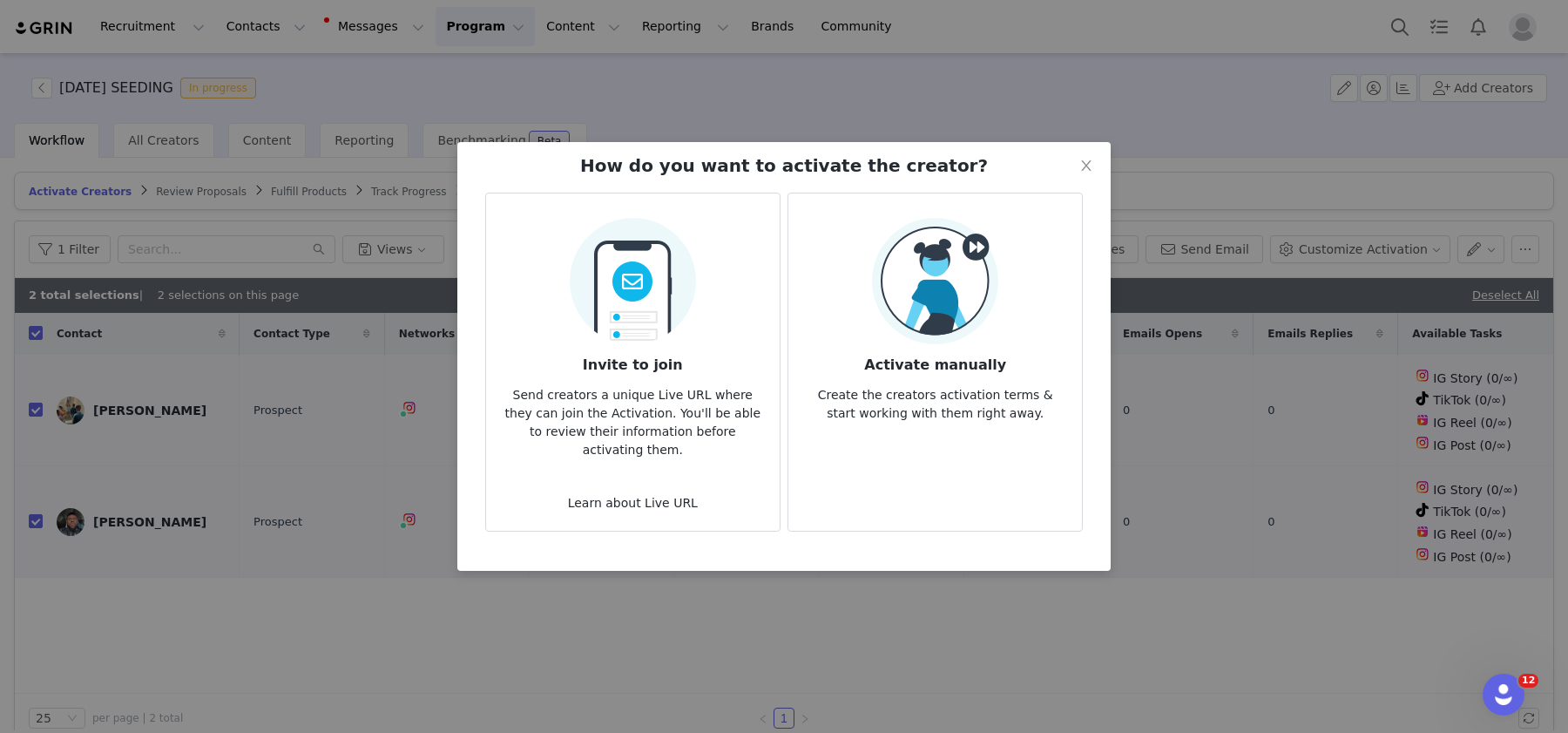
click at [922, 291] on img at bounding box center [935, 281] width 127 height 127
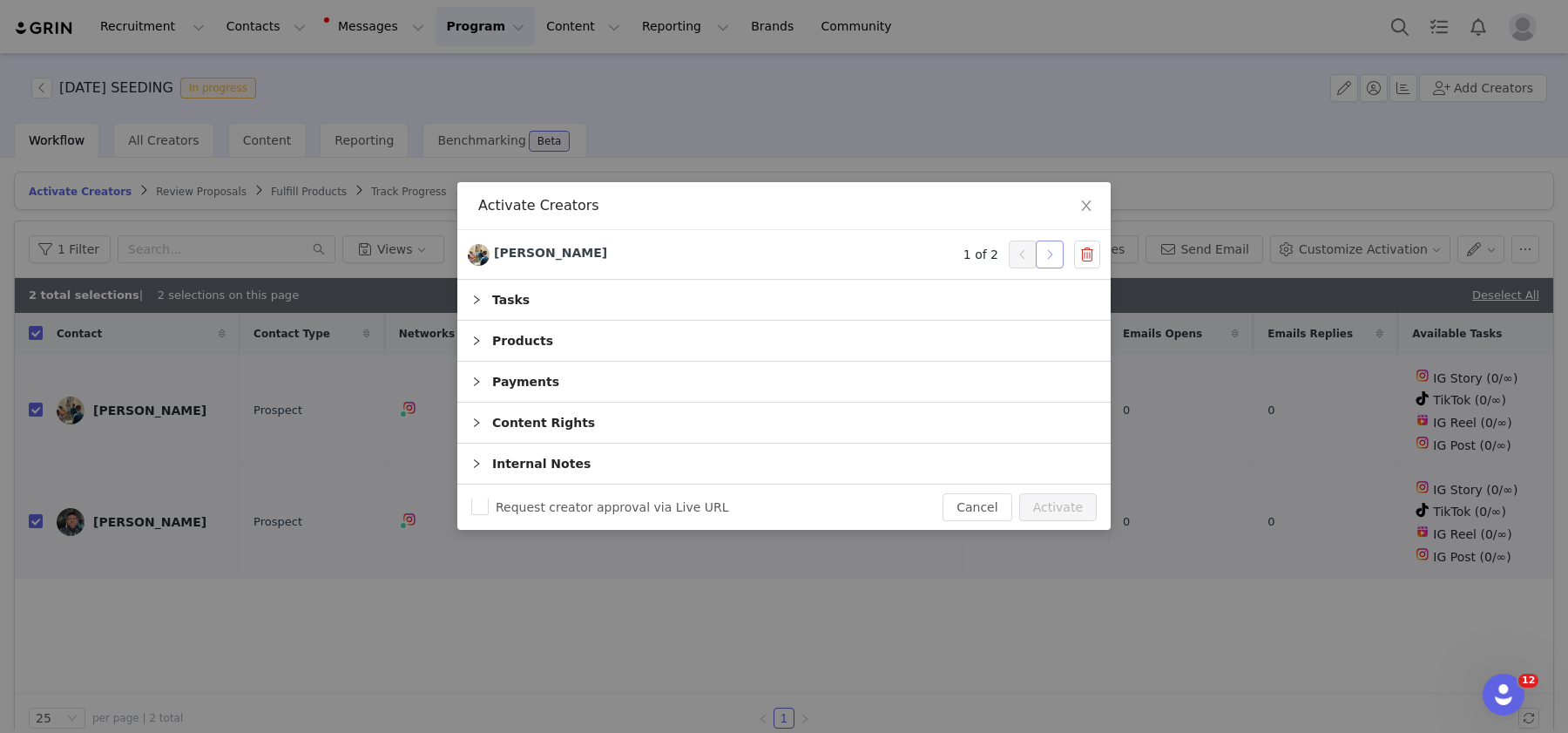
click at [1049, 258] on button "button" at bounding box center [1049, 254] width 28 height 28
click at [1058, 516] on button "Activate" at bounding box center [1058, 507] width 77 height 28
checkbox input "false"
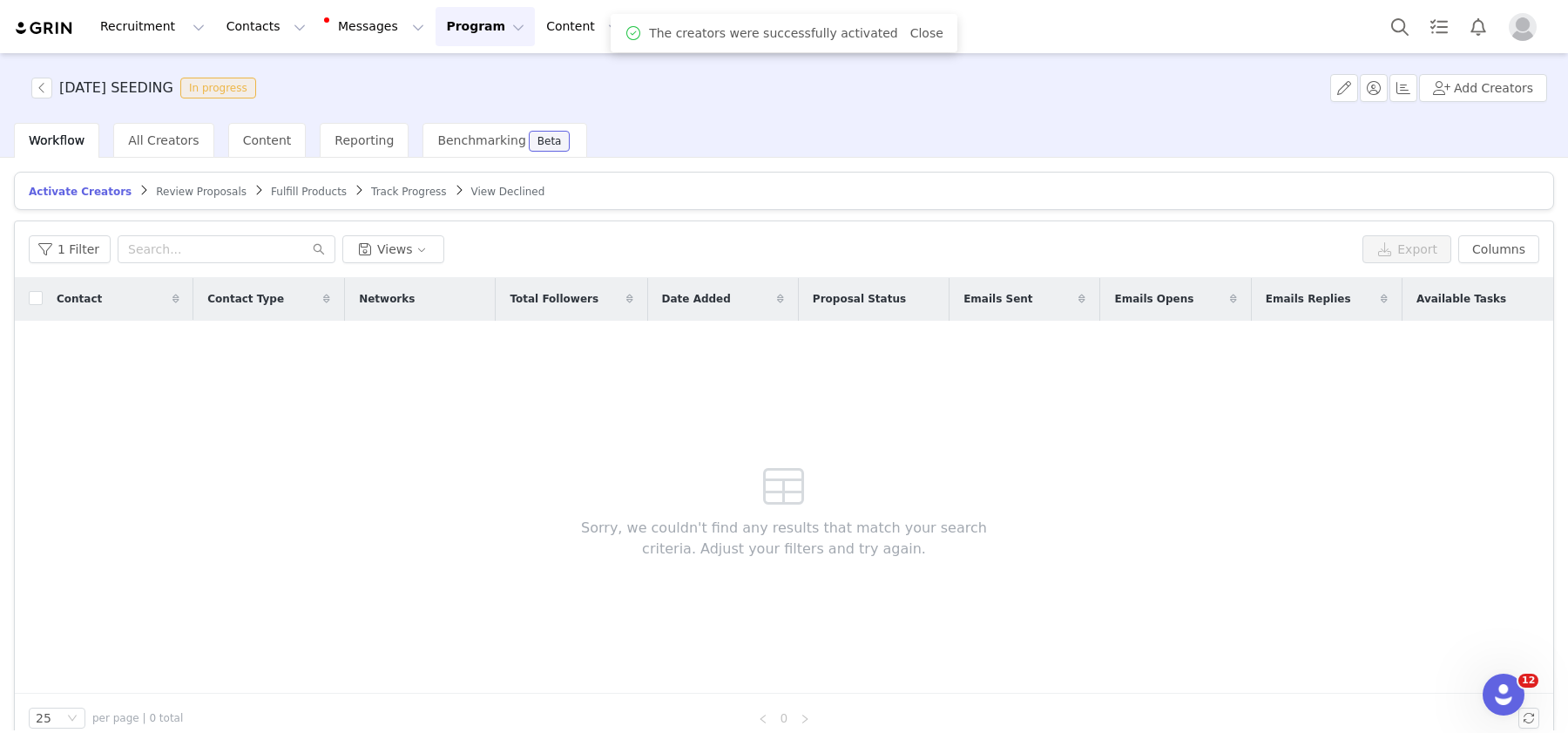
click at [277, 190] on span "Fulfill Products" at bounding box center [308, 191] width 76 height 12
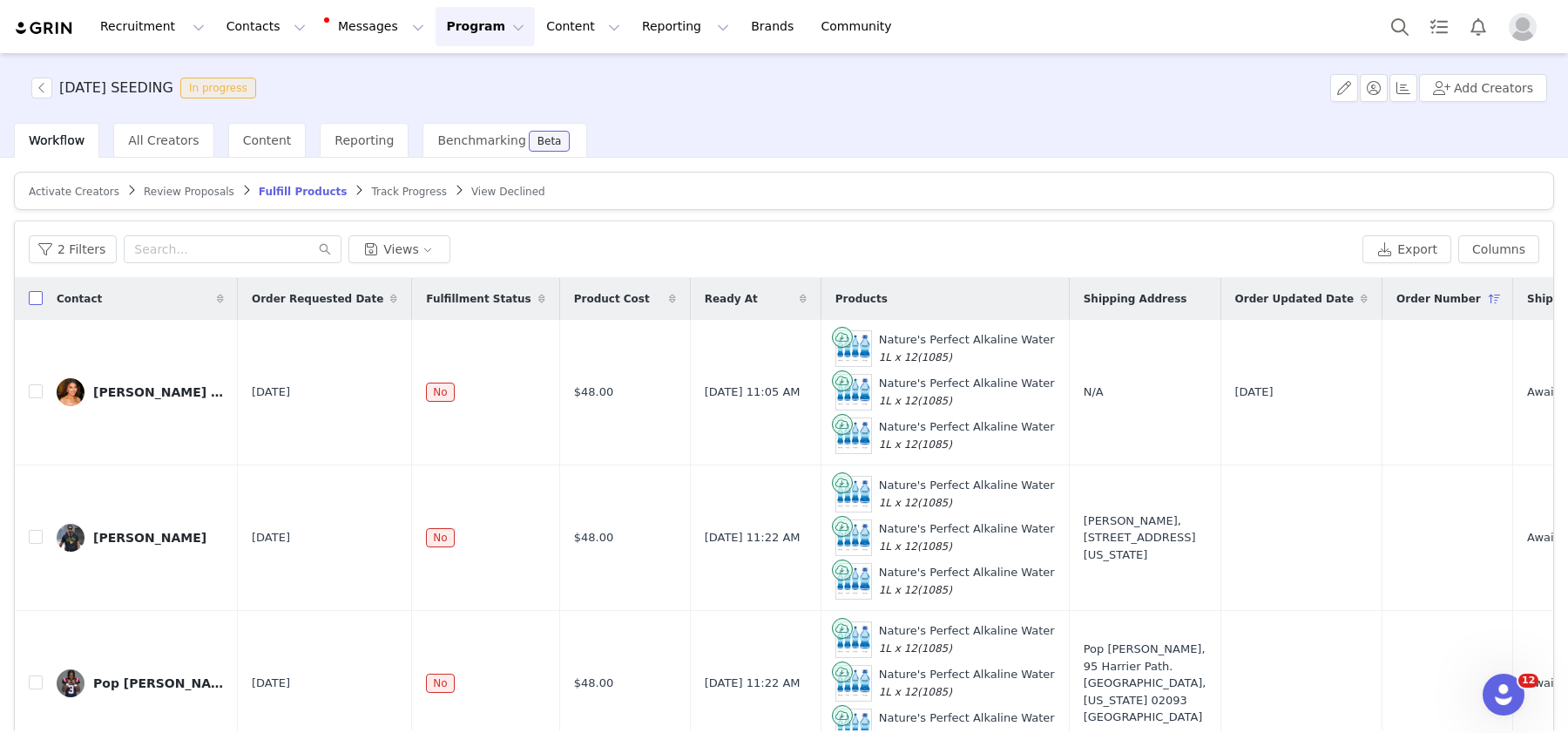
click at [32, 293] on input "checkbox" at bounding box center [35, 298] width 14 height 14
checkbox input "true"
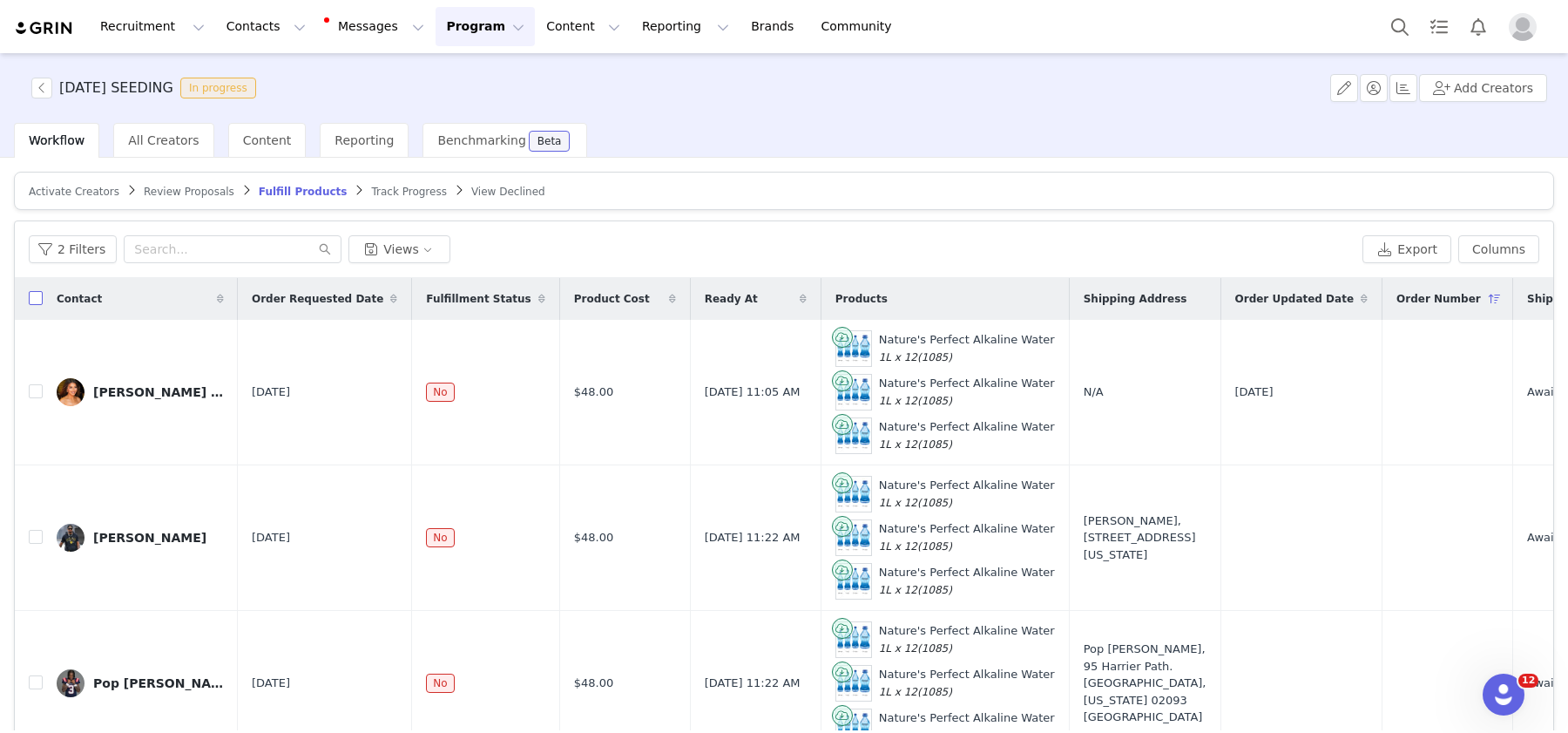
checkbox input "true"
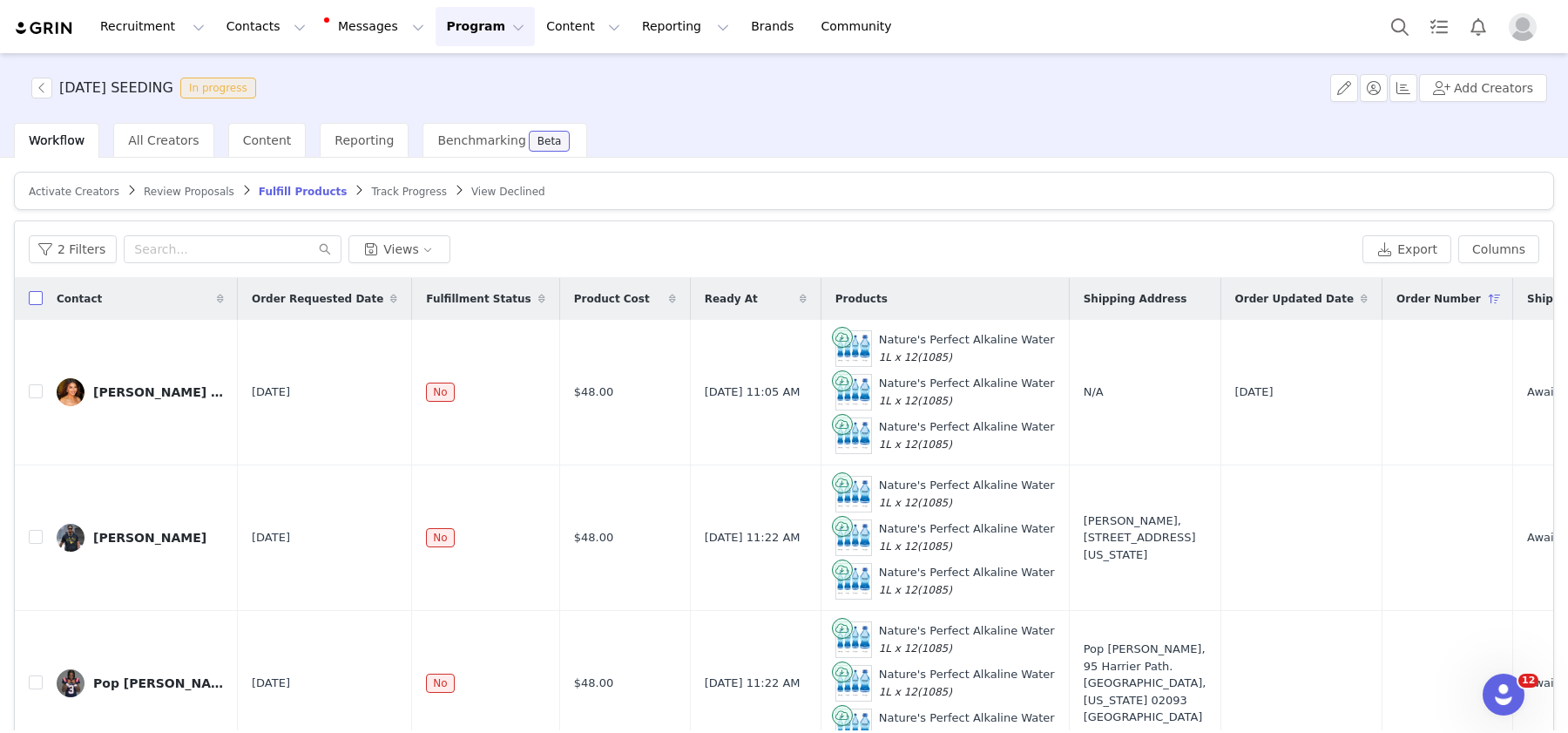
checkbox input "true"
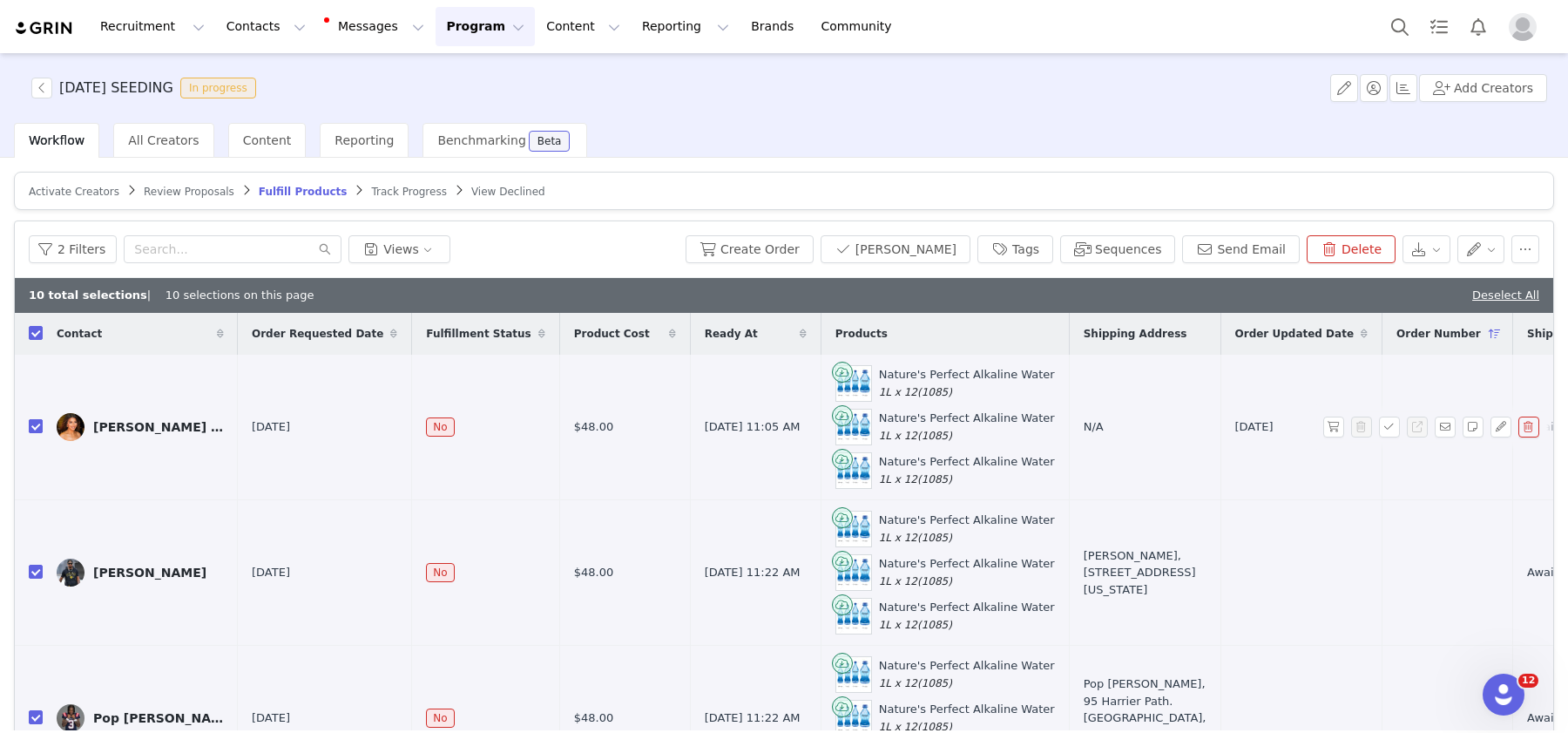
click at [33, 423] on input "checkbox" at bounding box center [35, 425] width 14 height 14
checkbox input "false"
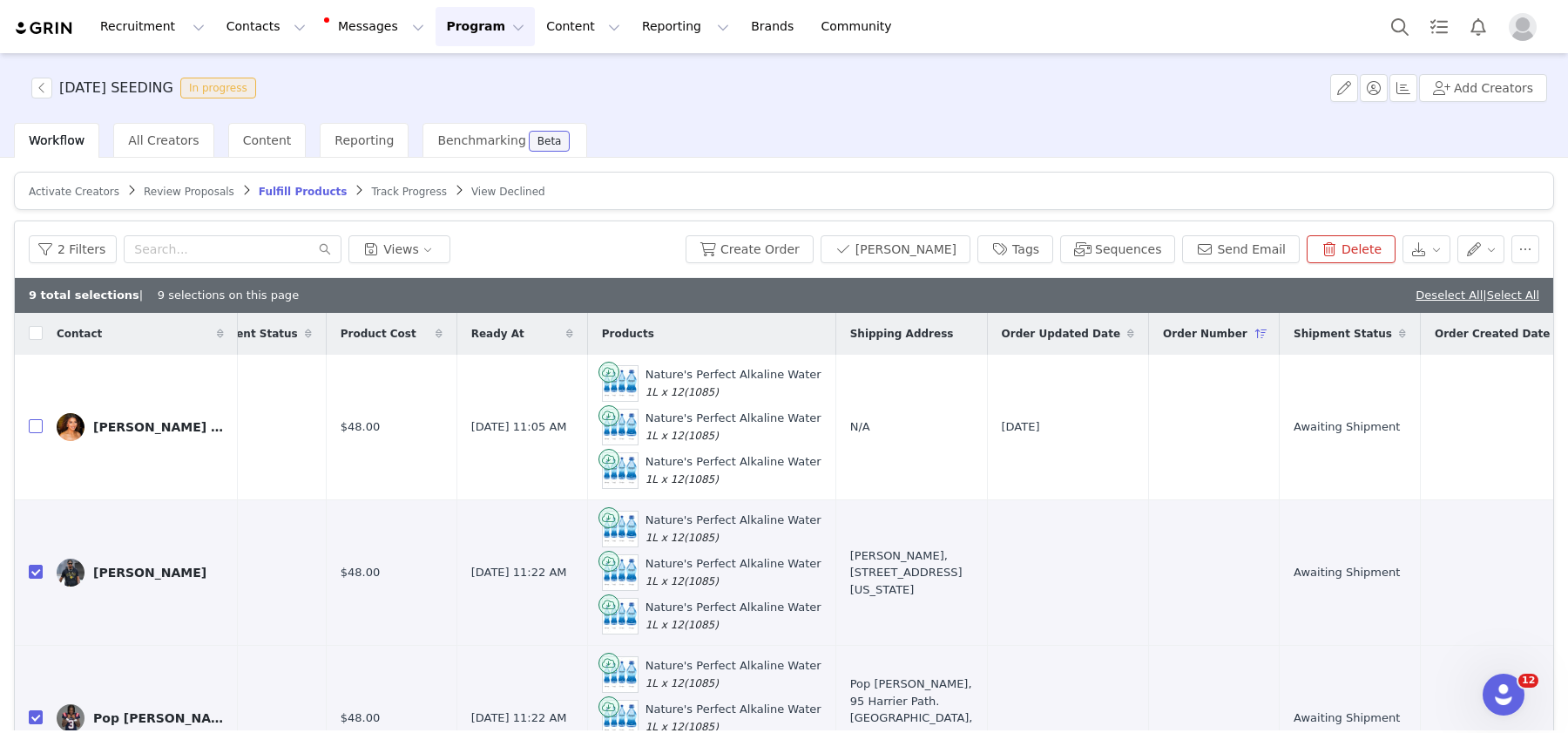
scroll to position [0, 316]
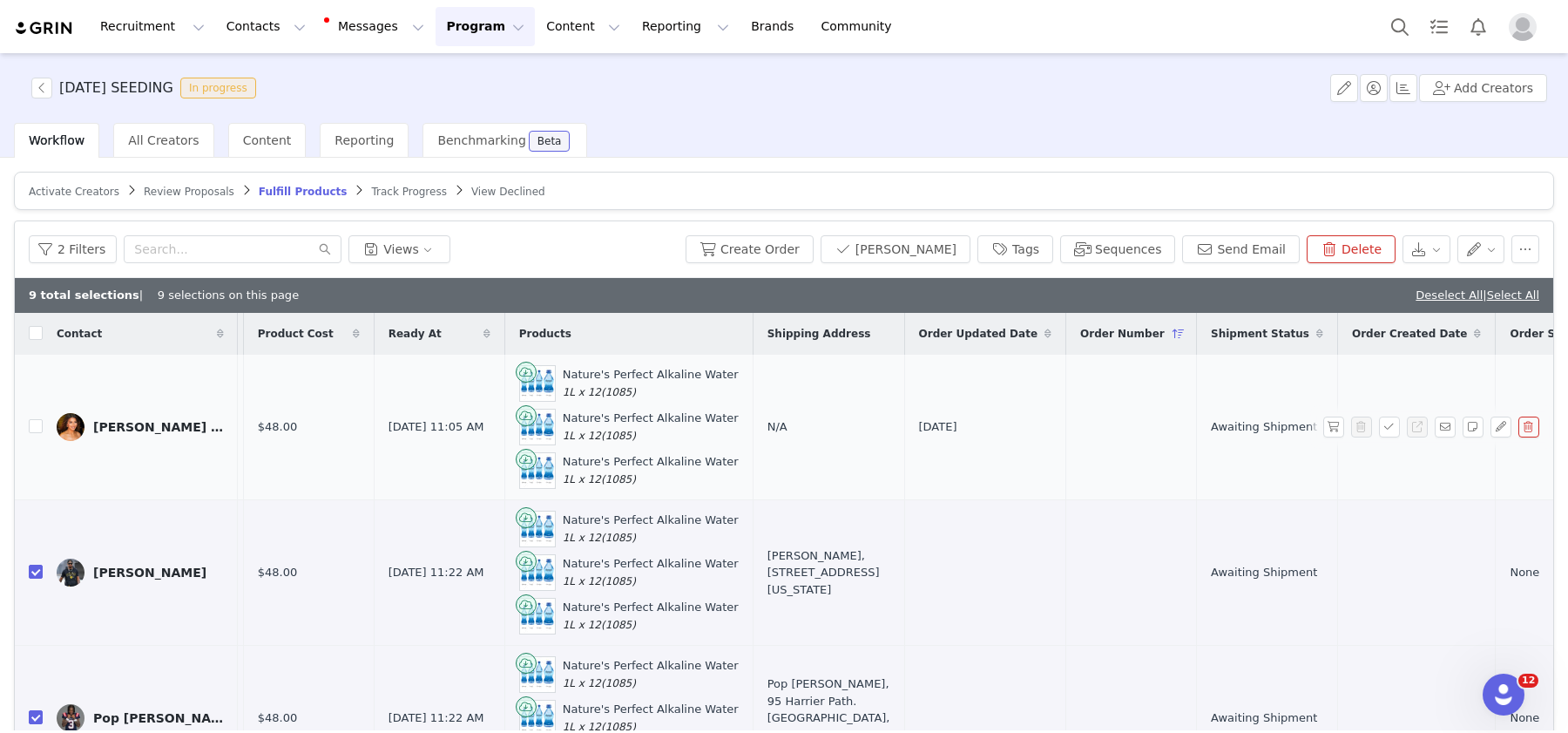
click at [1154, 426] on button "button" at bounding box center [1529, 427] width 21 height 21
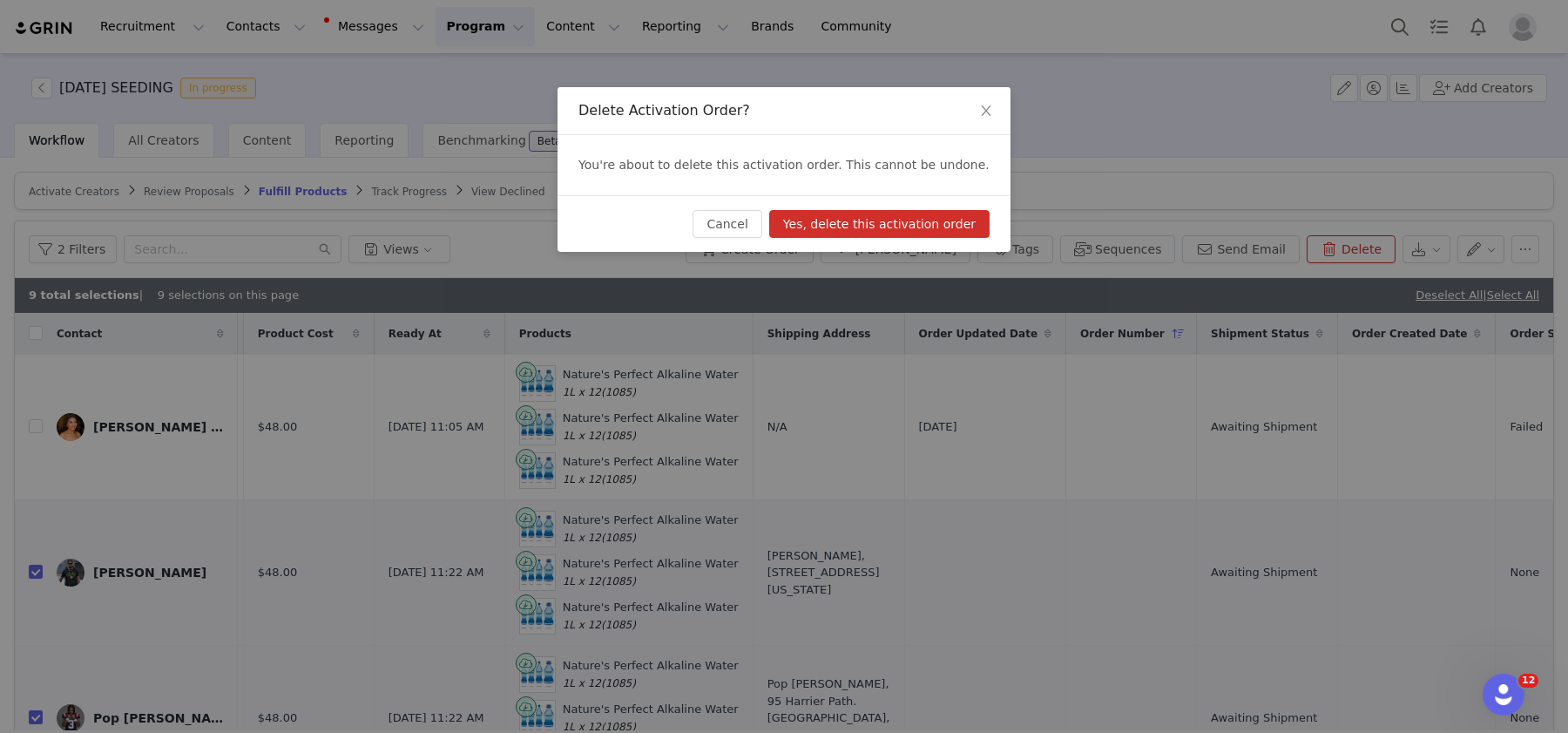
click at [968, 216] on button "Yes, delete this activation order" at bounding box center [879, 224] width 220 height 28
checkbox input "false"
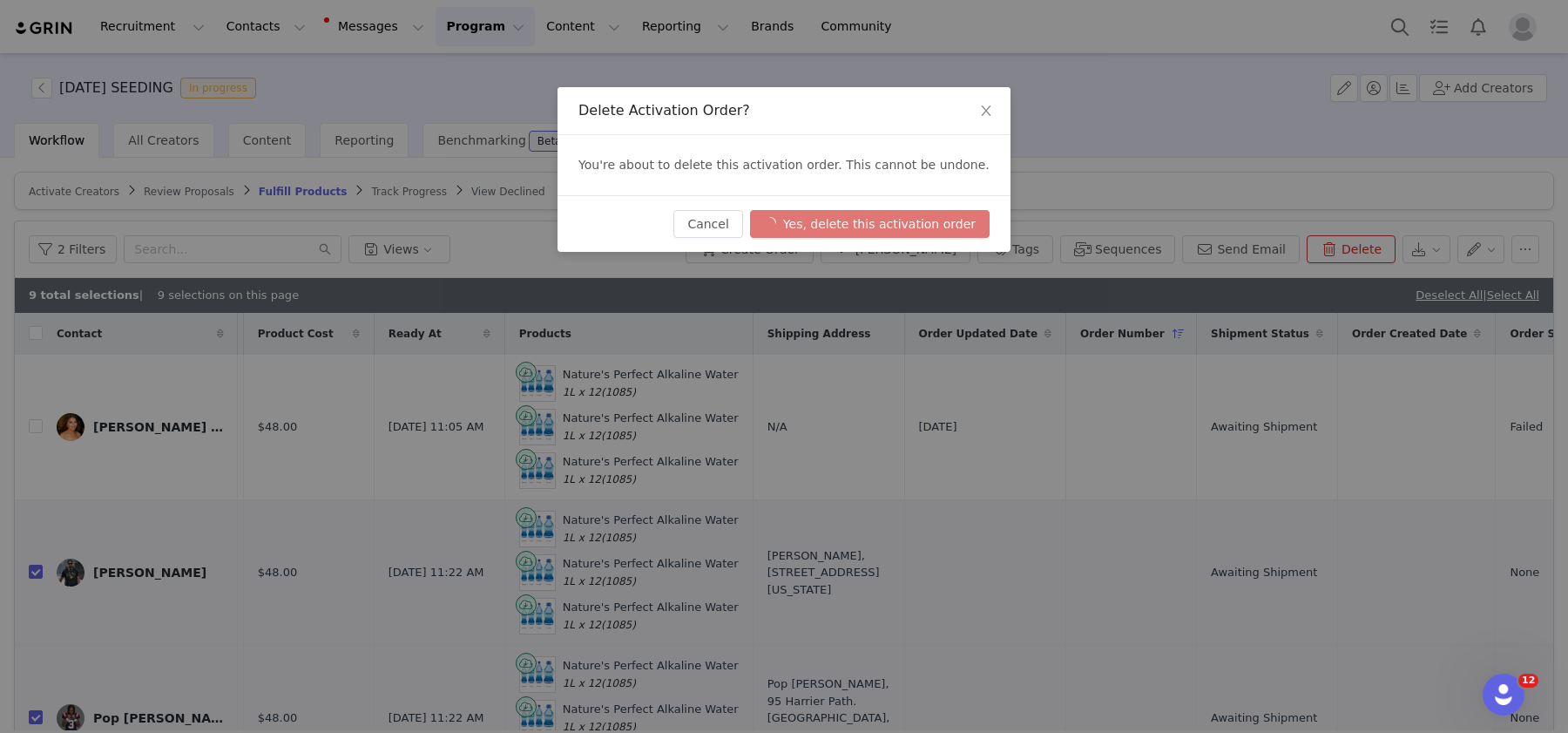
checkbox input "false"
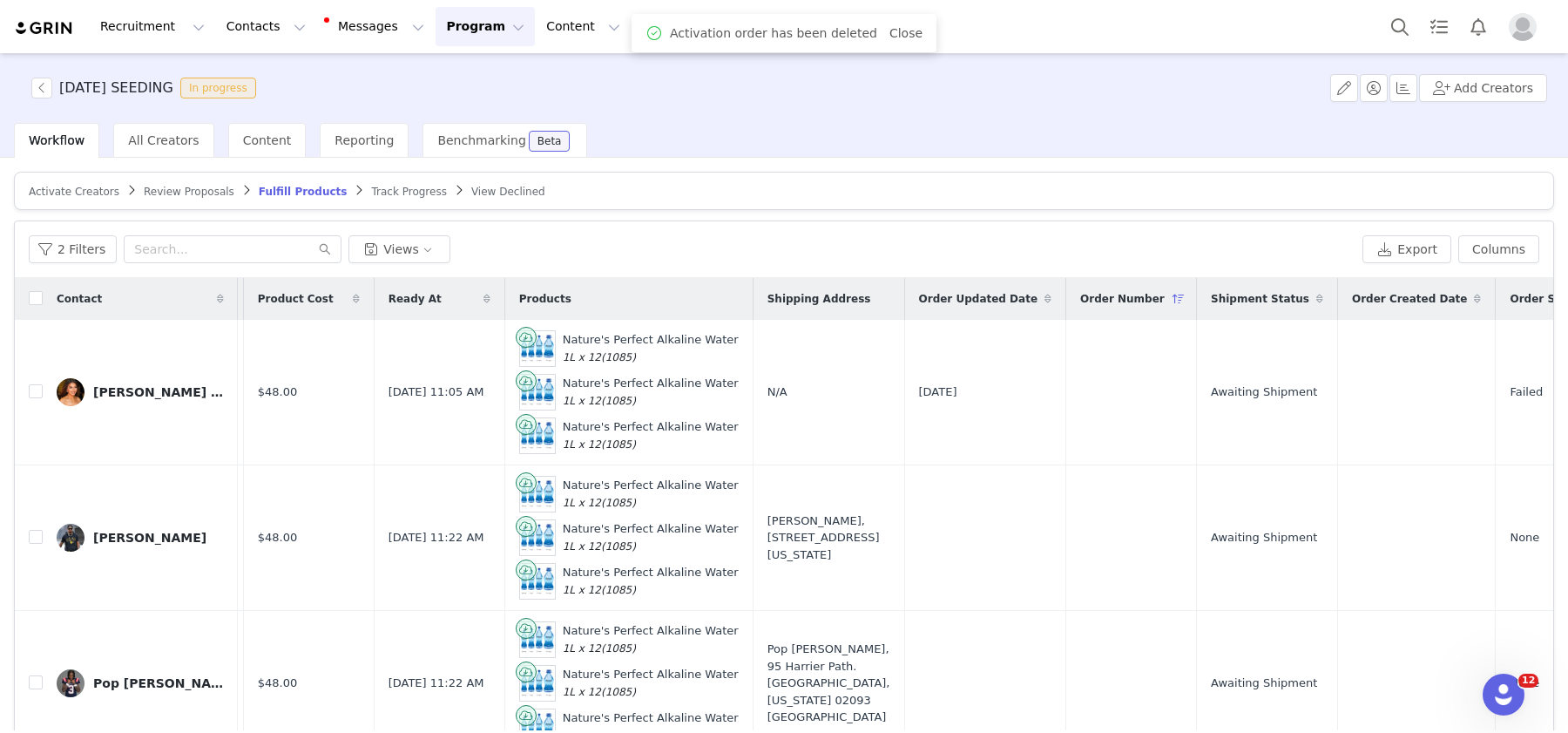
scroll to position [0, 0]
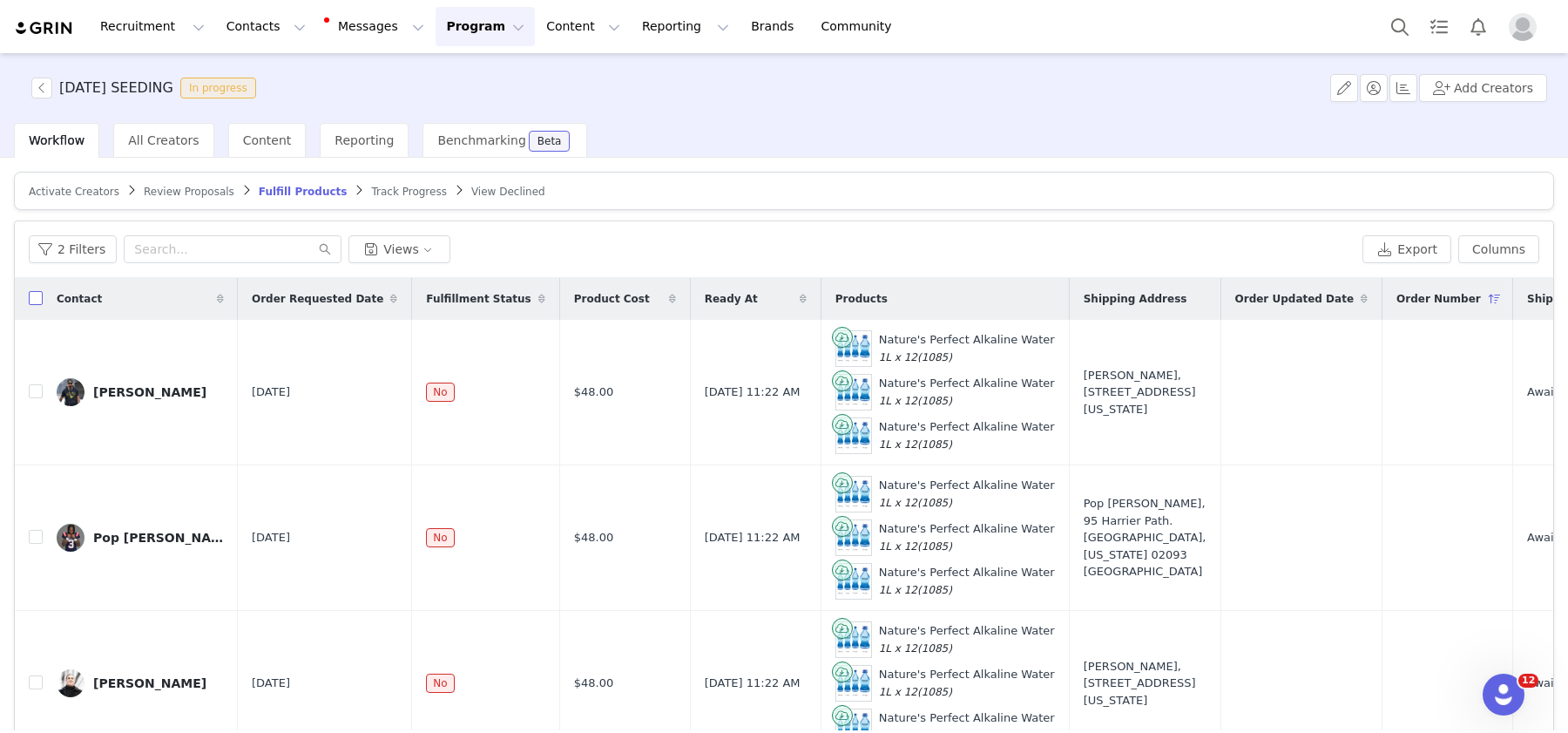
click at [40, 295] on input "checkbox" at bounding box center [35, 298] width 14 height 14
checkbox input "true"
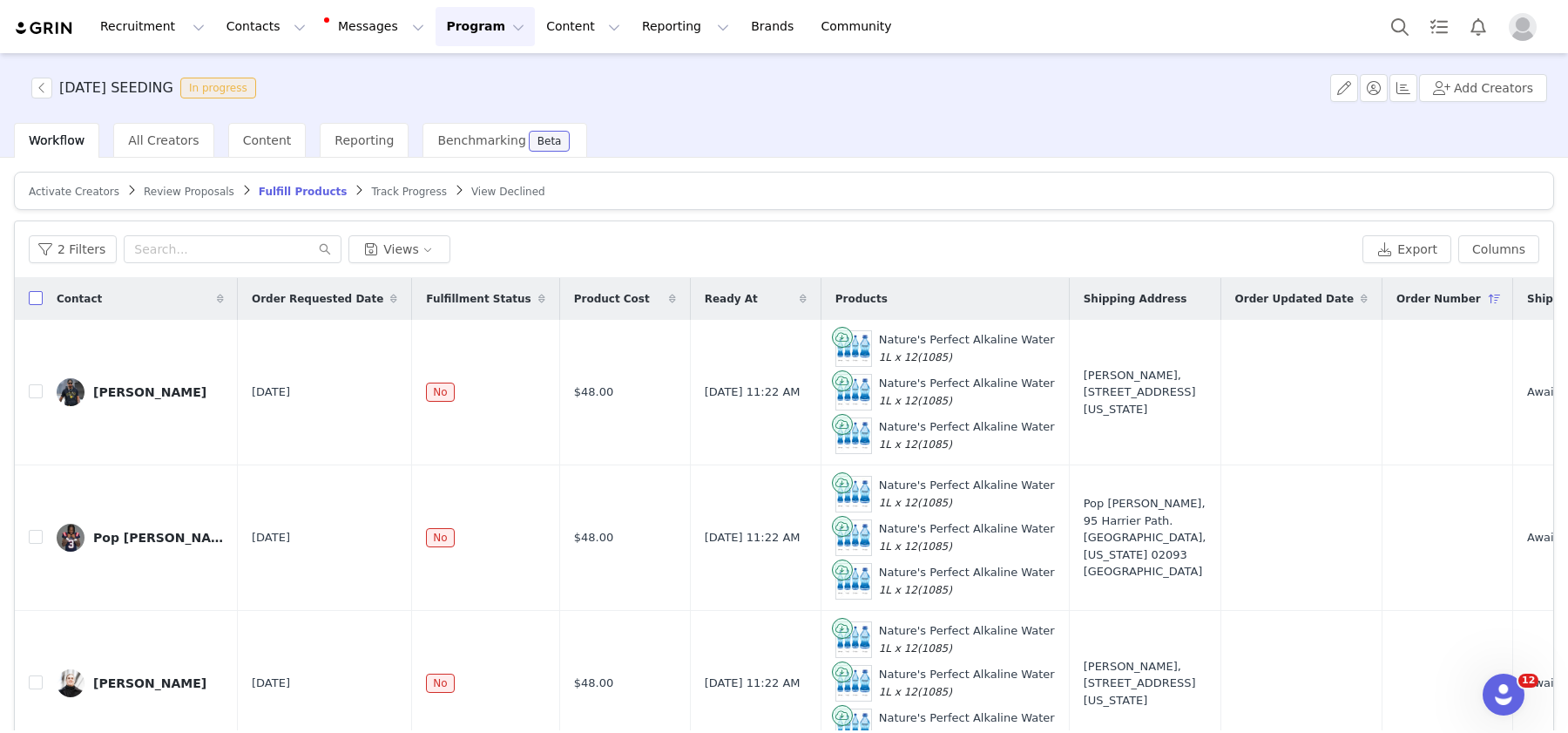
checkbox input "true"
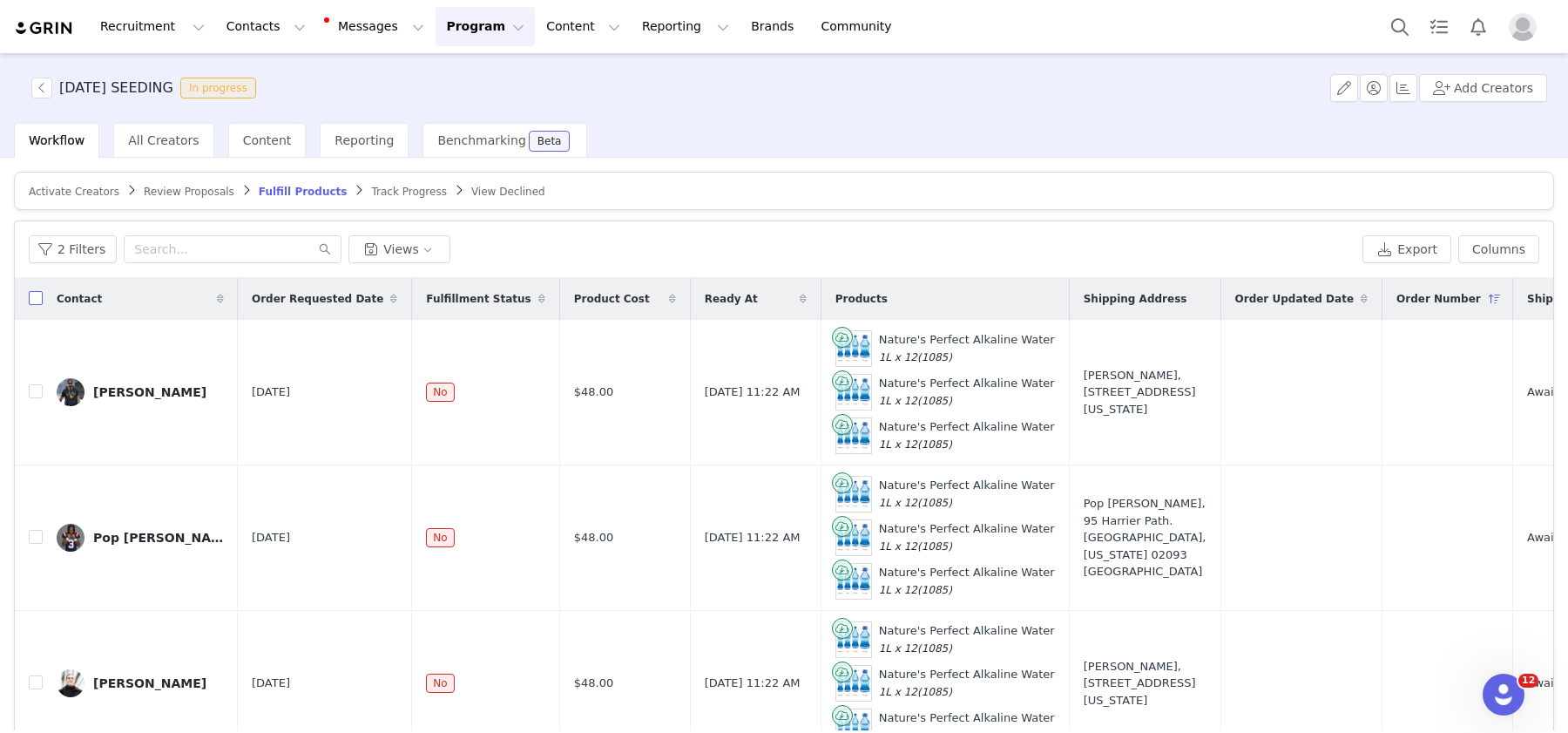
checkbox input "true"
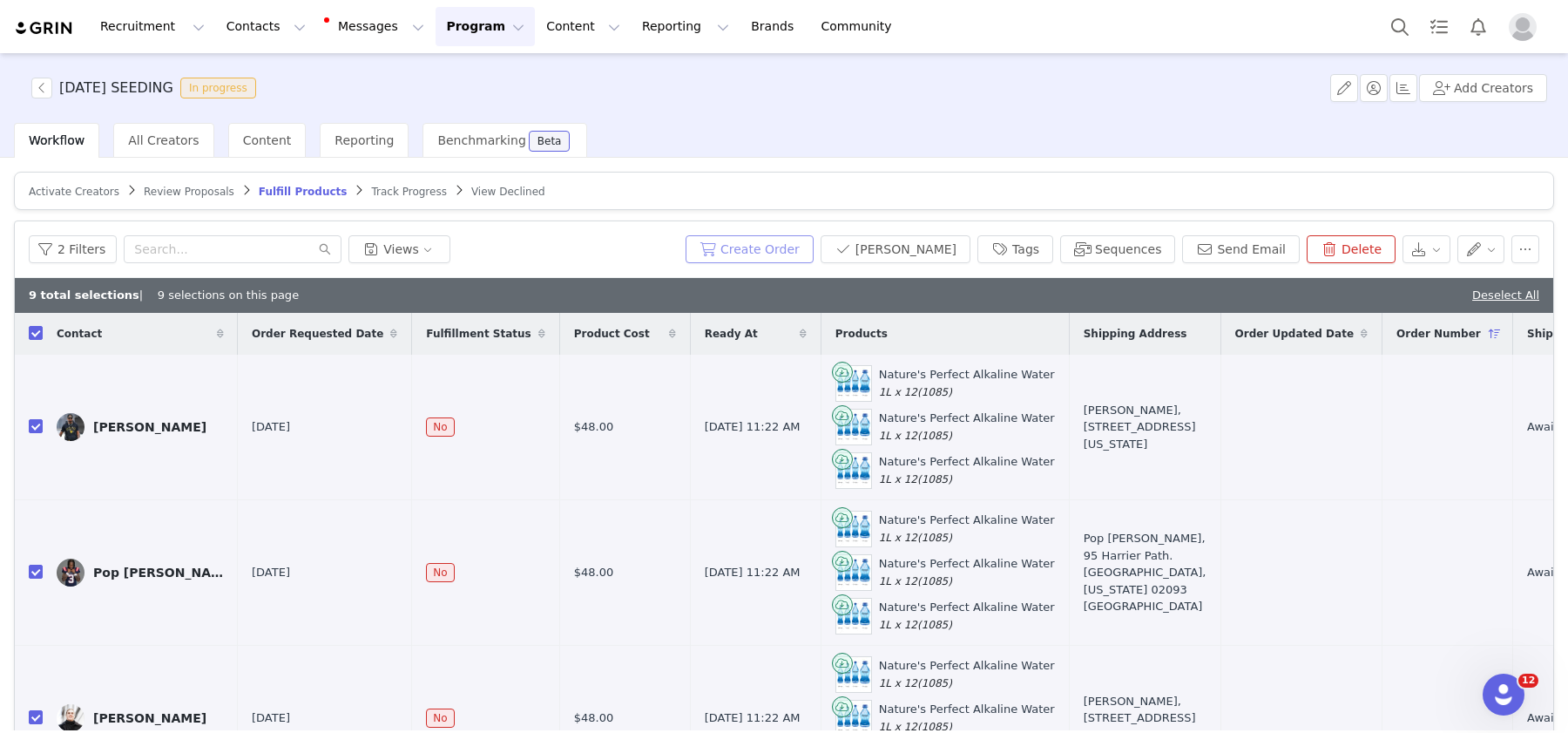
click at [808, 243] on button "Create Order" at bounding box center [749, 249] width 128 height 28
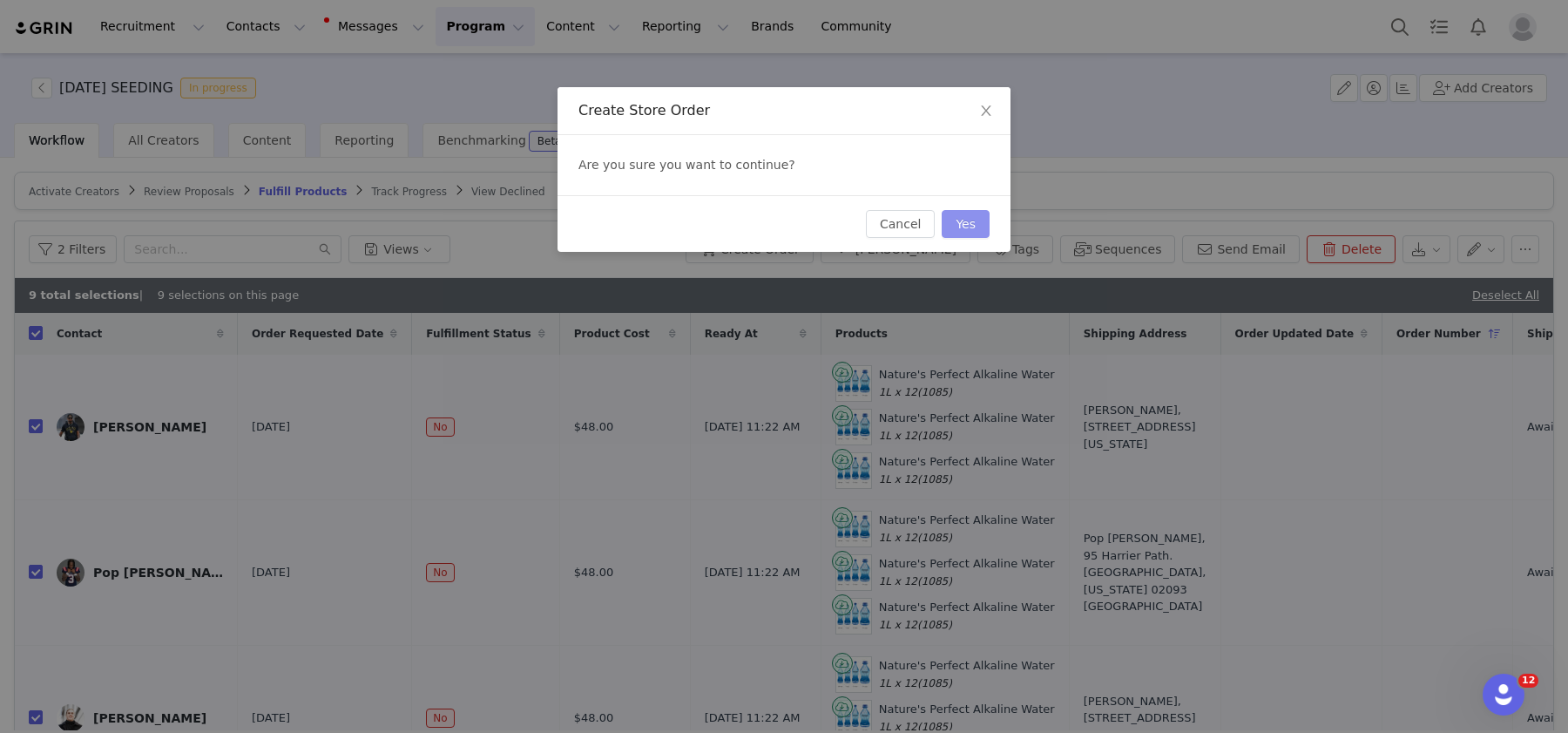
click at [967, 222] on button "Yes" at bounding box center [966, 224] width 48 height 28
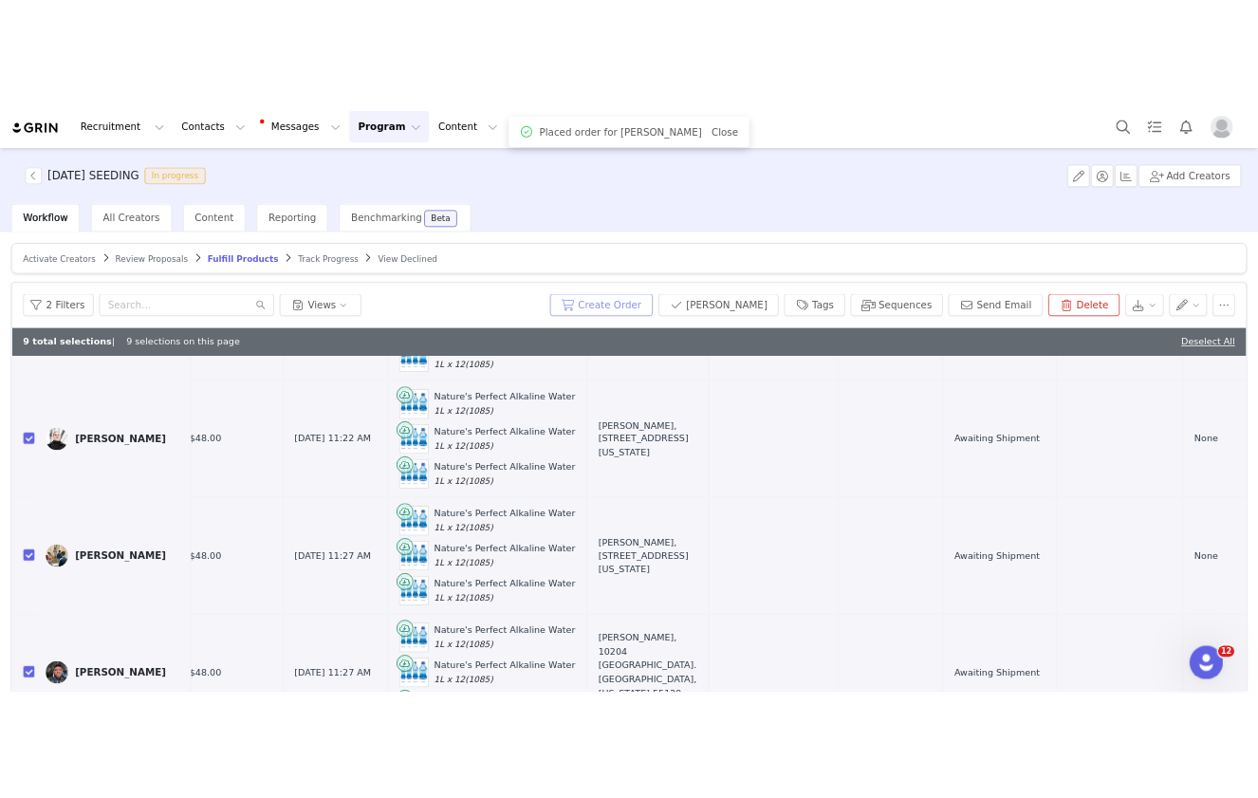
scroll to position [0, 368]
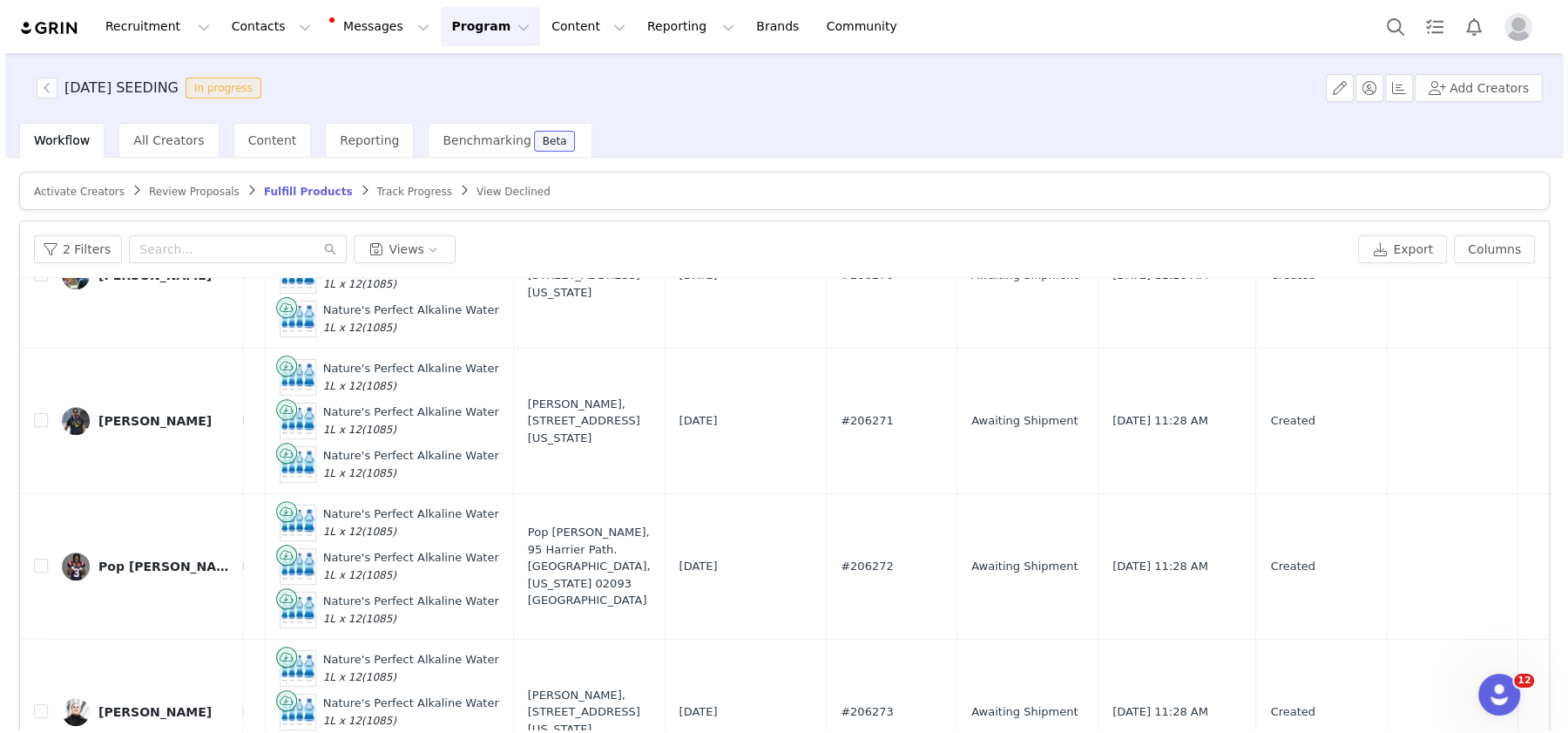
scroll to position [699, 552]
click at [1154, 6] on div "Recruitment Recruitment Creator Search Curated Lists Landing Pages Web Extensio…" at bounding box center [784, 27] width 1568 height 53
click at [1154, 25] on img "Profile" at bounding box center [1522, 27] width 28 height 28
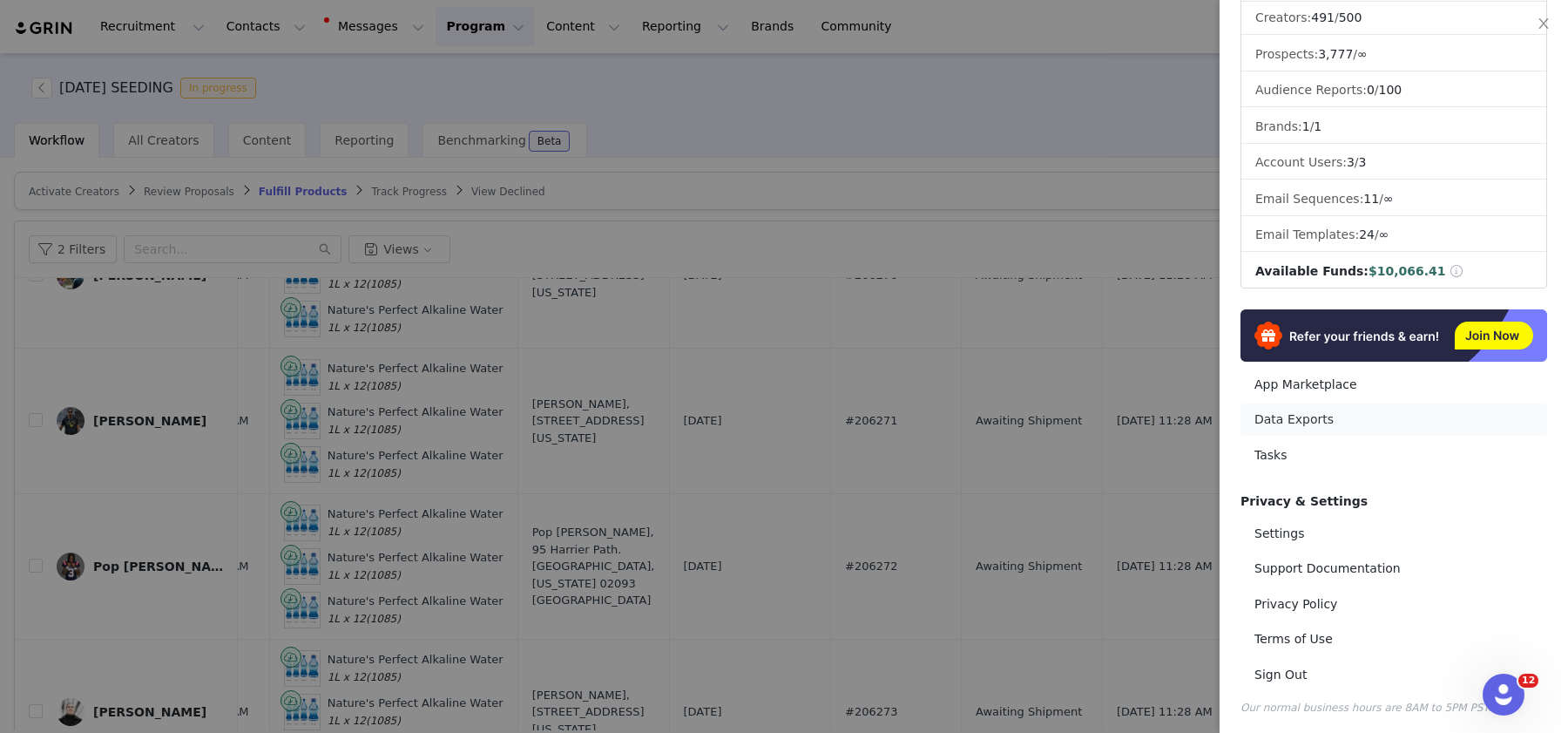
scroll to position [145, 0]
click at [904, 236] on div at bounding box center [784, 366] width 1568 height 733
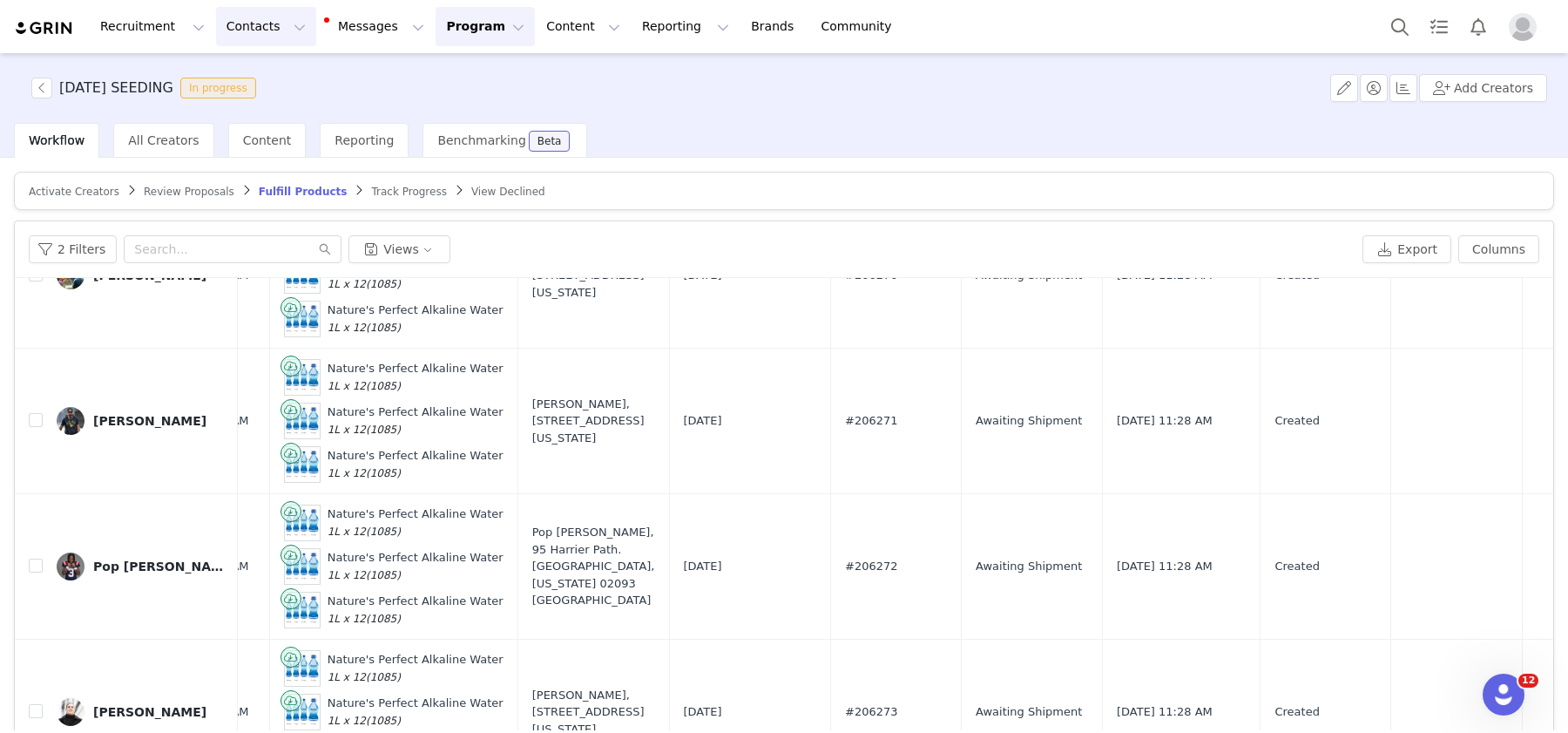
click at [250, 12] on button "Contacts Contacts" at bounding box center [265, 27] width 100 height 39
click at [259, 74] on p "Creators" at bounding box center [243, 77] width 52 height 18
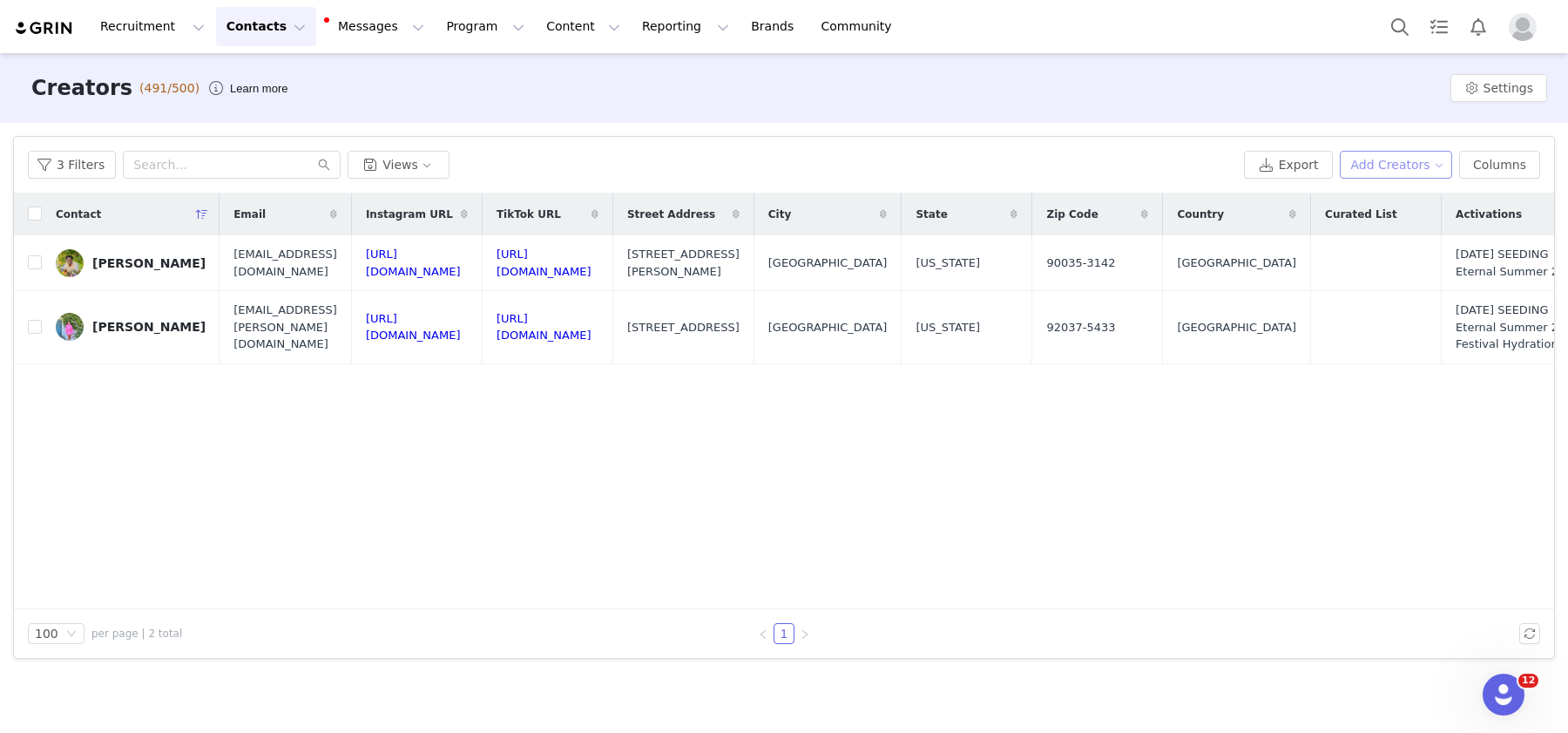
click at [1154, 157] on button "Add Creators" at bounding box center [1395, 164] width 113 height 28
click at [1154, 199] on span "Add a Creator" at bounding box center [1400, 199] width 84 height 19
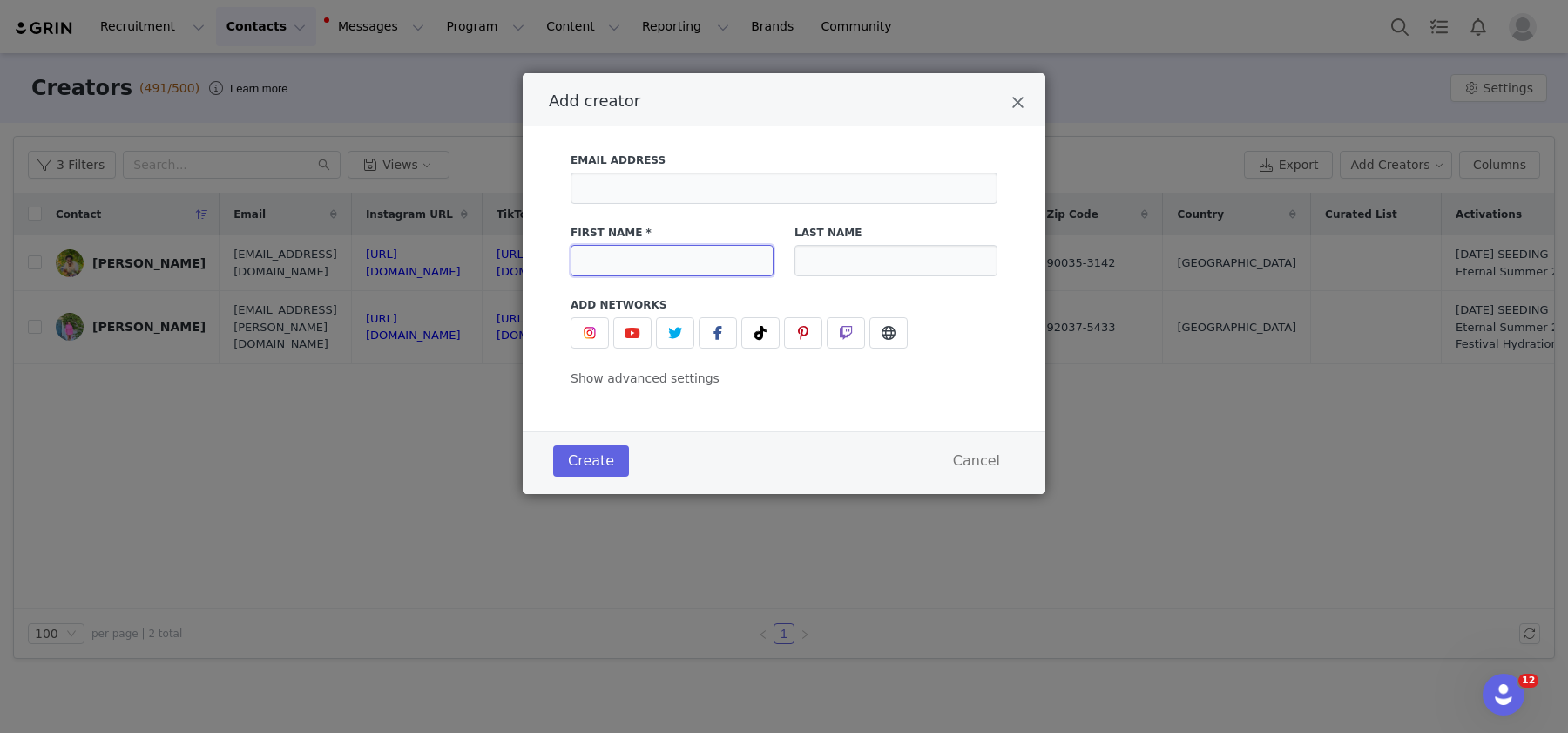
click at [710, 254] on input "Add creator" at bounding box center [671, 261] width 203 height 31
paste input "Xavier Mckinne"
type input "Xavier"
paste input "Xavier Mckinne"
type input "Mckinney"
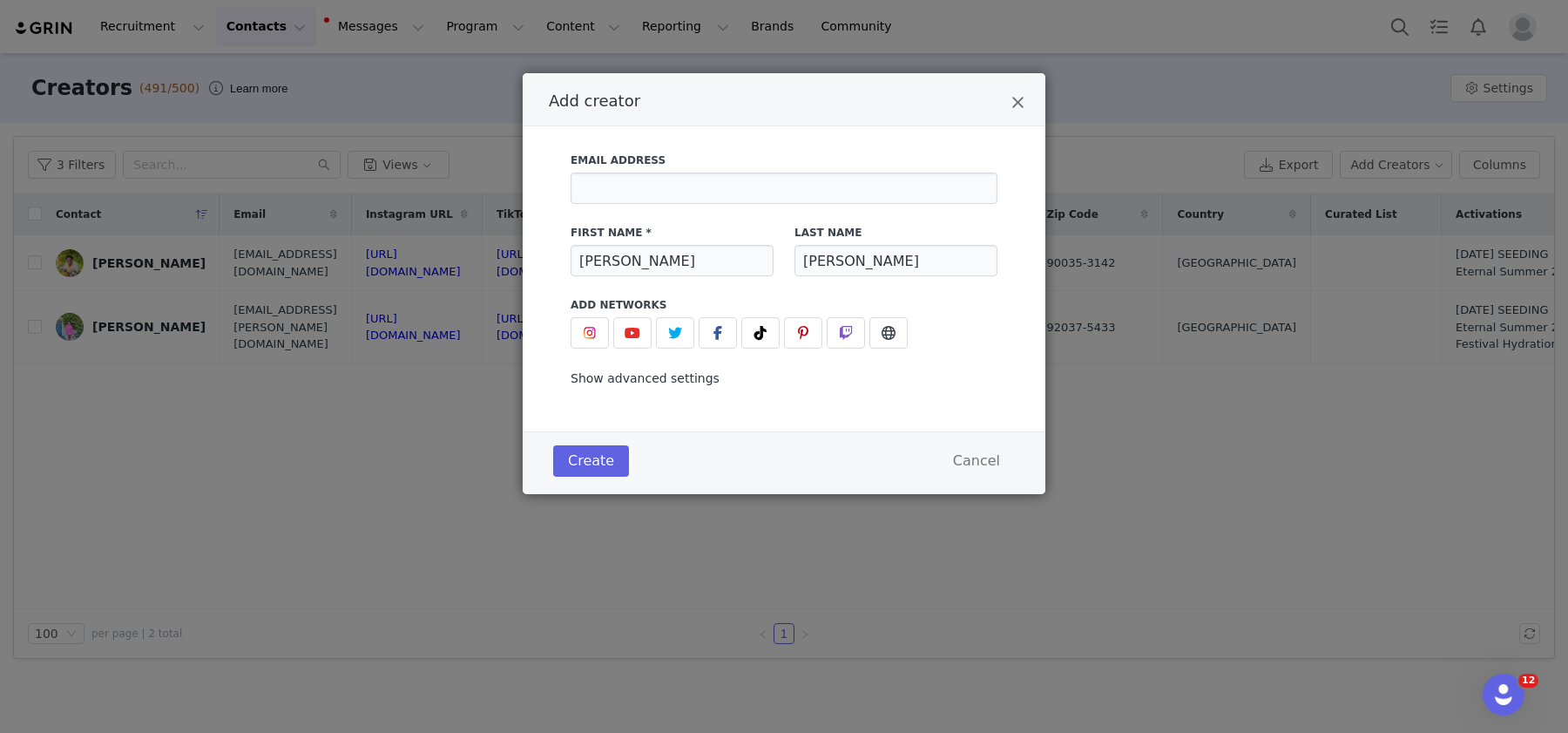
click at [661, 379] on span "Show advanced settings" at bounding box center [644, 378] width 149 height 14
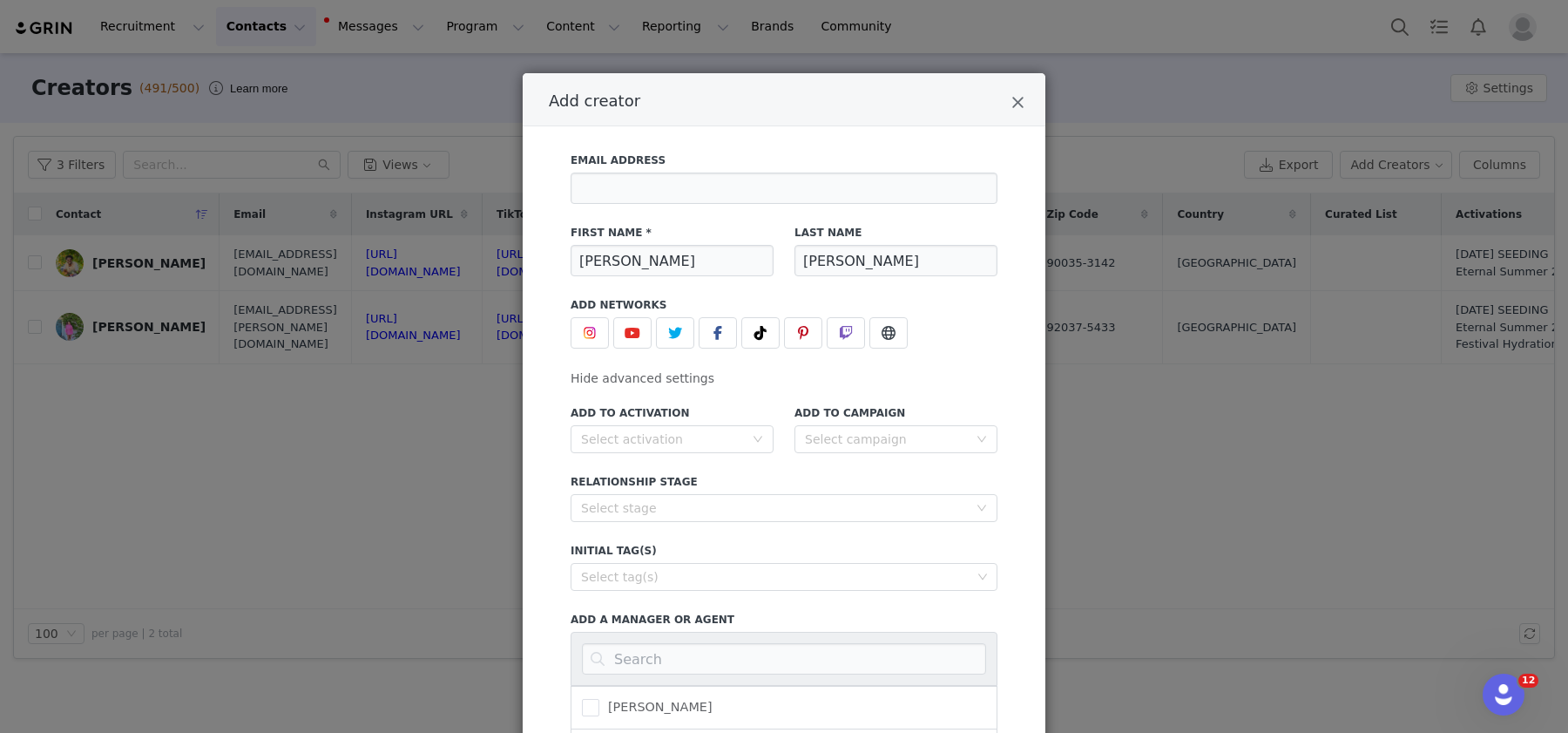
click at [687, 459] on div "Add to Activation Select activation" at bounding box center [672, 429] width 224 height 69
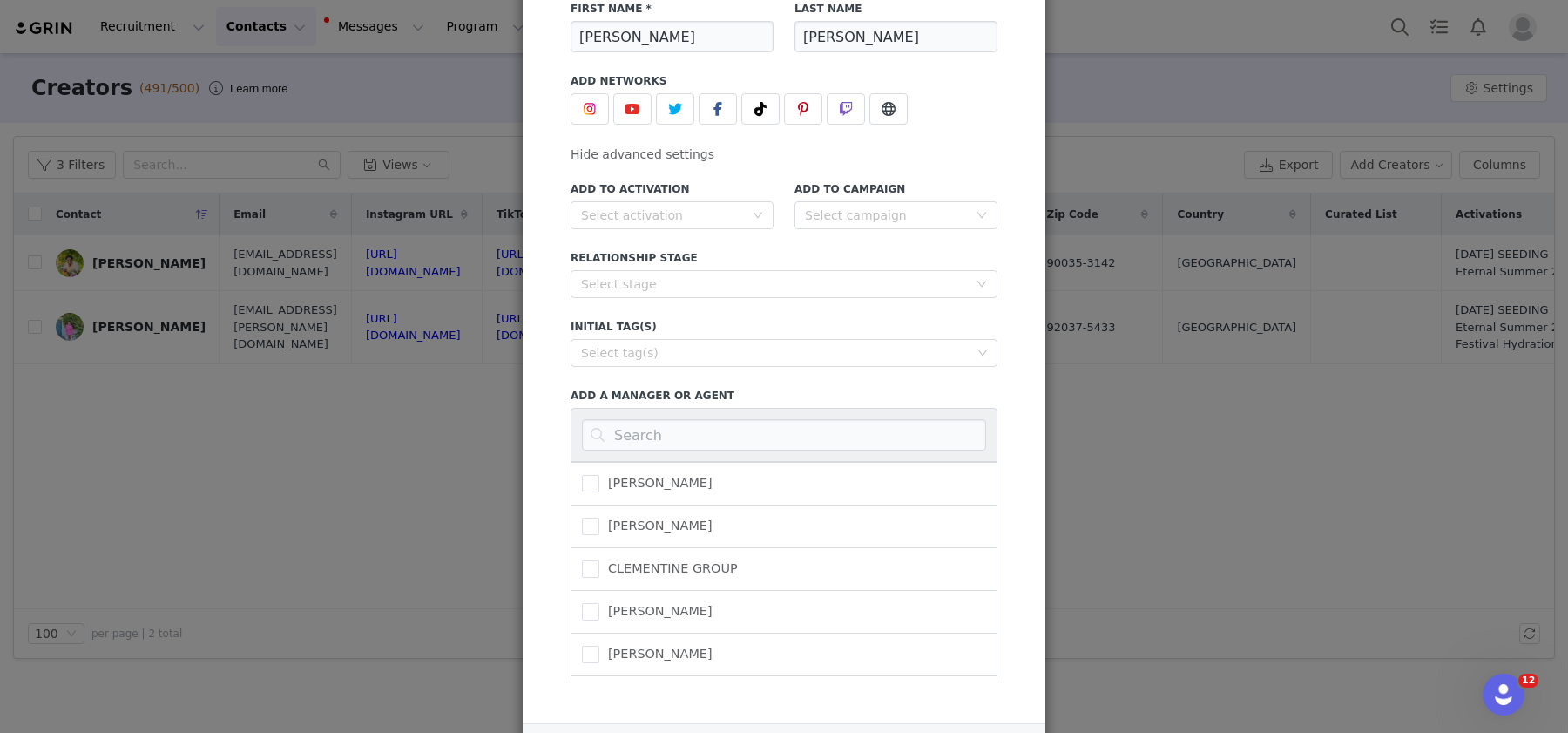
scroll to position [319, 0]
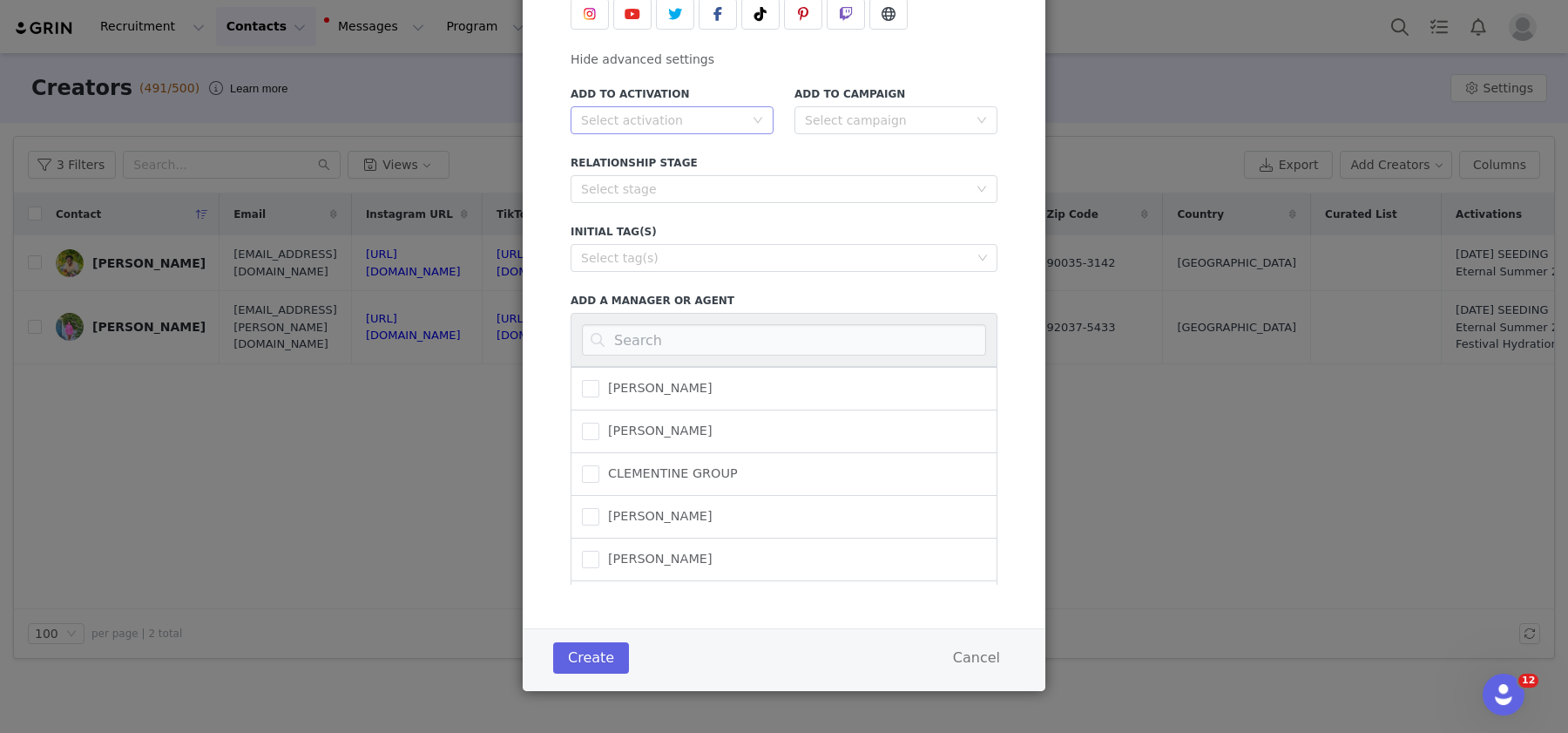
click at [694, 109] on div "Select activation" at bounding box center [666, 120] width 171 height 26
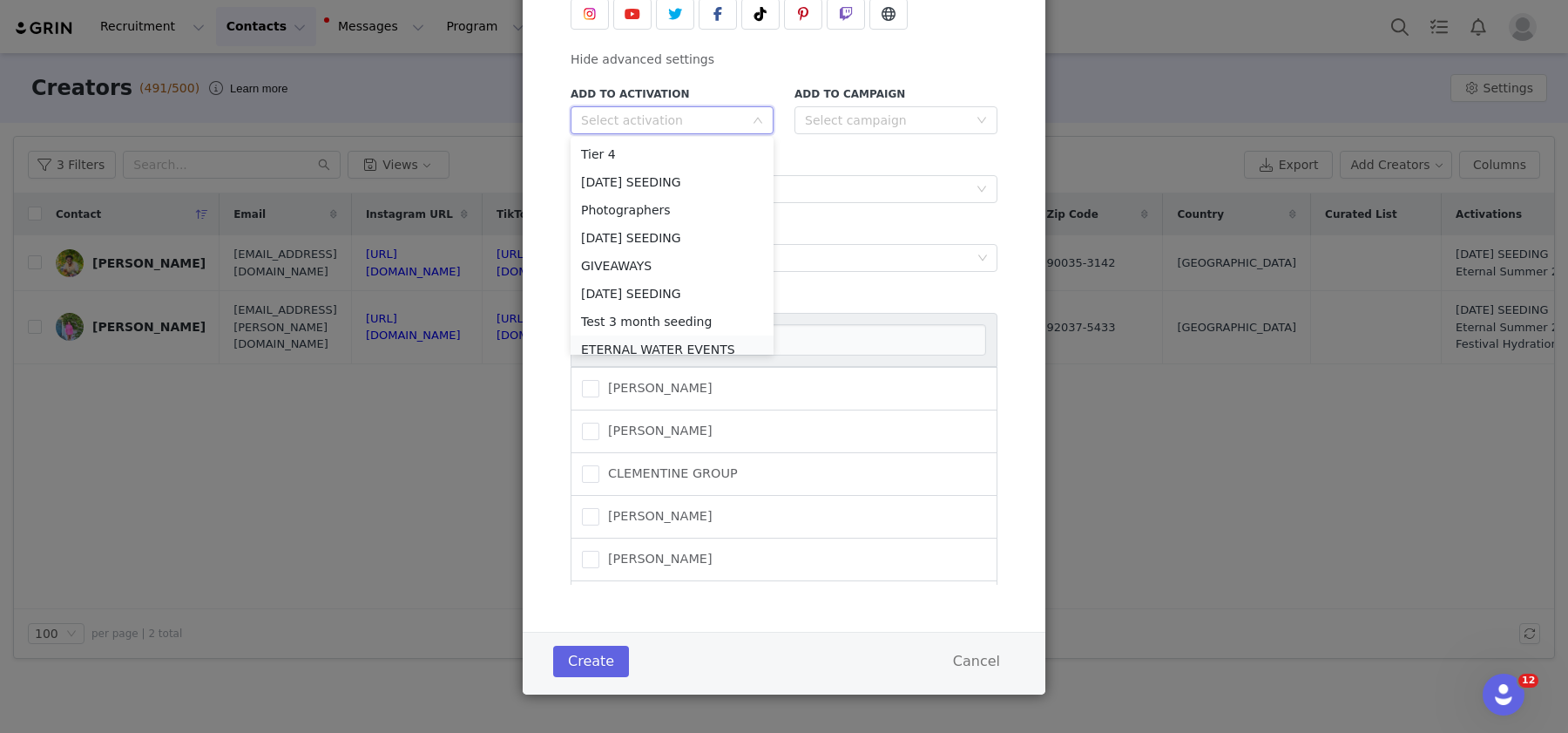
scroll to position [8, 0]
click at [690, 331] on li "ETERNAL WATER EVENTS" at bounding box center [671, 341] width 203 height 28
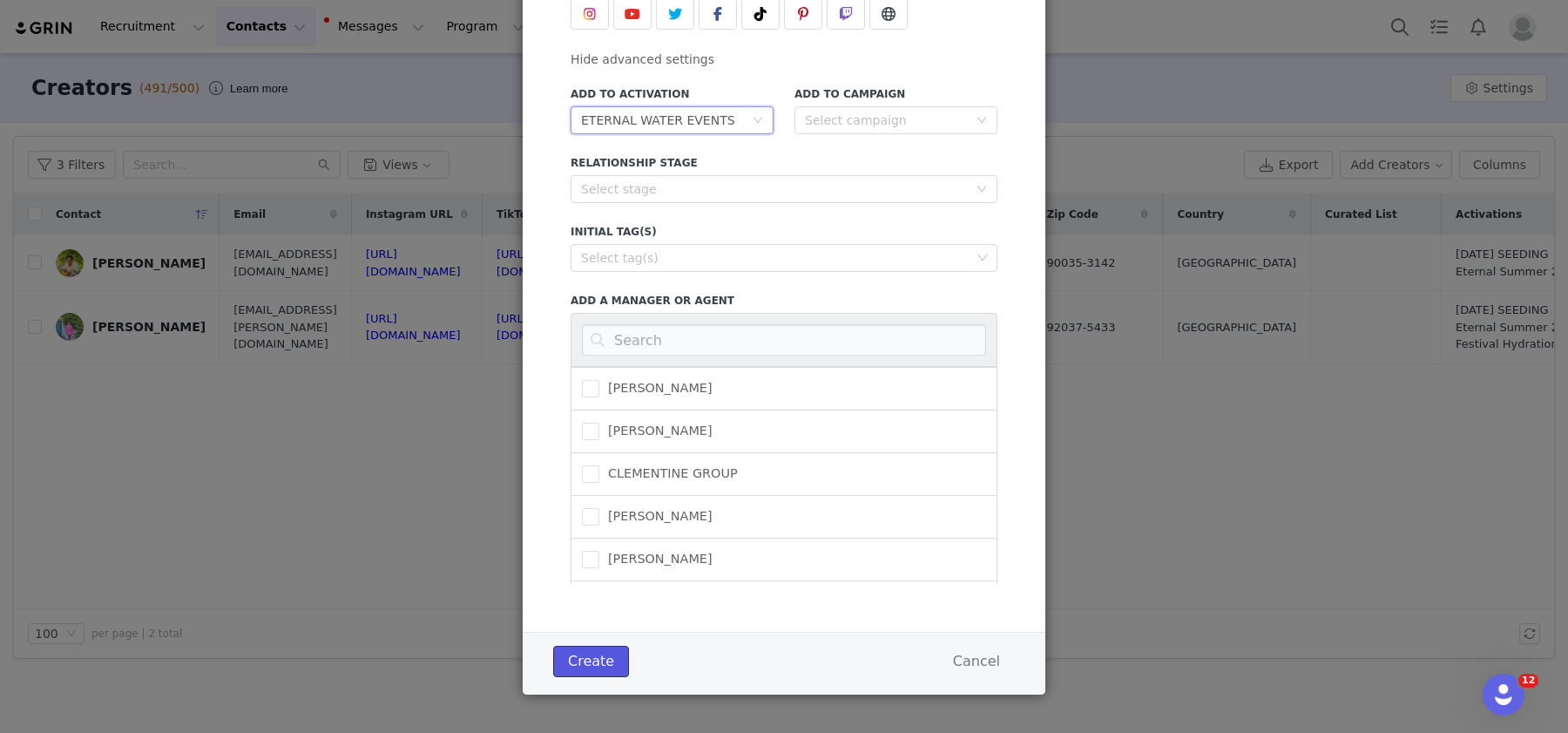
click at [602, 657] on button "Create" at bounding box center [590, 661] width 76 height 31
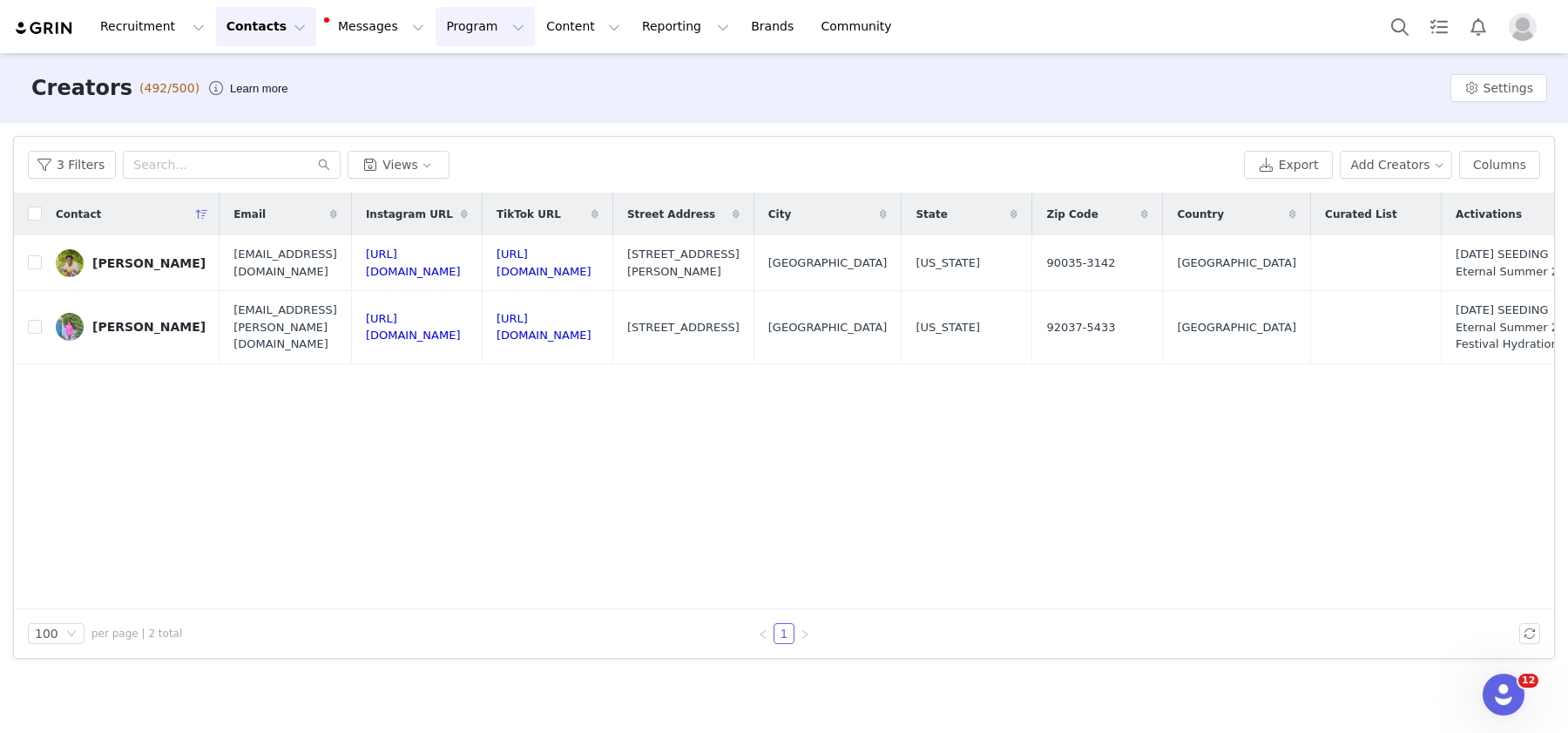
click at [435, 33] on button "Program Program" at bounding box center [485, 27] width 99 height 39
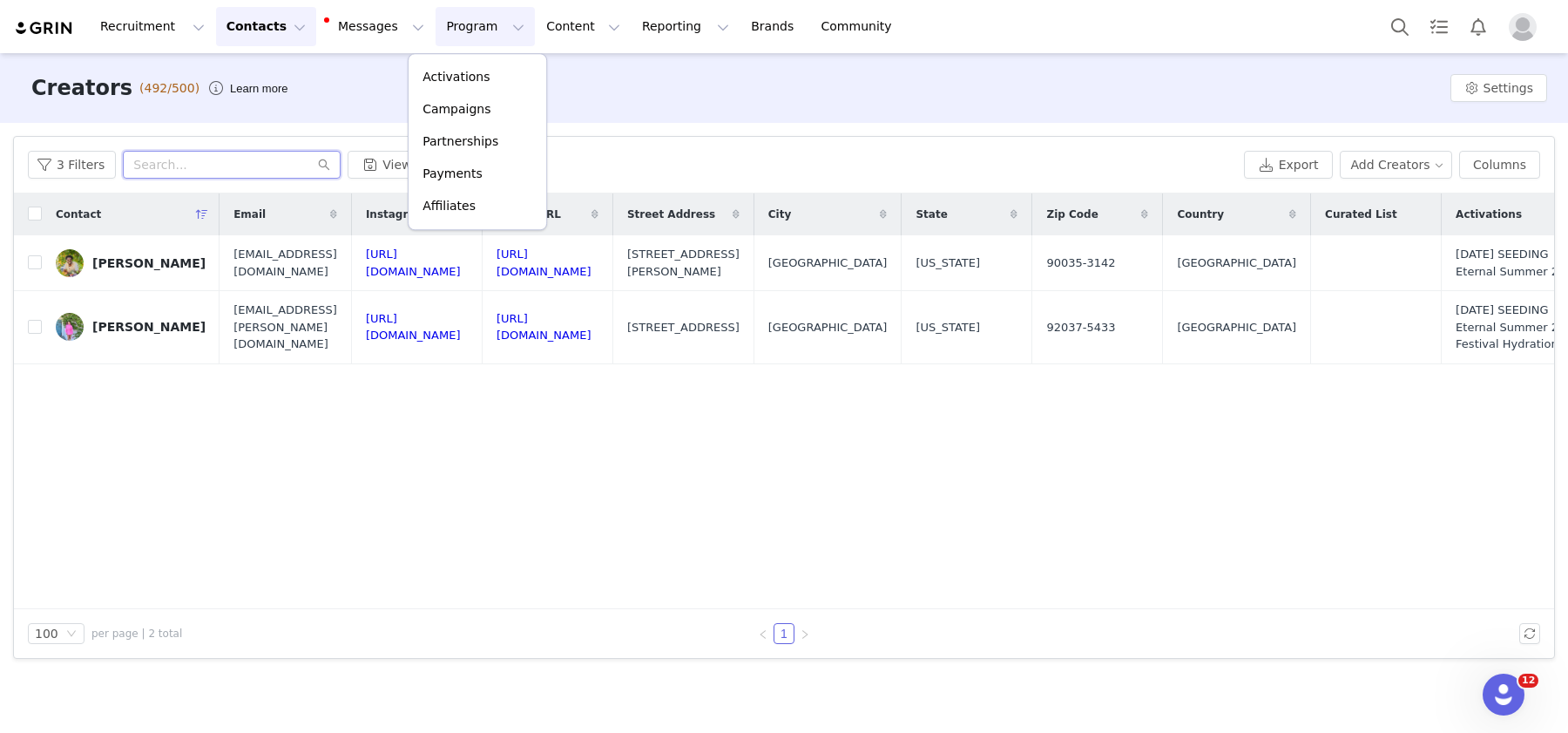
click at [188, 164] on input "text" at bounding box center [231, 164] width 218 height 28
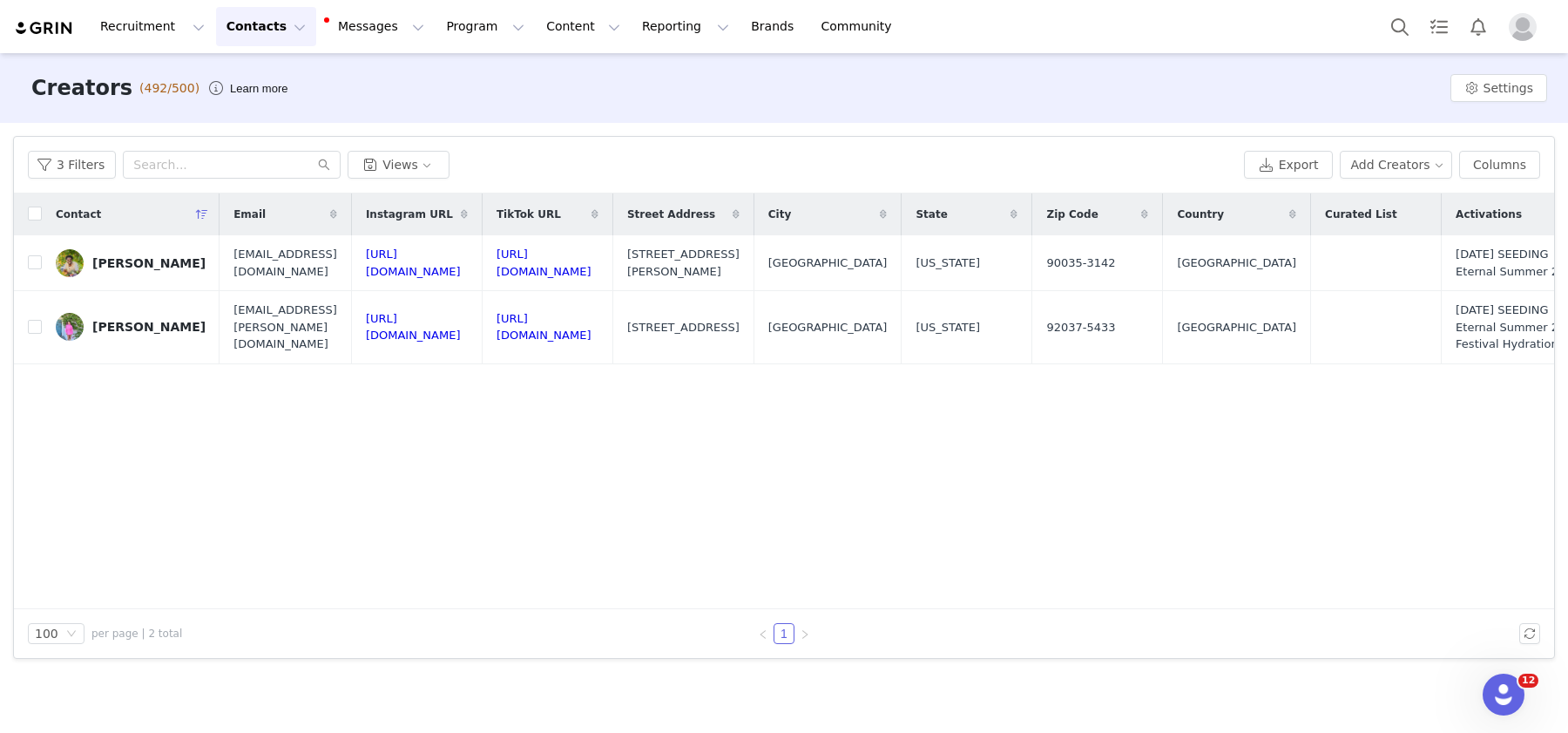
click at [18, 183] on div "3 Filters Views Export Add Creators Columns" at bounding box center [783, 165] width 1540 height 57
click at [68, 169] on button "3 Filters" at bounding box center [72, 164] width 88 height 28
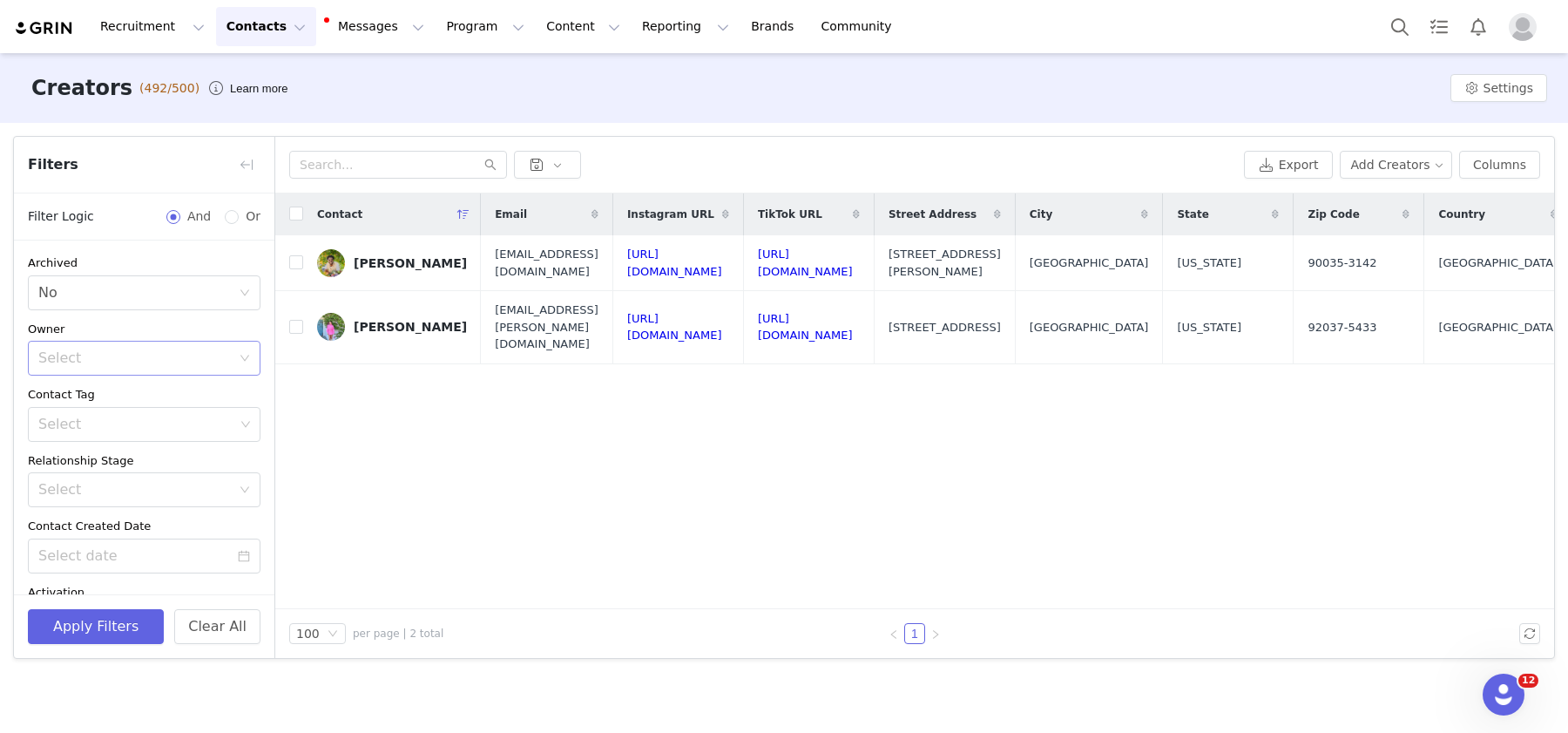
scroll to position [456, 0]
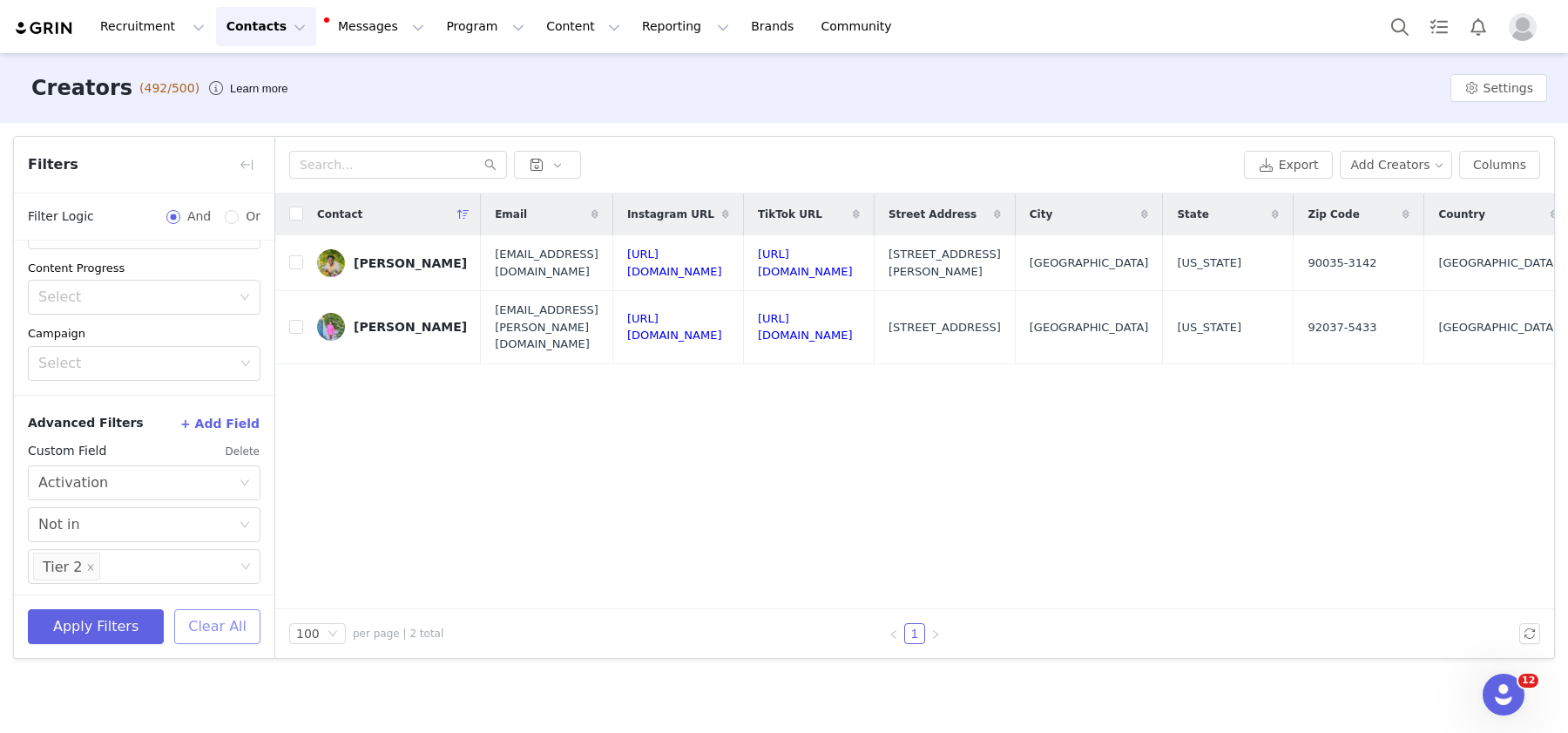
click at [223, 638] on button "Clear All" at bounding box center [218, 626] width 86 height 35
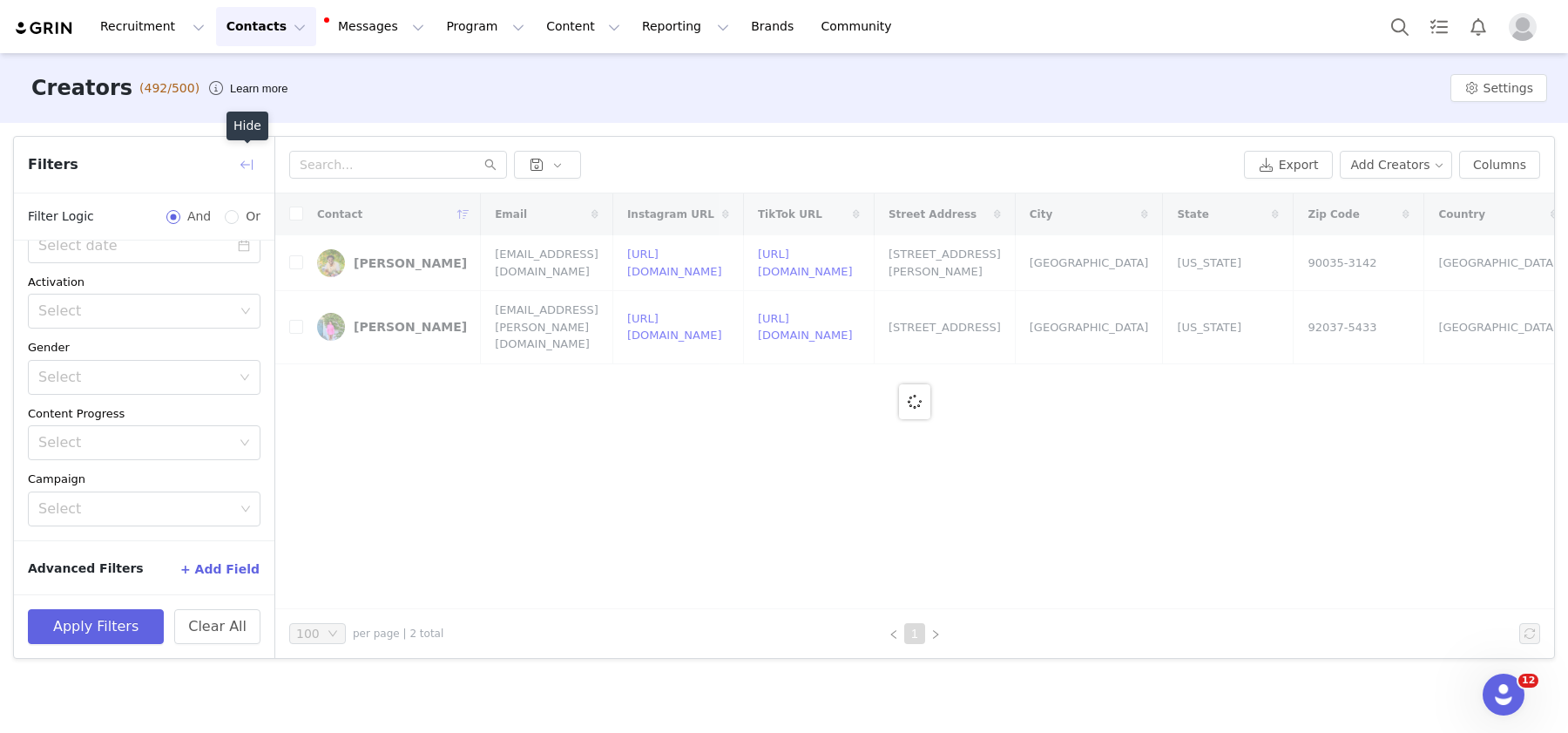
click at [239, 155] on button "button" at bounding box center [246, 164] width 28 height 28
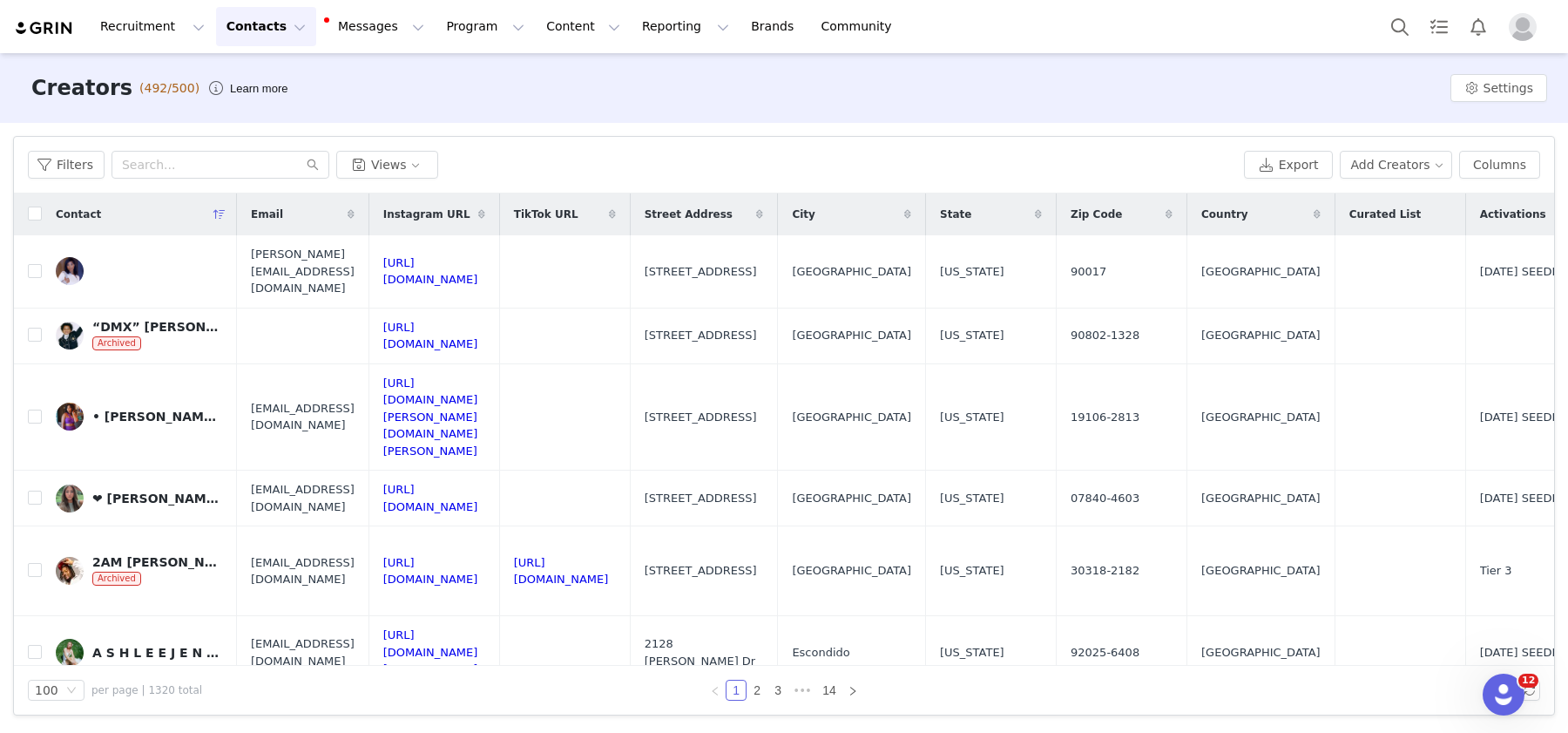
scroll to position [254, 0]
click at [1154, 30] on button "Search" at bounding box center [1400, 27] width 39 height 39
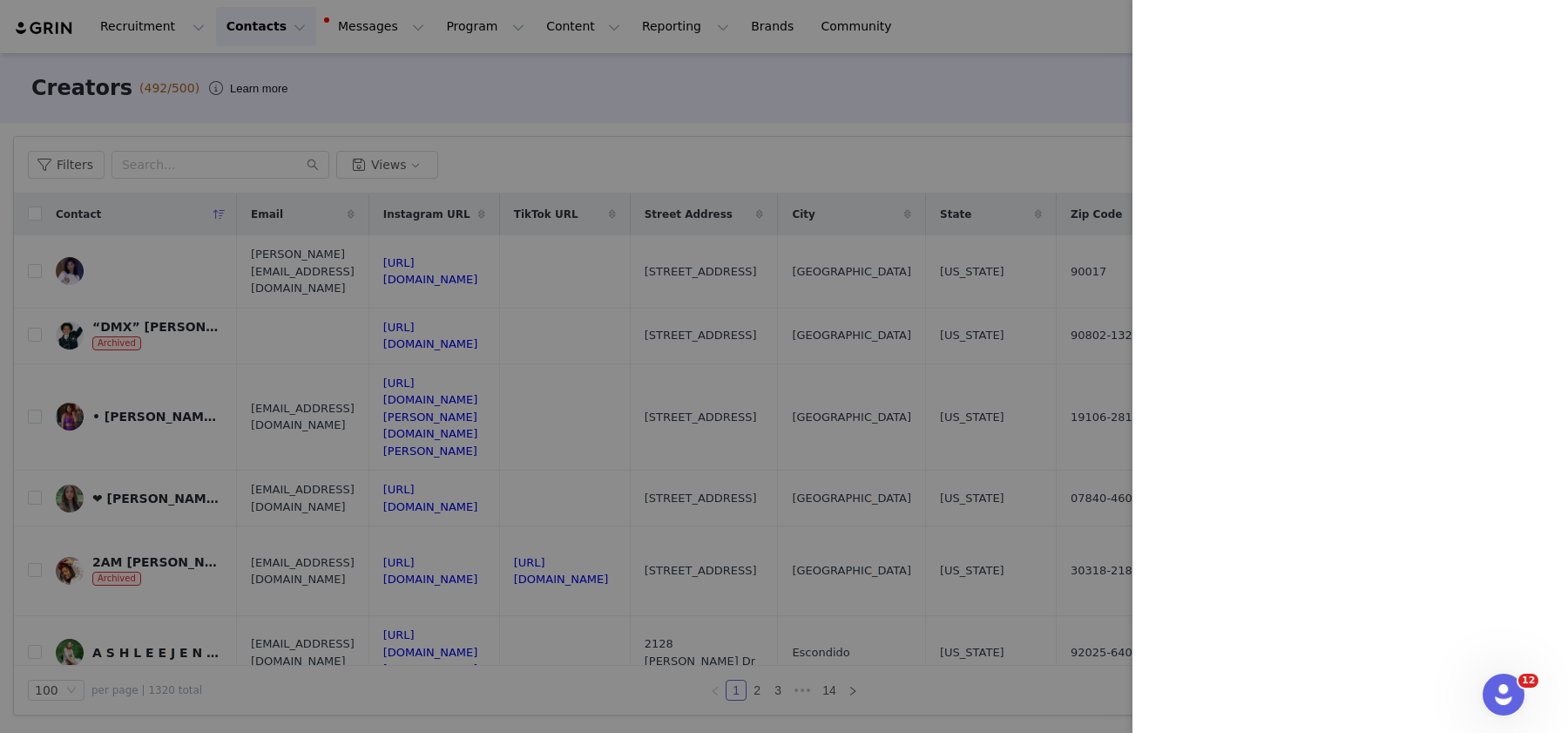
click at [358, 28] on div at bounding box center [784, 366] width 1568 height 733
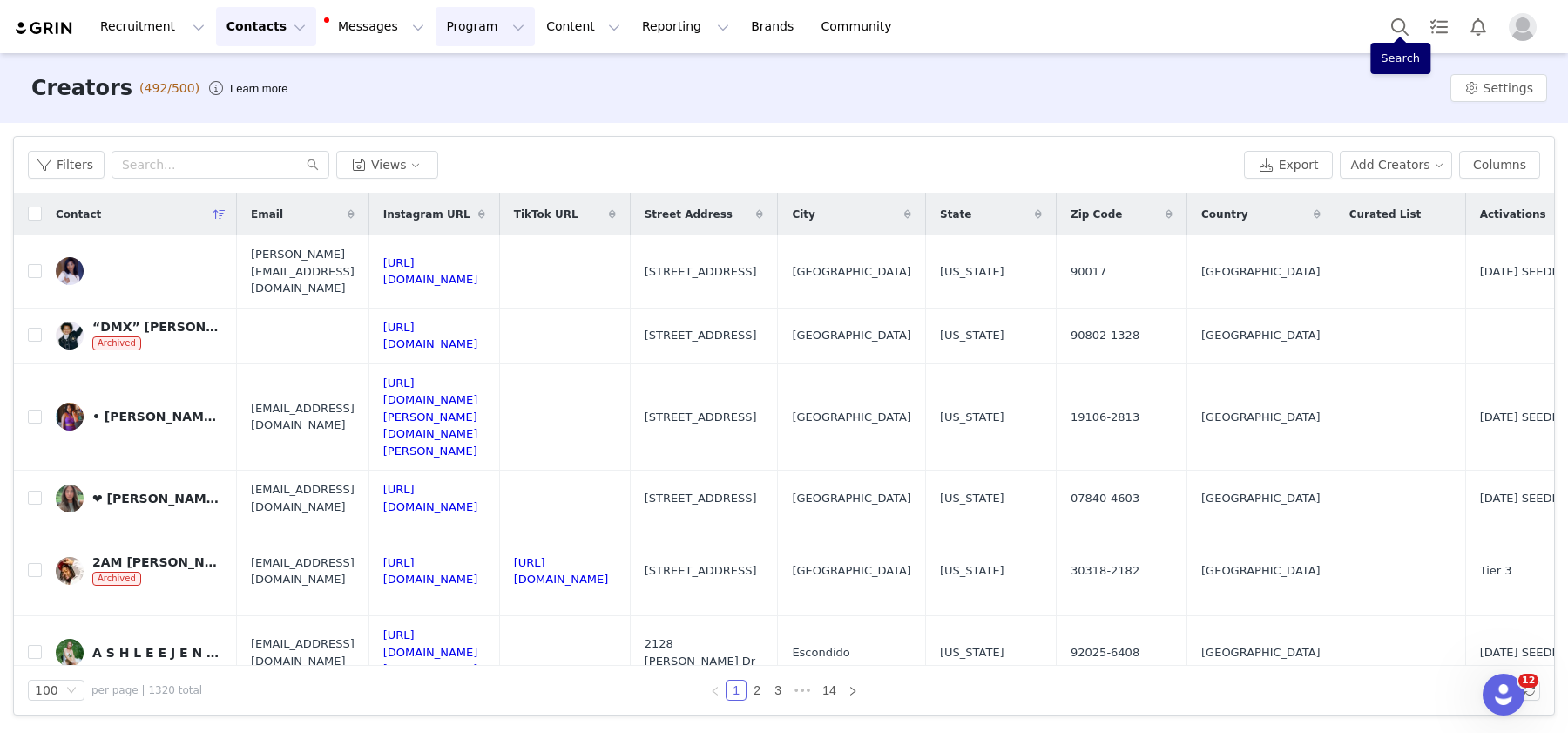
click at [435, 21] on button "Program Program" at bounding box center [485, 27] width 99 height 39
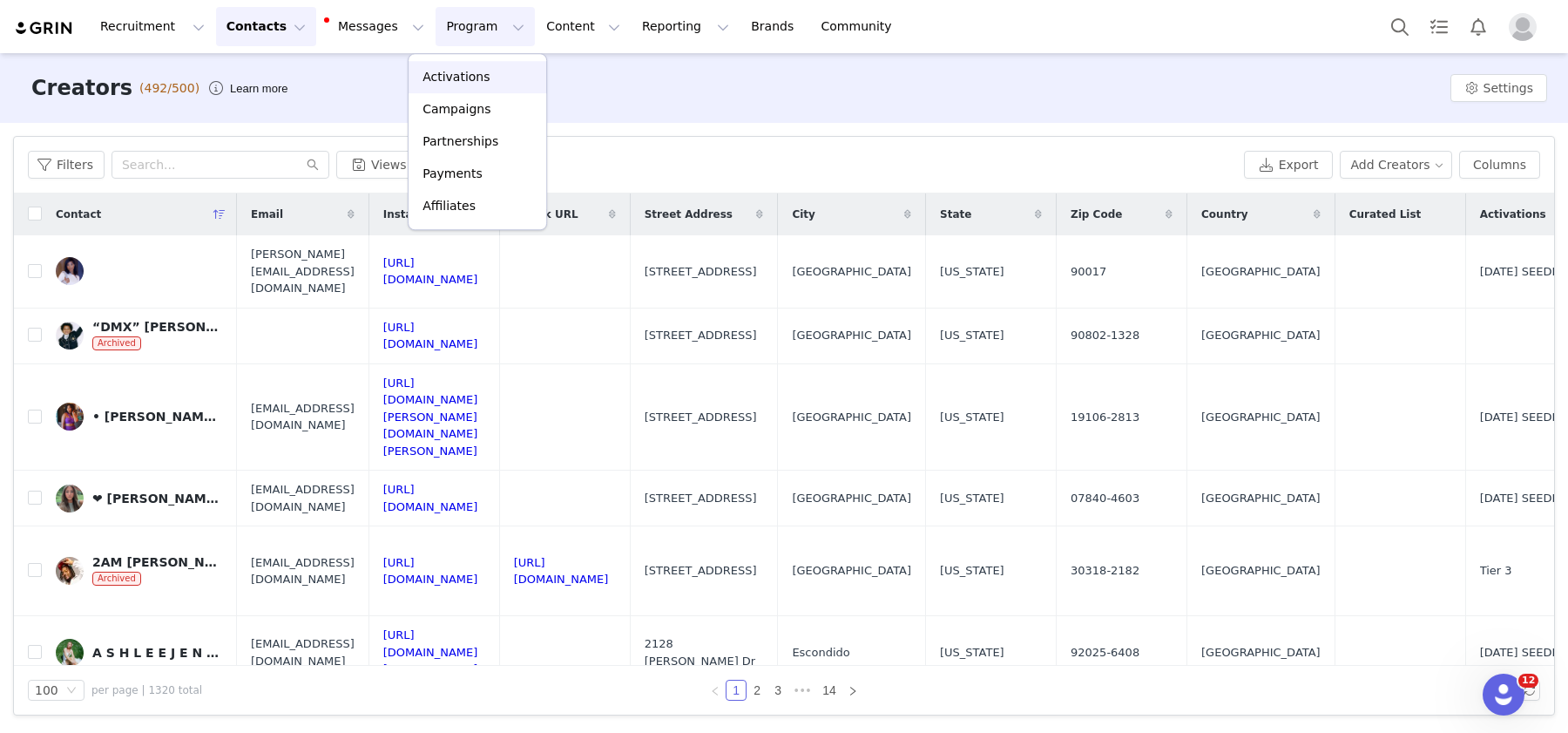
click at [448, 63] on link "Activations" at bounding box center [477, 76] width 138 height 32
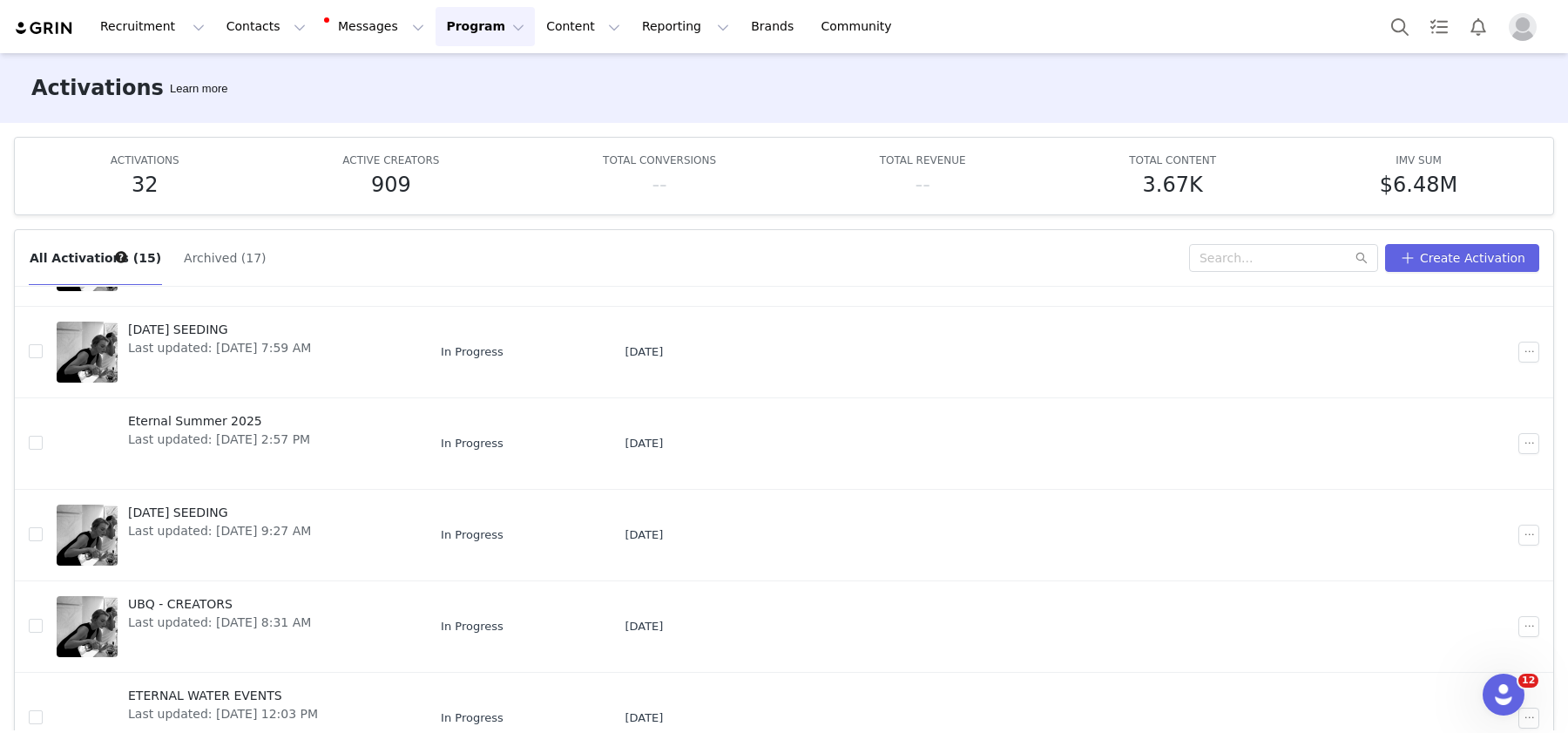
scroll to position [92, 0]
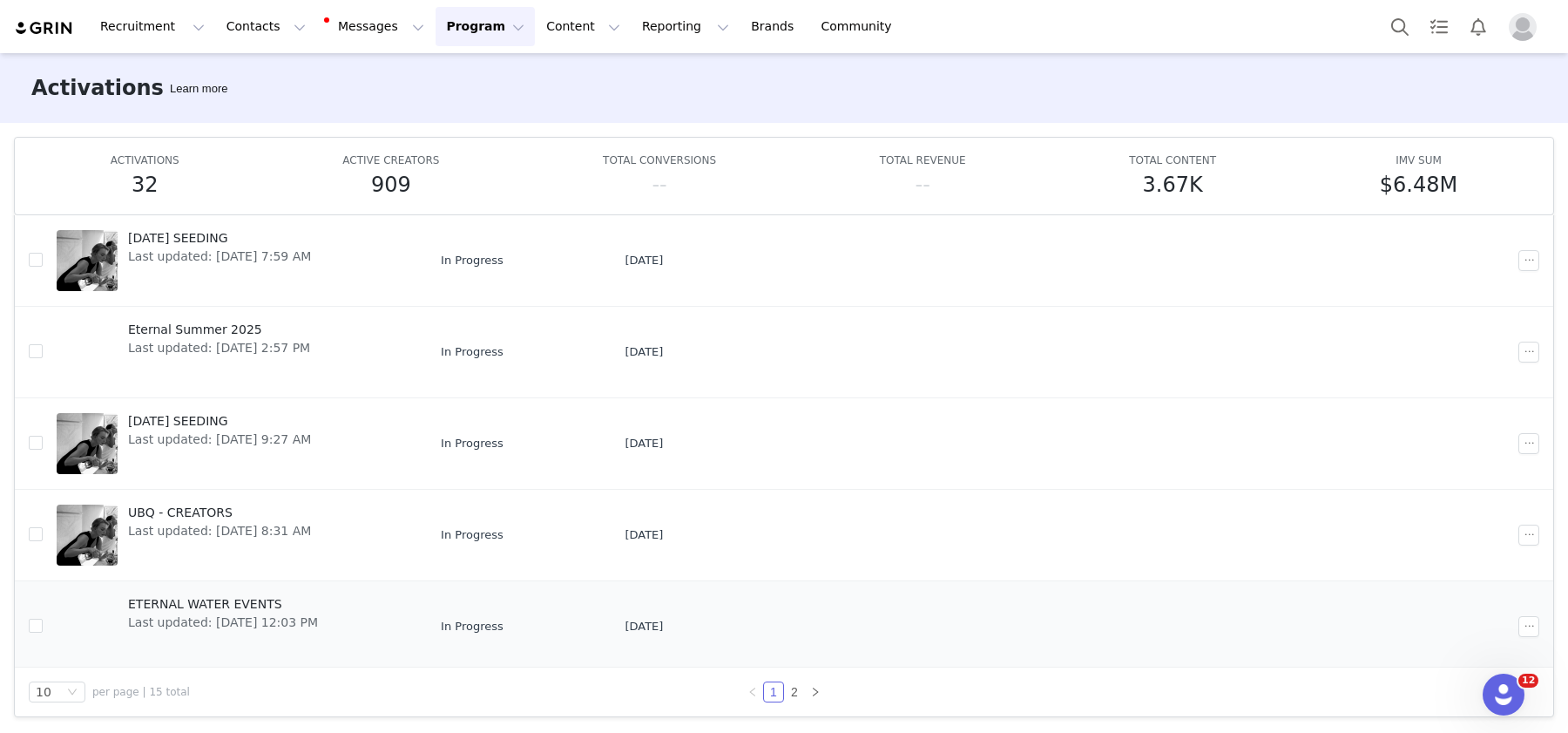
click at [363, 592] on link "ETERNAL WATER EVENTS Last updated: Mar 20, 2025 12:03 PM" at bounding box center [235, 626] width 356 height 70
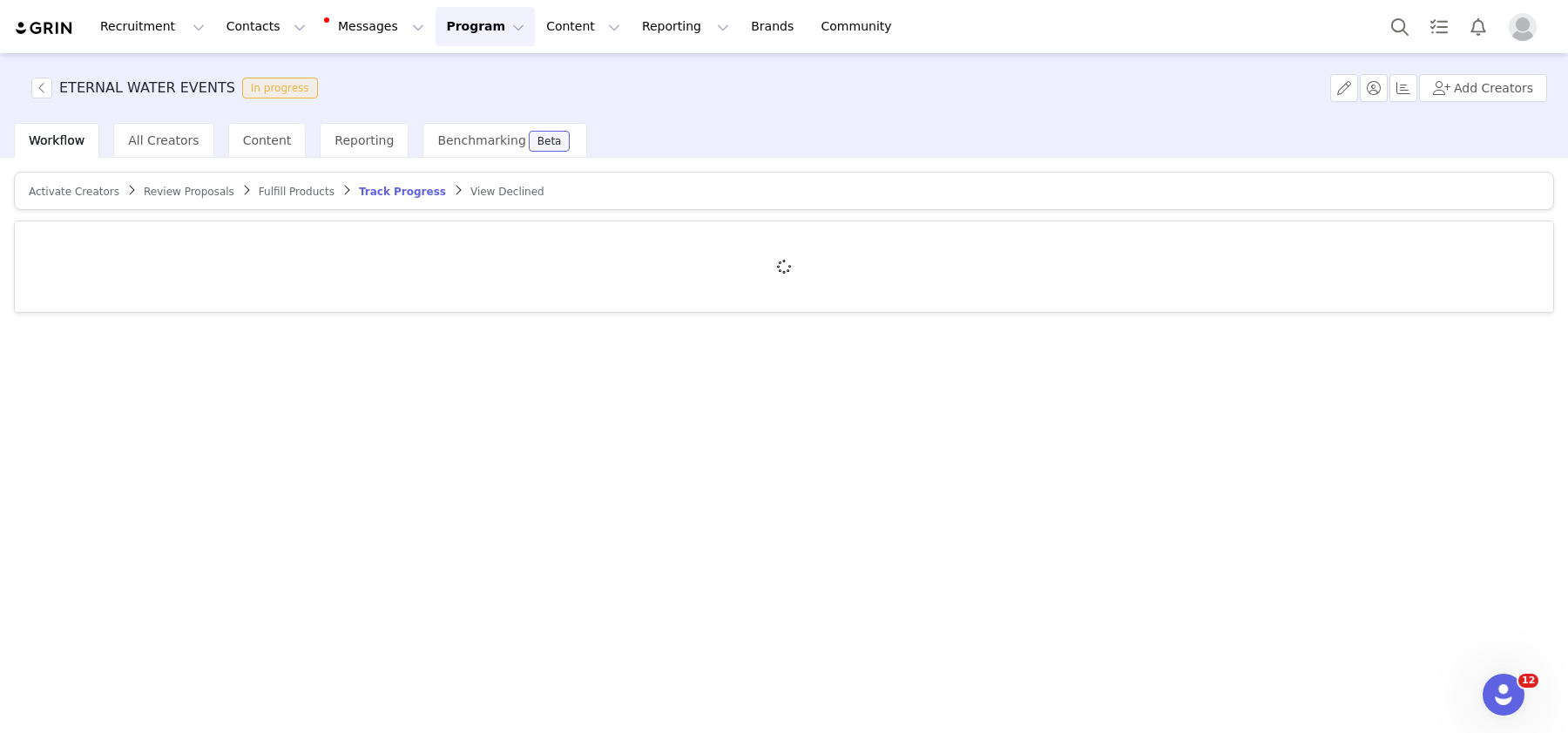
click at [78, 190] on span "Activate Creators" at bounding box center [73, 191] width 91 height 12
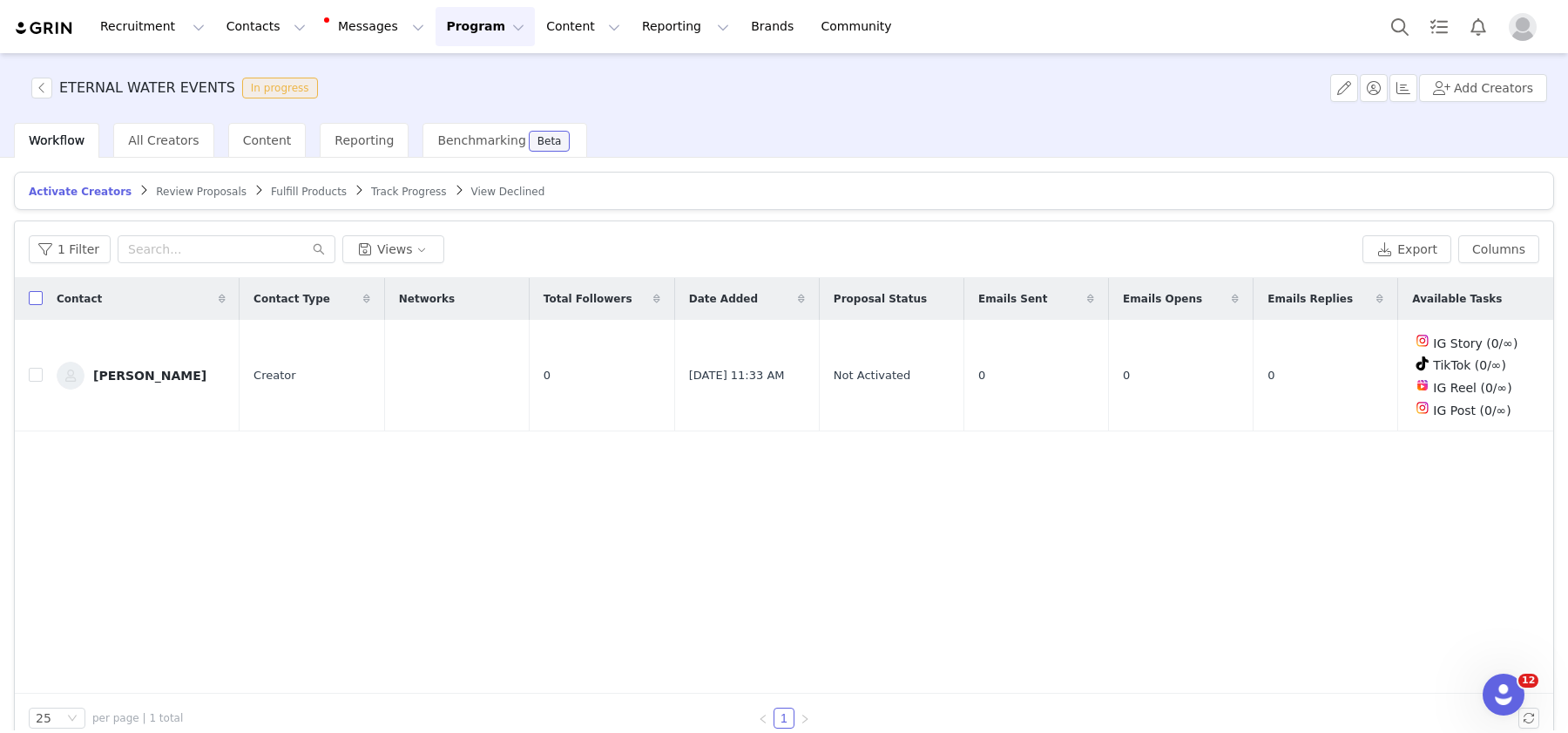
click at [33, 297] on input "checkbox" at bounding box center [35, 298] width 14 height 14
checkbox input "true"
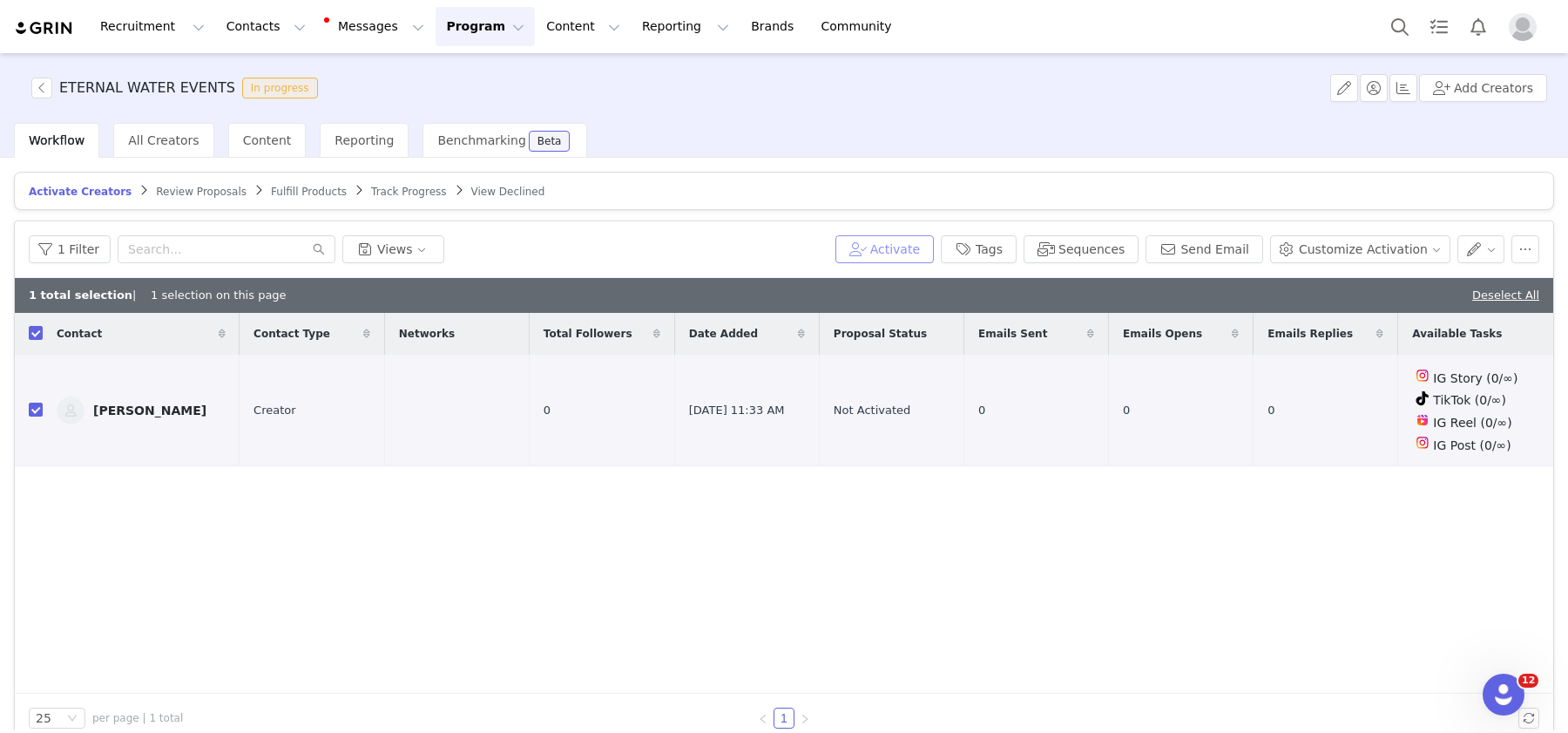
click at [905, 250] on button "Activate" at bounding box center [884, 249] width 98 height 28
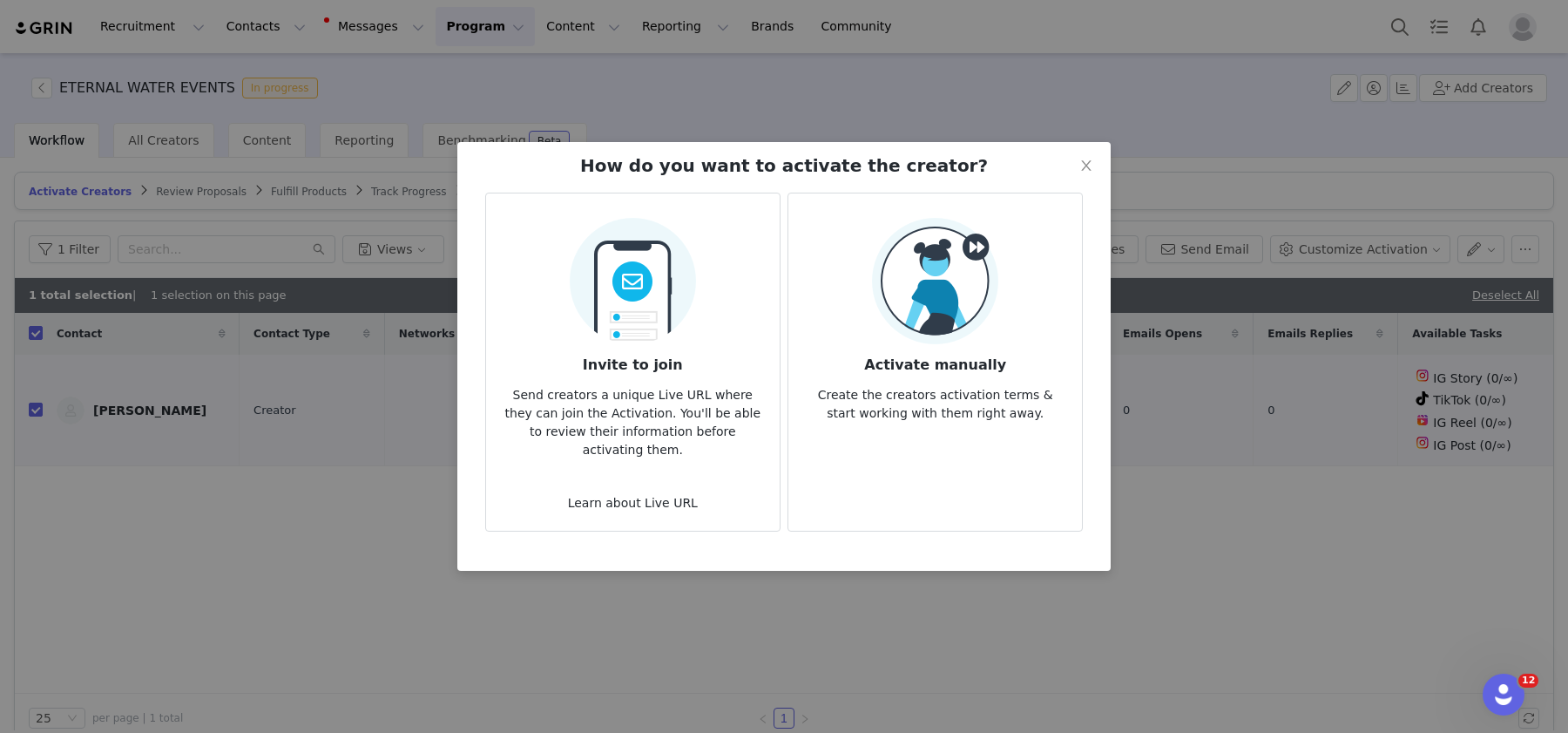
click at [923, 374] on h3 "Activate manually" at bounding box center [935, 360] width 265 height 31
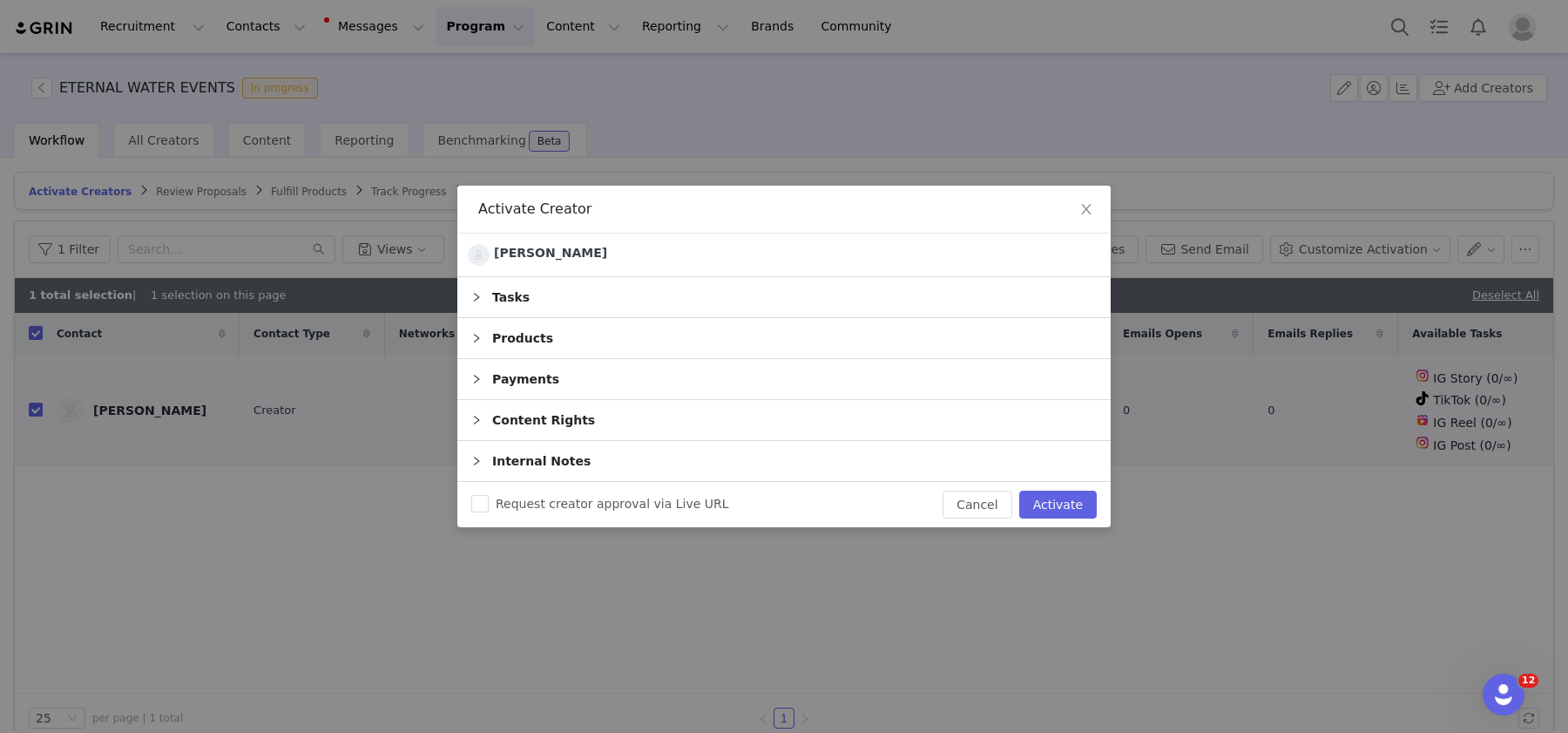
click at [918, 337] on div "Products" at bounding box center [784, 338] width 654 height 40
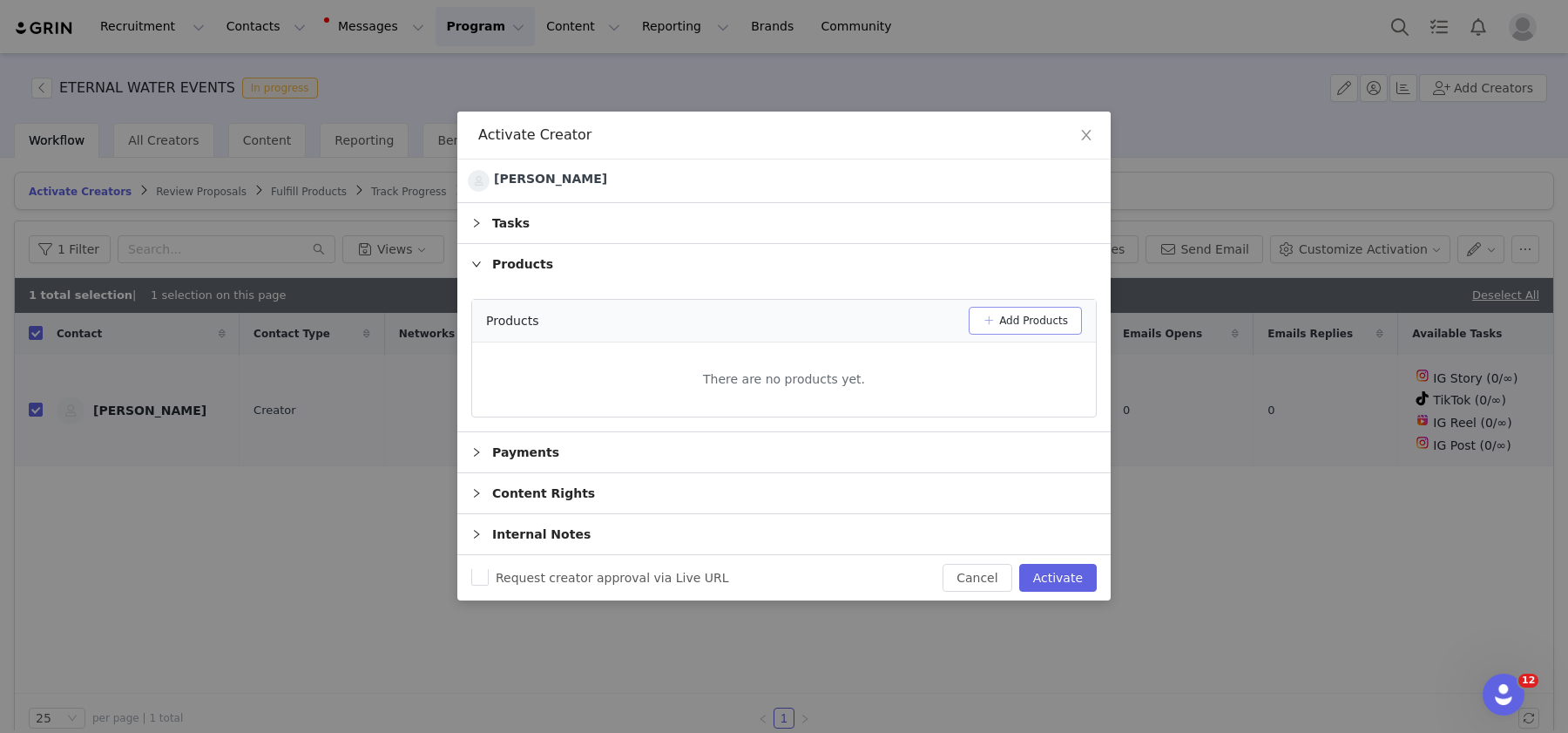
click at [1031, 317] on button "Add Products" at bounding box center [1025, 321] width 113 height 28
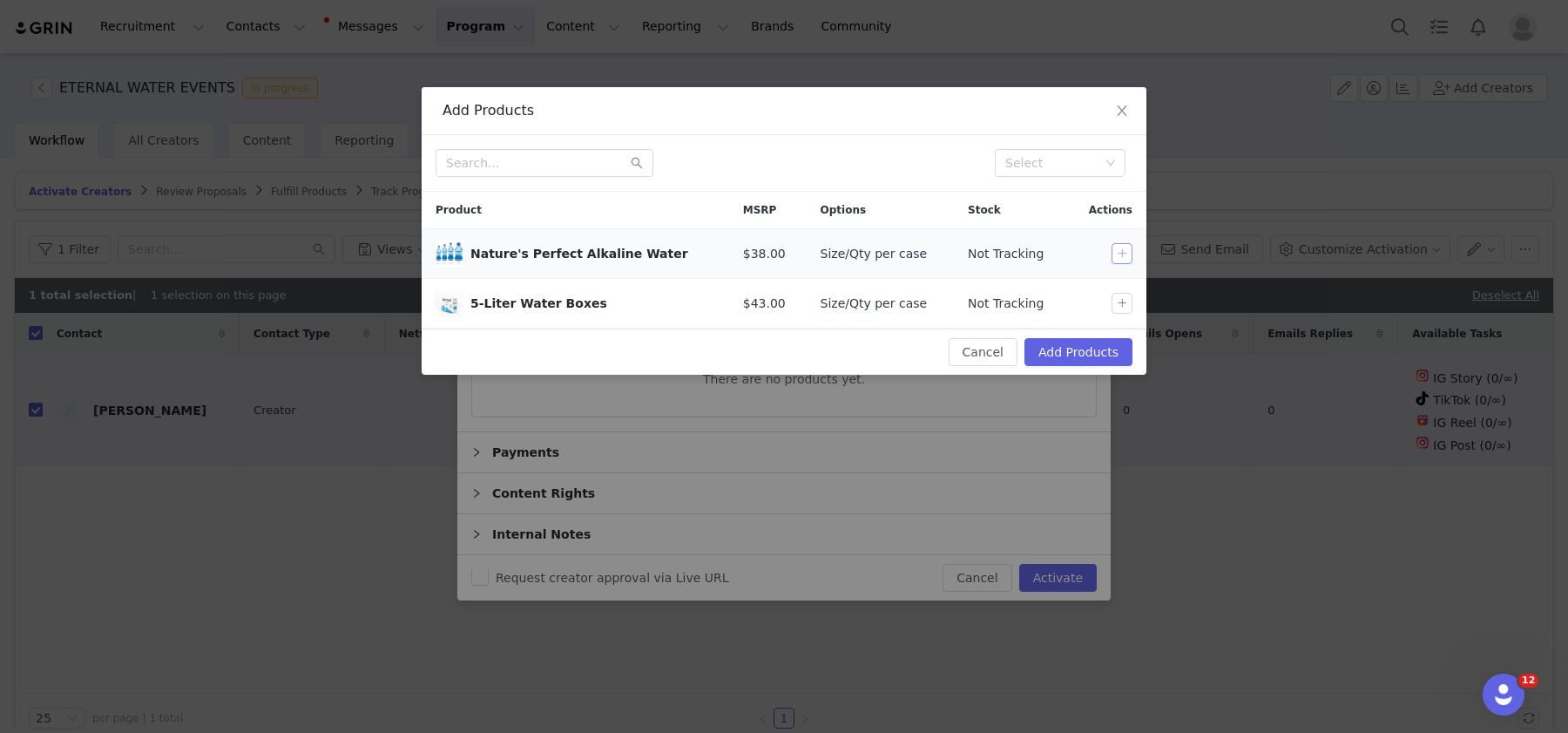
click at [1118, 247] on button "button" at bounding box center [1122, 254] width 21 height 21
click at [1103, 319] on td at bounding box center [1106, 304] width 78 height 50
click at [1092, 348] on button "Add Products" at bounding box center [1079, 352] width 108 height 28
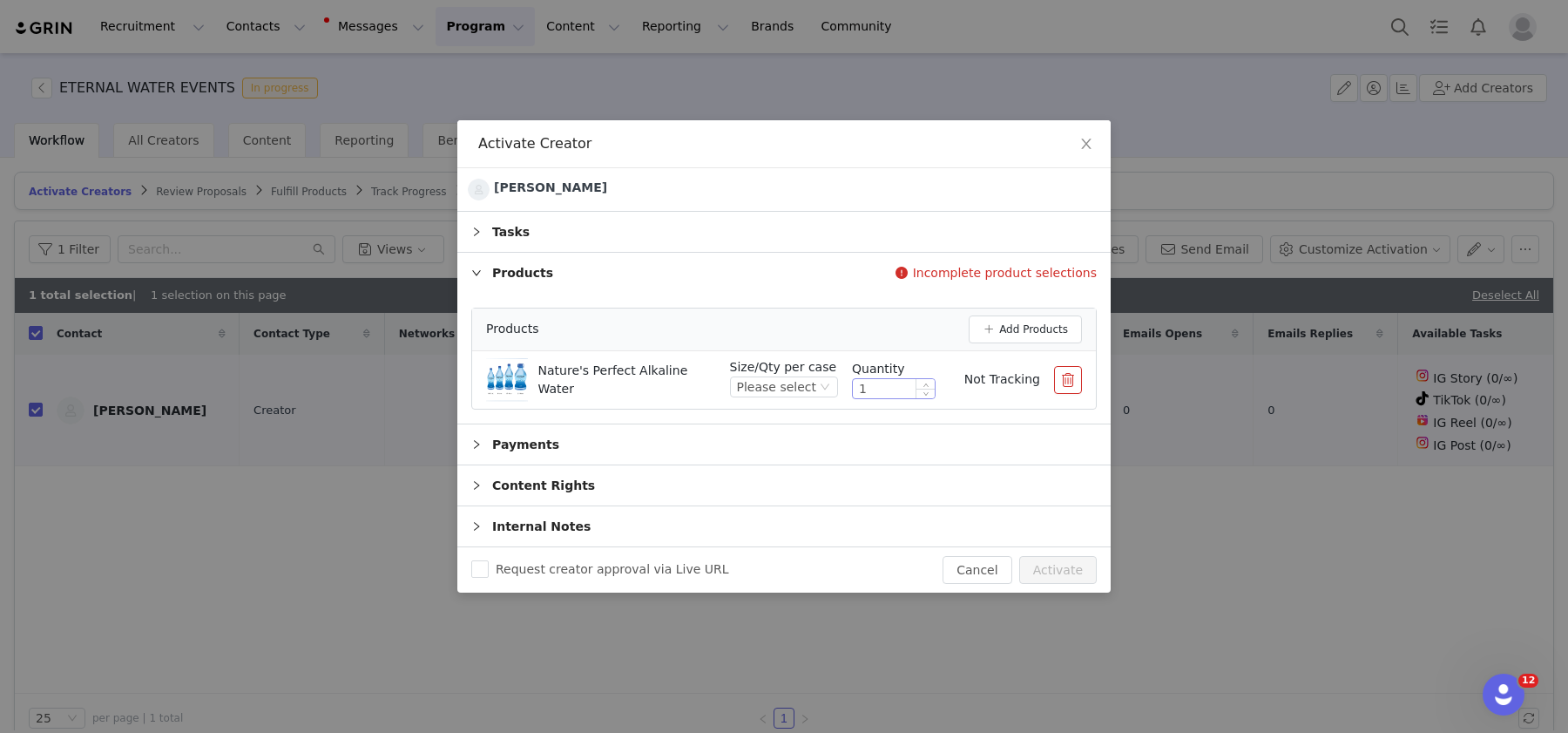
click at [879, 392] on input "1" at bounding box center [893, 389] width 82 height 19
type input "4"
click at [763, 387] on div "Please select" at bounding box center [777, 387] width 79 height 19
click at [774, 476] on li "1L x 12" at bounding box center [788, 474] width 103 height 28
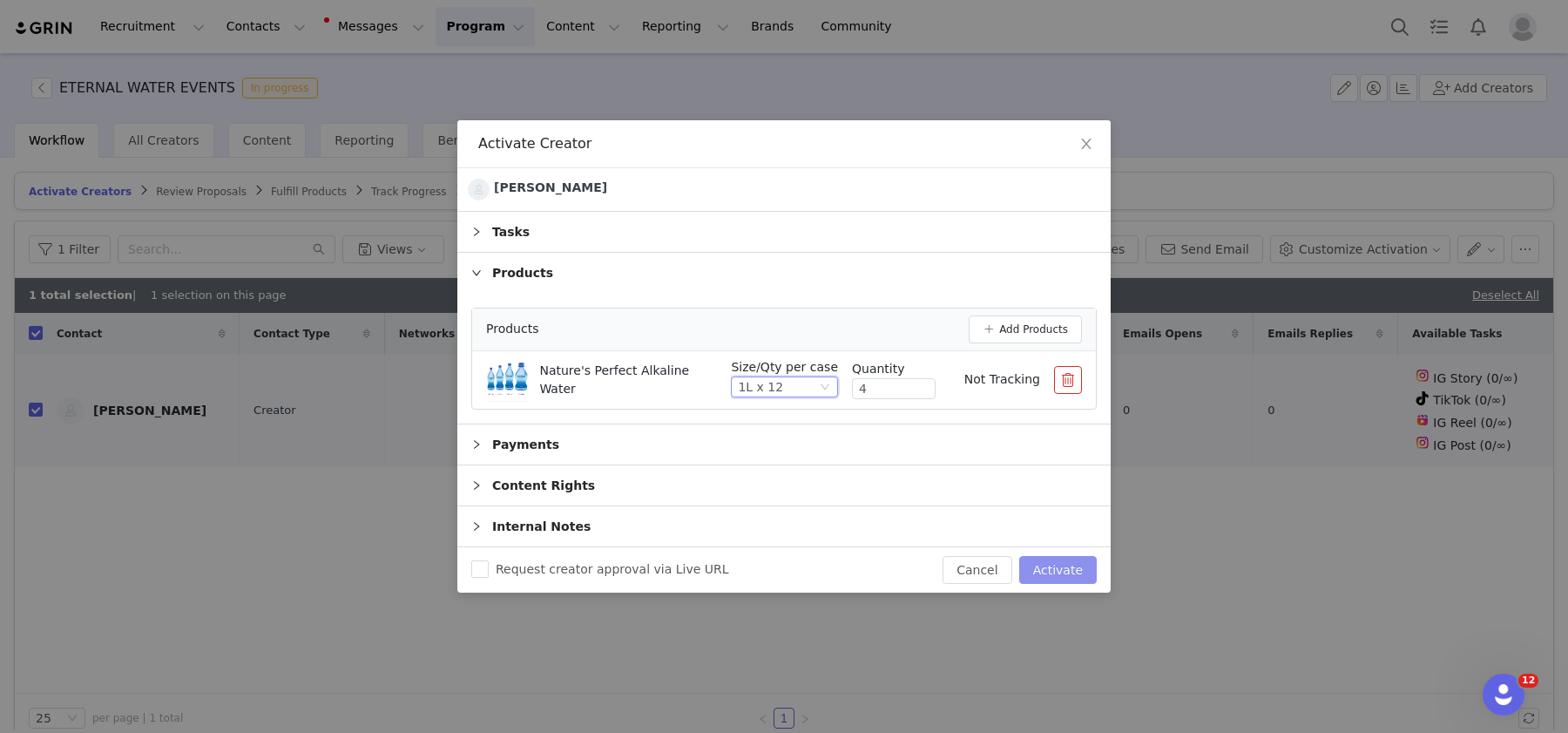
click at [1060, 558] on button "Activate" at bounding box center [1058, 569] width 77 height 28
checkbox input "false"
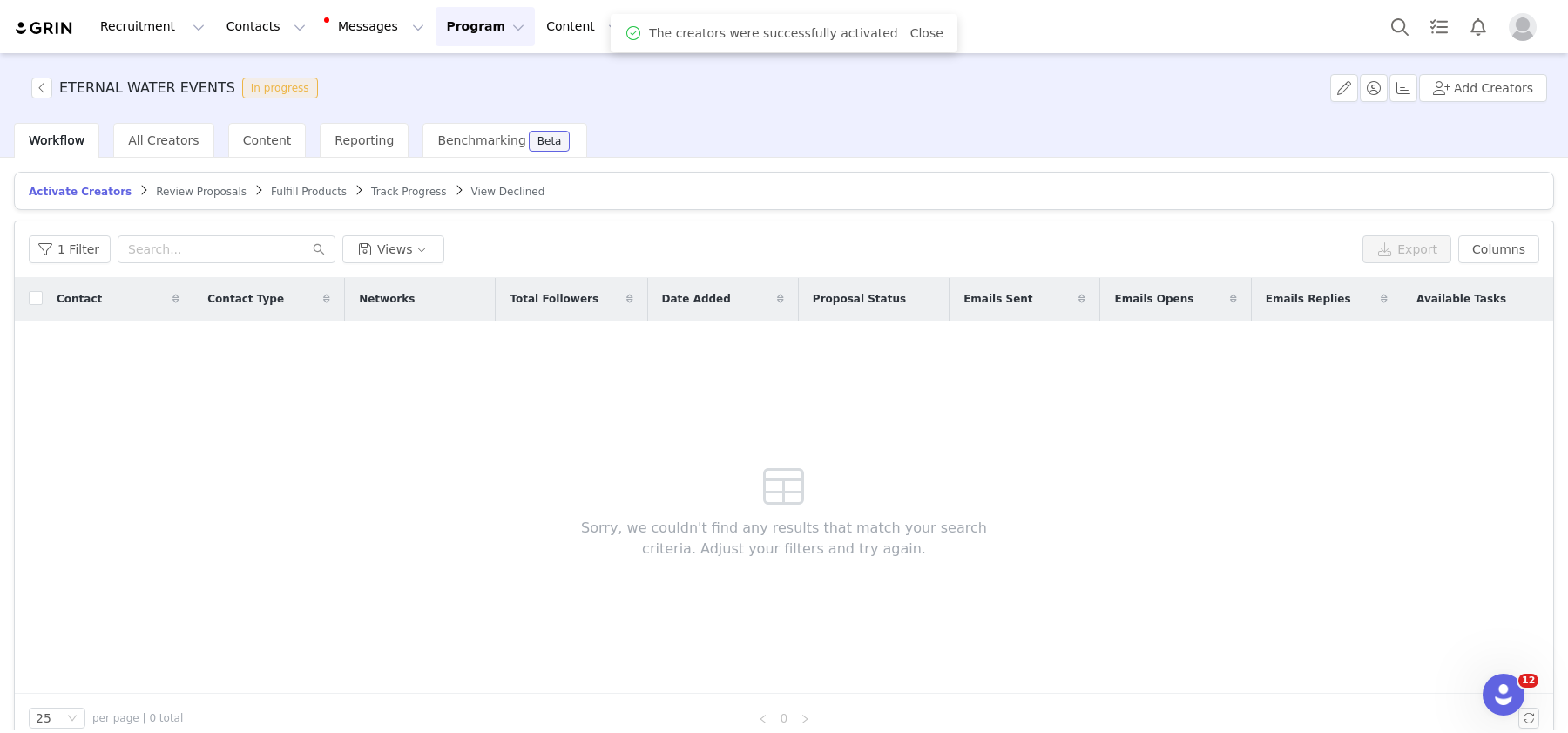
click at [316, 190] on span "Fulfill Products" at bounding box center [308, 191] width 76 height 12
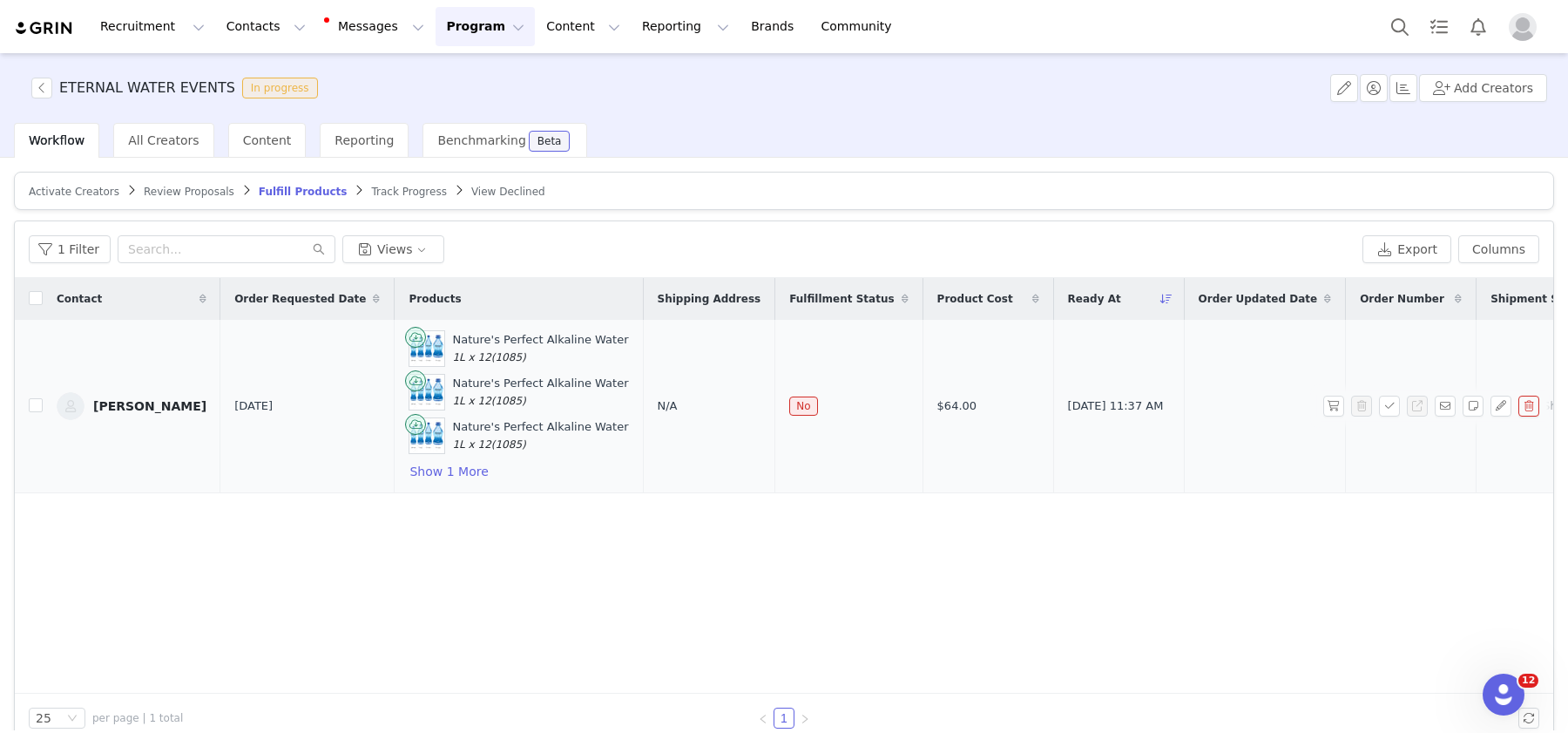
click at [657, 398] on div "N/A" at bounding box center [709, 406] width 104 height 17
click at [657, 400] on span "N/A" at bounding box center [667, 406] width 20 height 13
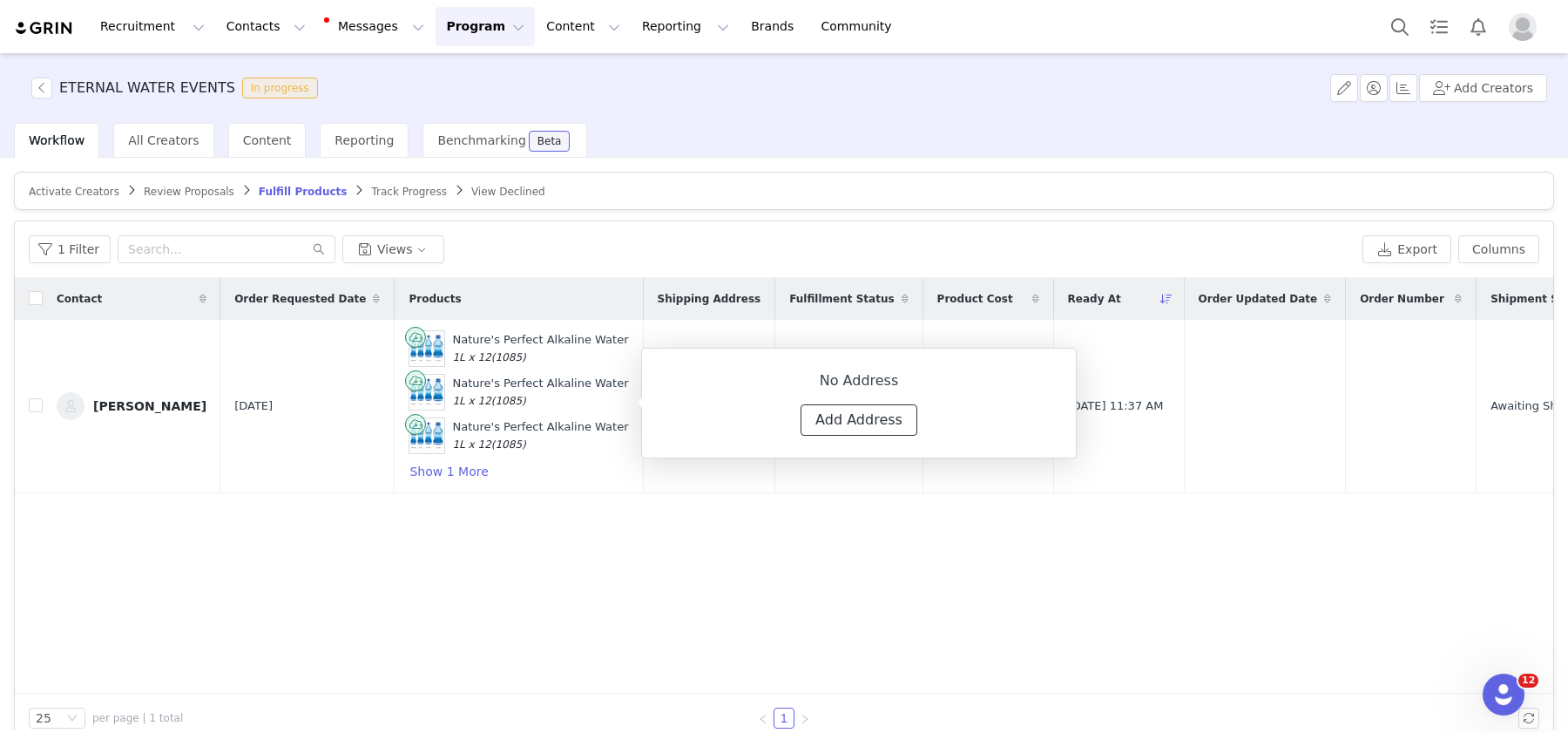
click at [860, 417] on button "Add Address" at bounding box center [858, 420] width 117 height 31
select select
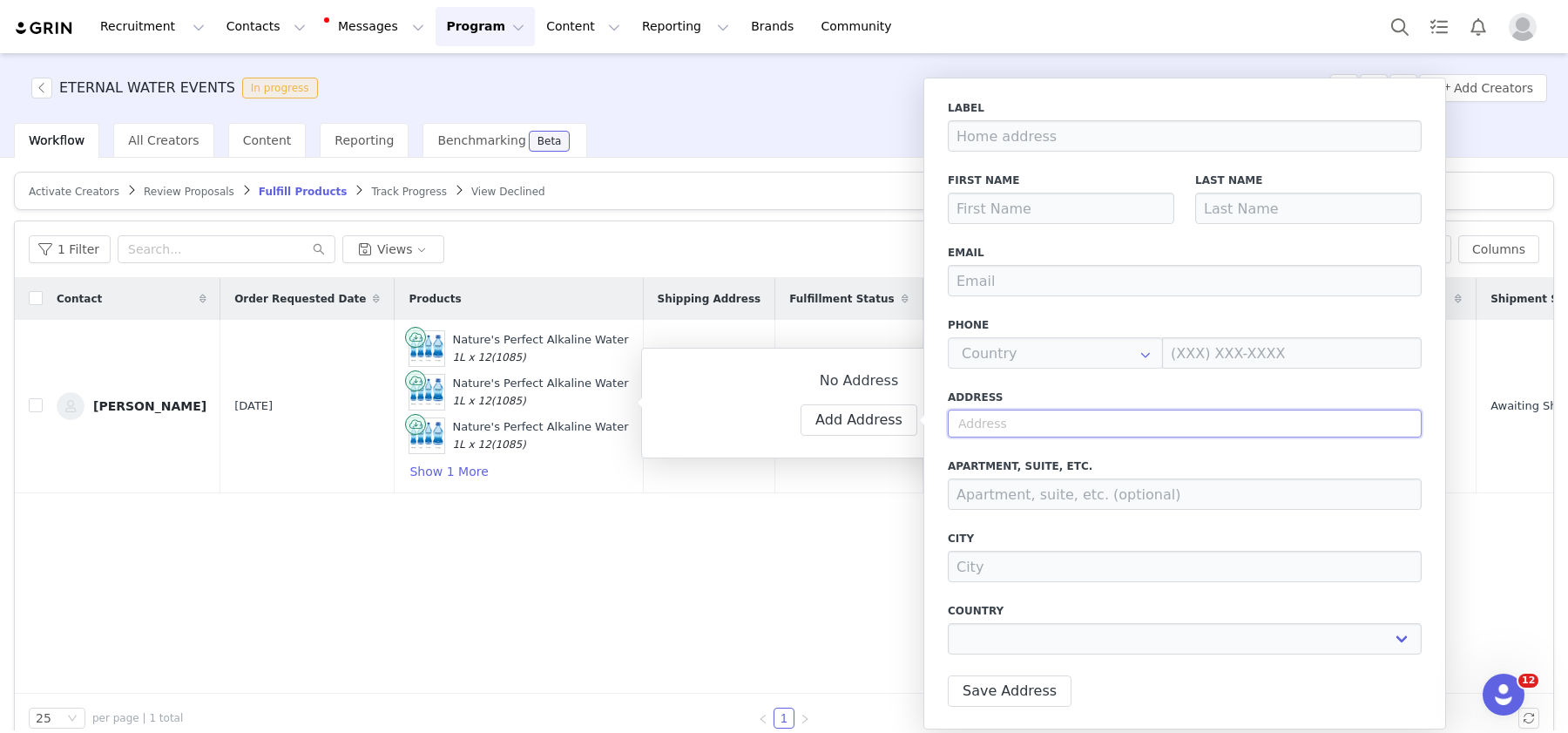
click at [1021, 416] on input "text" at bounding box center [1184, 423] width 474 height 28
paste input "4667 royal vista trail ledgeview, WI 54115."
type input "4667 royal vista trail ledgeview, WI 54115."
select select
type input "4667 royal vista trail ledgeview, WI 54115."
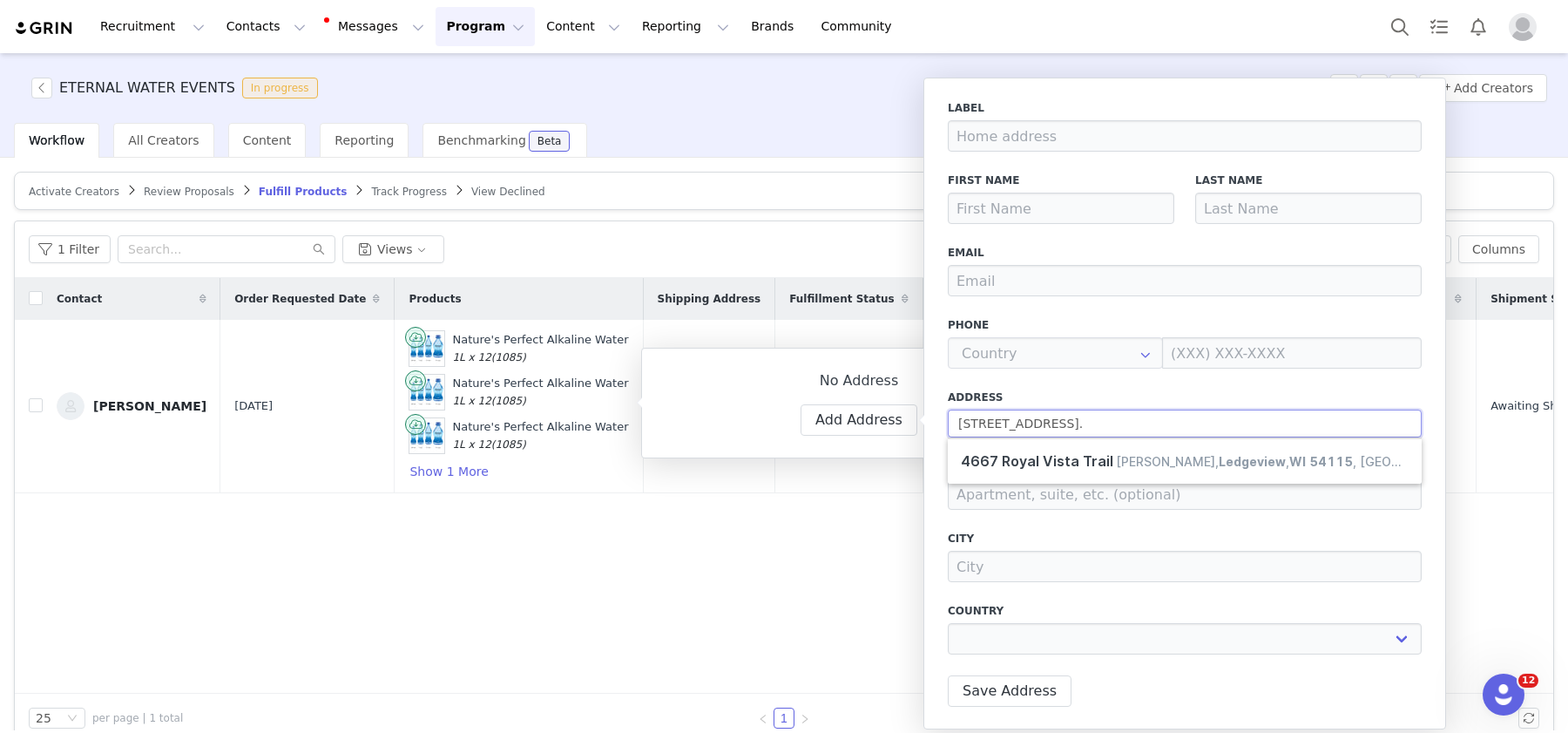
select select
type input "4667 royal vista trail ledgeview, WI 54115"
select select
type input "4667 Royal Vista Trail"
type input "De Pere"
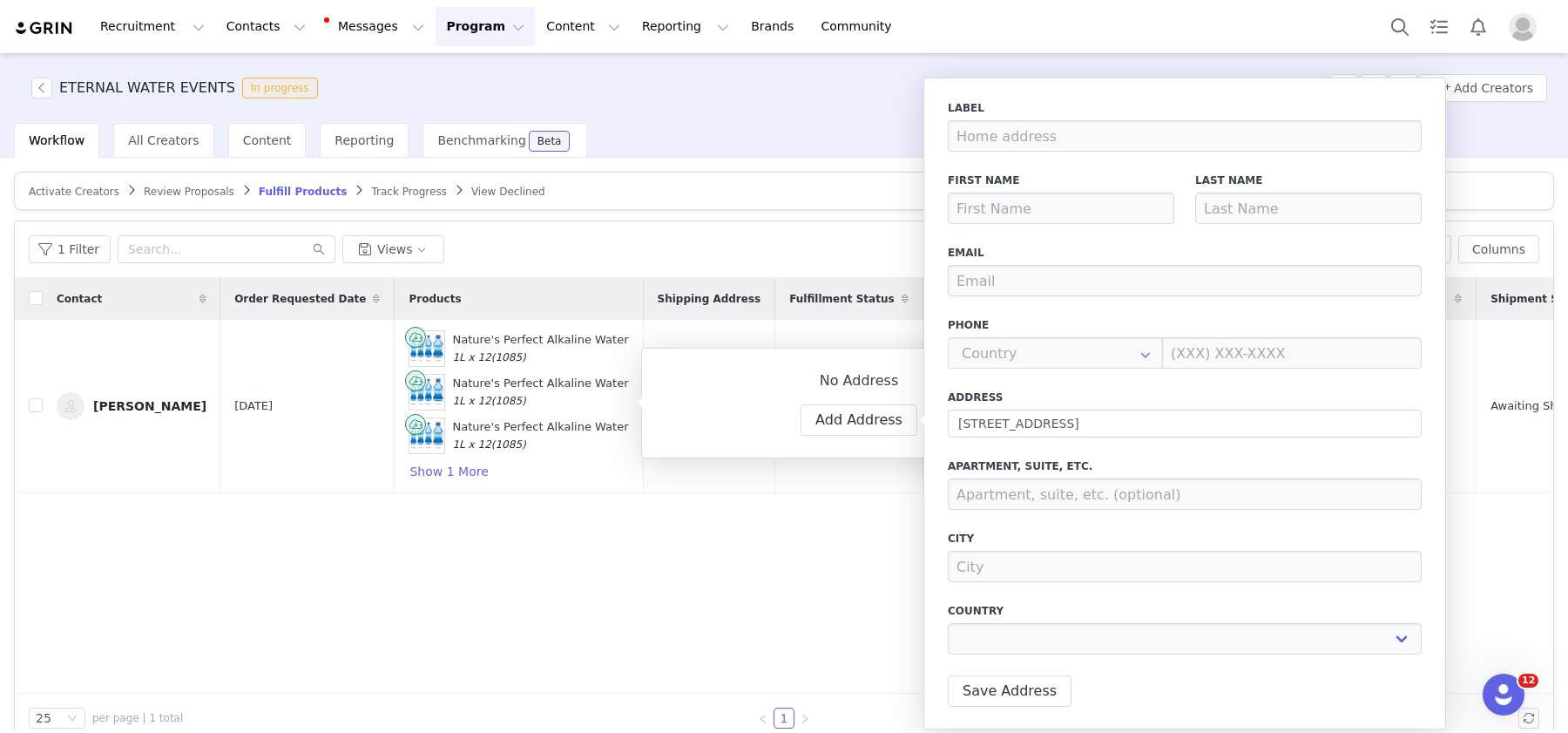
select select "[object Object]"
click at [1014, 214] on input at bounding box center [1060, 209] width 227 height 31
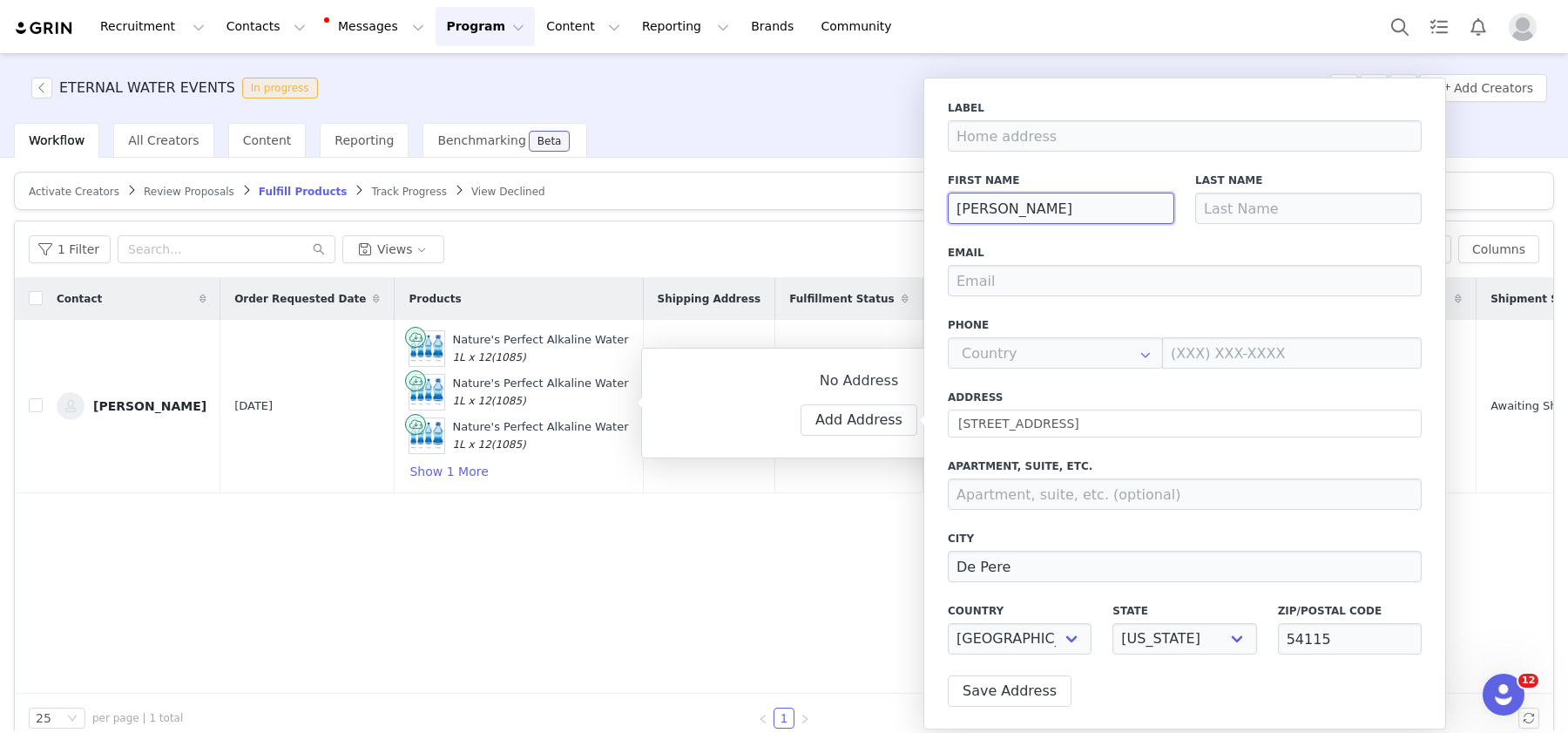
type input "Xavier"
type input "Mckinney"
click at [988, 278] on input "email" at bounding box center [1184, 280] width 474 height 31
paste input "karsonp@eagsportmanagement.com"
type input "karsonp@eagsportmanagement.com"
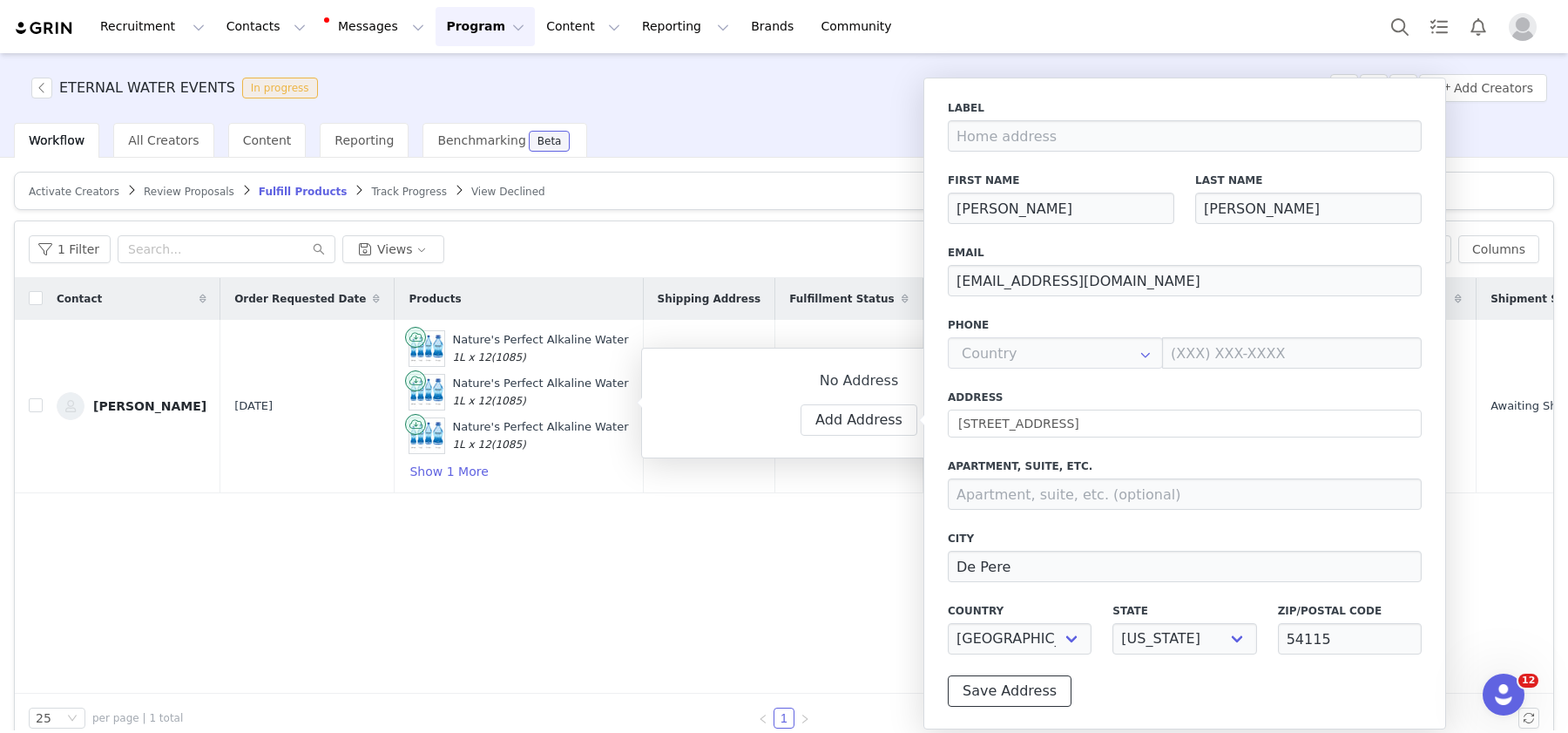
click at [991, 698] on button "Save Address" at bounding box center [1009, 691] width 124 height 31
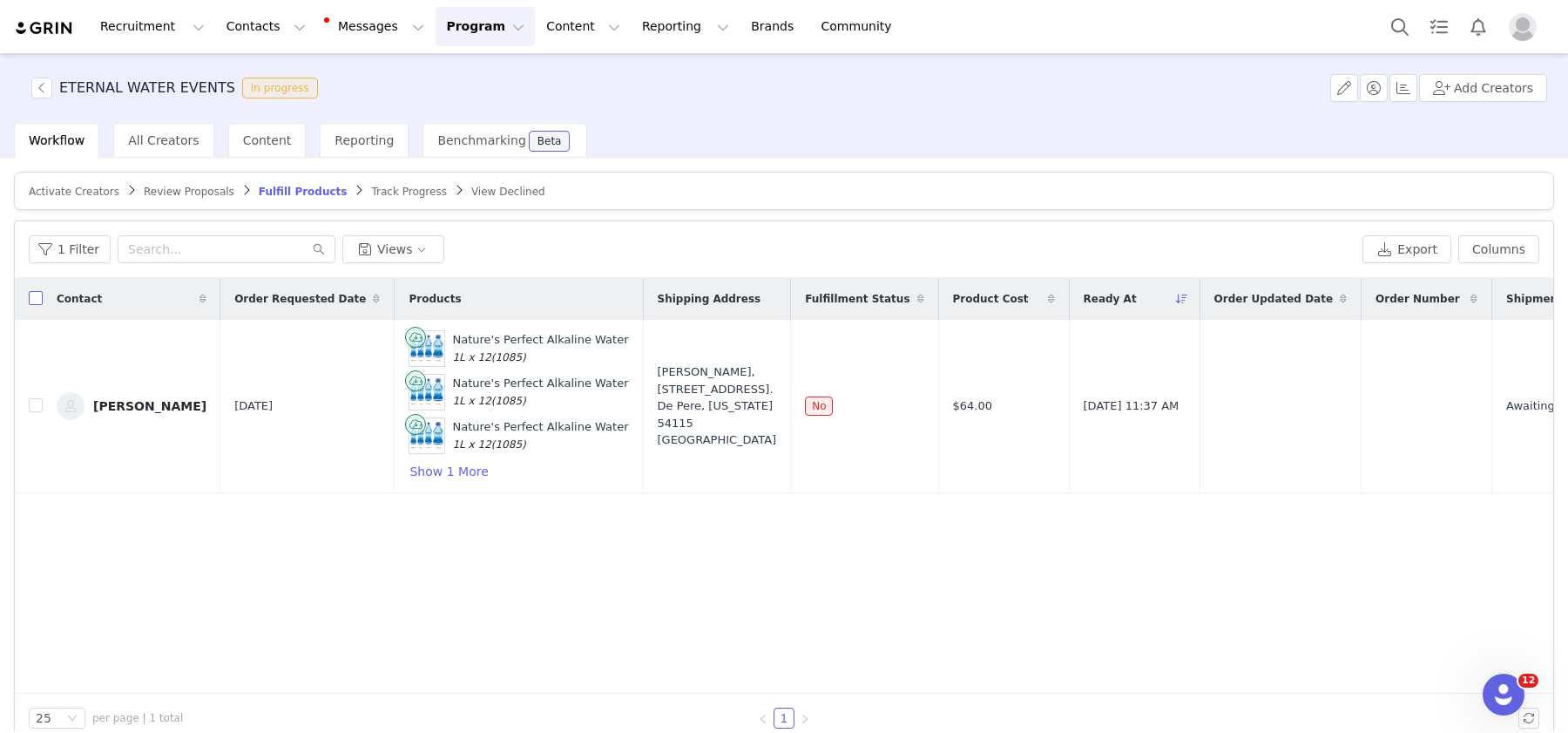
click at [35, 294] on input "checkbox" at bounding box center [35, 298] width 14 height 14
checkbox input "true"
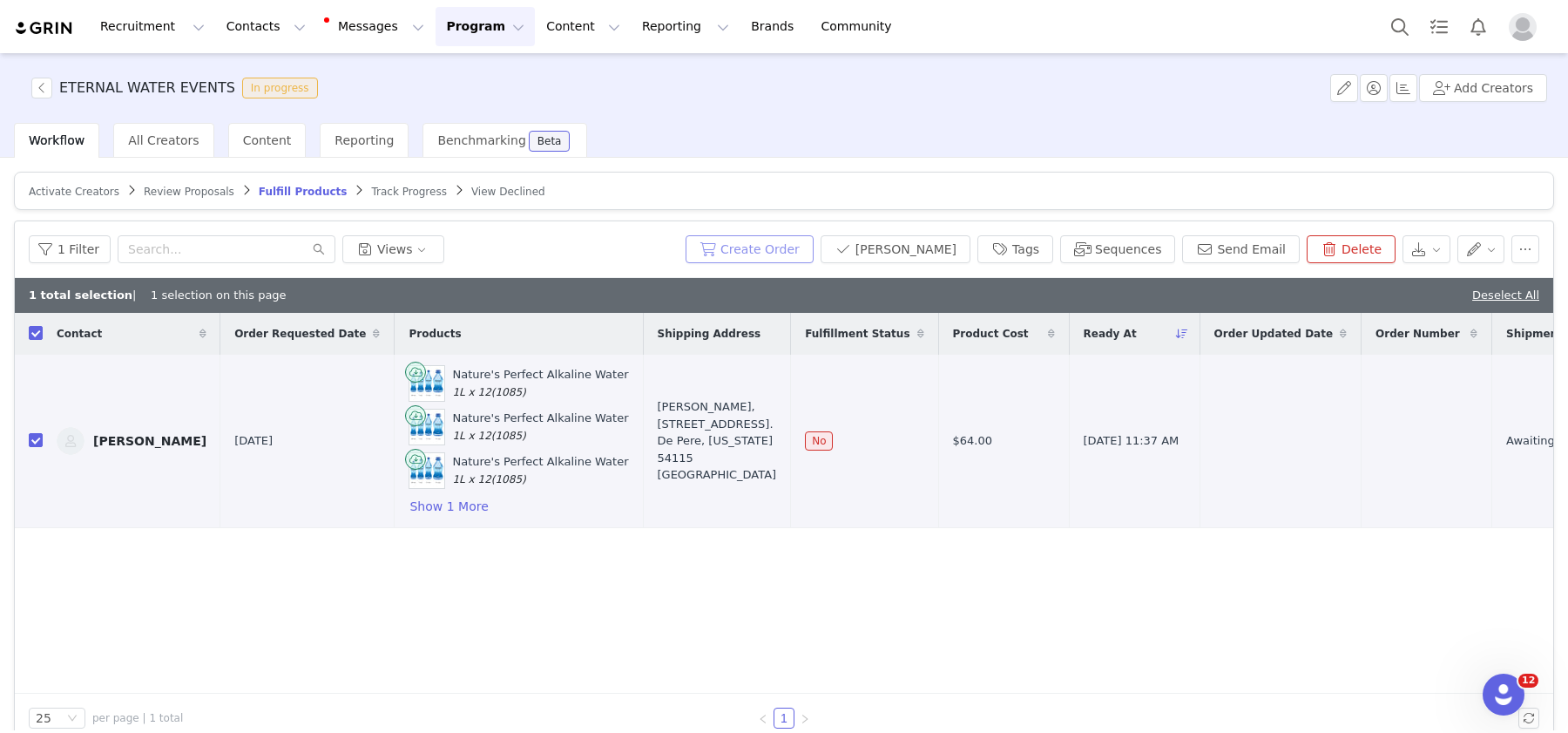
click at [787, 242] on button "Create Order" at bounding box center [749, 249] width 128 height 28
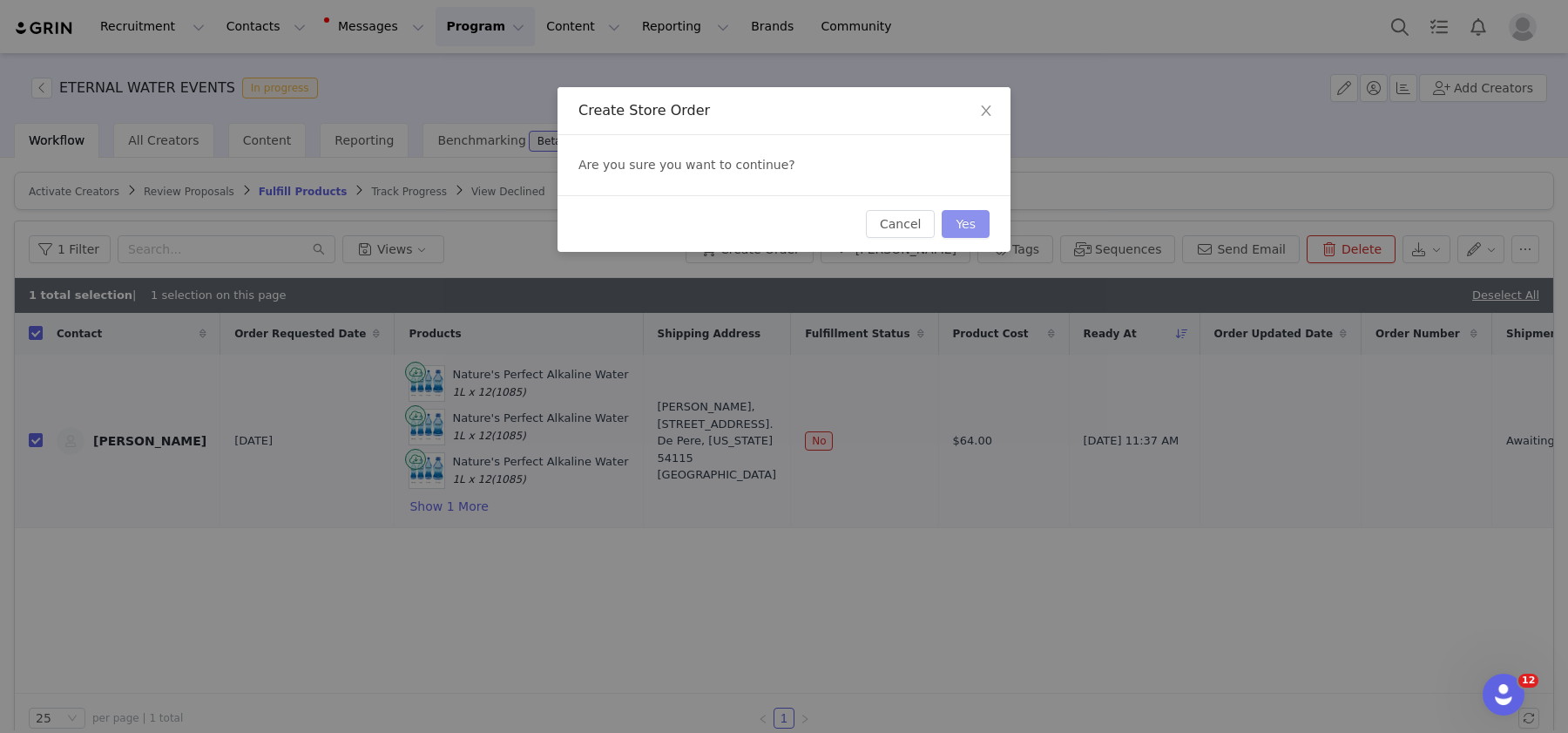
click at [954, 210] on button "Yes" at bounding box center [966, 224] width 48 height 28
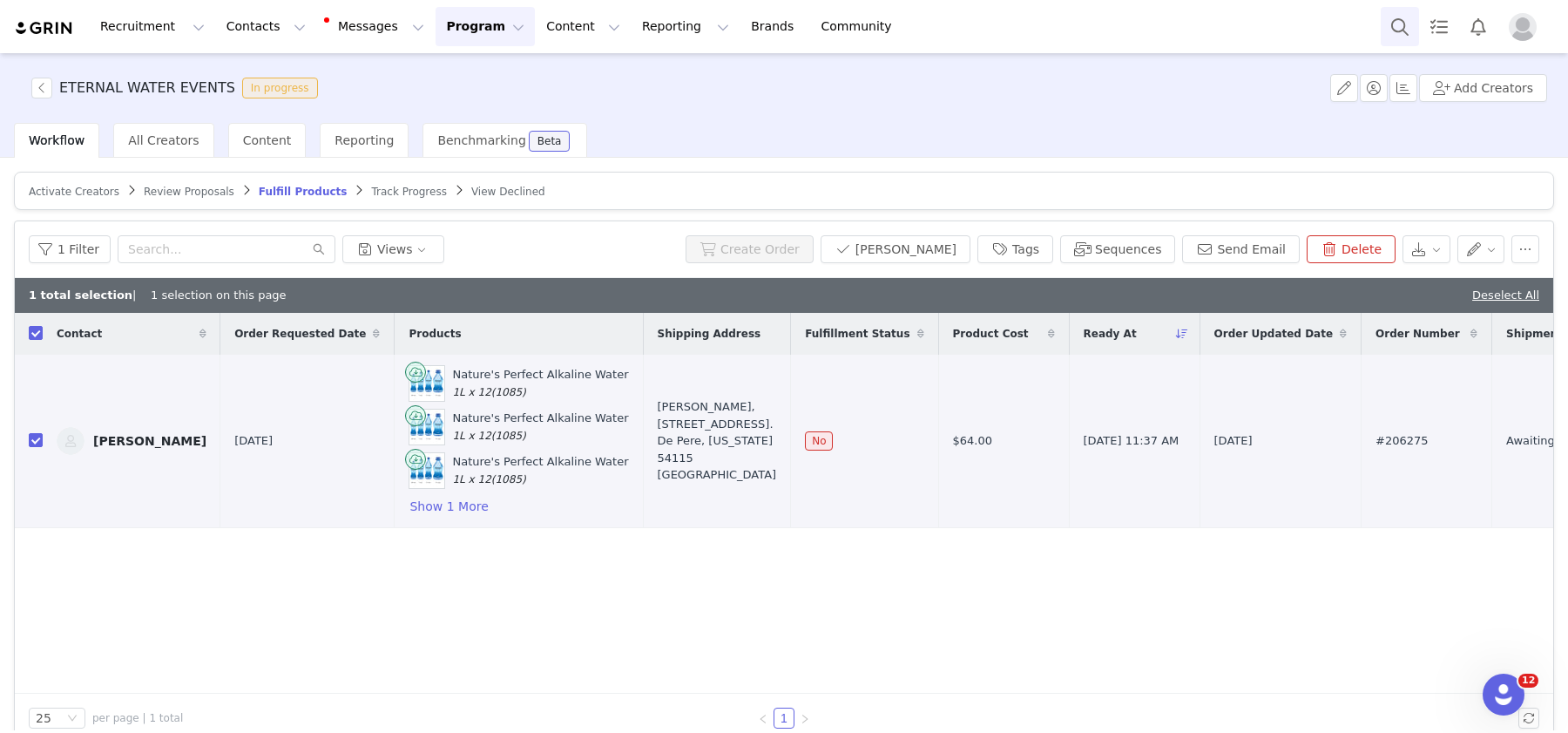
click at [1154, 10] on button "Search" at bounding box center [1400, 27] width 39 height 39
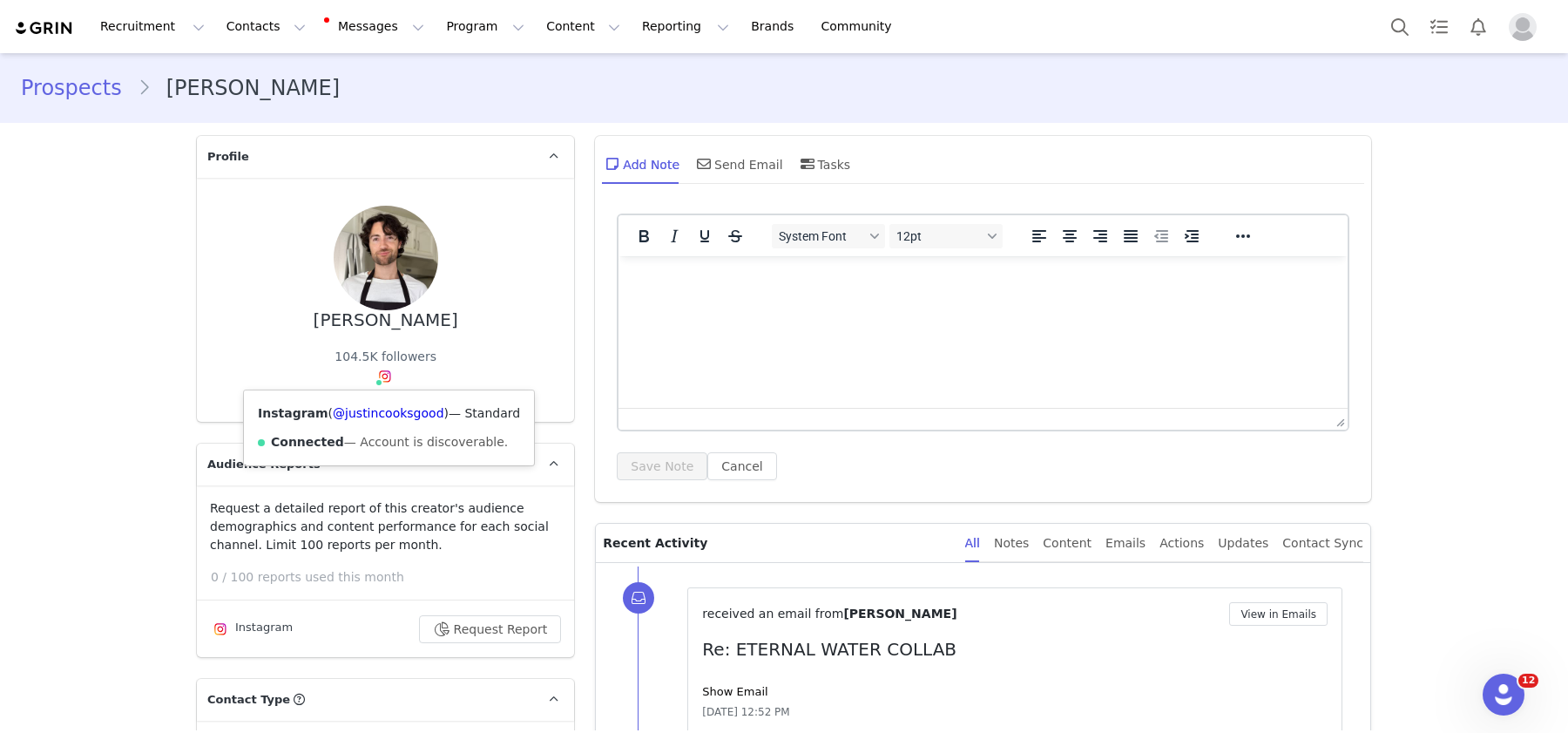
click at [383, 378] on img at bounding box center [385, 376] width 14 height 14
click at [384, 408] on link "@justincooksgood" at bounding box center [387, 412] width 110 height 14
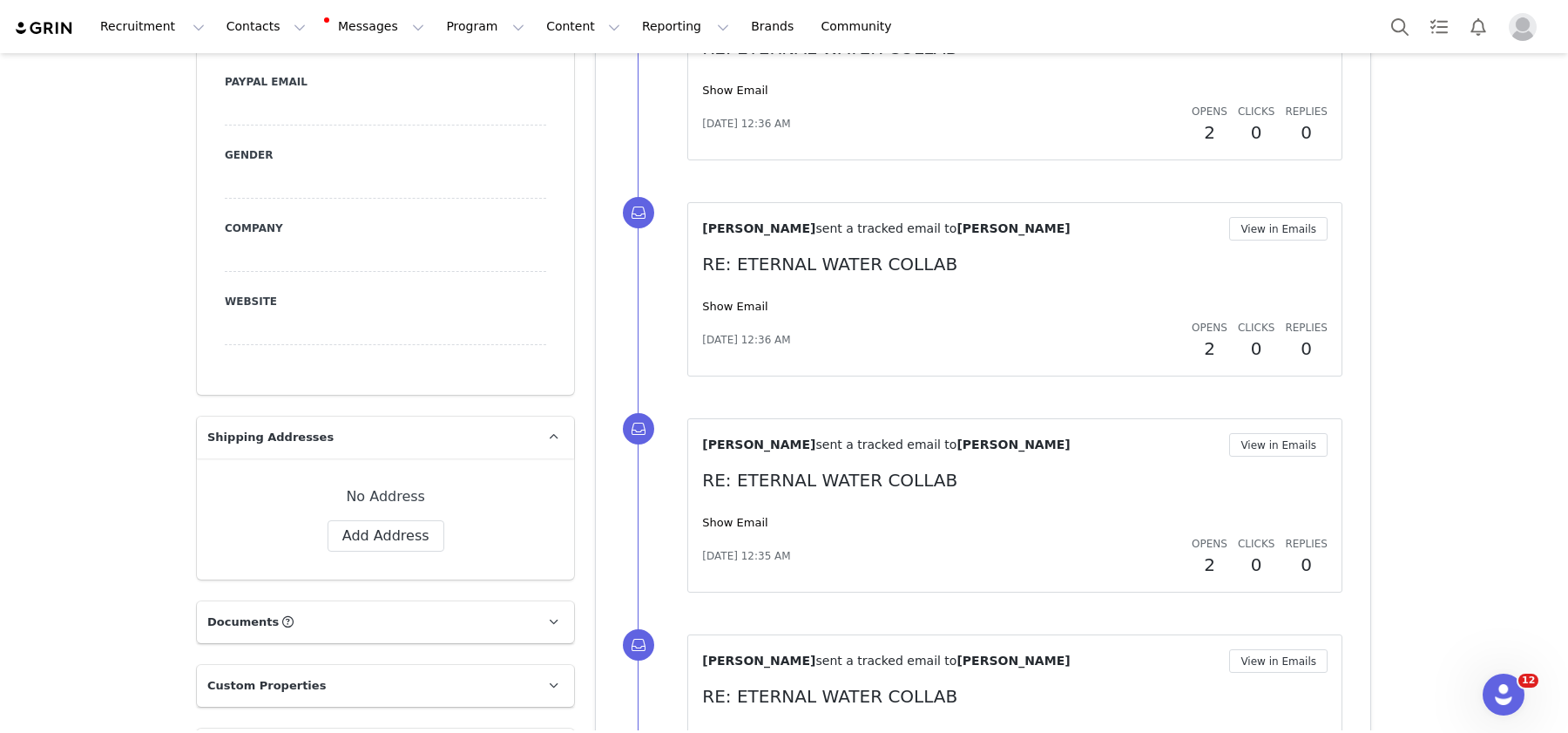
scroll to position [1210, 0]
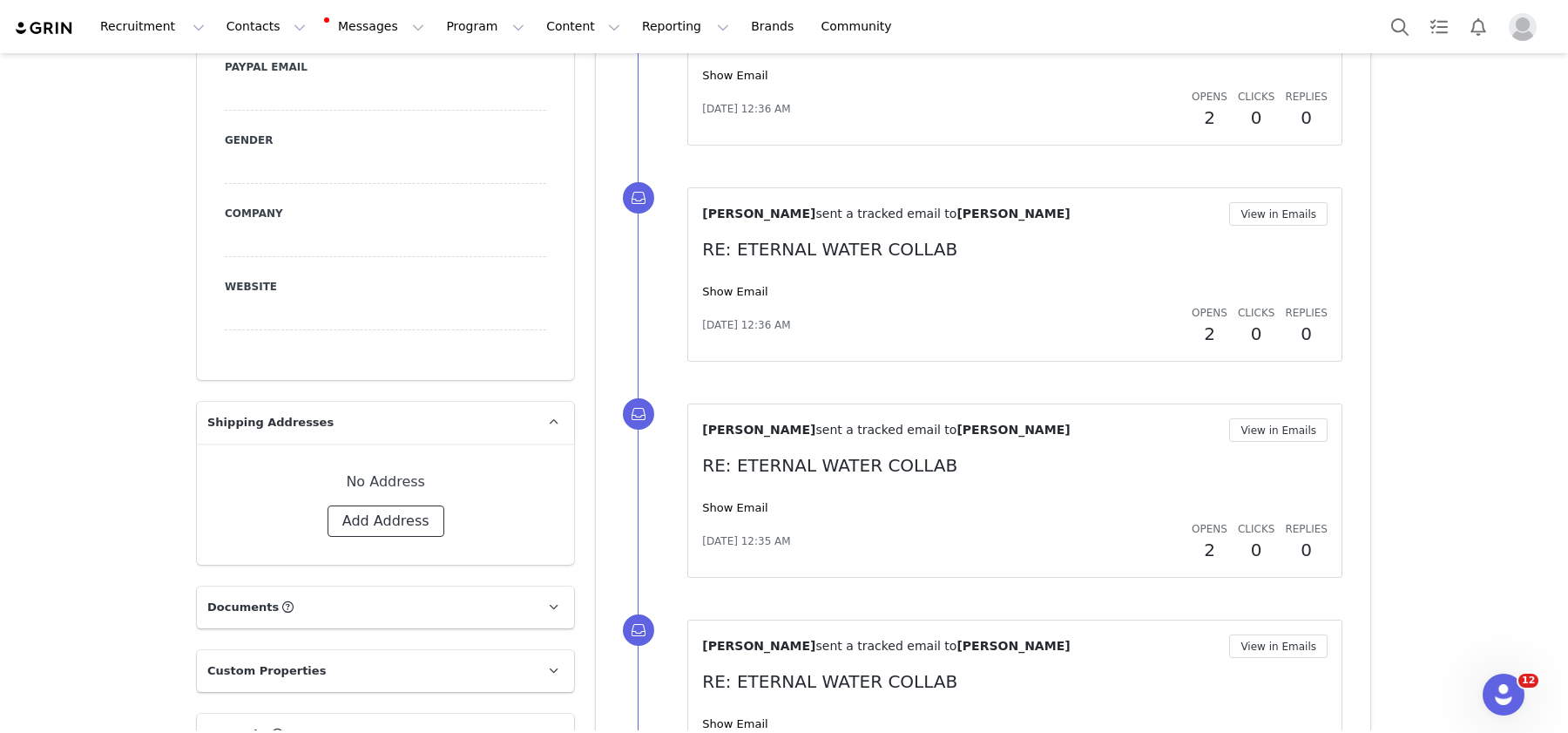
click at [411, 505] on button "Add Address" at bounding box center [386, 521] width 117 height 31
select select
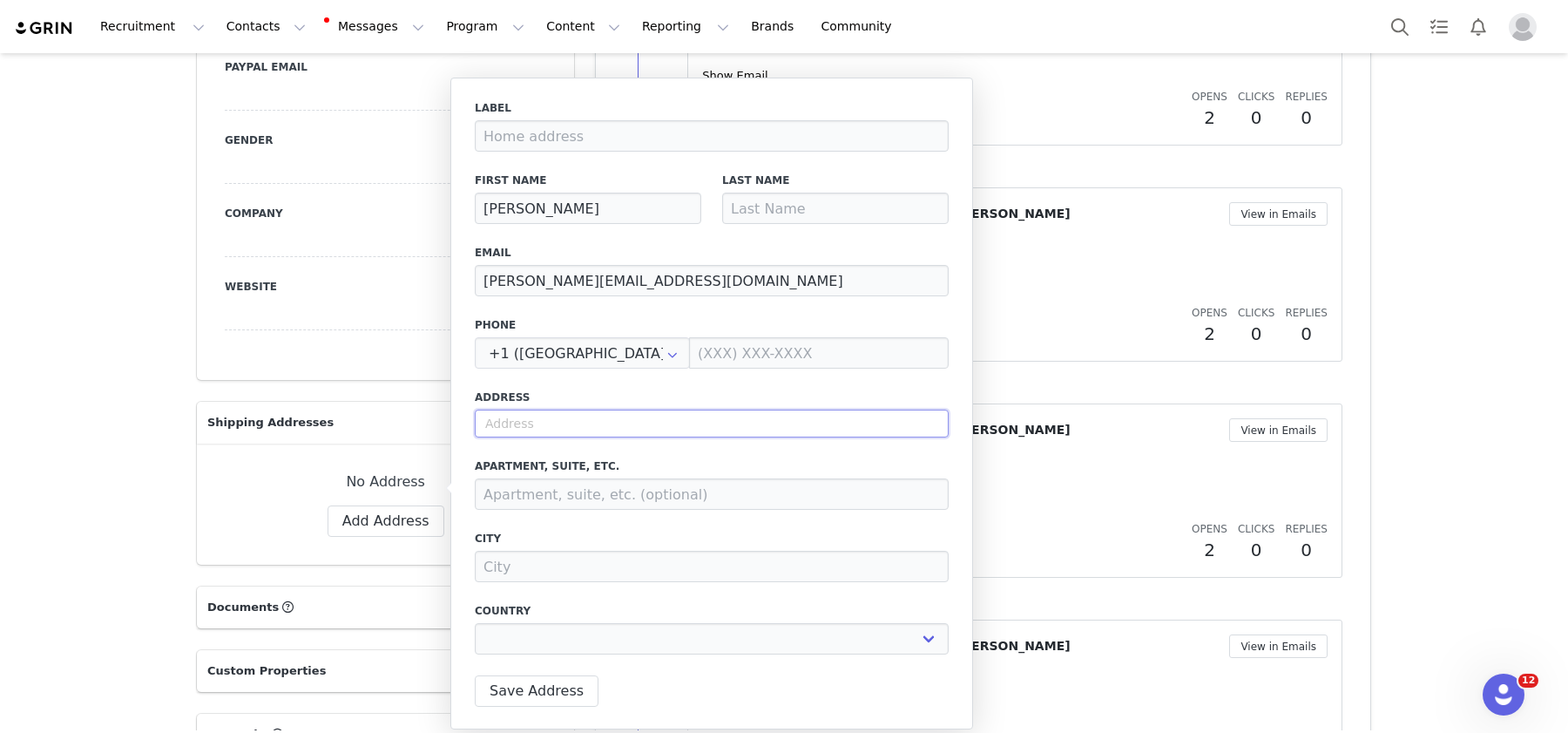
click at [622, 425] on input "text" at bounding box center [711, 423] width 474 height 28
paste input "30124 Elizabeth Ct. Agoura Hills, Ca 91301"
type input "30124 Elizabeth Ct. Agoura Hills, Ca 91301"
select select
type input "30124 Elizabeth Ct"
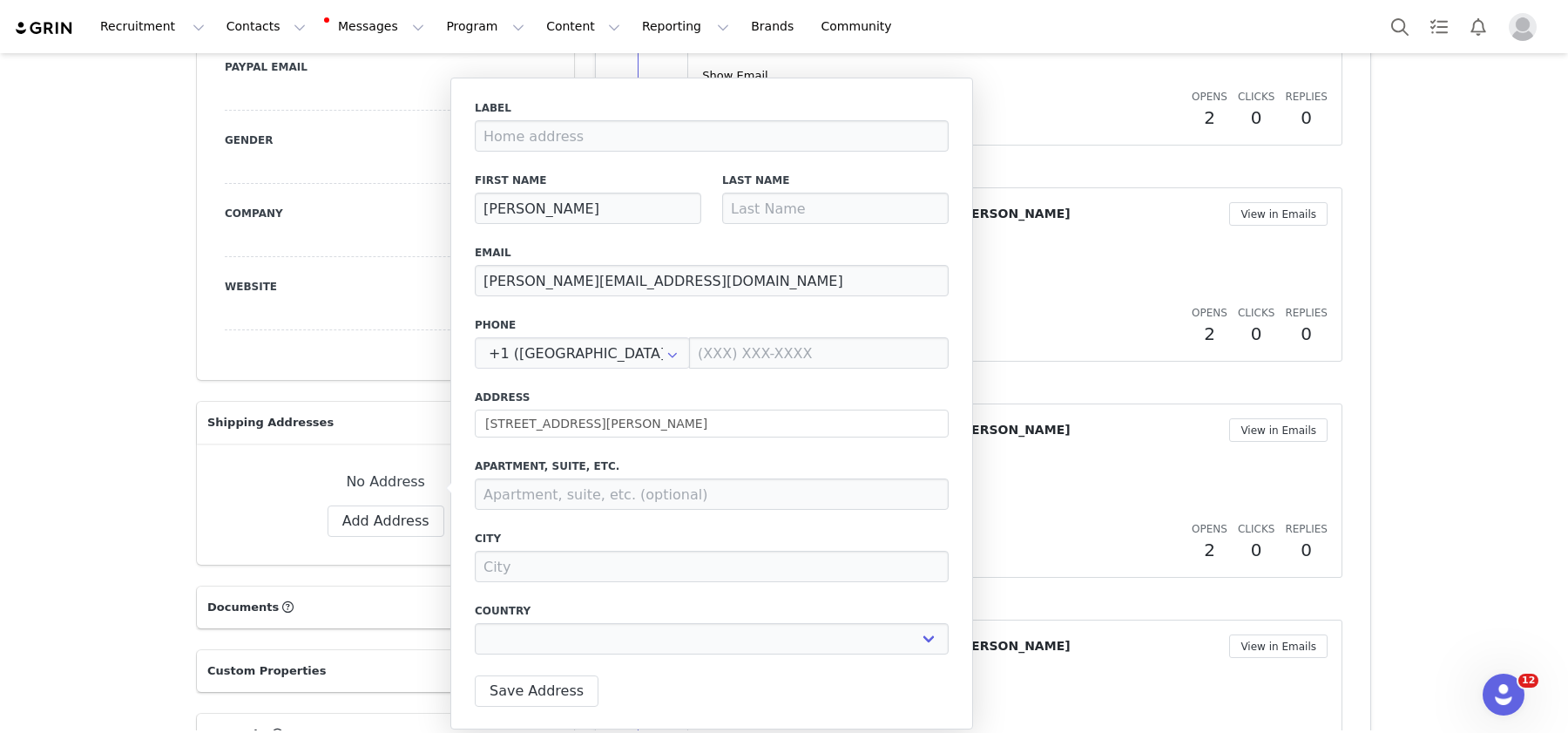
type input "Agoura Hills"
select select "[object Object]"
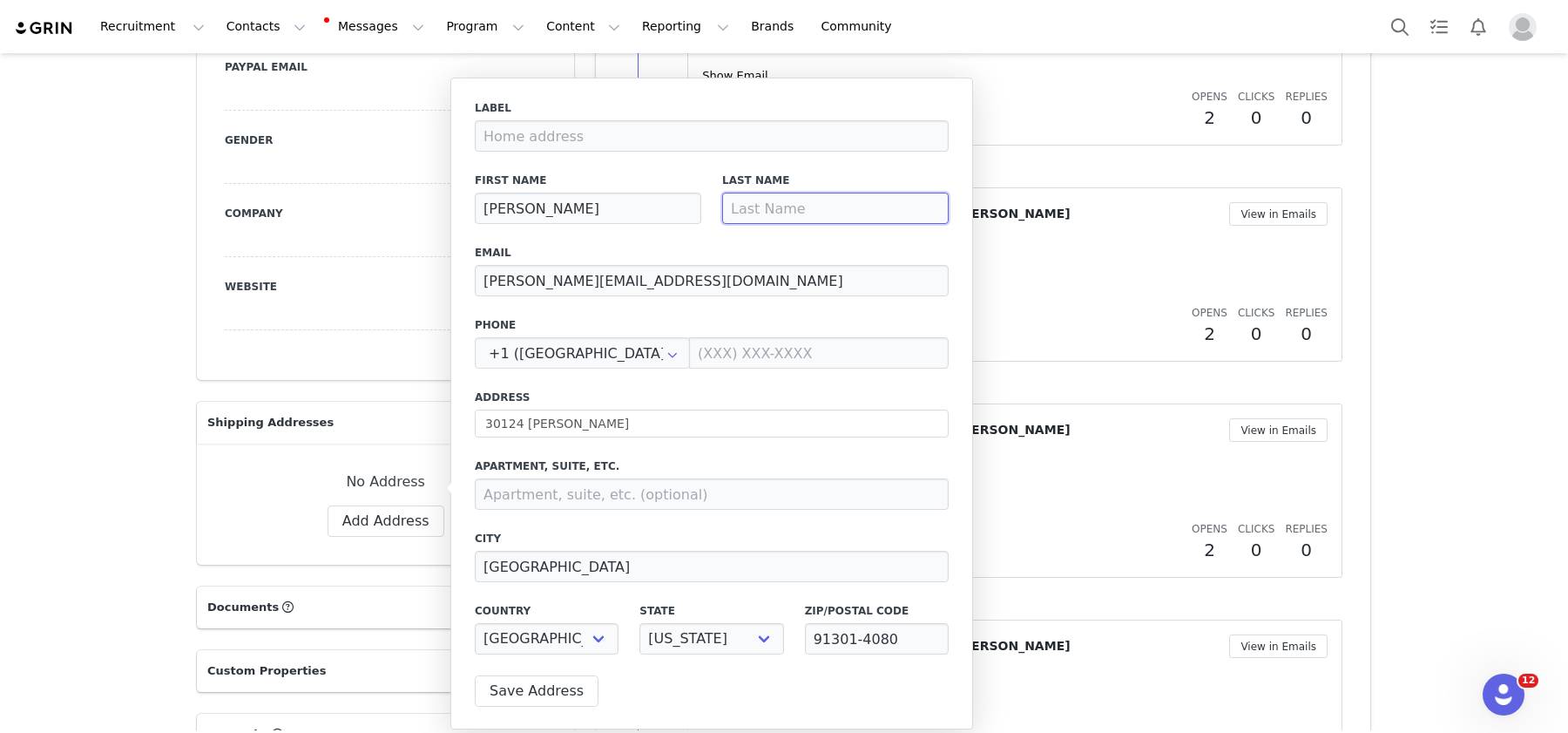
click at [767, 219] on input at bounding box center [835, 209] width 227 height 31
type input "Tyson"
click at [540, 694] on button "Save Address" at bounding box center [536, 691] width 124 height 31
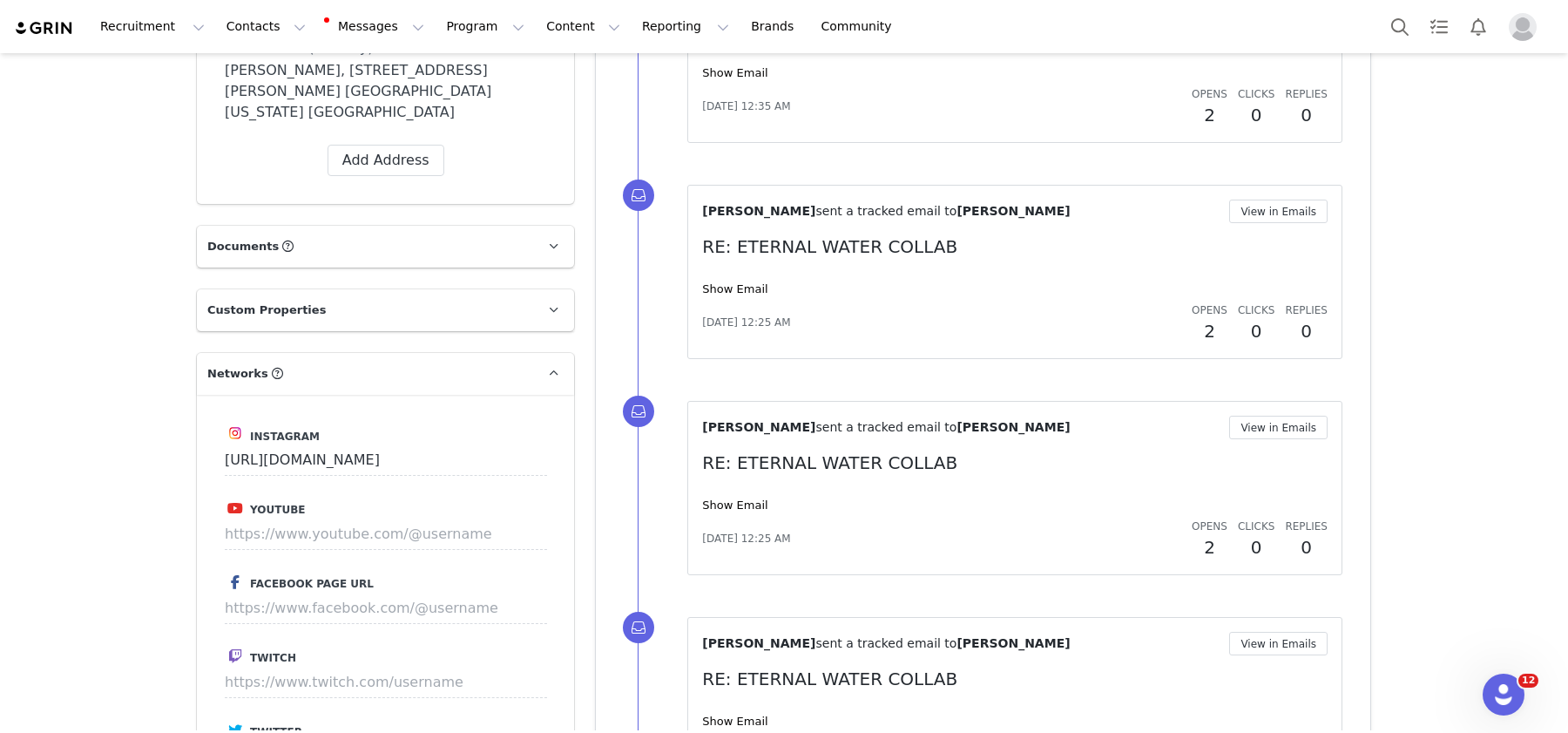
scroll to position [2676, 0]
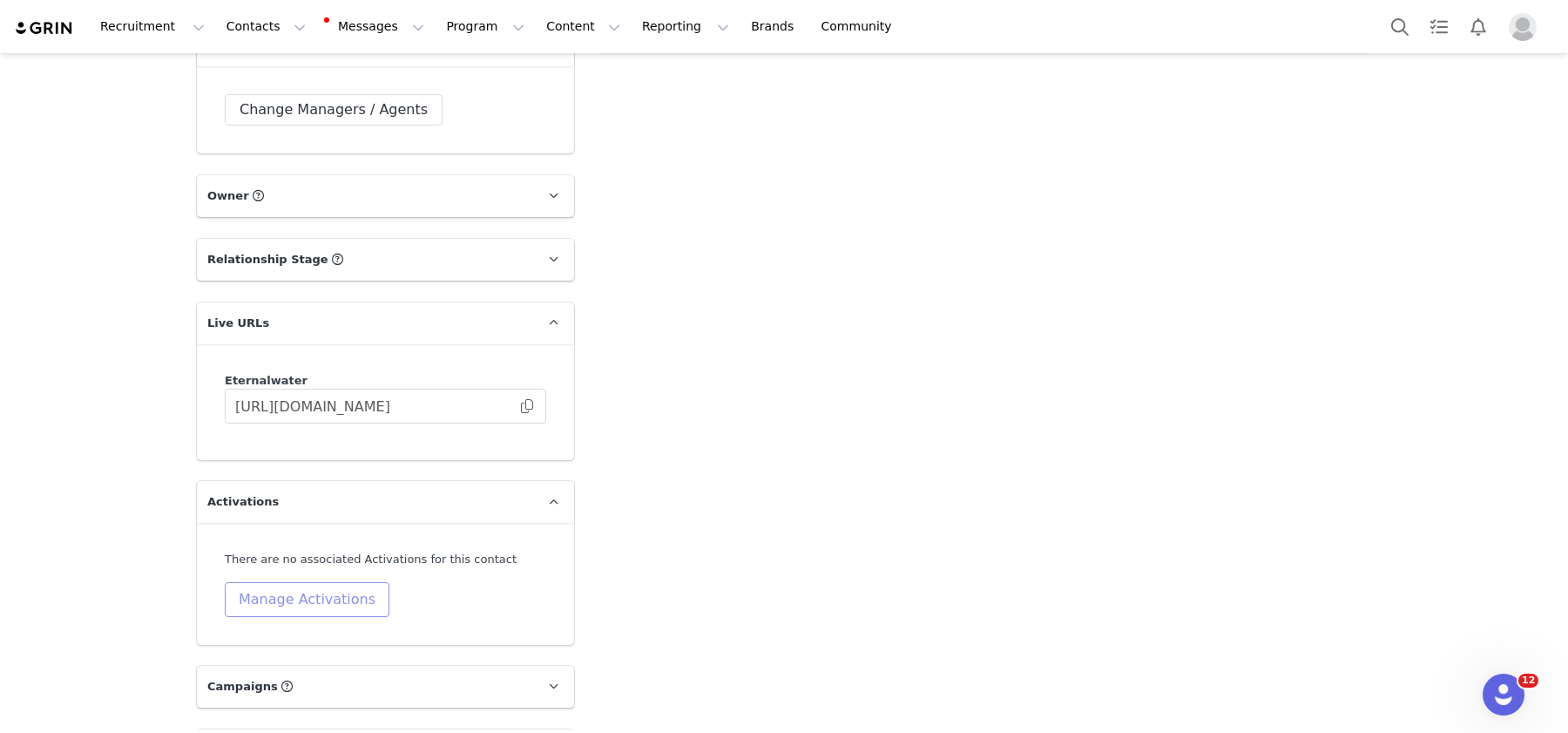
click at [314, 582] on button "Manage Activations" at bounding box center [307, 600] width 164 height 35
click at [308, 612] on div "Select Activation" at bounding box center [261, 614] width 170 height 26
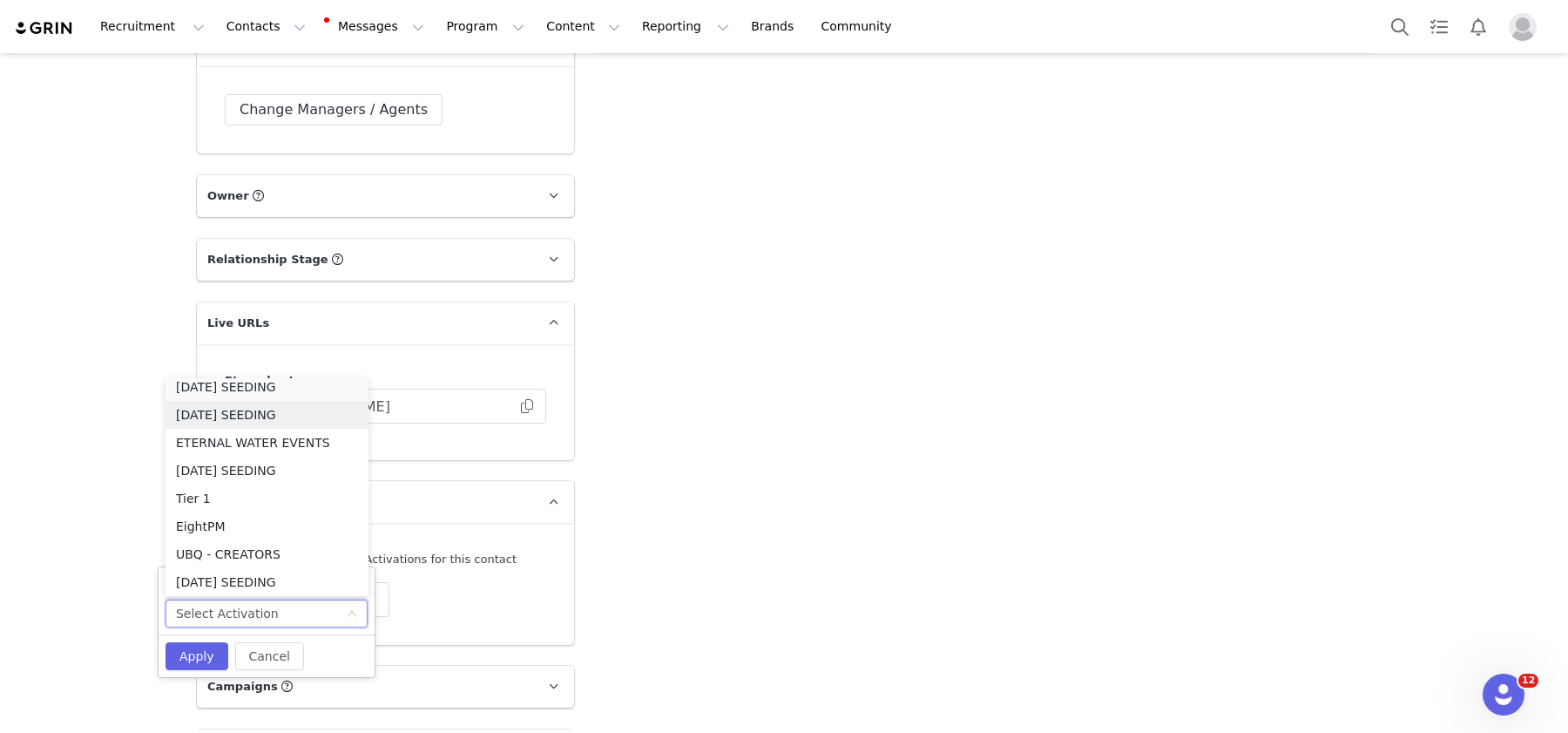
scroll to position [3, 0]
click at [303, 385] on li "SEPT 2025 SEEDING" at bounding box center [266, 393] width 203 height 28
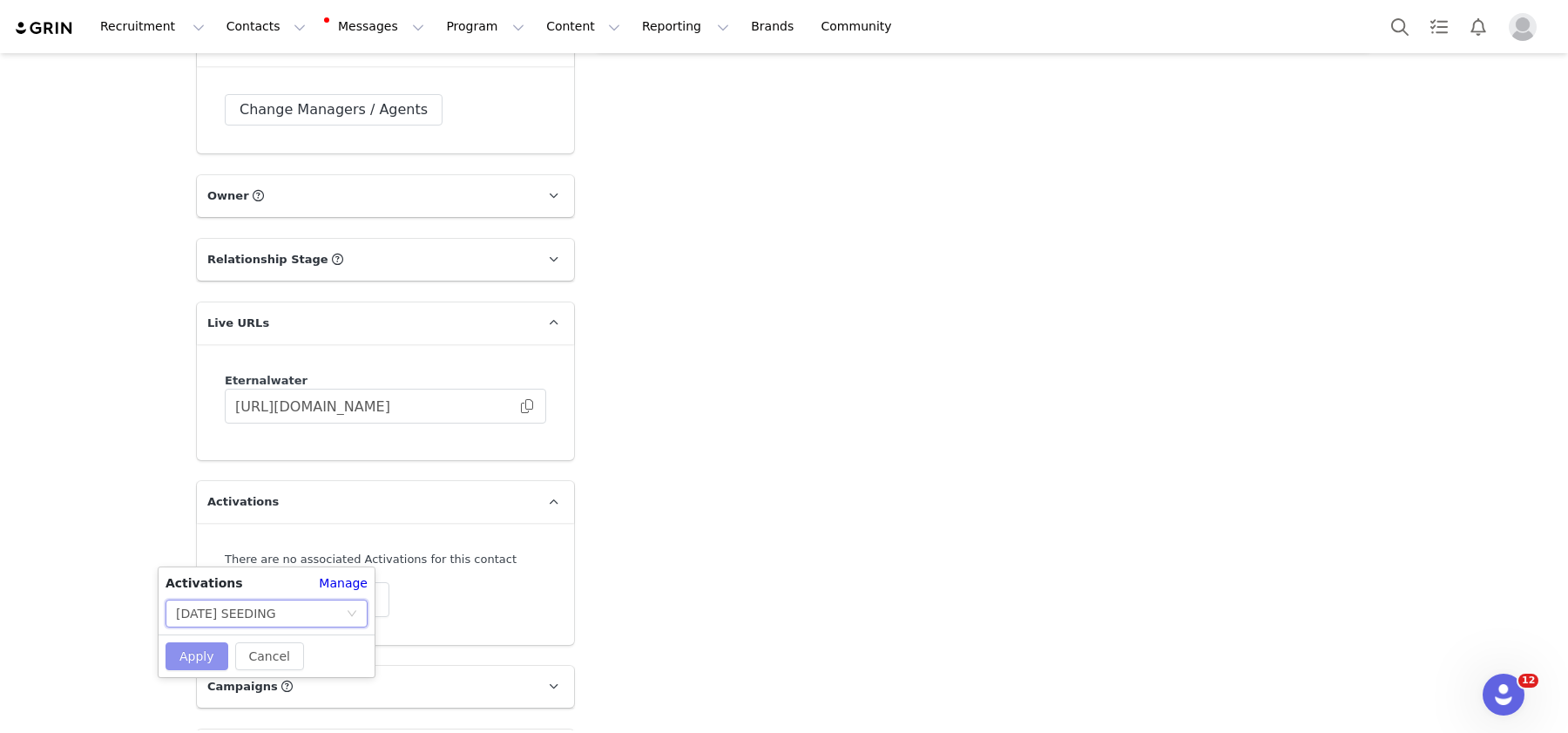
click at [196, 656] on button "Apply" at bounding box center [196, 656] width 62 height 28
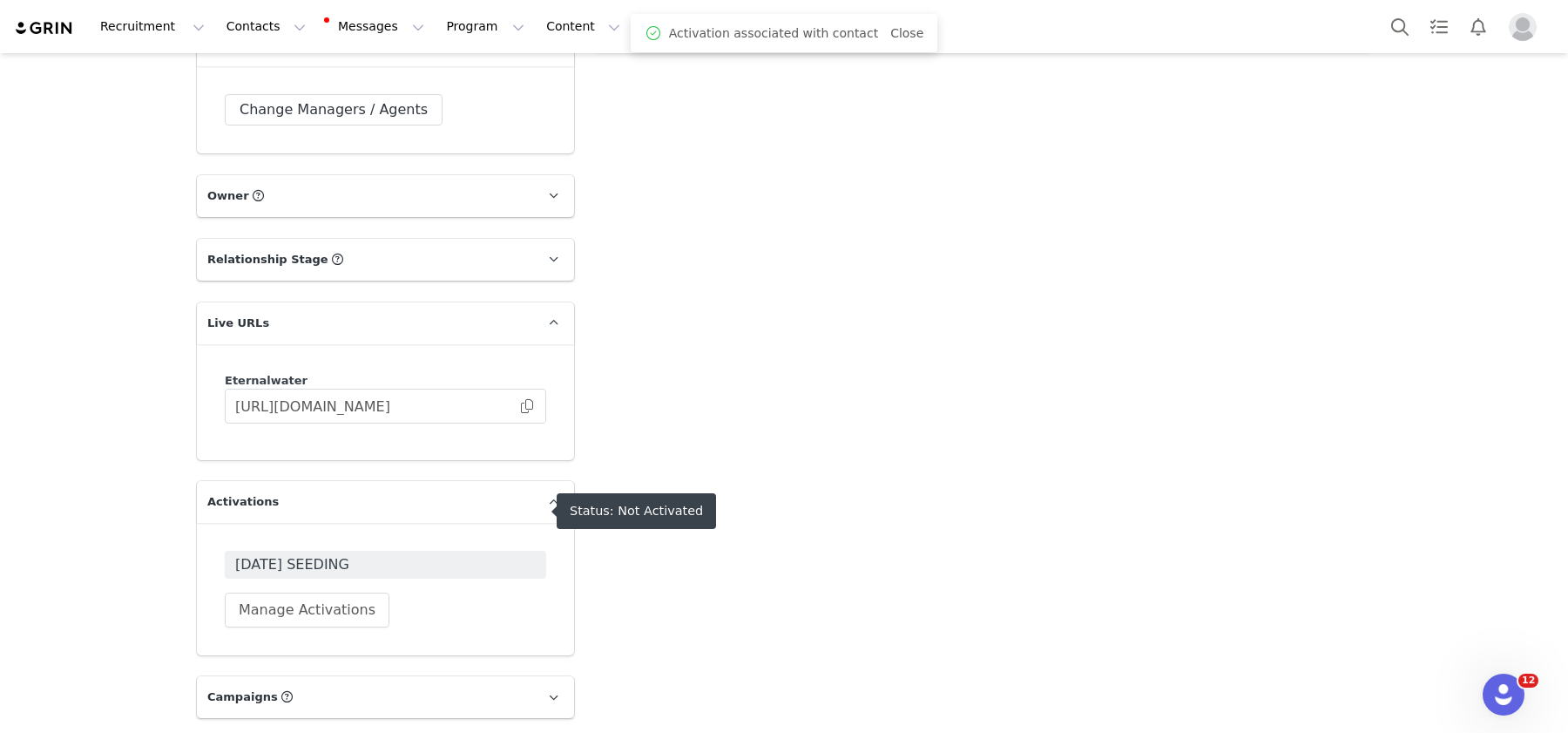
click at [494, 554] on span "SEPT 2025 SEEDING" at bounding box center [385, 564] width 300 height 21
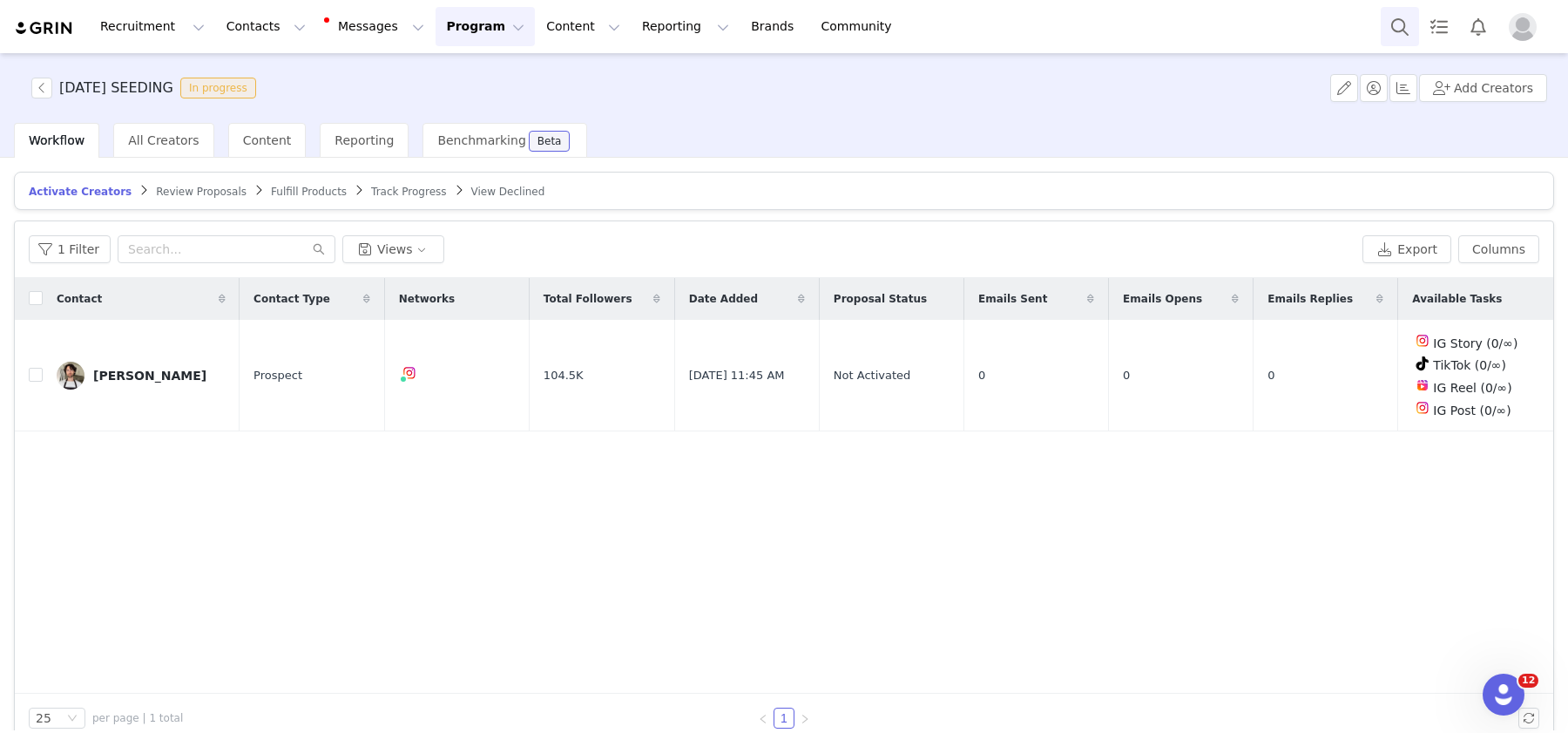
click at [1398, 23] on button "Search" at bounding box center [1400, 27] width 39 height 39
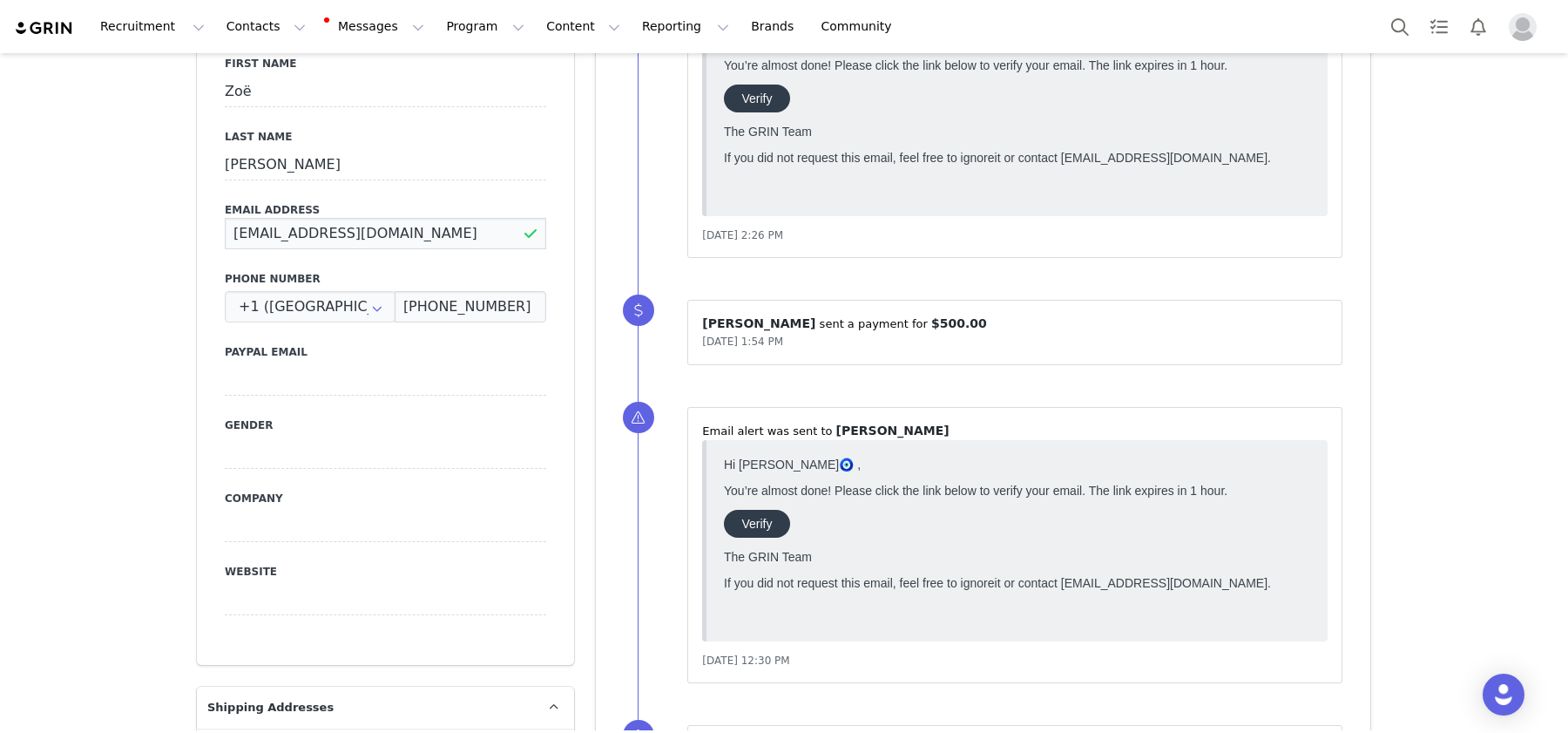
click at [388, 218] on input "[EMAIL_ADDRESS][DOMAIN_NAME]" at bounding box center [386, 233] width 321 height 31
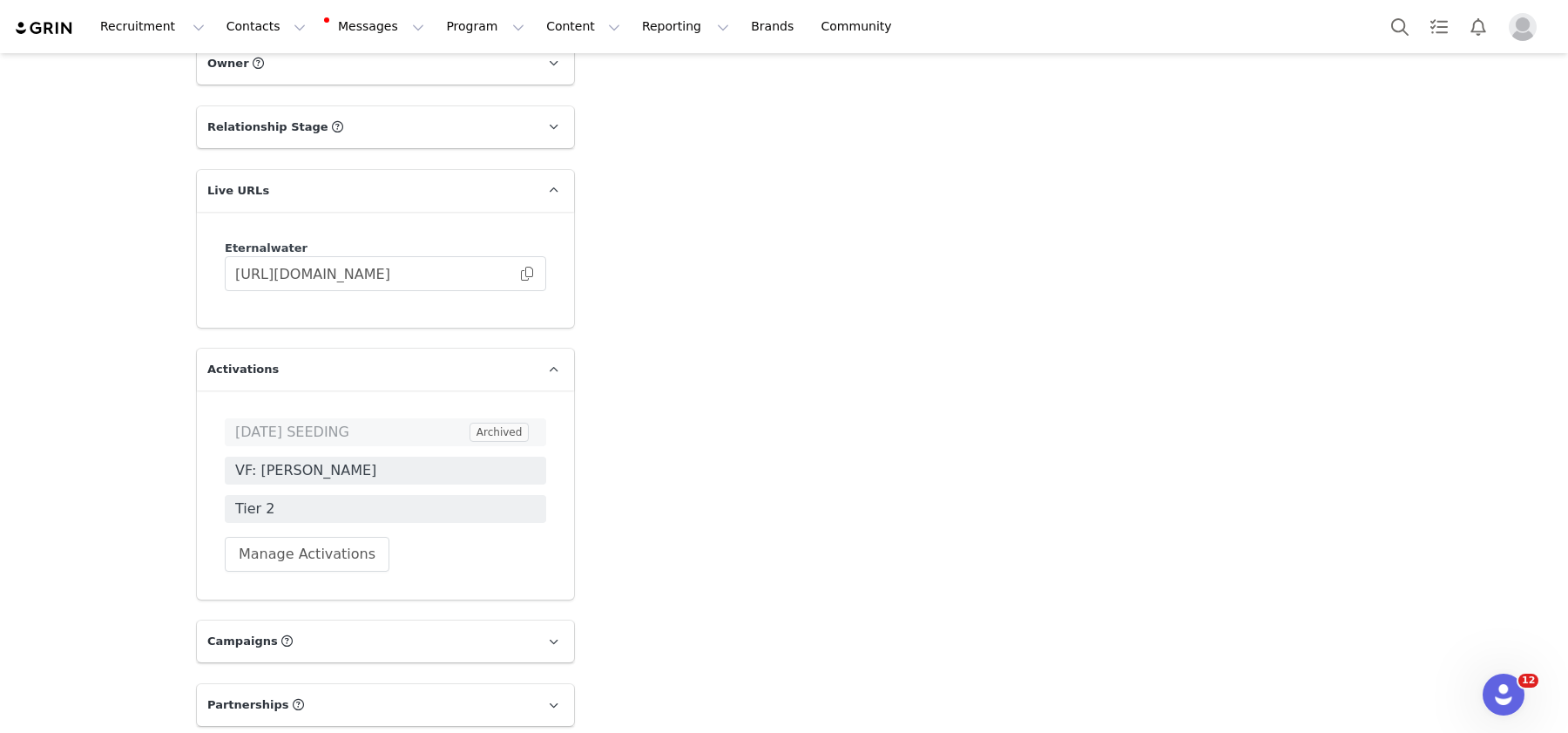
scroll to position [3025, 0]
click at [443, 459] on span "VF: [PERSON_NAME]" at bounding box center [385, 469] width 300 height 21
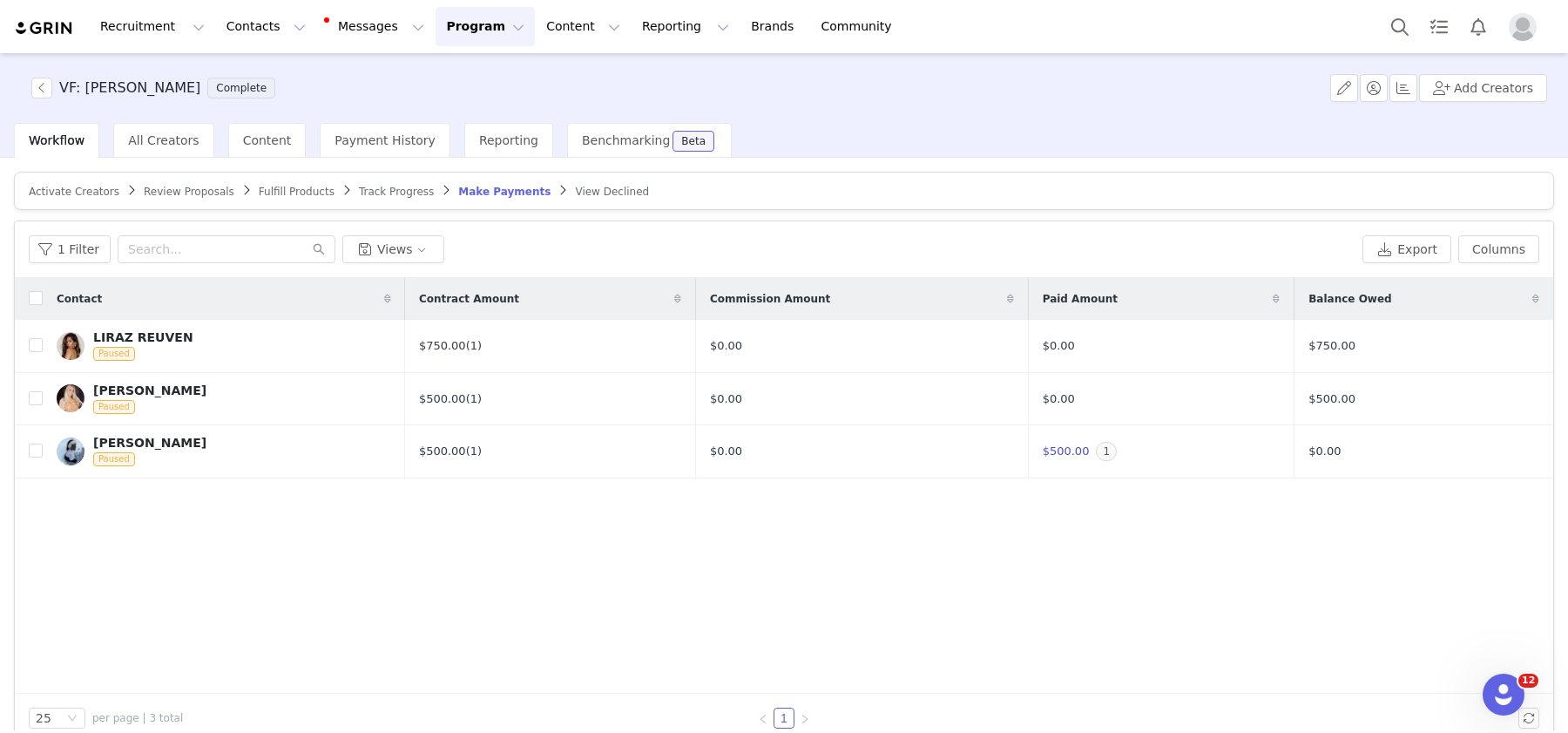
click at [166, 79] on h3 "VF: [PERSON_NAME]" at bounding box center [130, 87] width 141 height 21
copy h3 "VF: [PERSON_NAME]"
